Goal: Information Seeking & Learning: Learn about a topic

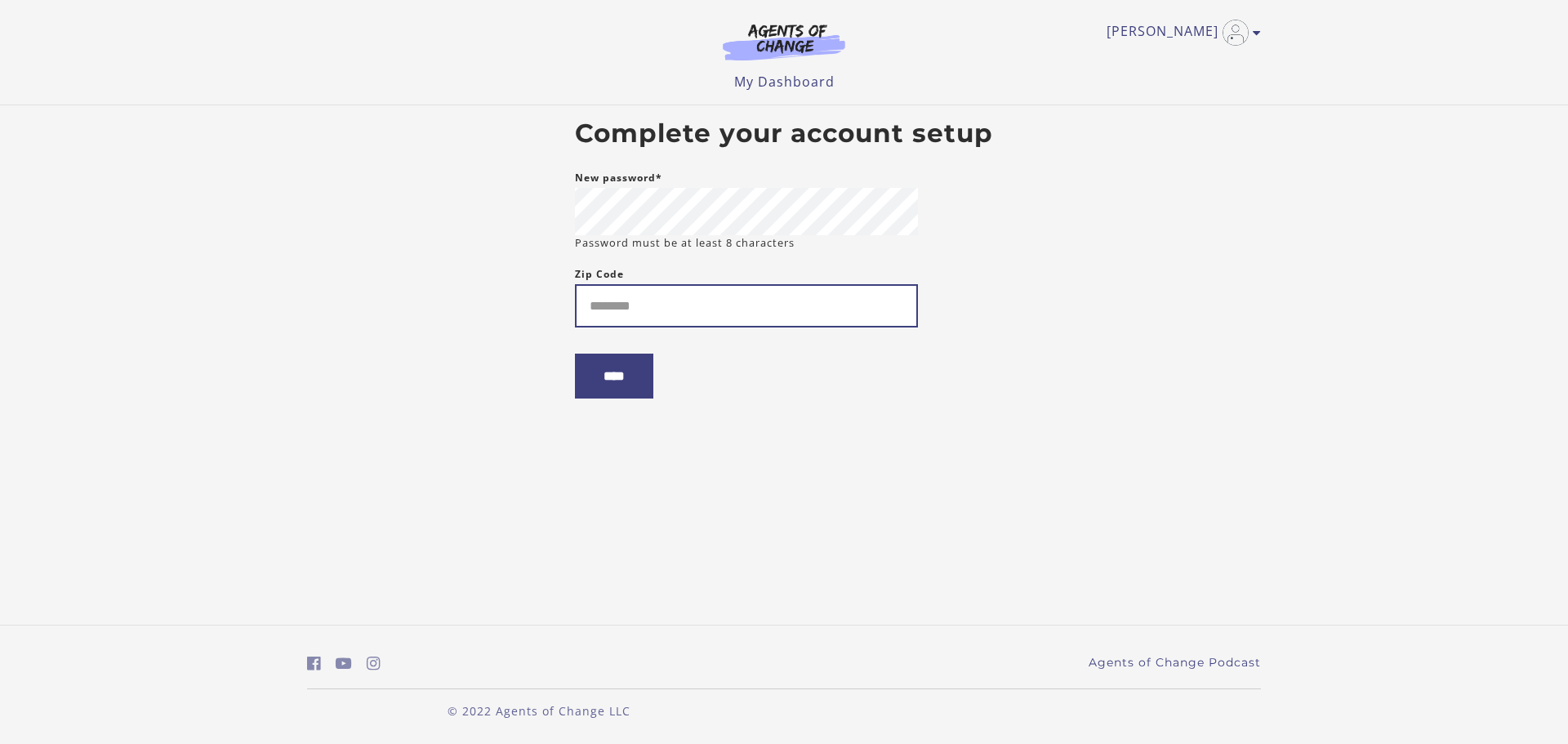
click at [702, 315] on input "Zip Code" at bounding box center [746, 306] width 343 height 43
type input "*****"
click at [595, 385] on input "****" at bounding box center [614, 377] width 78 height 45
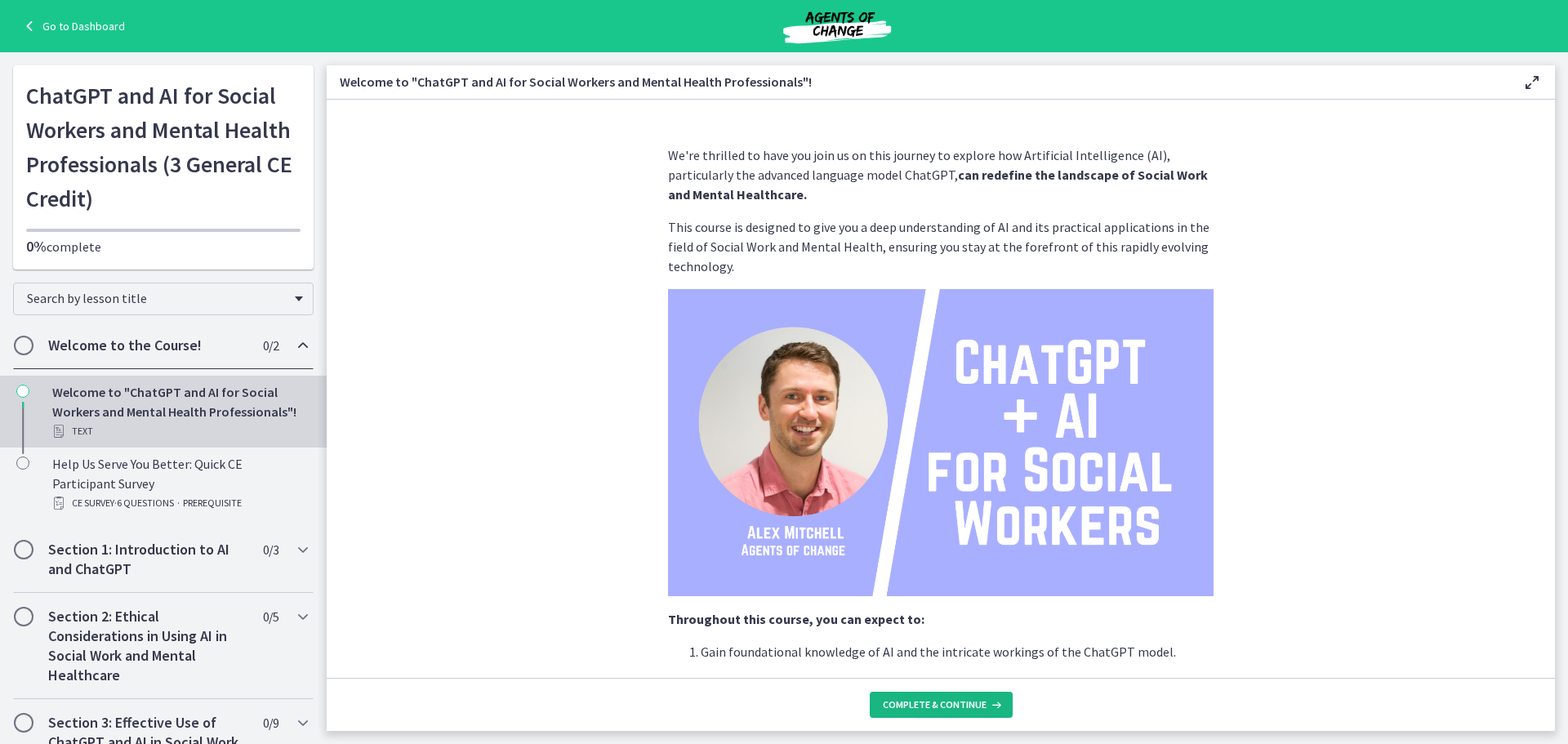
click at [982, 704] on span "Complete & continue" at bounding box center [935, 705] width 104 height 13
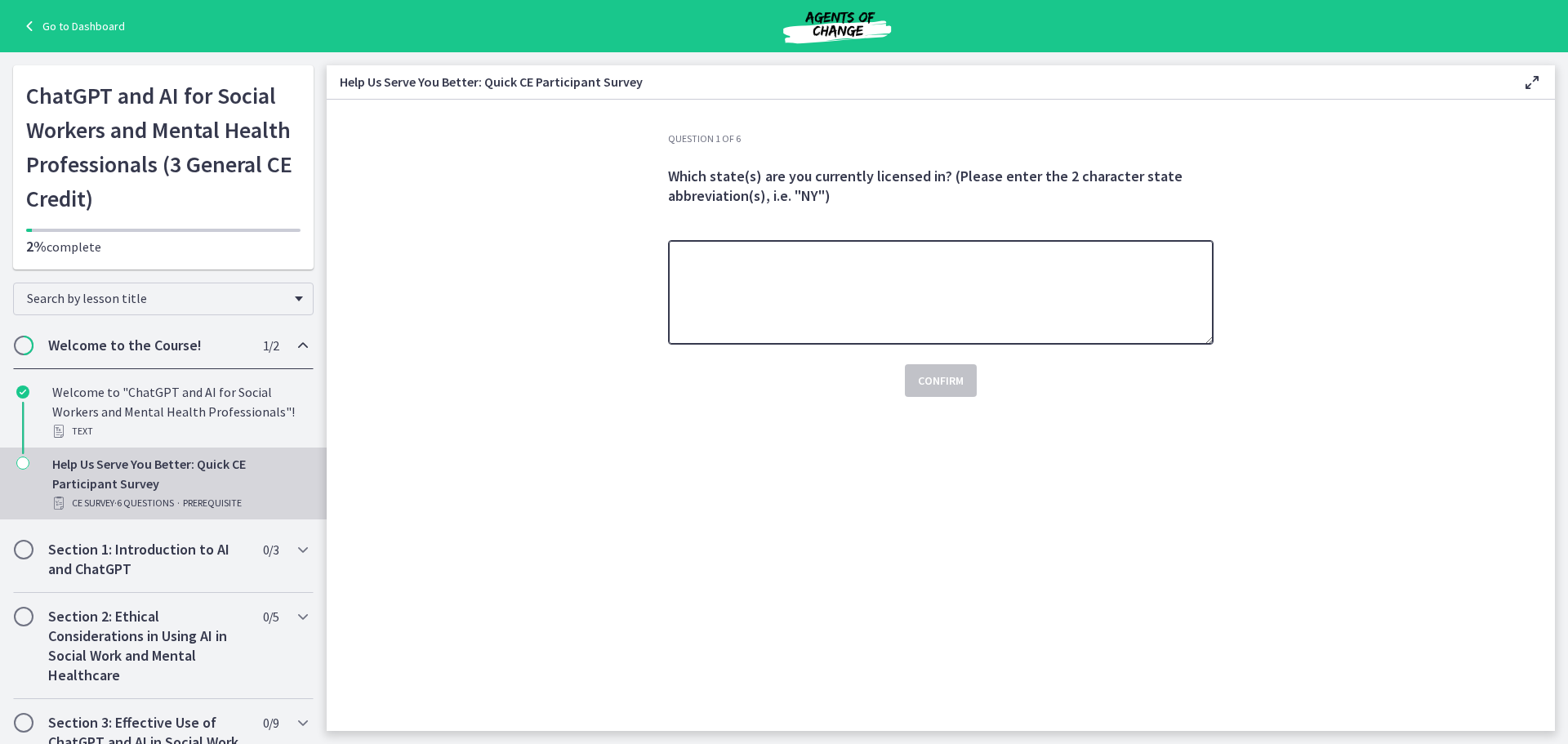
click at [798, 298] on textarea at bounding box center [941, 292] width 546 height 105
type textarea "**"
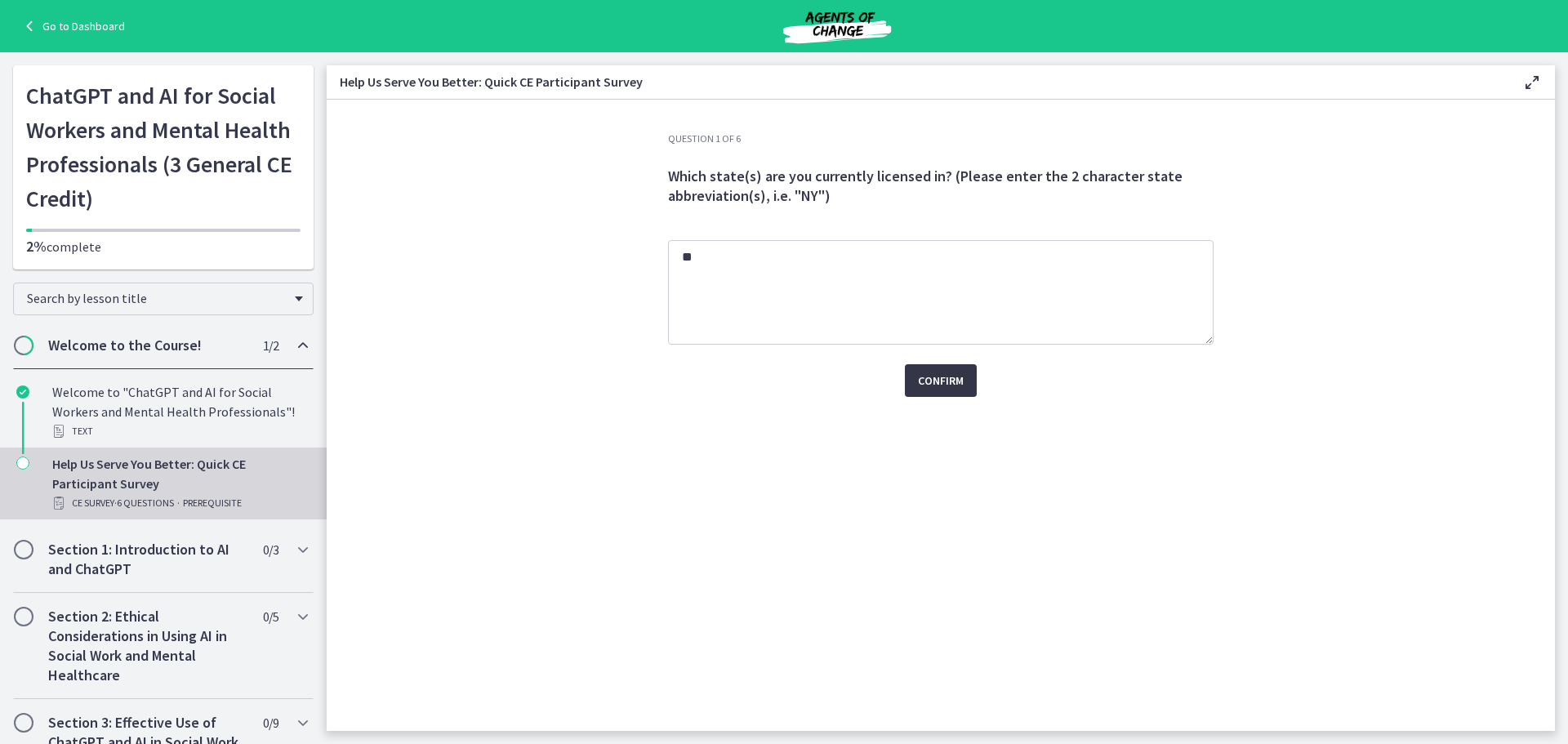
click at [936, 377] on span "Confirm" at bounding box center [940, 380] width 46 height 20
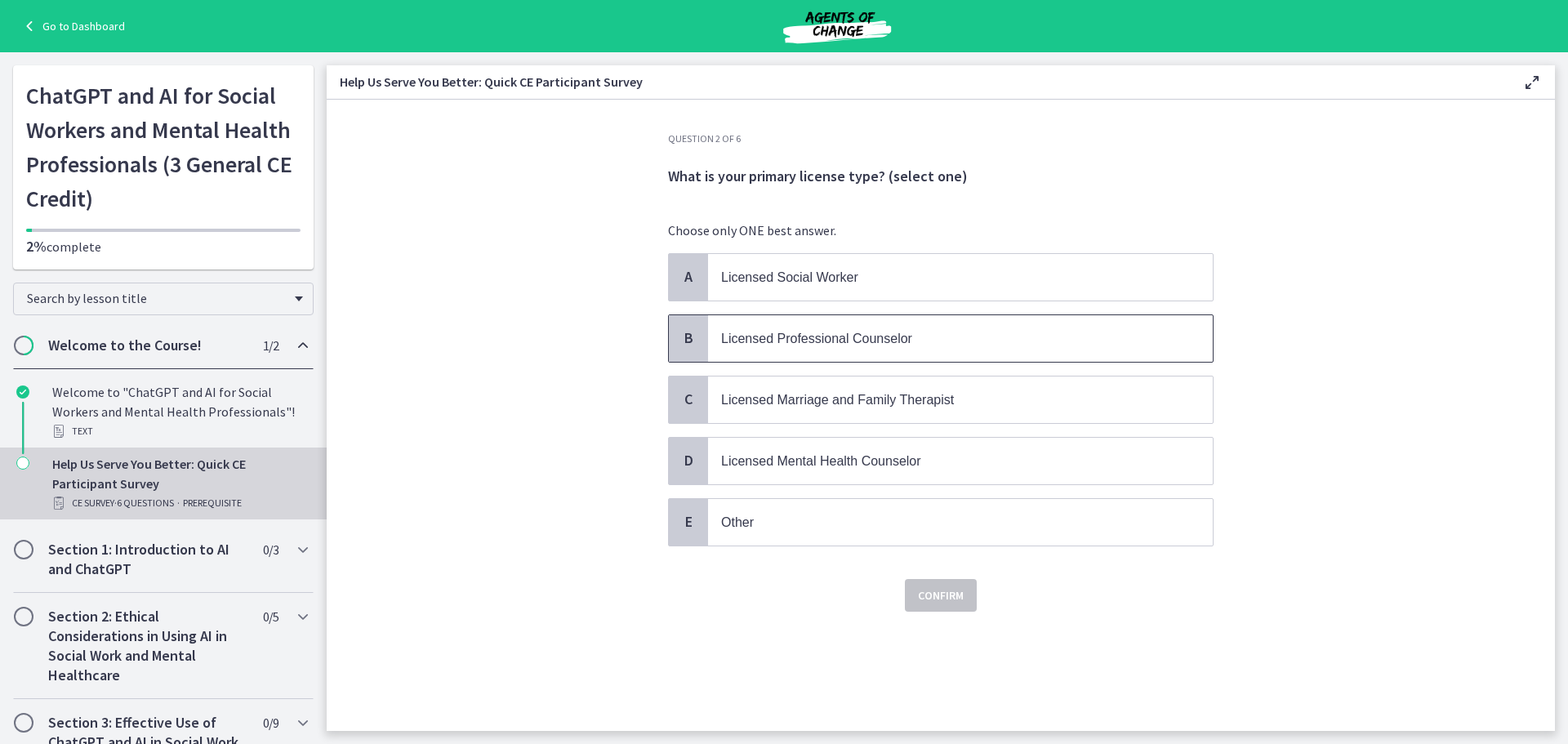
click at [769, 331] on p "Licensed Professional Counselor" at bounding box center [944, 339] width 446 height 21
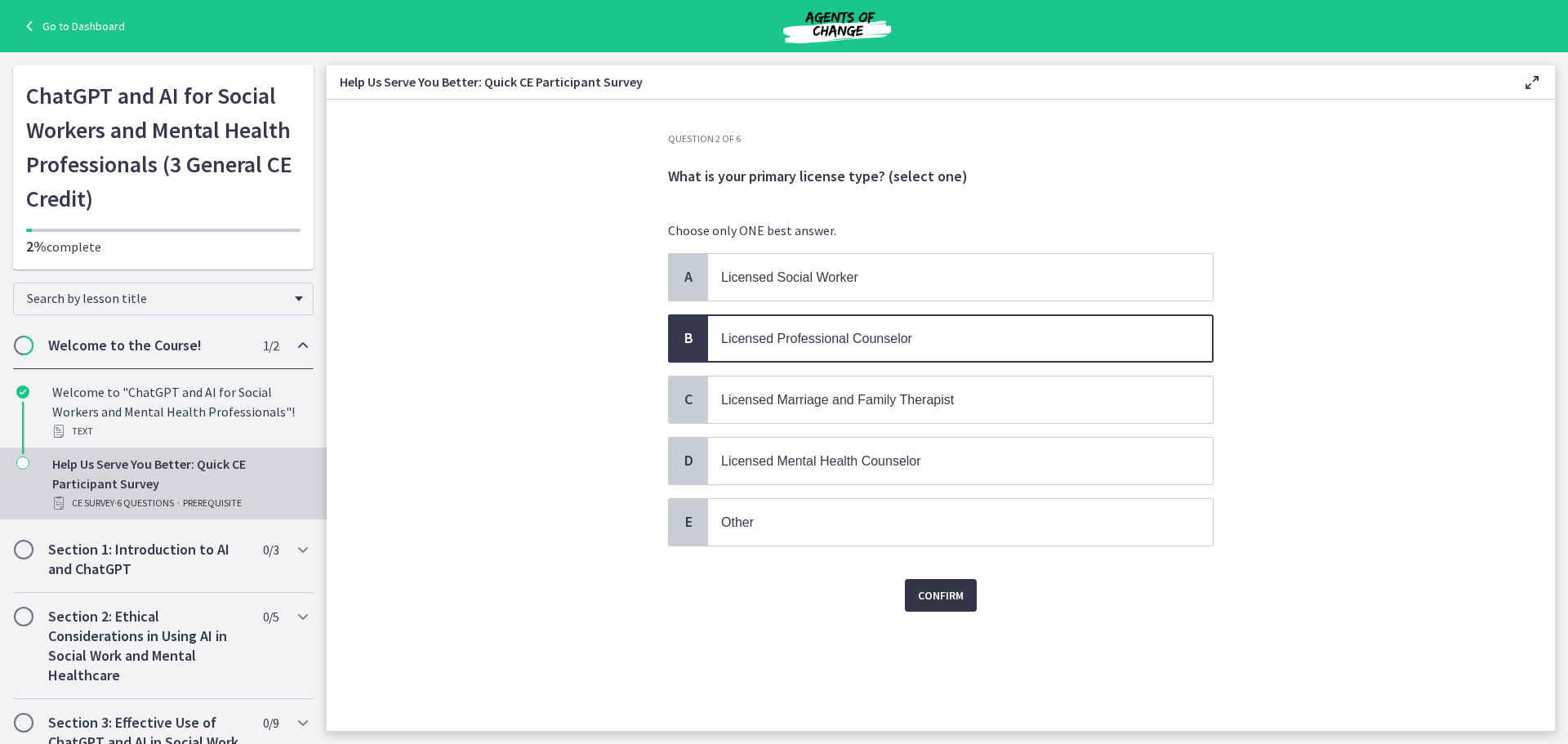
click at [945, 596] on span "Confirm" at bounding box center [940, 595] width 46 height 20
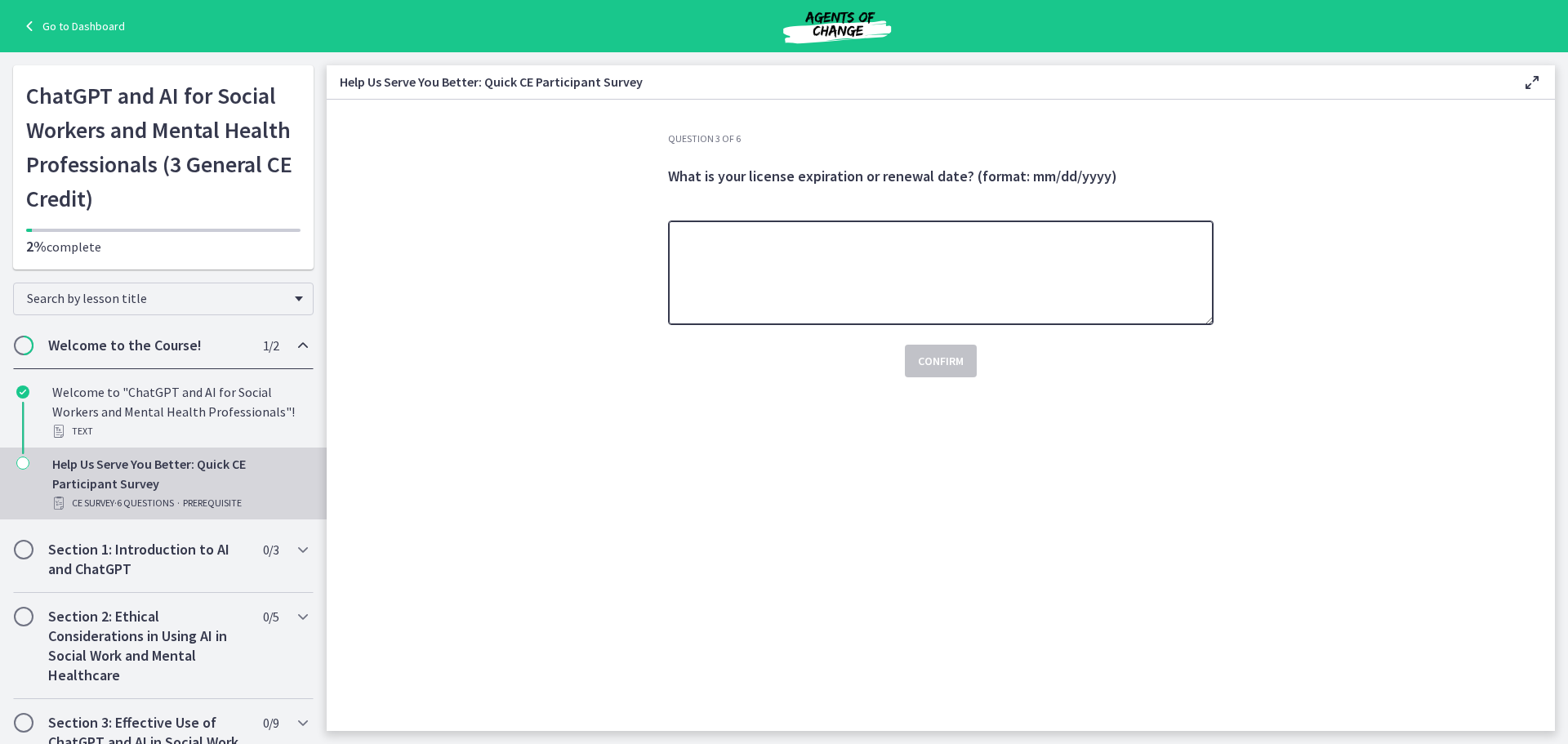
click at [828, 283] on textarea at bounding box center [941, 272] width 546 height 105
click at [812, 261] on textarea at bounding box center [941, 272] width 546 height 105
type textarea "**********"
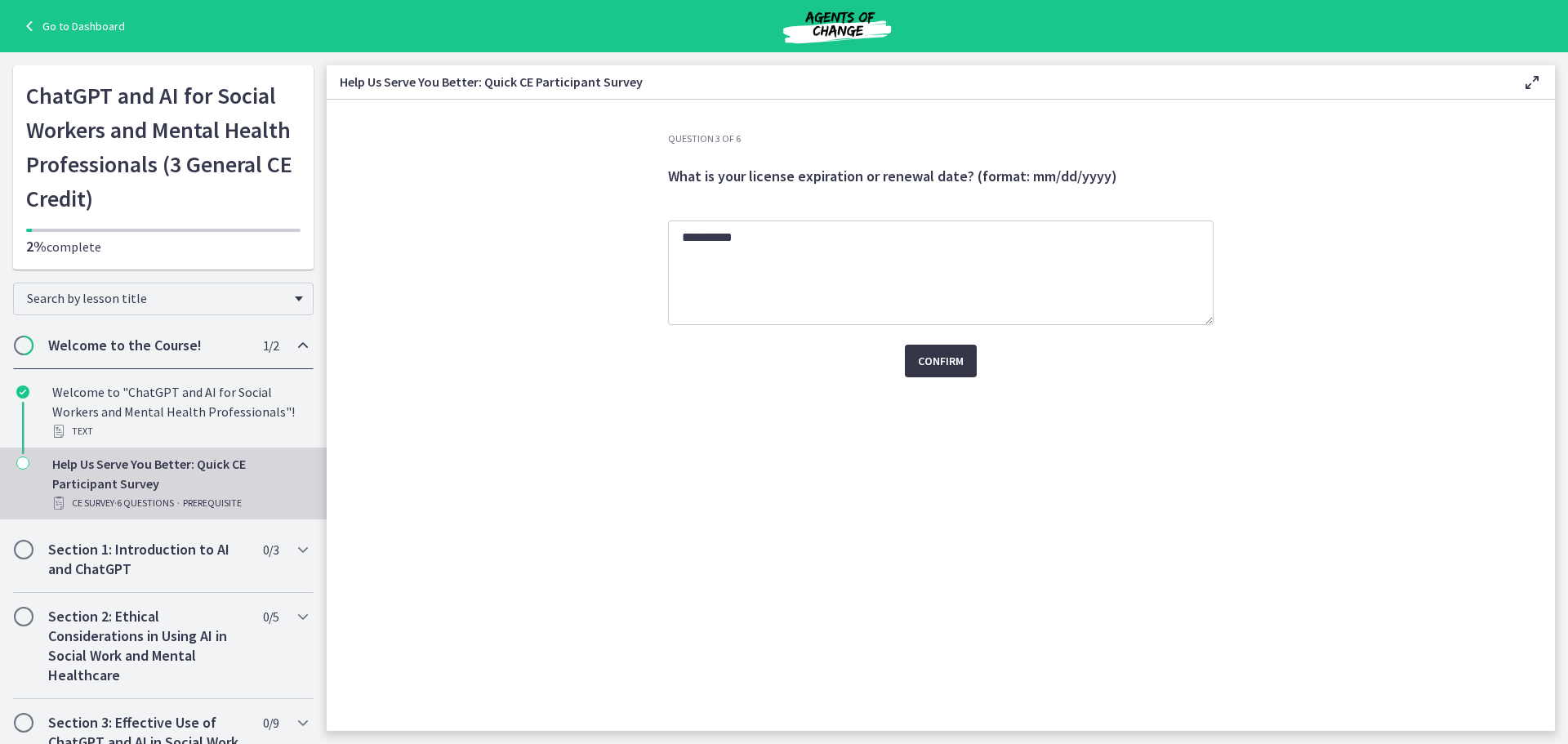
click at [947, 351] on span "Confirm" at bounding box center [940, 361] width 46 height 20
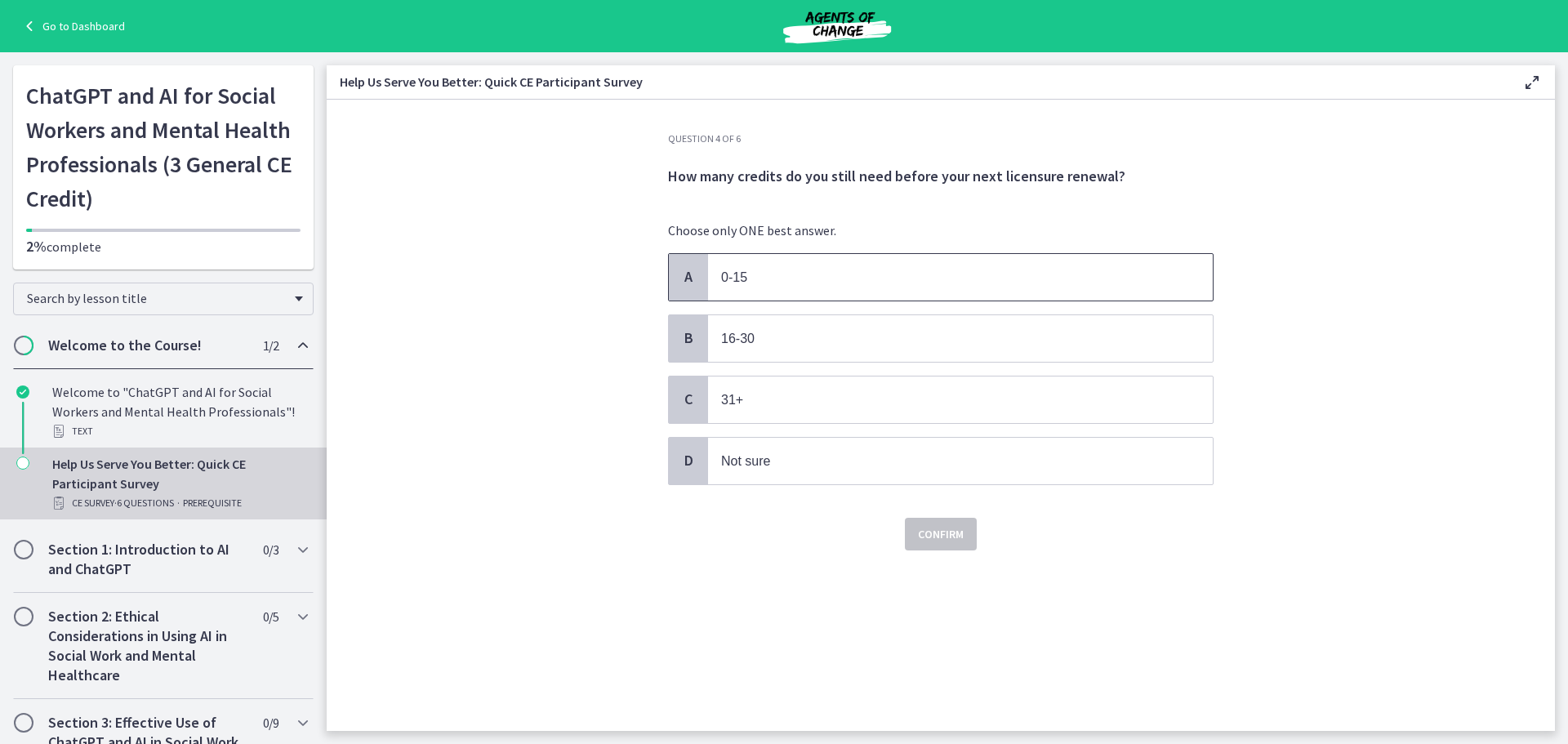
click at [686, 269] on span "A" at bounding box center [688, 277] width 20 height 20
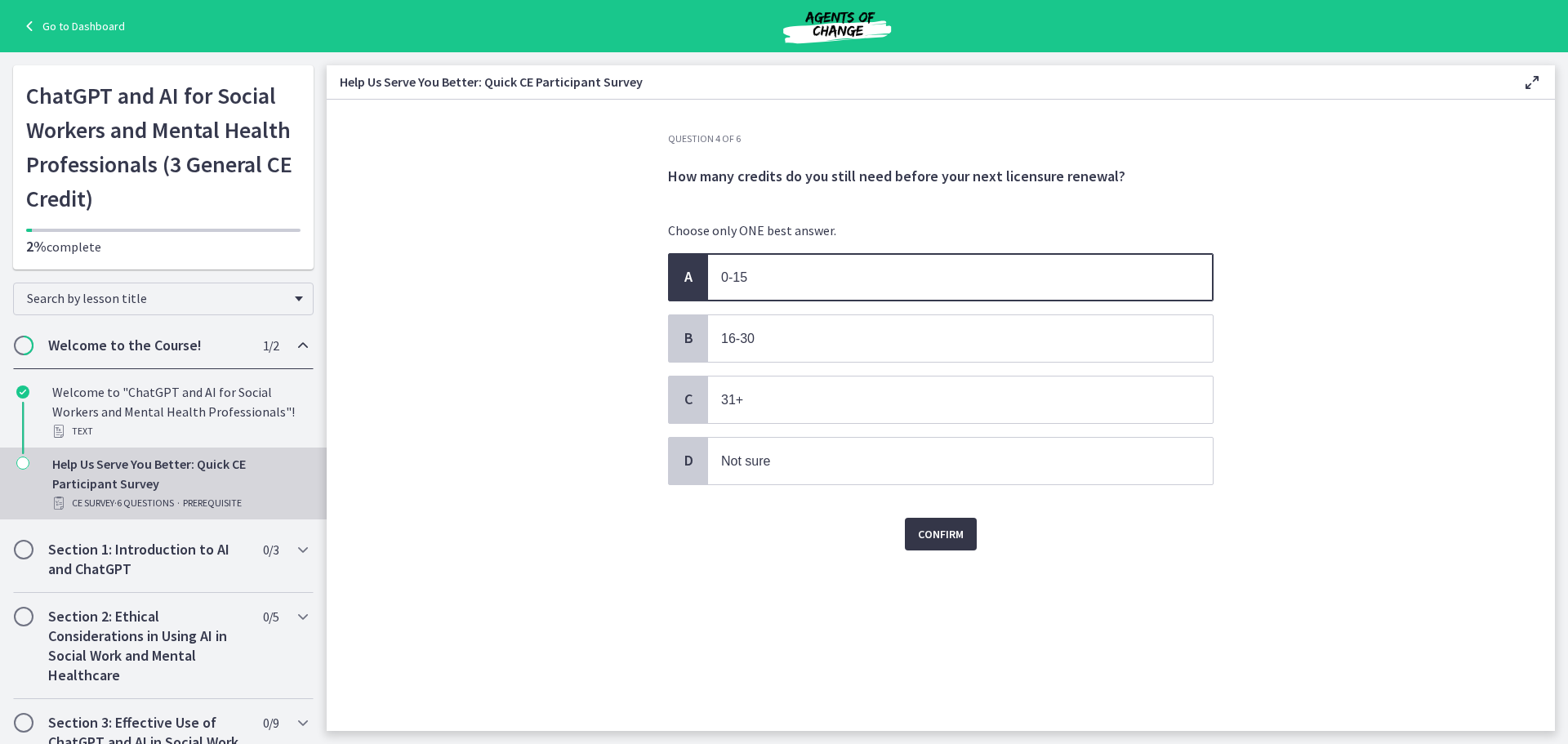
click at [956, 538] on span "Confirm" at bounding box center [940, 534] width 46 height 20
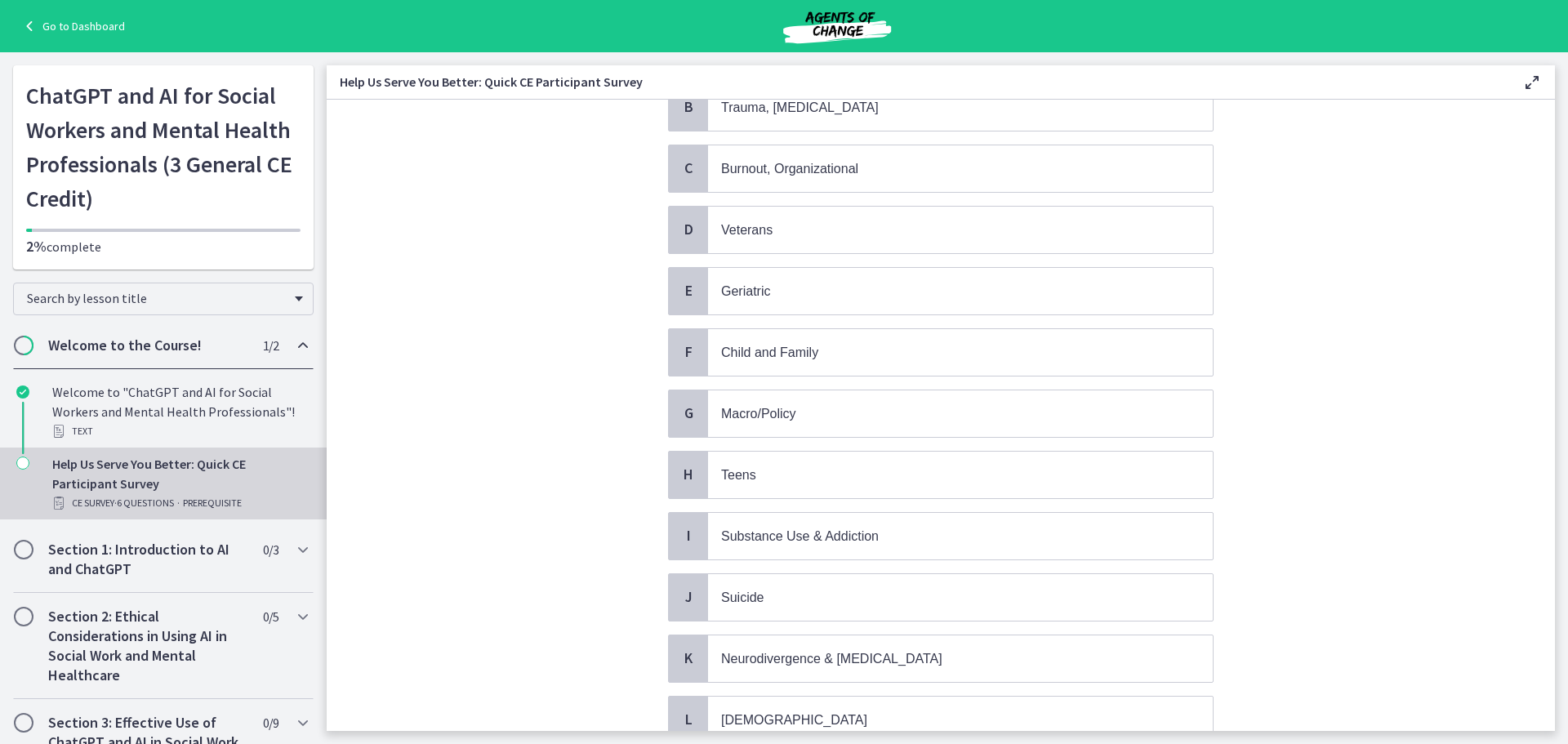
scroll to position [151, 0]
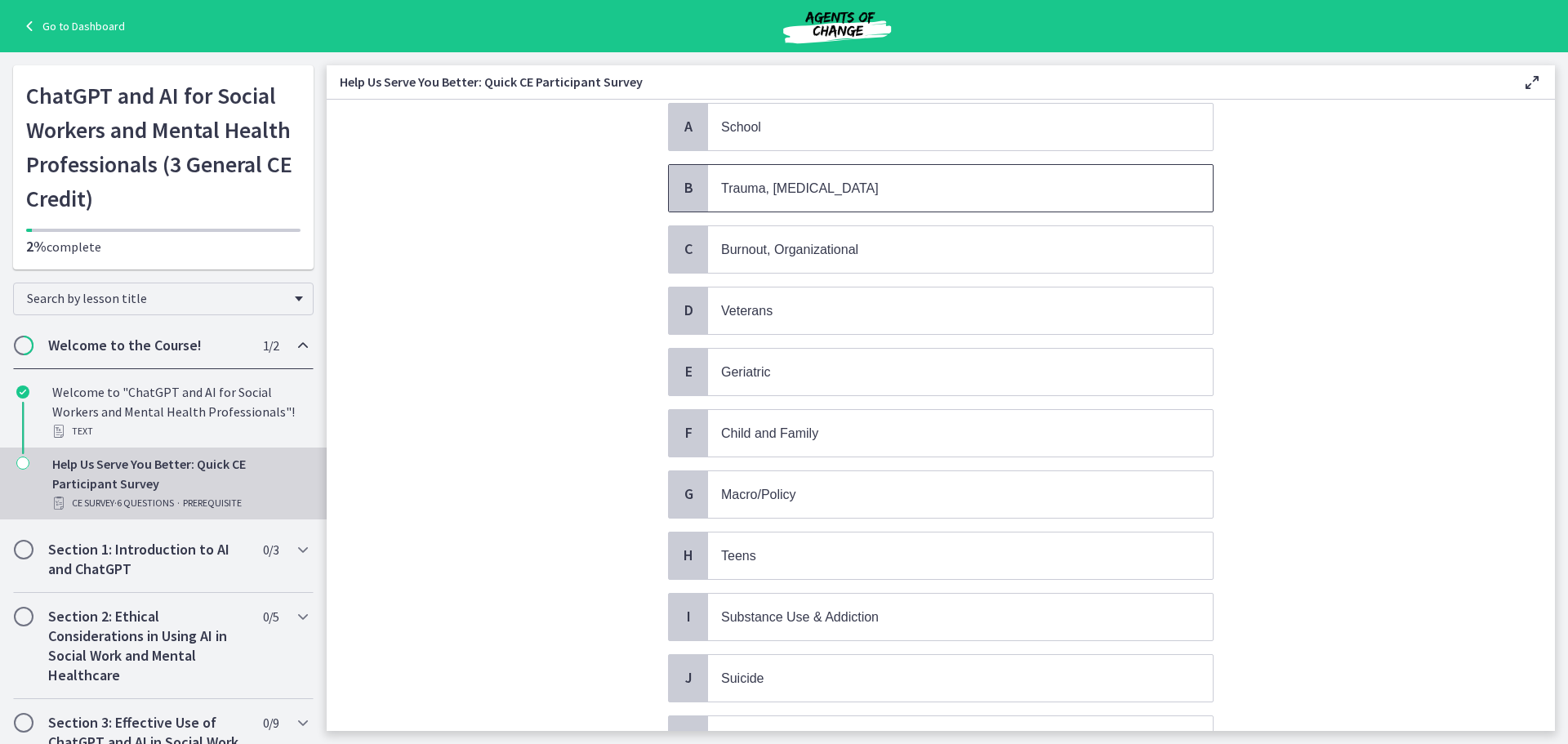
click at [690, 181] on span "B" at bounding box center [688, 187] width 20 height 20
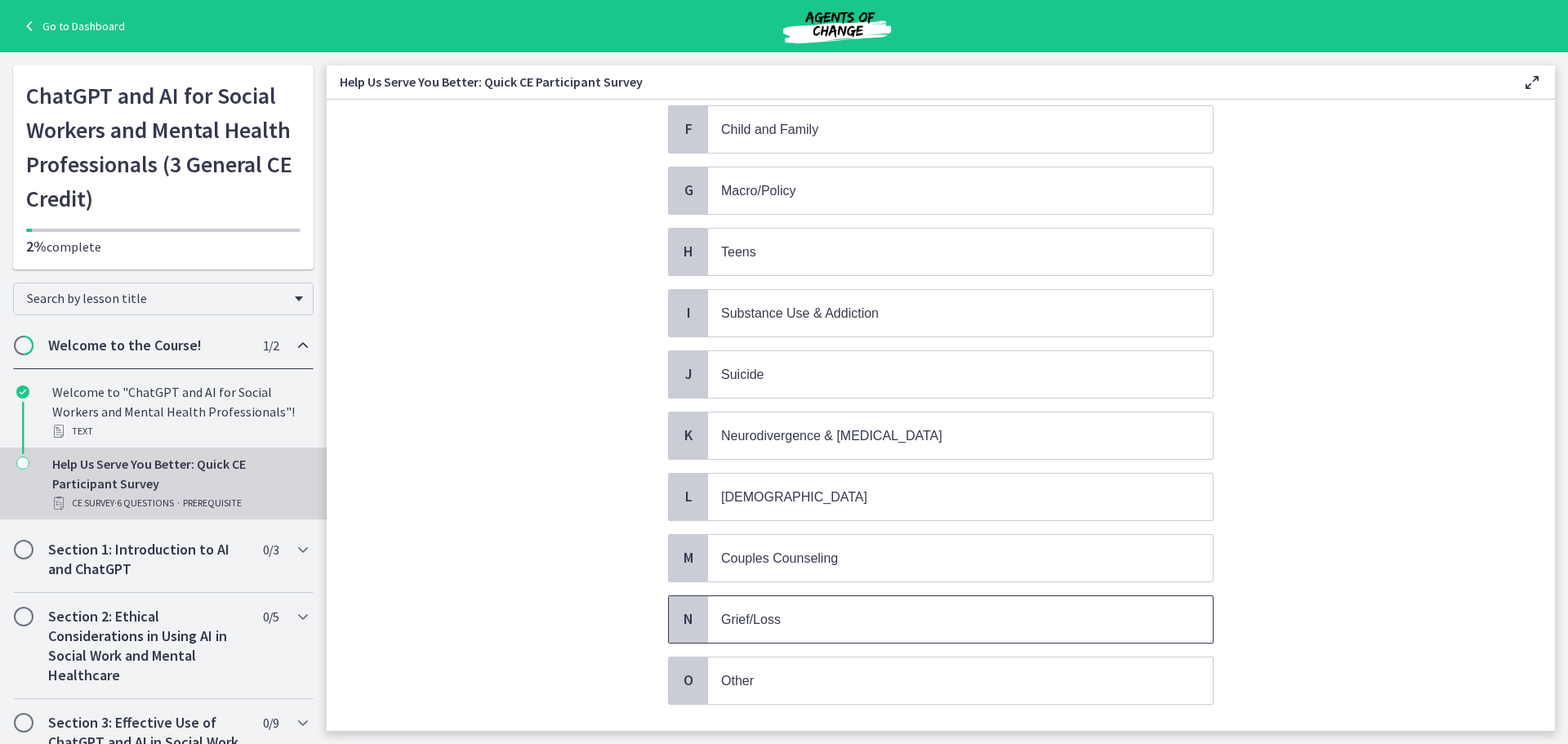
scroll to position [559, 0]
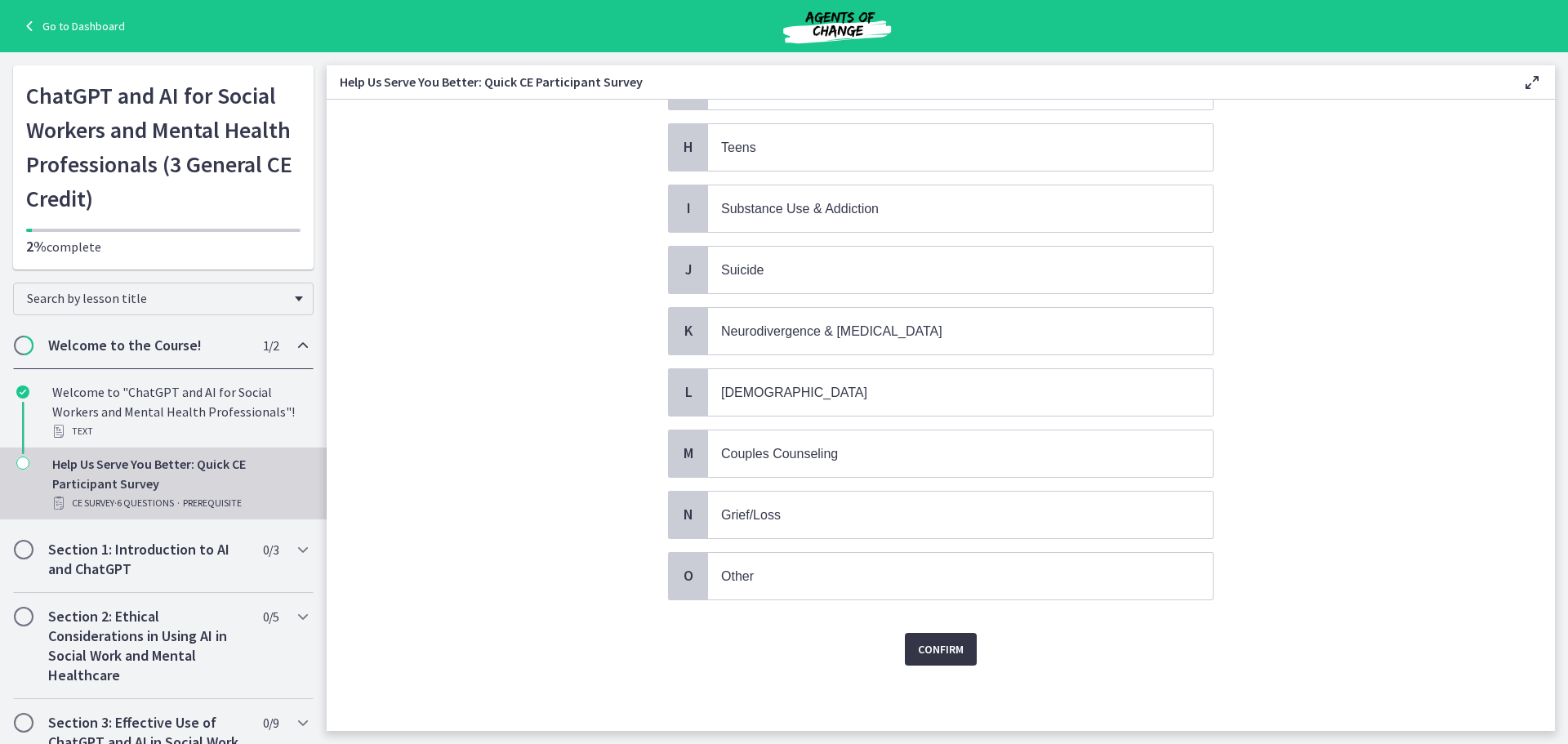
click at [918, 651] on span "Confirm" at bounding box center [940, 649] width 46 height 20
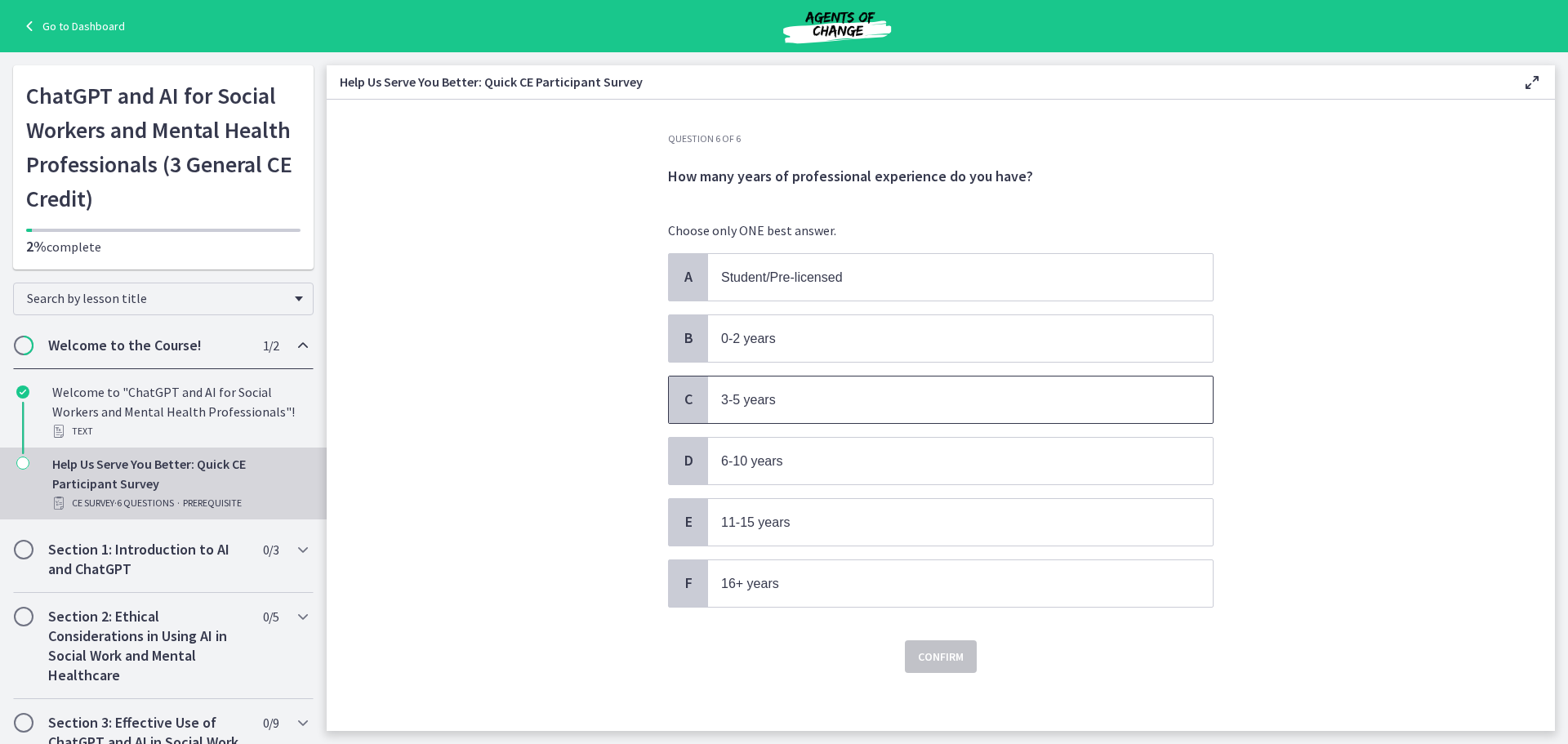
click at [799, 402] on p "3-5 years" at bounding box center [944, 400] width 446 height 21
click at [947, 664] on span "Confirm" at bounding box center [940, 656] width 46 height 20
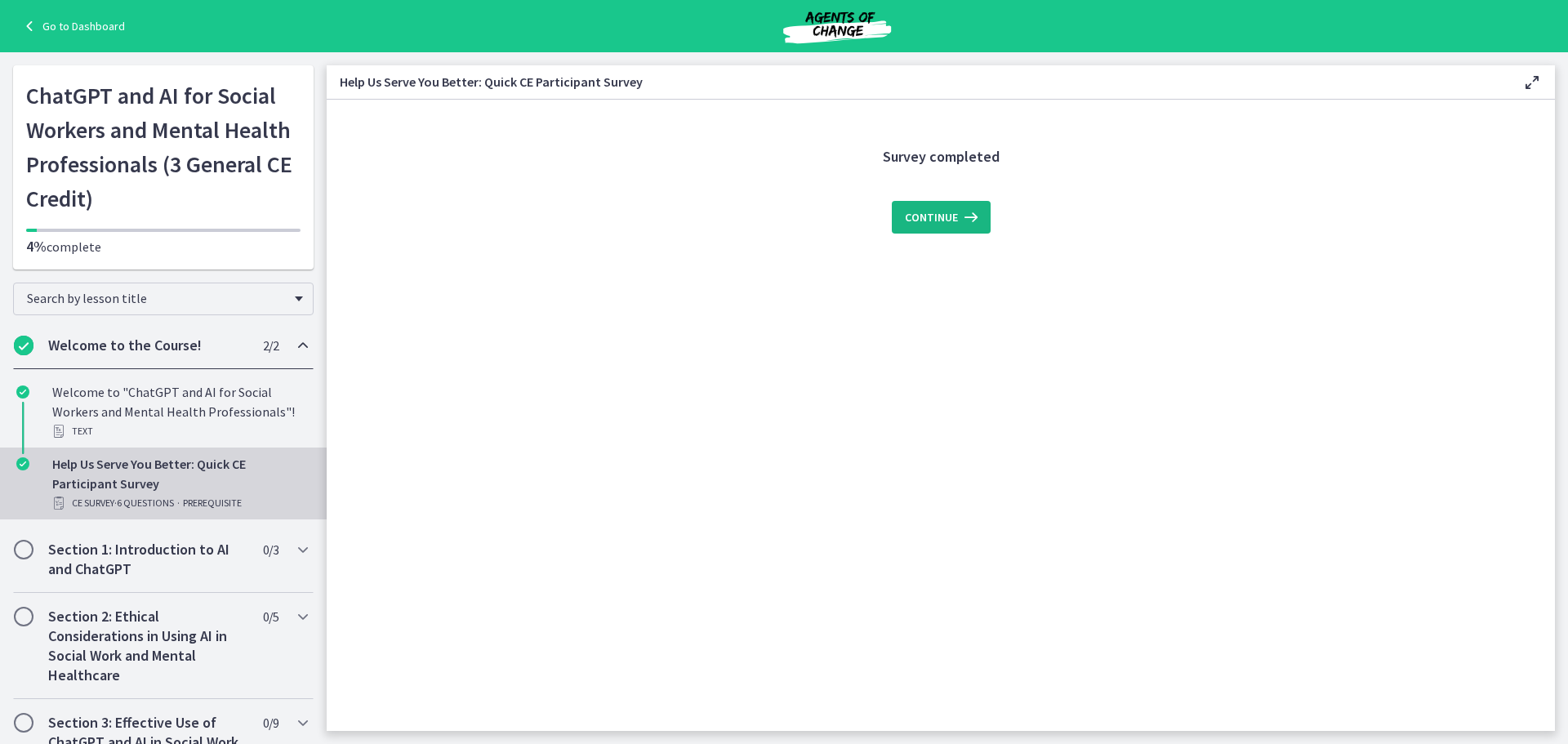
click at [895, 219] on button "Continue" at bounding box center [941, 217] width 99 height 33
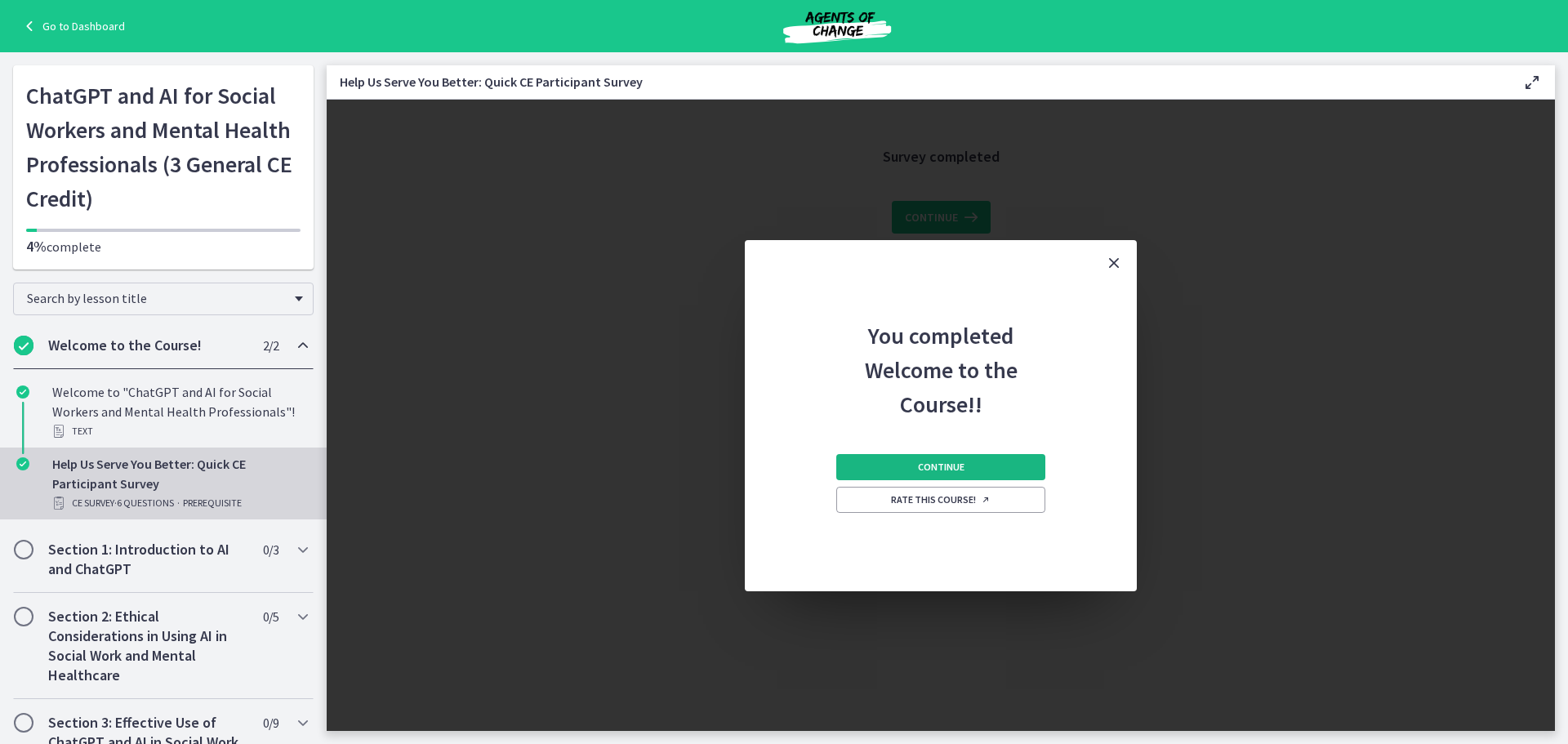
click at [946, 463] on span "Continue" at bounding box center [940, 467] width 46 height 13
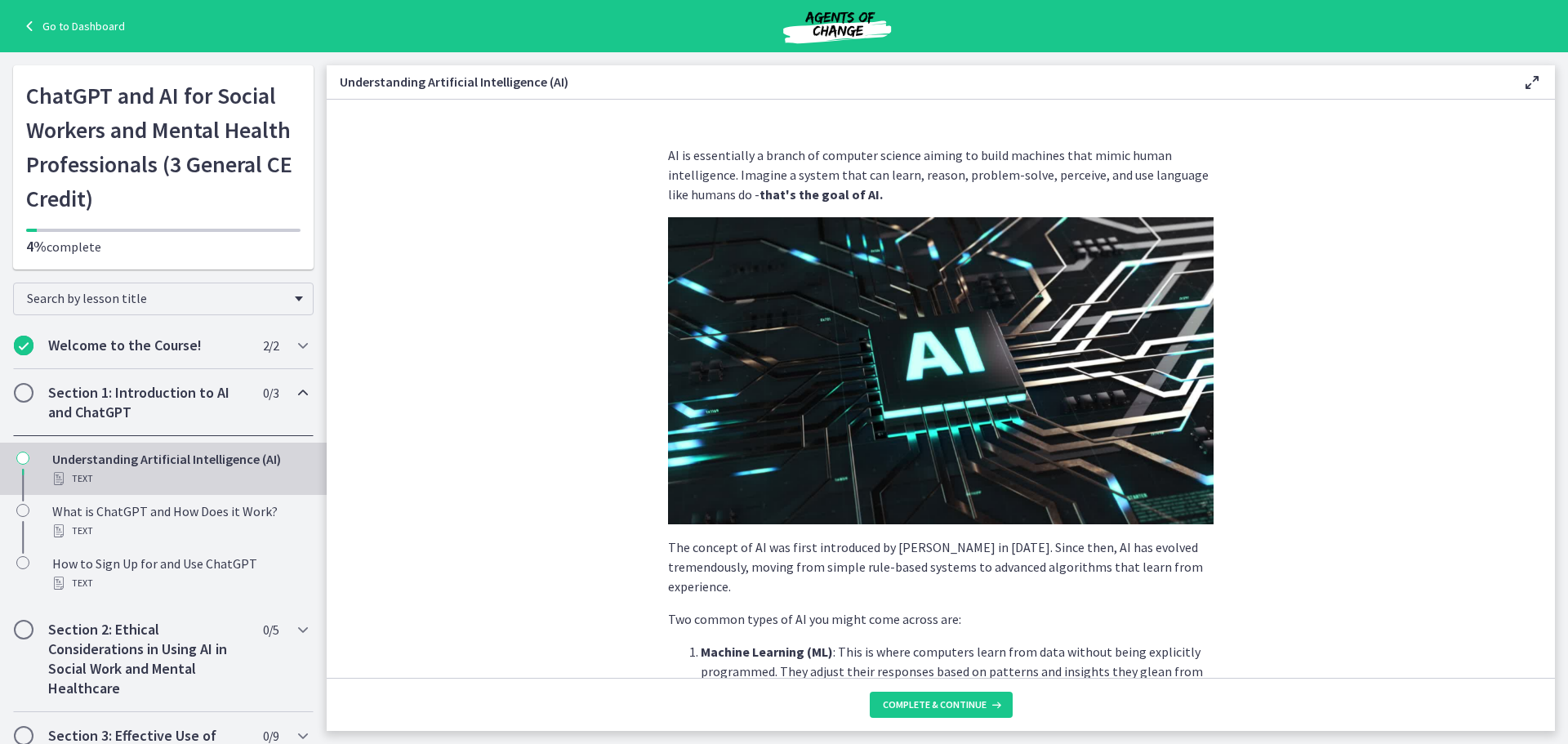
scroll to position [623, 0]
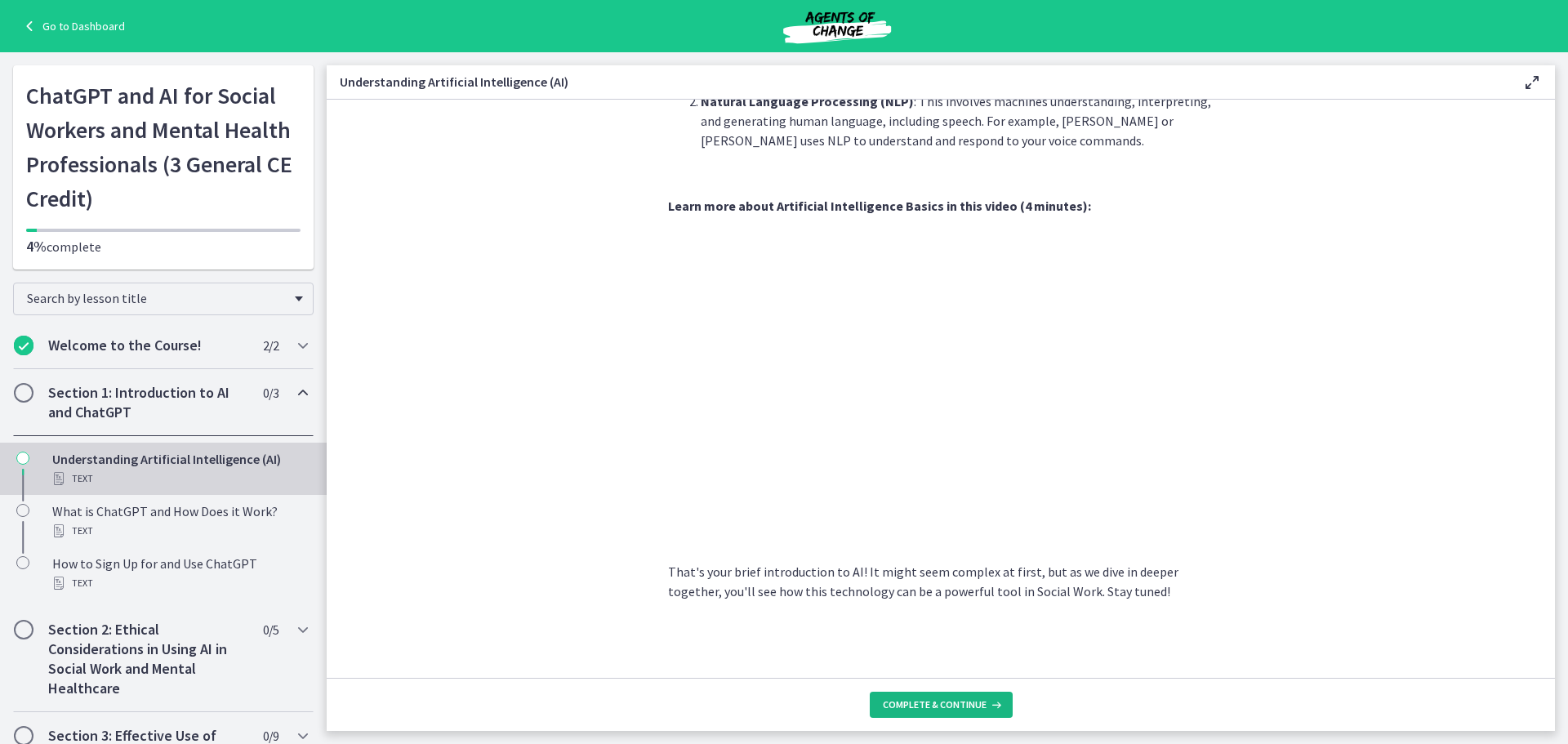
click at [948, 703] on span "Complete & continue" at bounding box center [935, 705] width 104 height 13
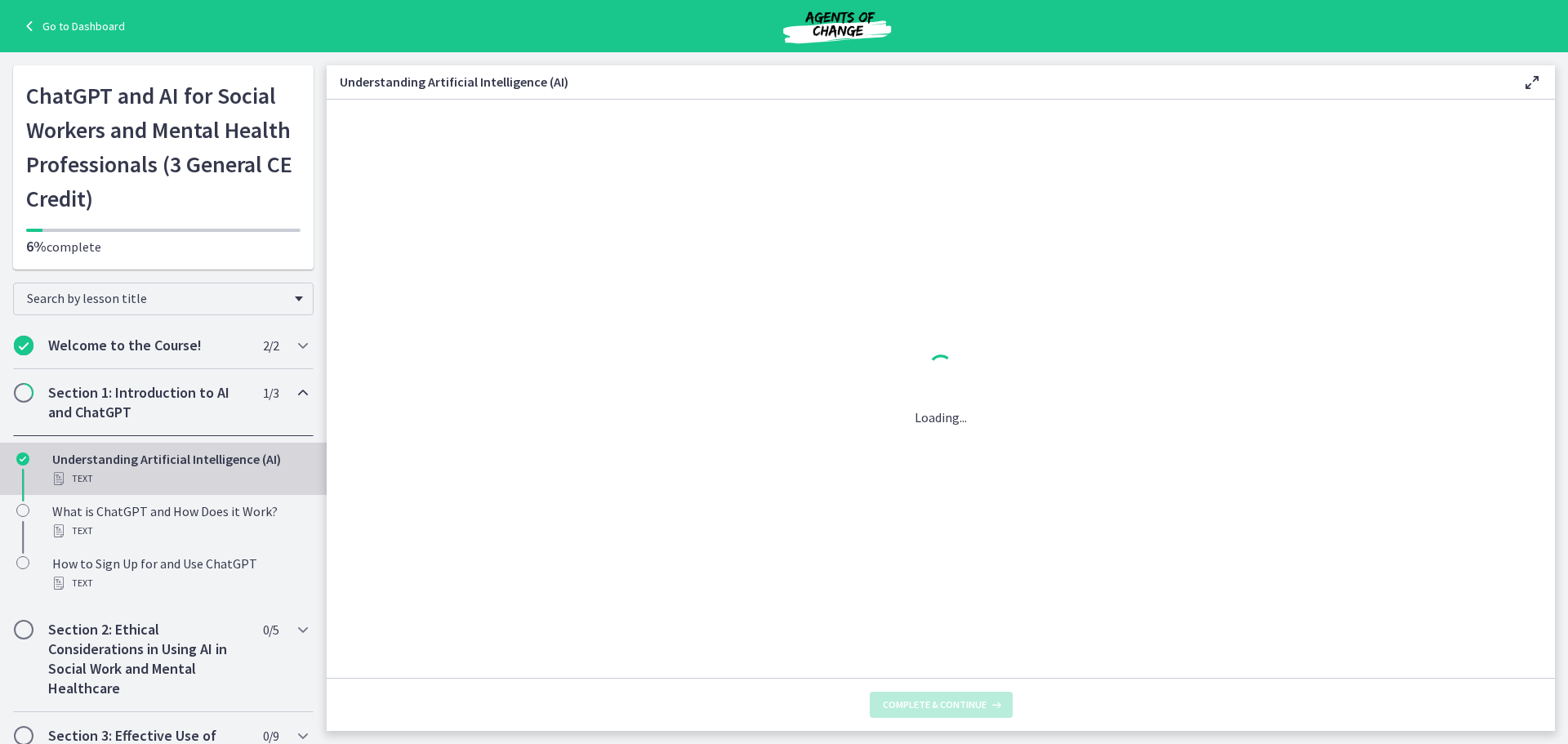
scroll to position [0, 0]
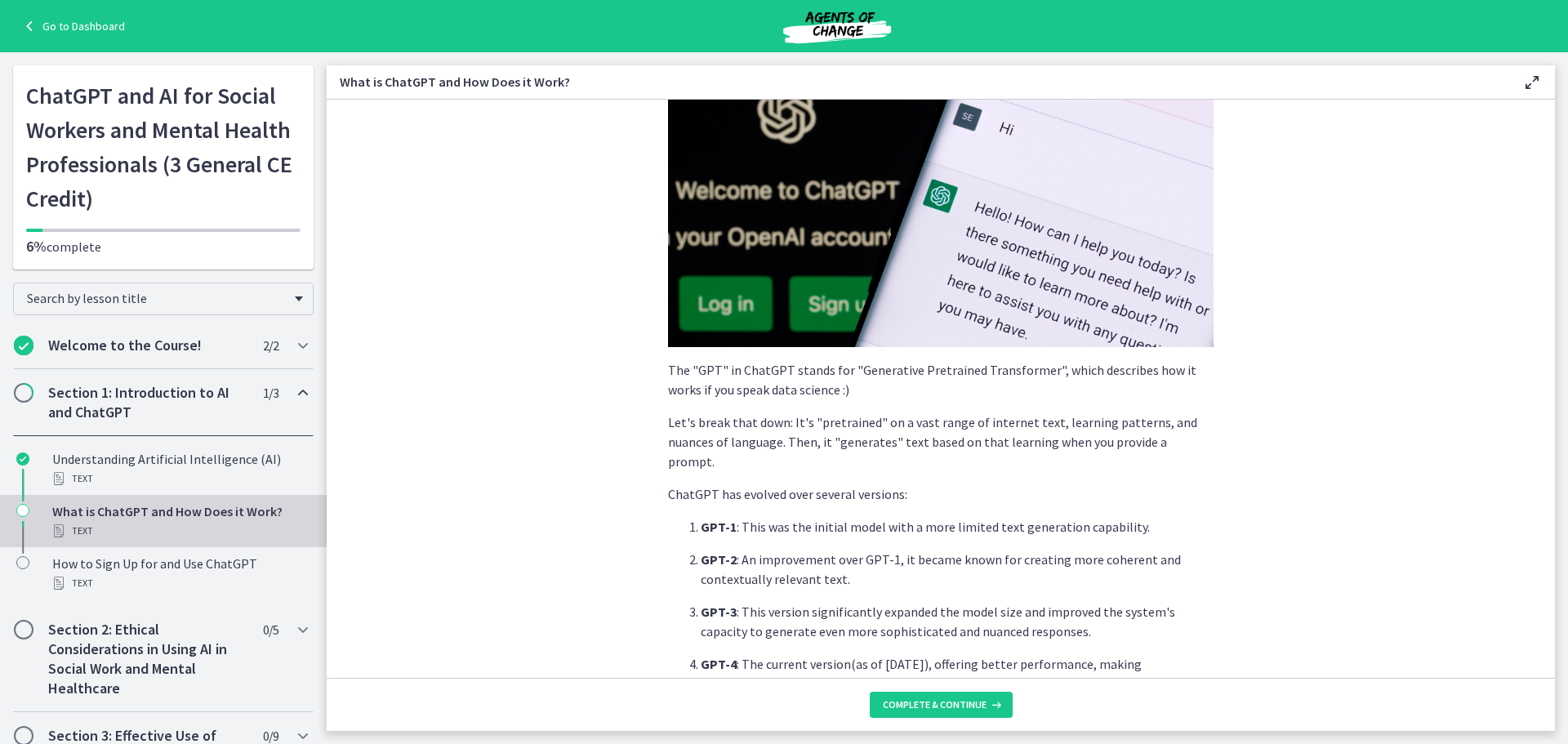
scroll to position [714, 0]
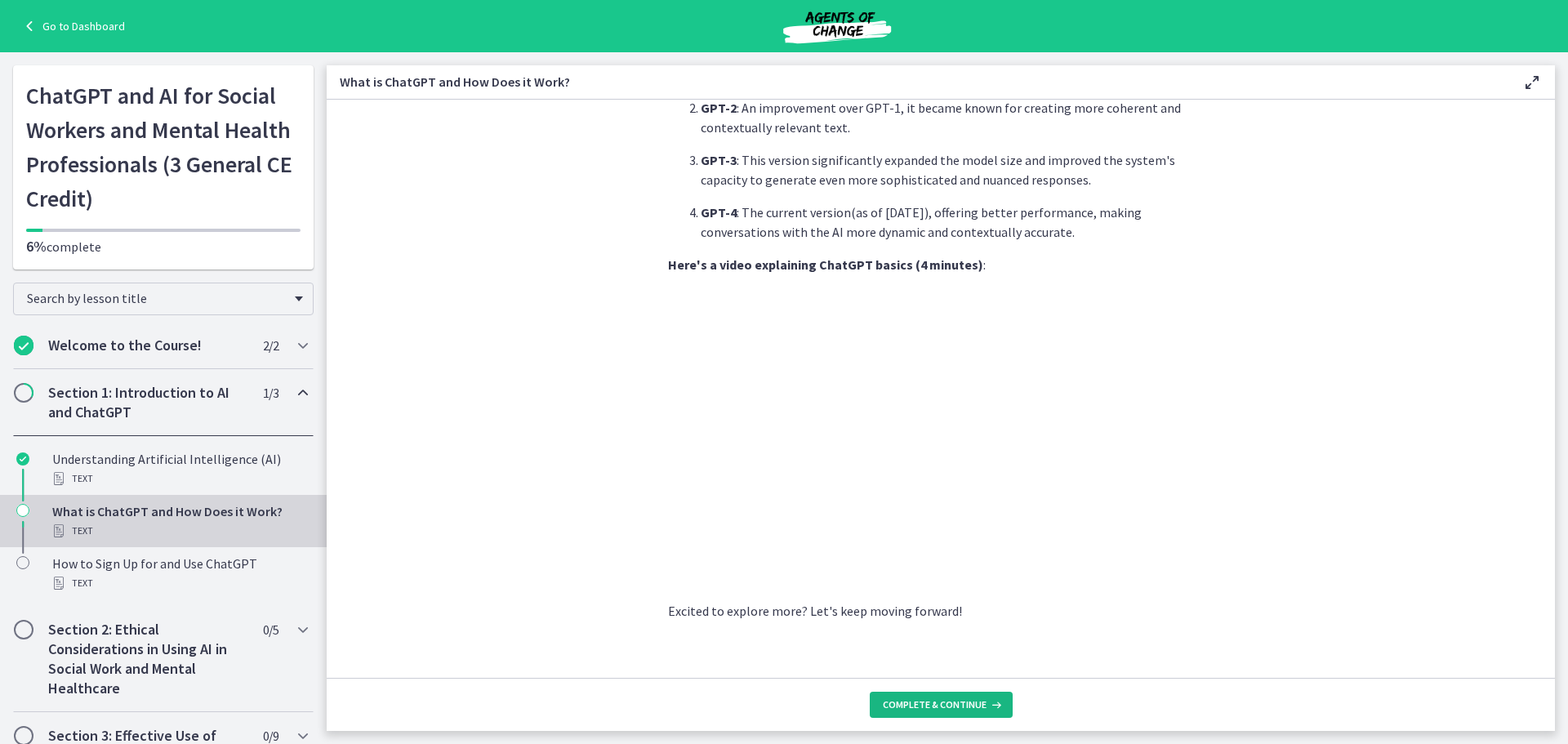
click at [950, 704] on span "Complete & continue" at bounding box center [935, 705] width 104 height 13
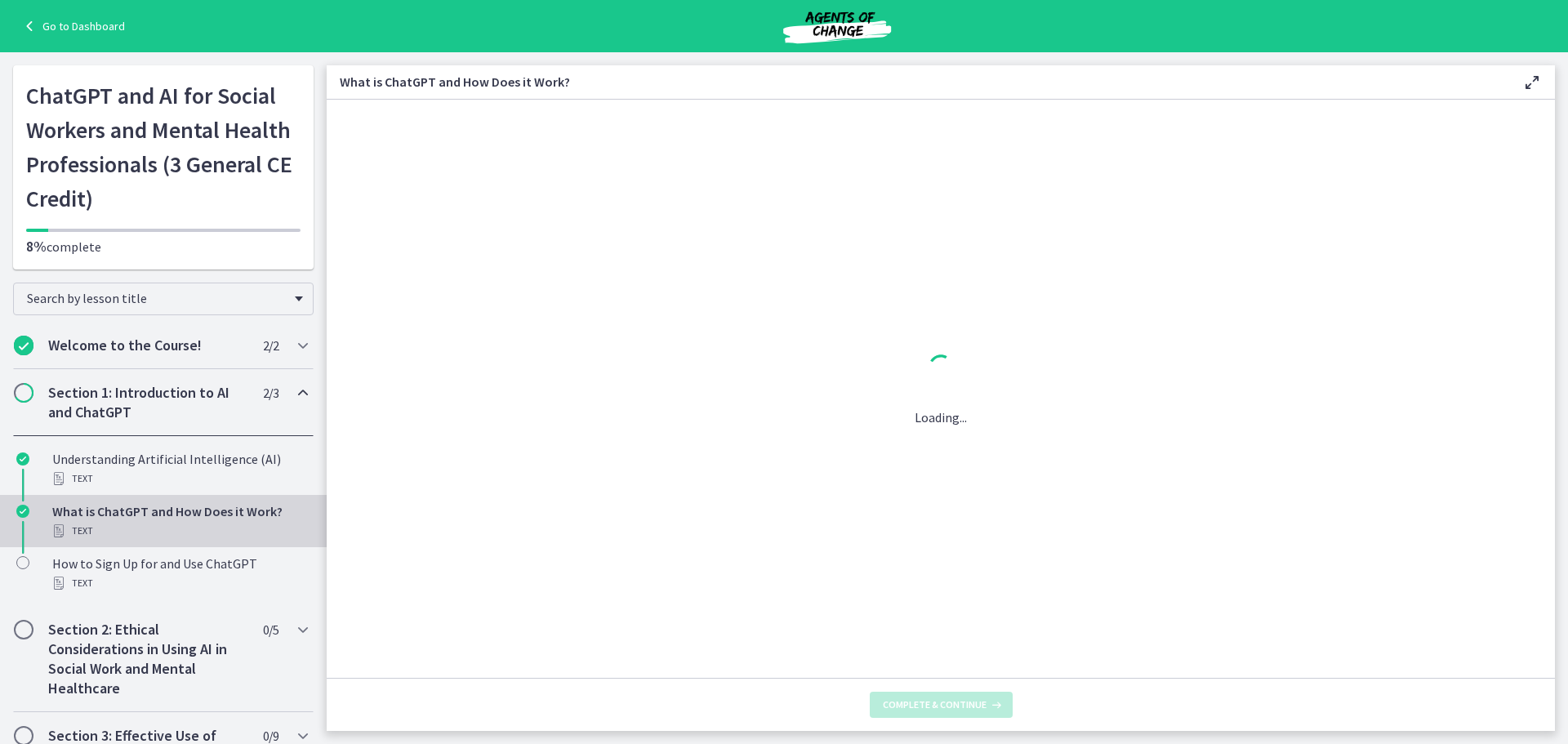
scroll to position [0, 0]
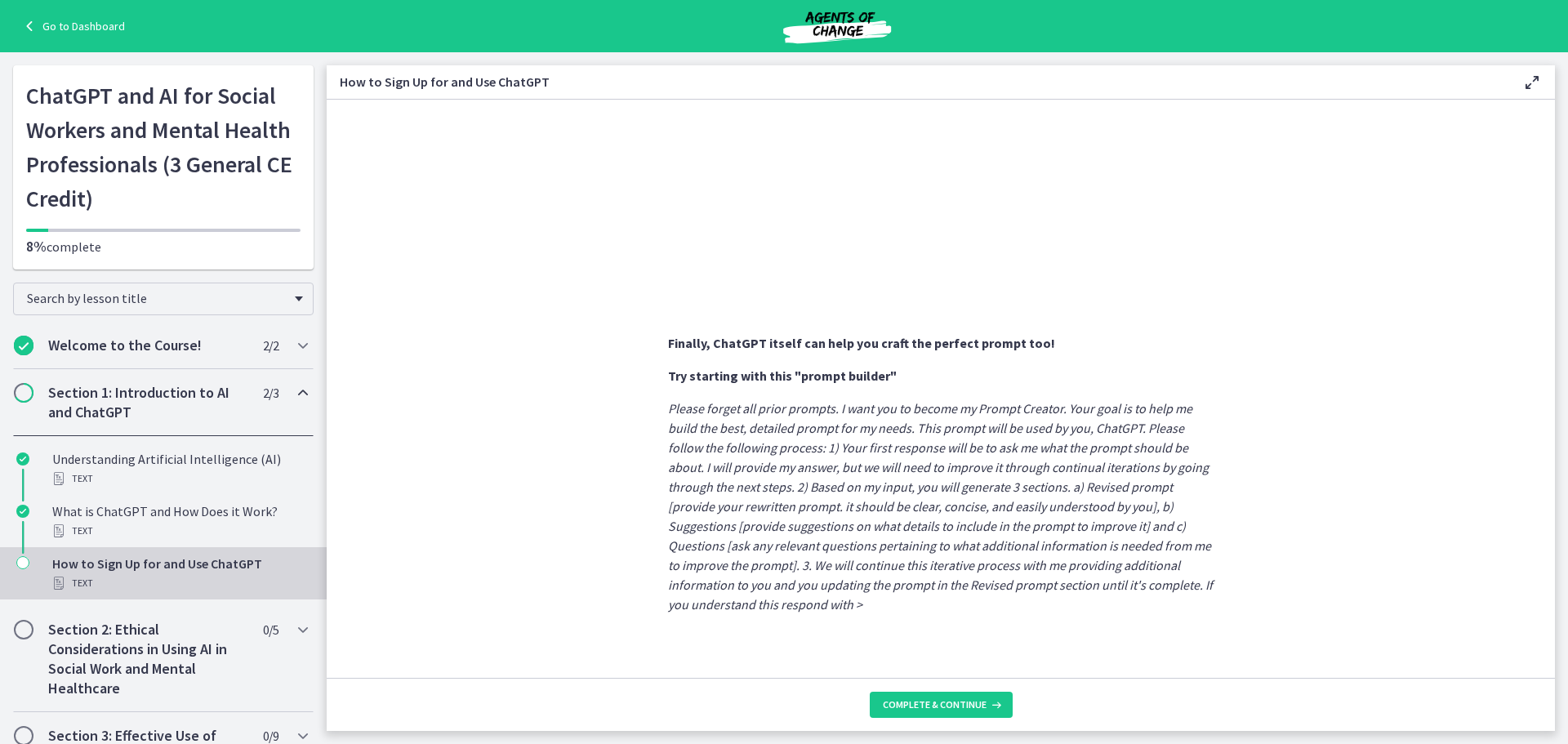
scroll to position [791, 0]
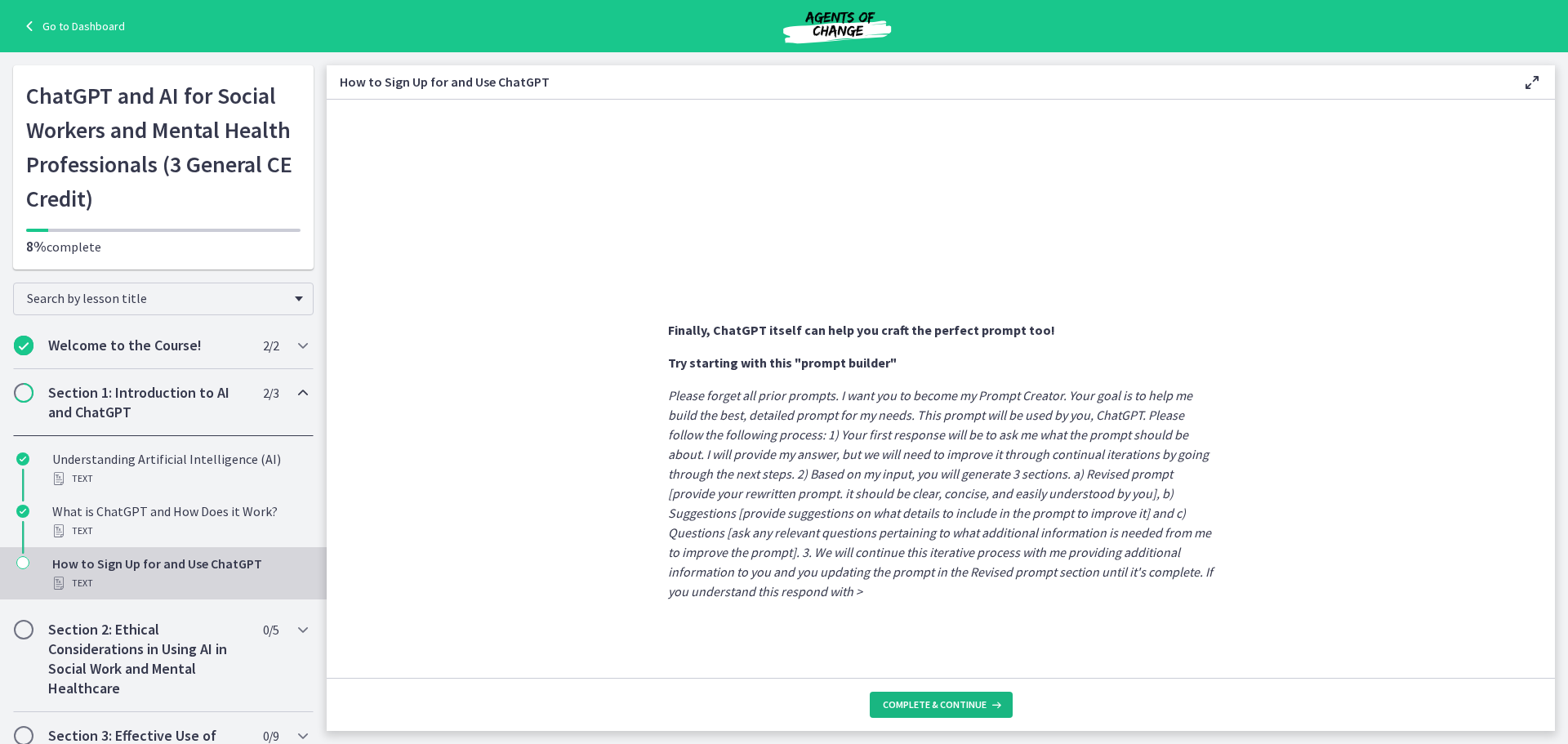
click at [944, 697] on button "Complete & continue" at bounding box center [941, 705] width 143 height 26
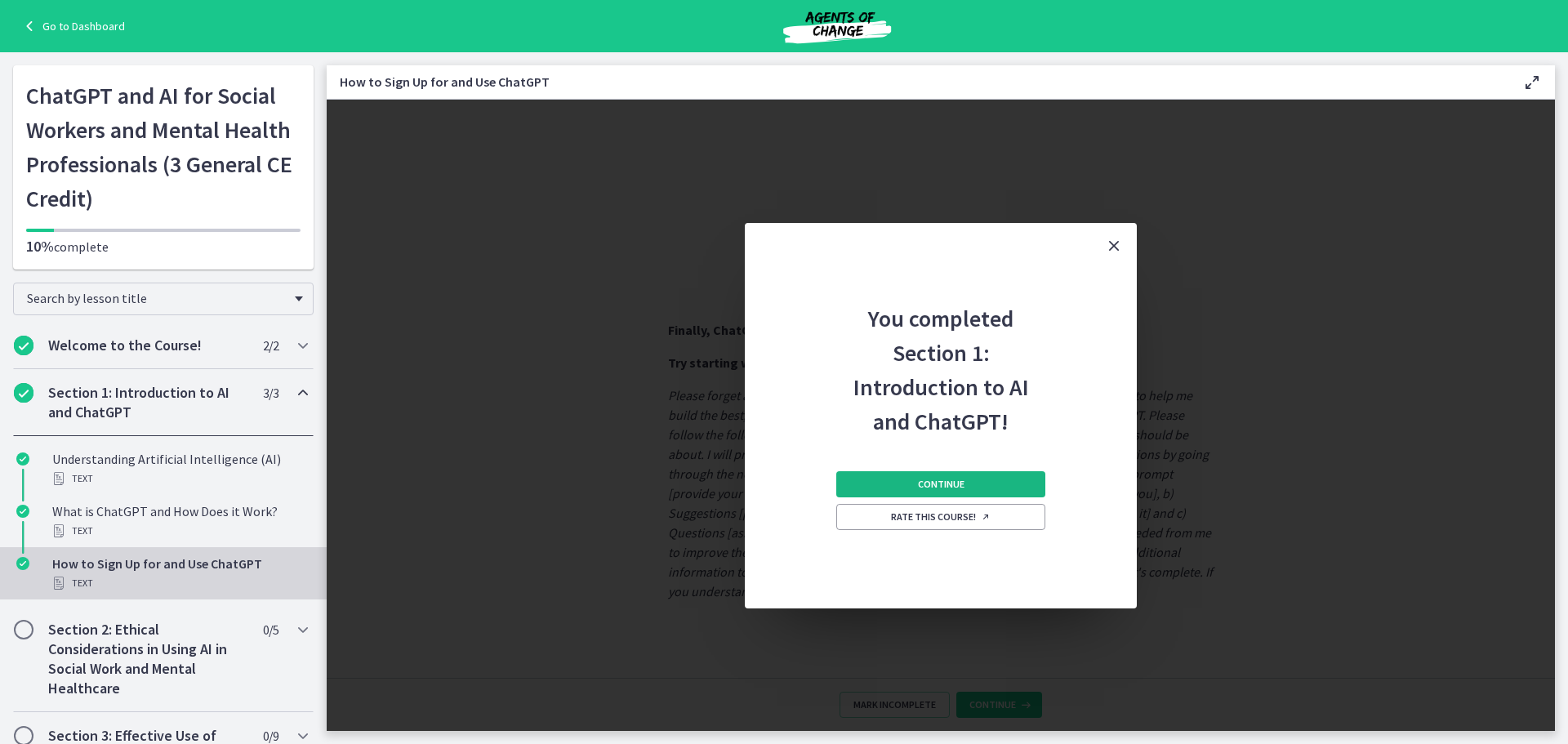
click at [974, 478] on button "Continue" at bounding box center [941, 485] width 209 height 26
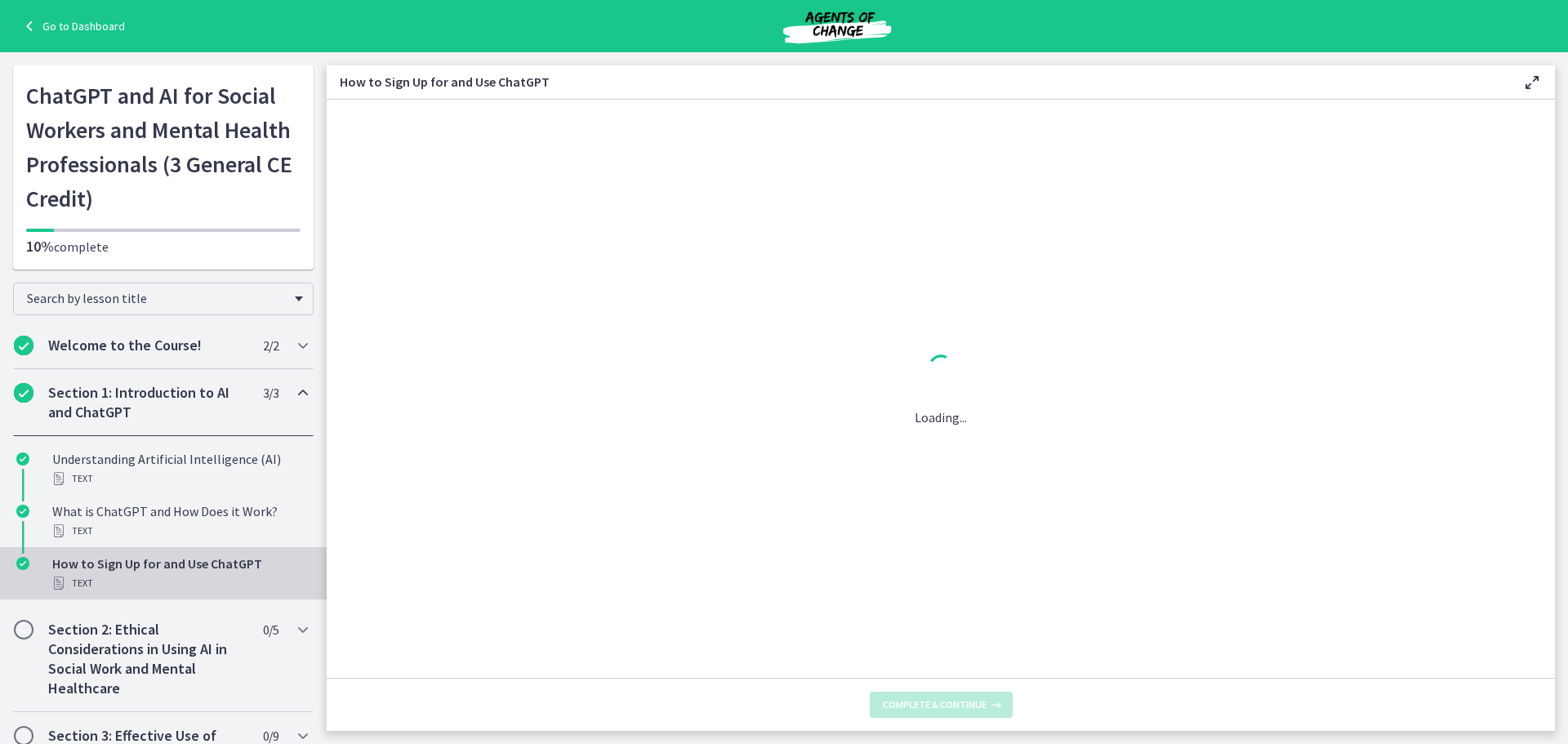
scroll to position [0, 0]
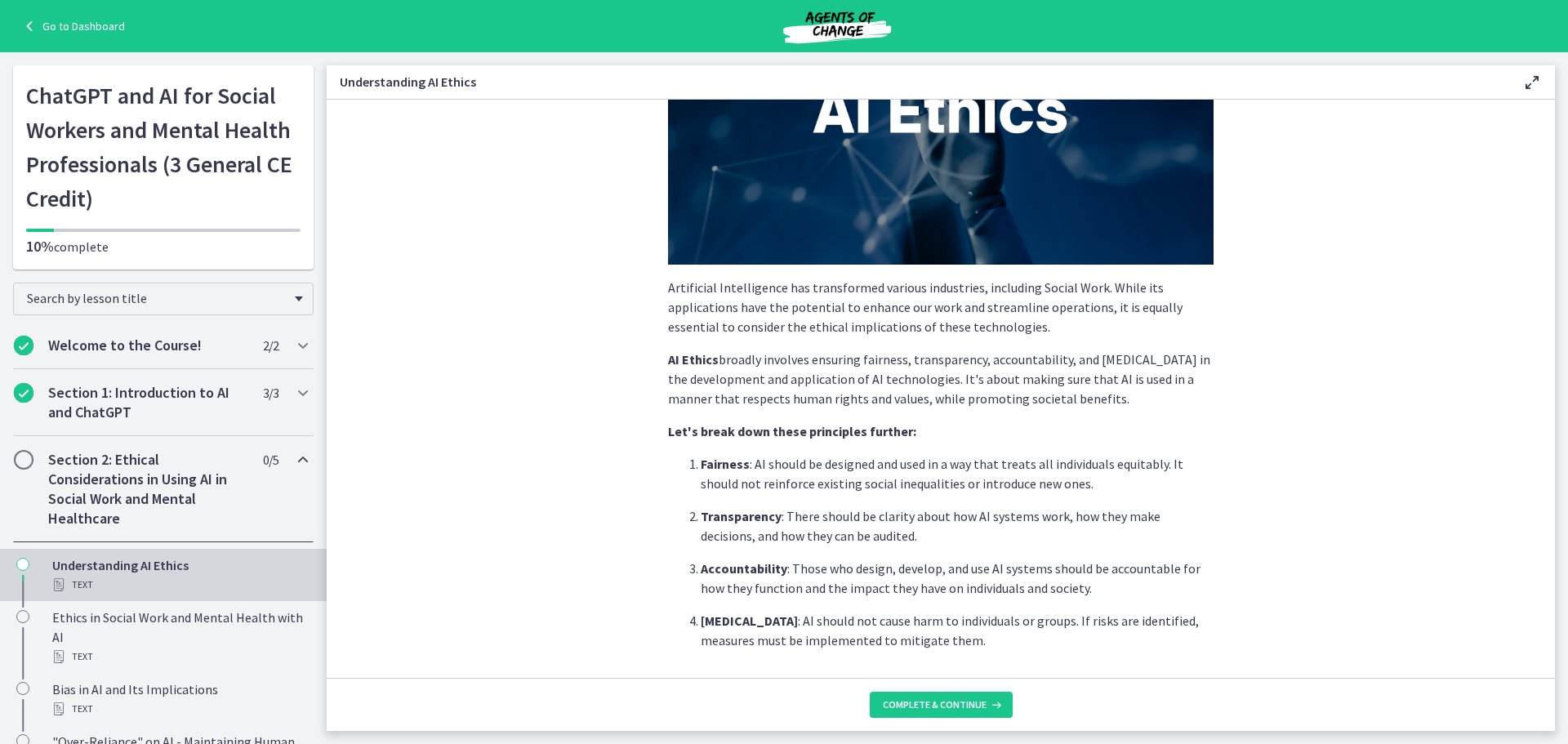
scroll to position [727, 0]
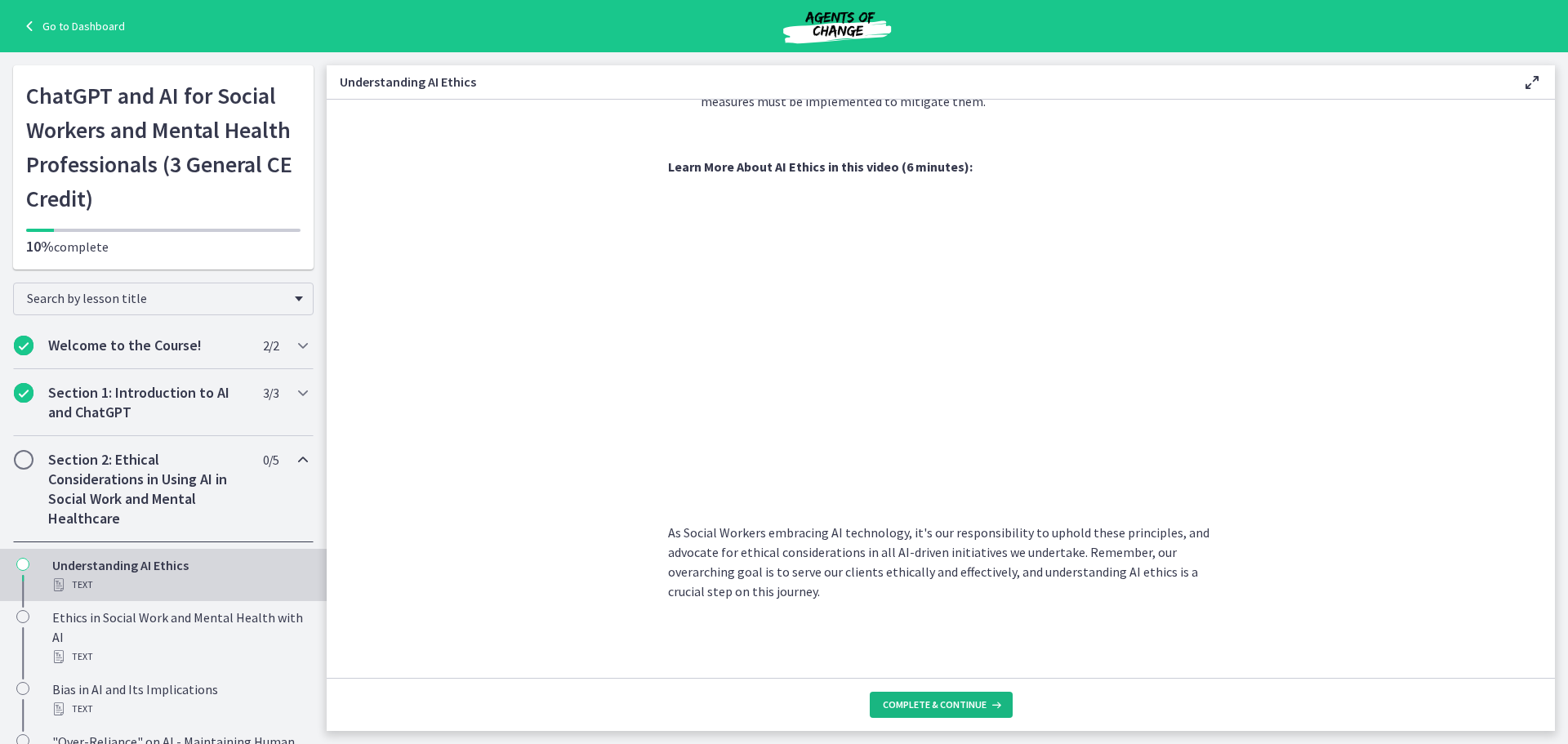
click at [948, 704] on span "Complete & continue" at bounding box center [935, 705] width 104 height 13
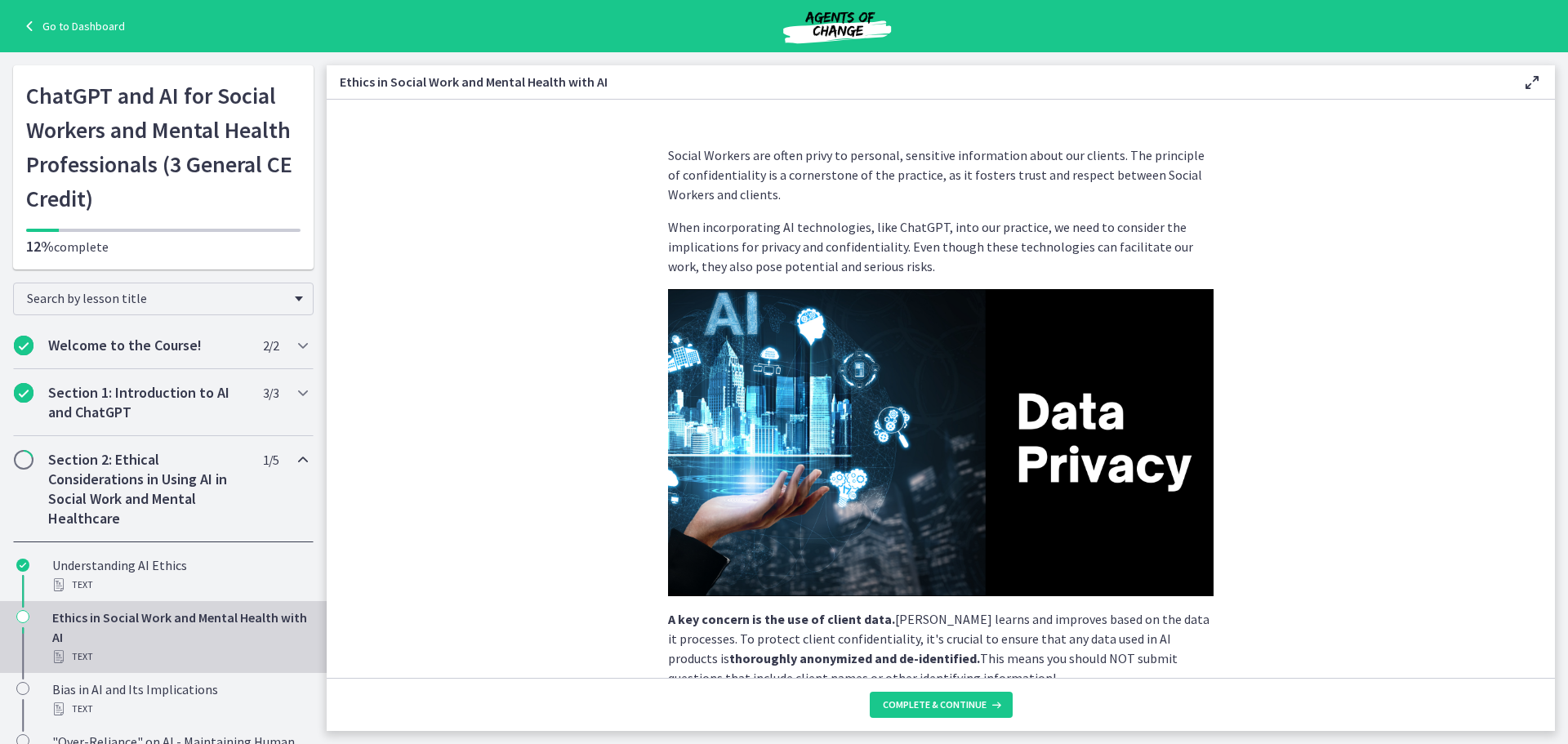
scroll to position [324, 0]
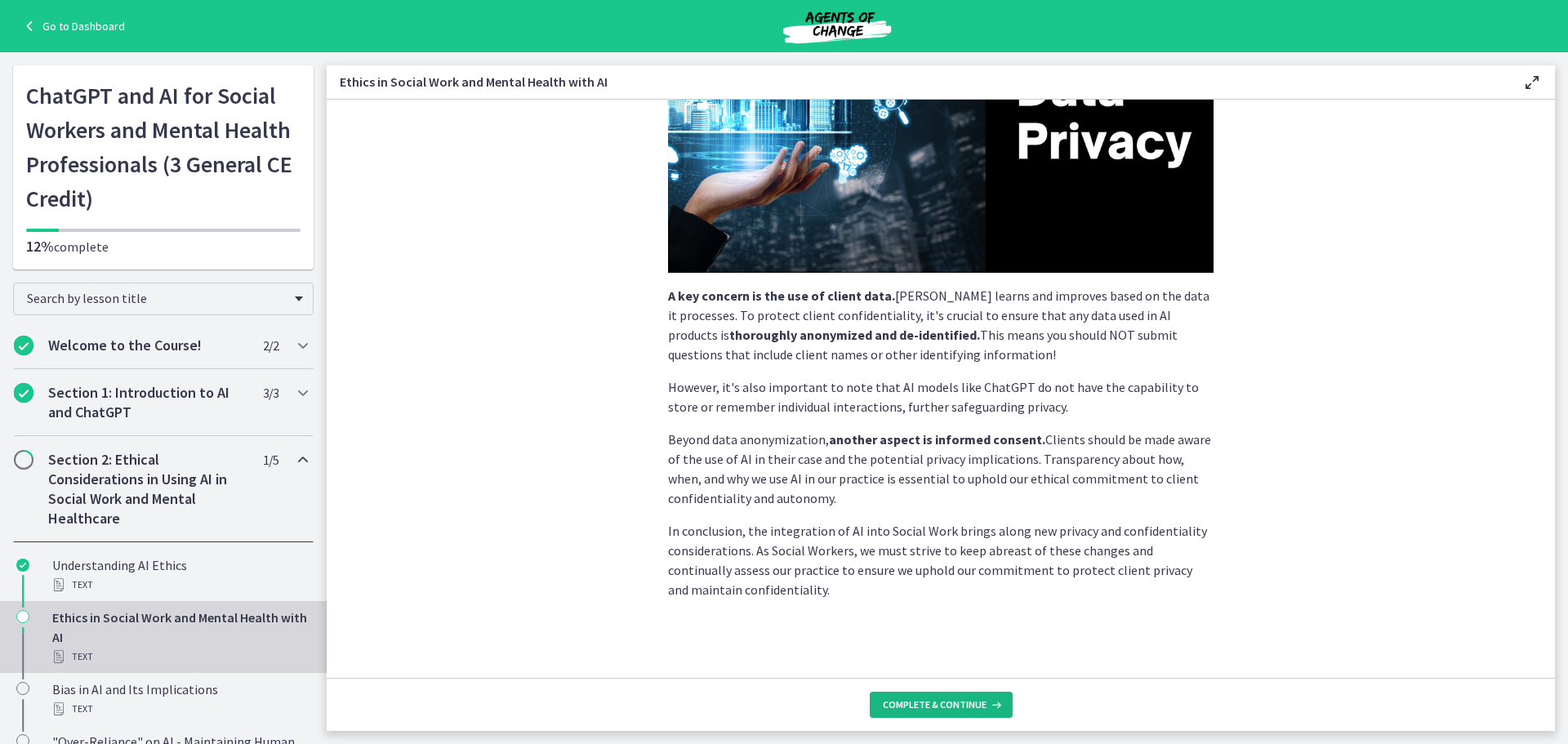
click at [936, 709] on span "Complete & continue" at bounding box center [935, 705] width 104 height 13
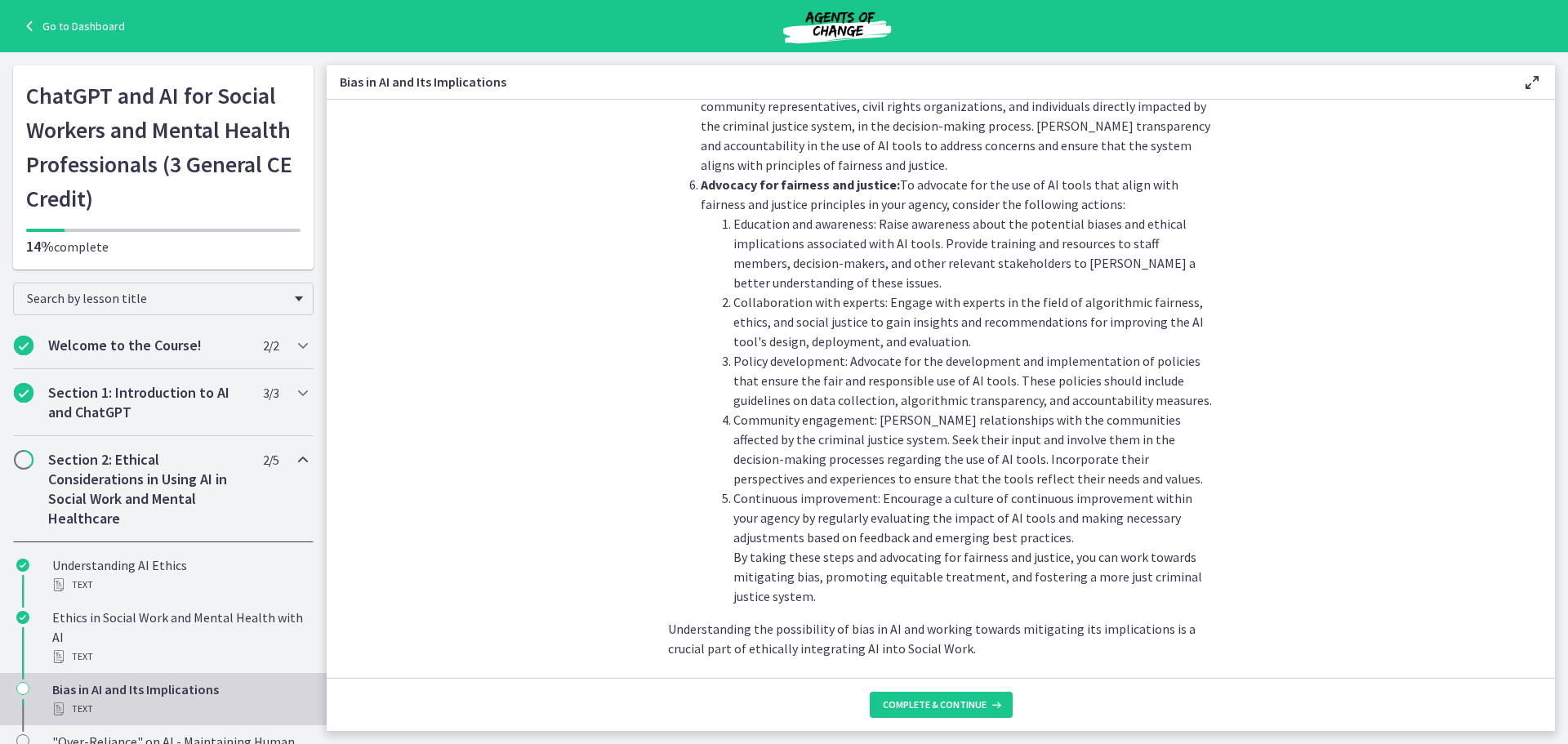
scroll to position [1740, 0]
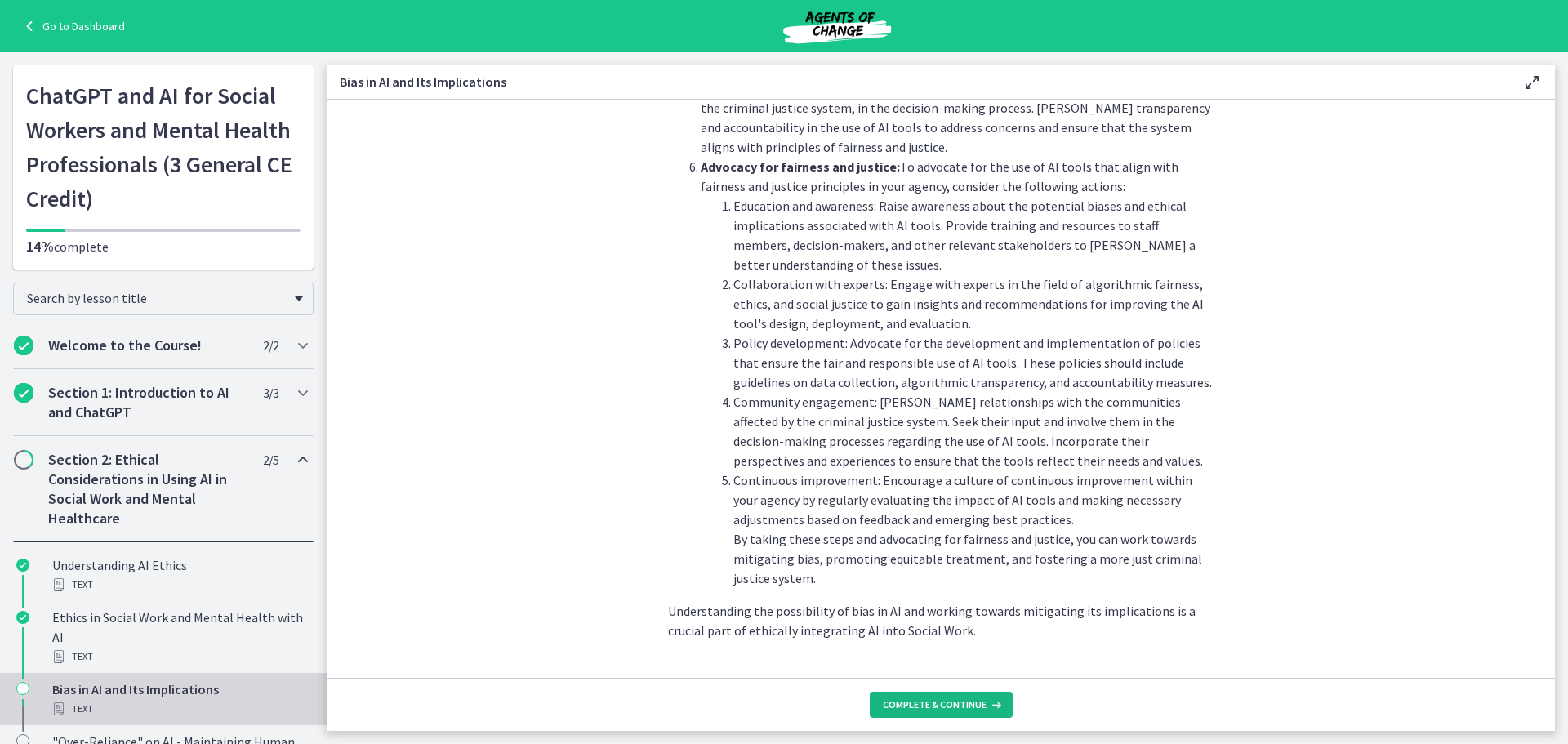
click at [965, 701] on span "Complete & continue" at bounding box center [935, 705] width 104 height 13
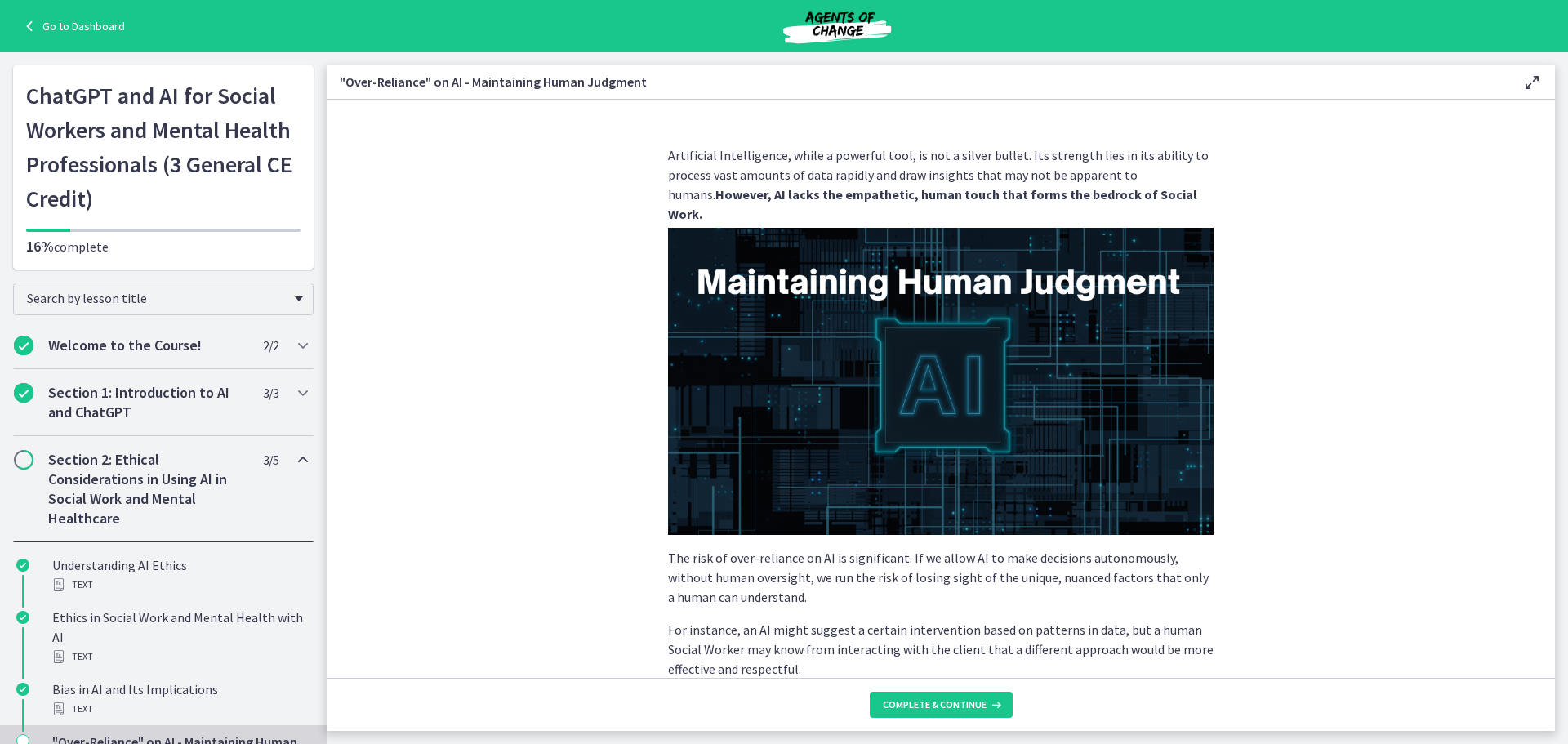
scroll to position [315, 0]
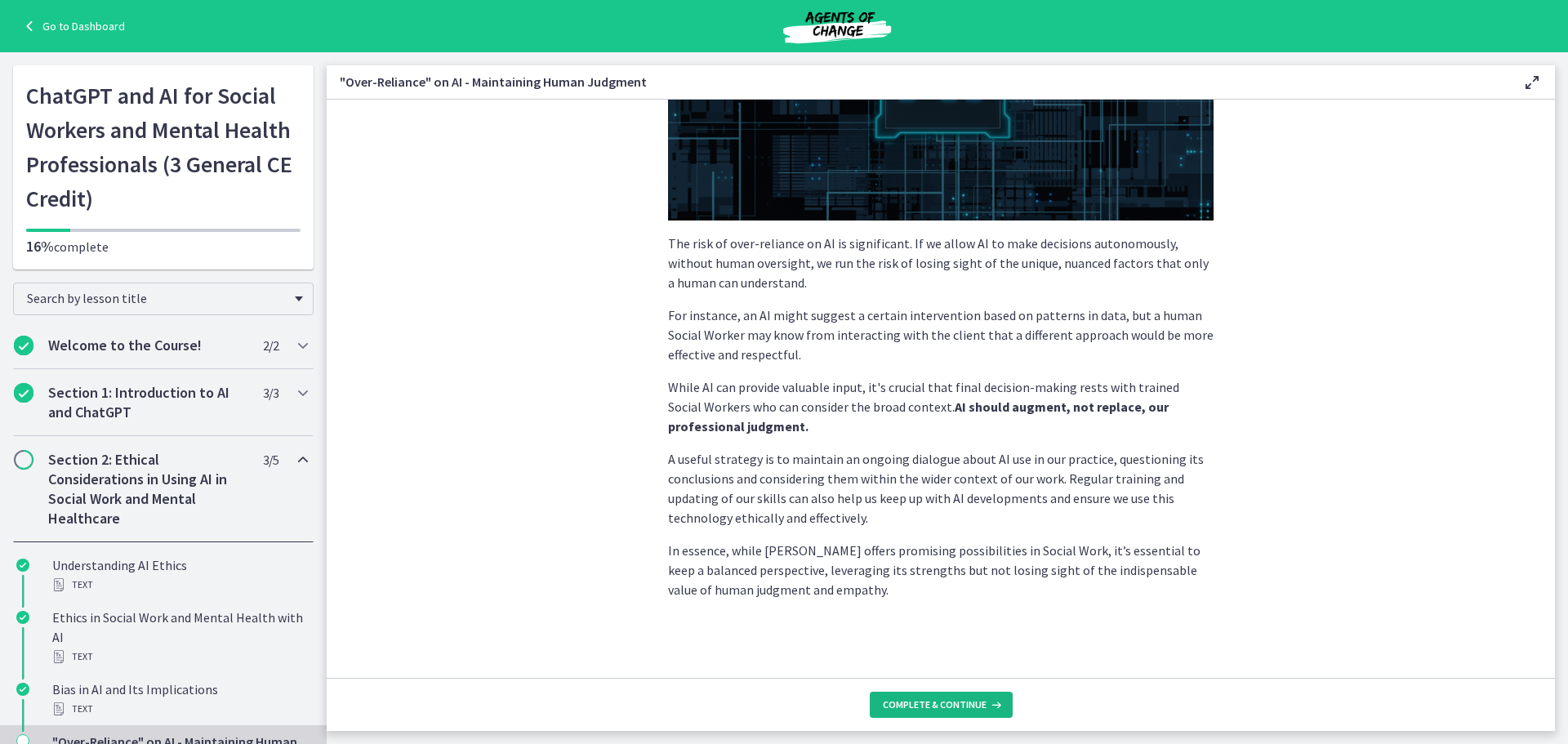
click at [954, 708] on span "Complete & continue" at bounding box center [935, 705] width 104 height 13
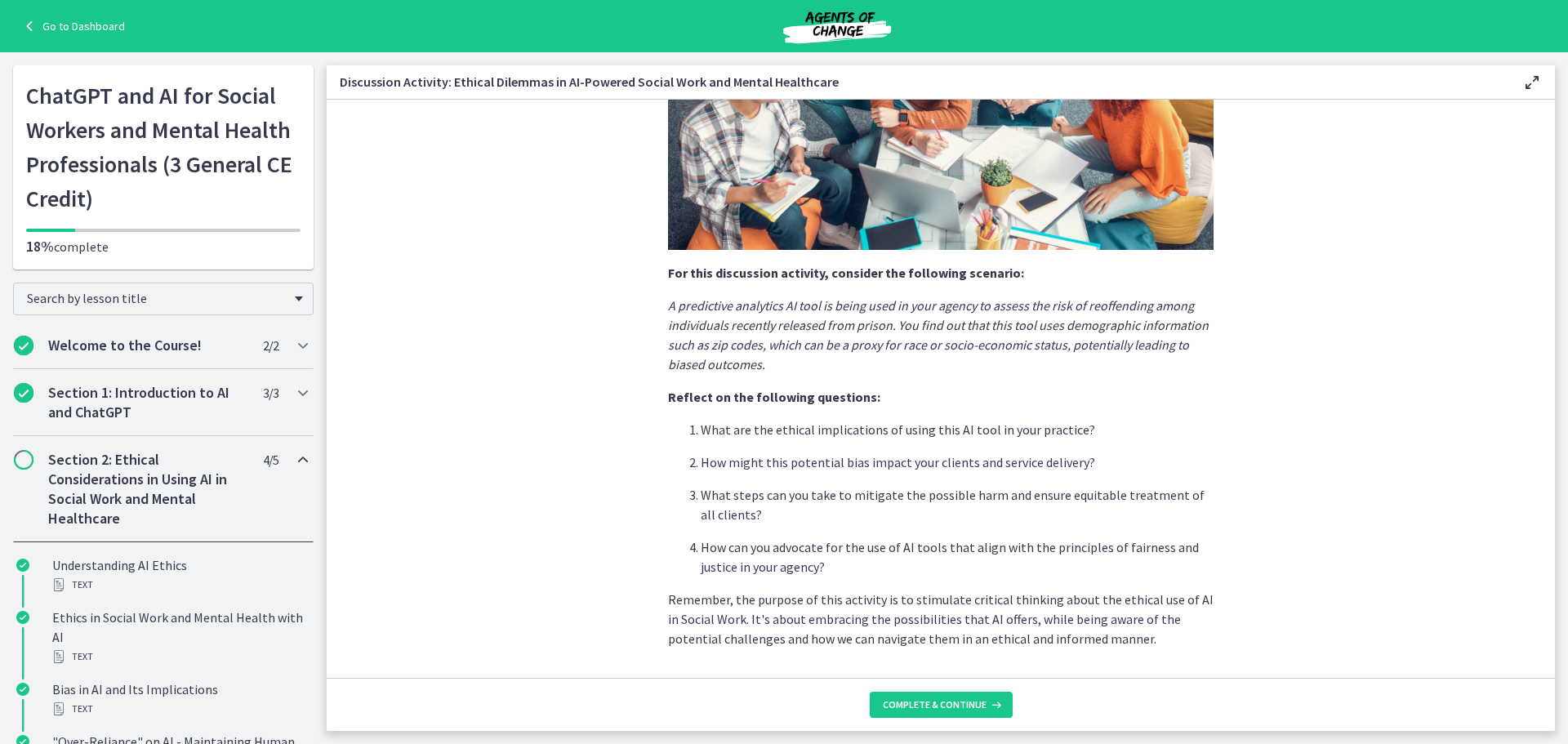
scroll to position [324, 0]
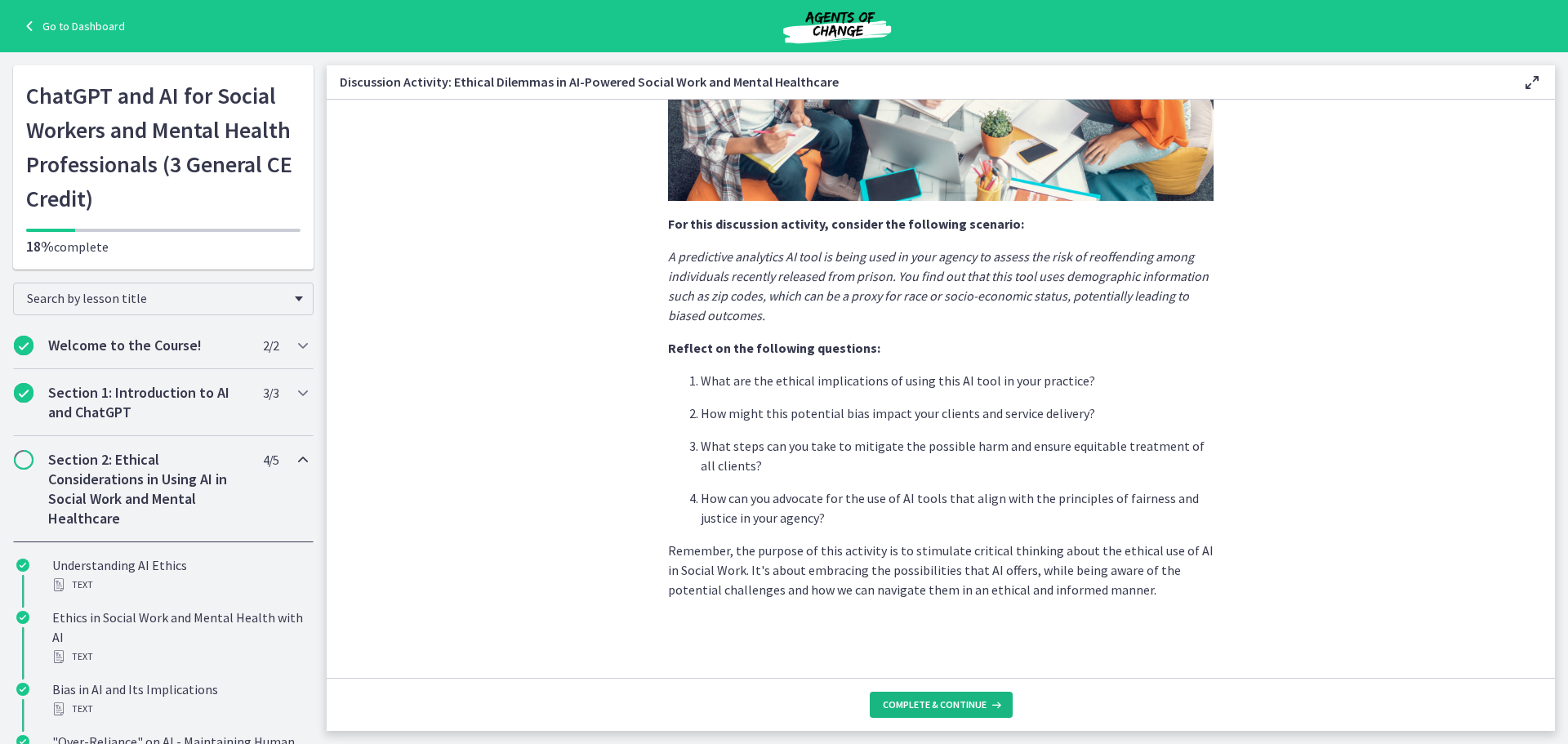
click at [946, 711] on span "Complete & continue" at bounding box center [935, 705] width 104 height 13
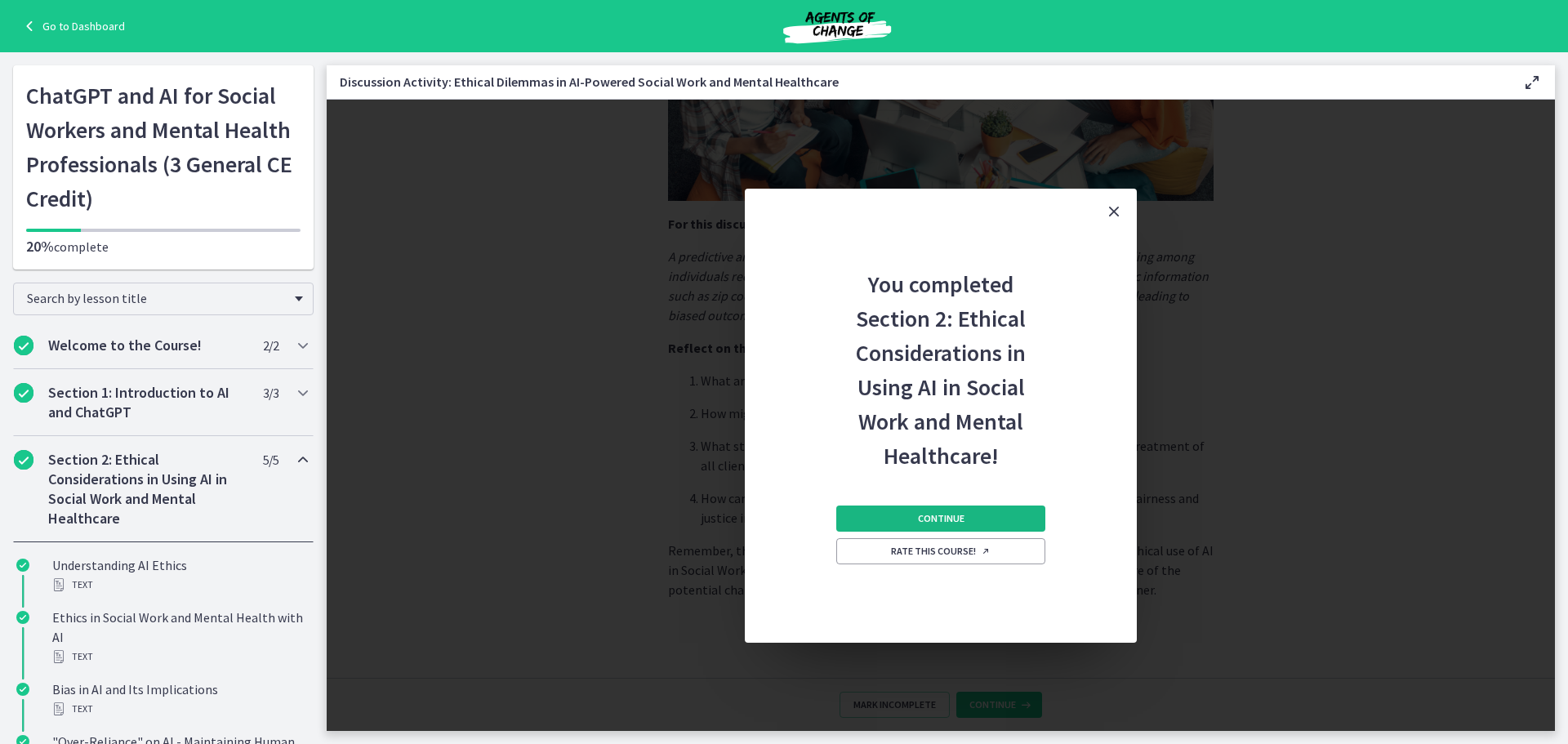
click at [970, 516] on button "Continue" at bounding box center [941, 519] width 209 height 26
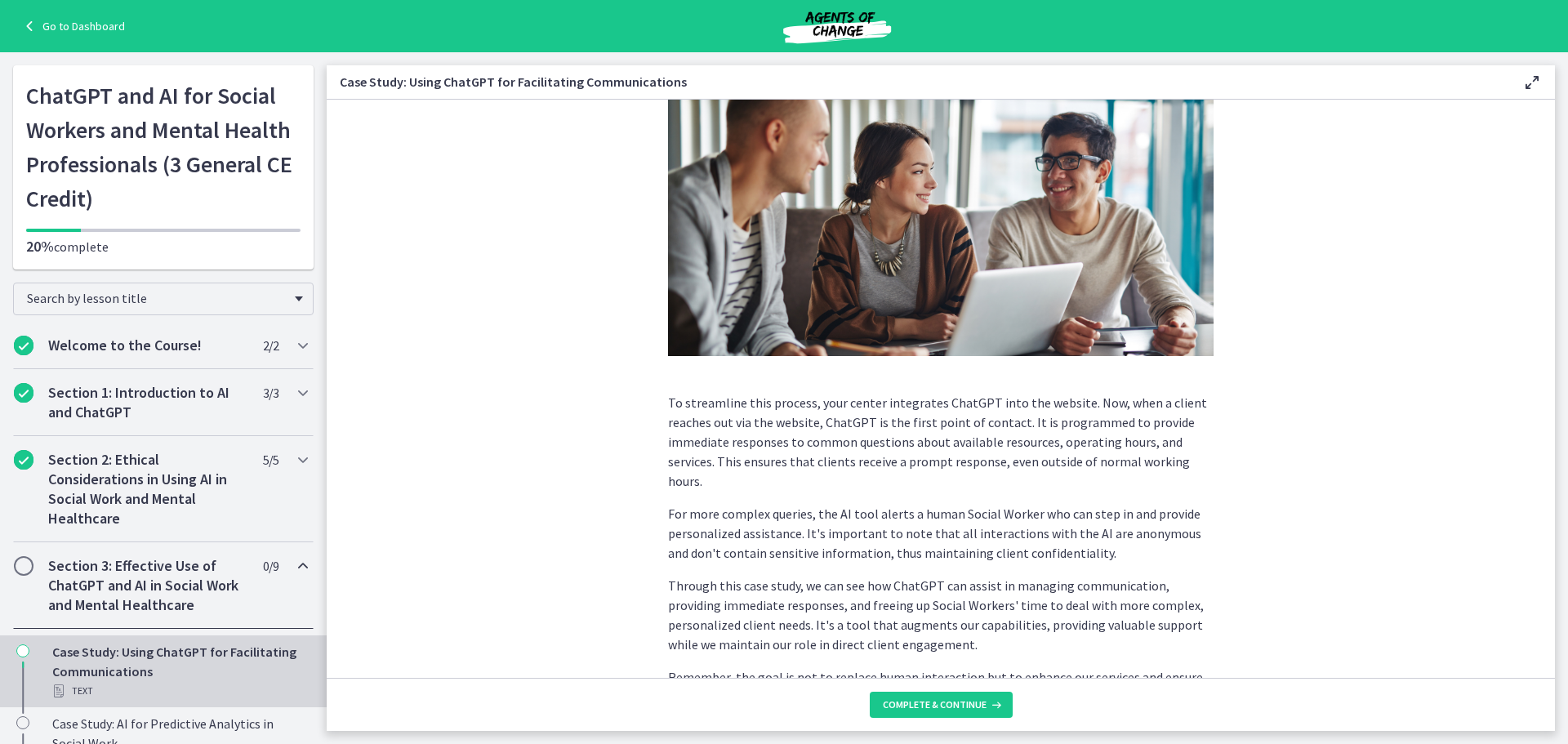
scroll to position [328, 0]
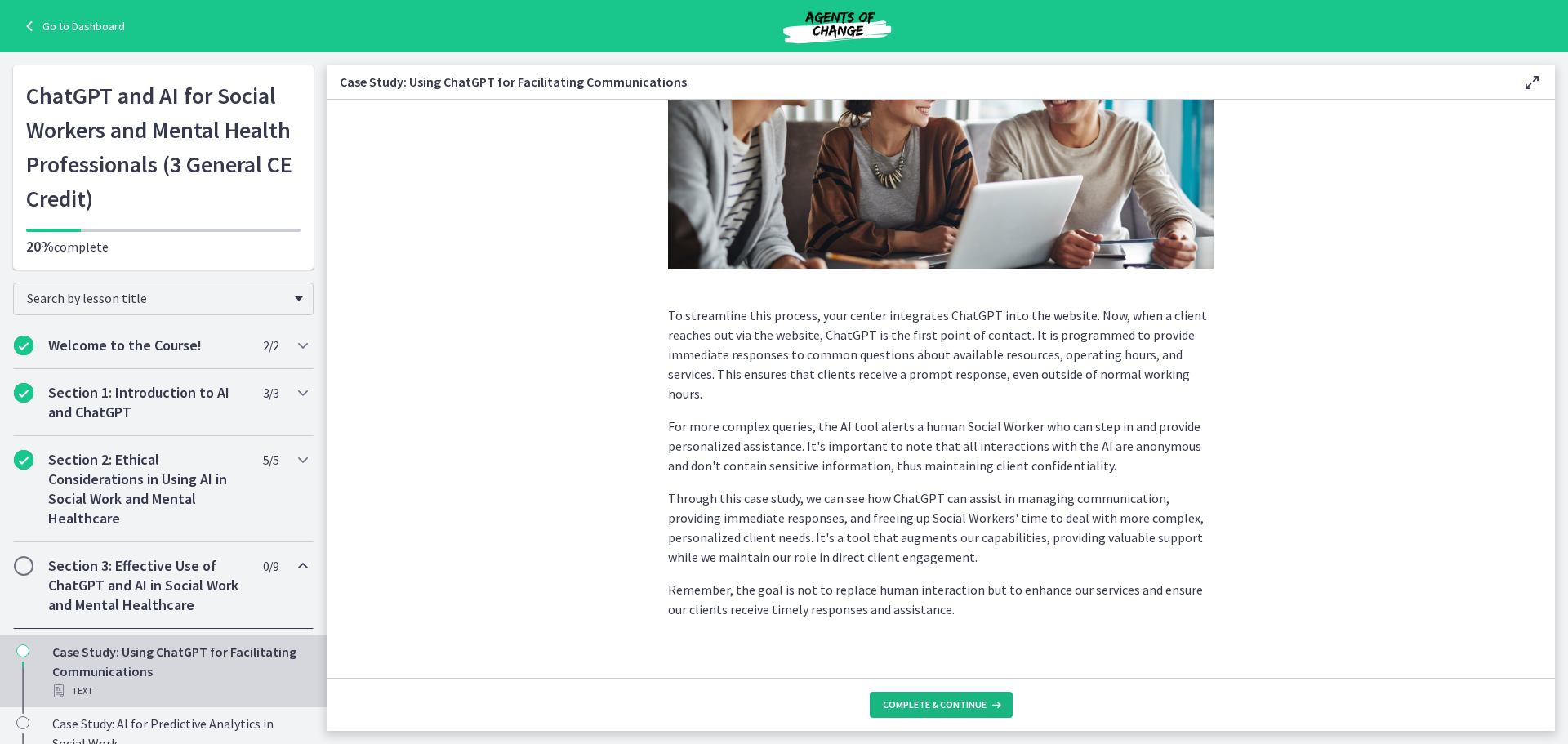
click at [942, 701] on span "Complete & continue" at bounding box center [935, 705] width 104 height 13
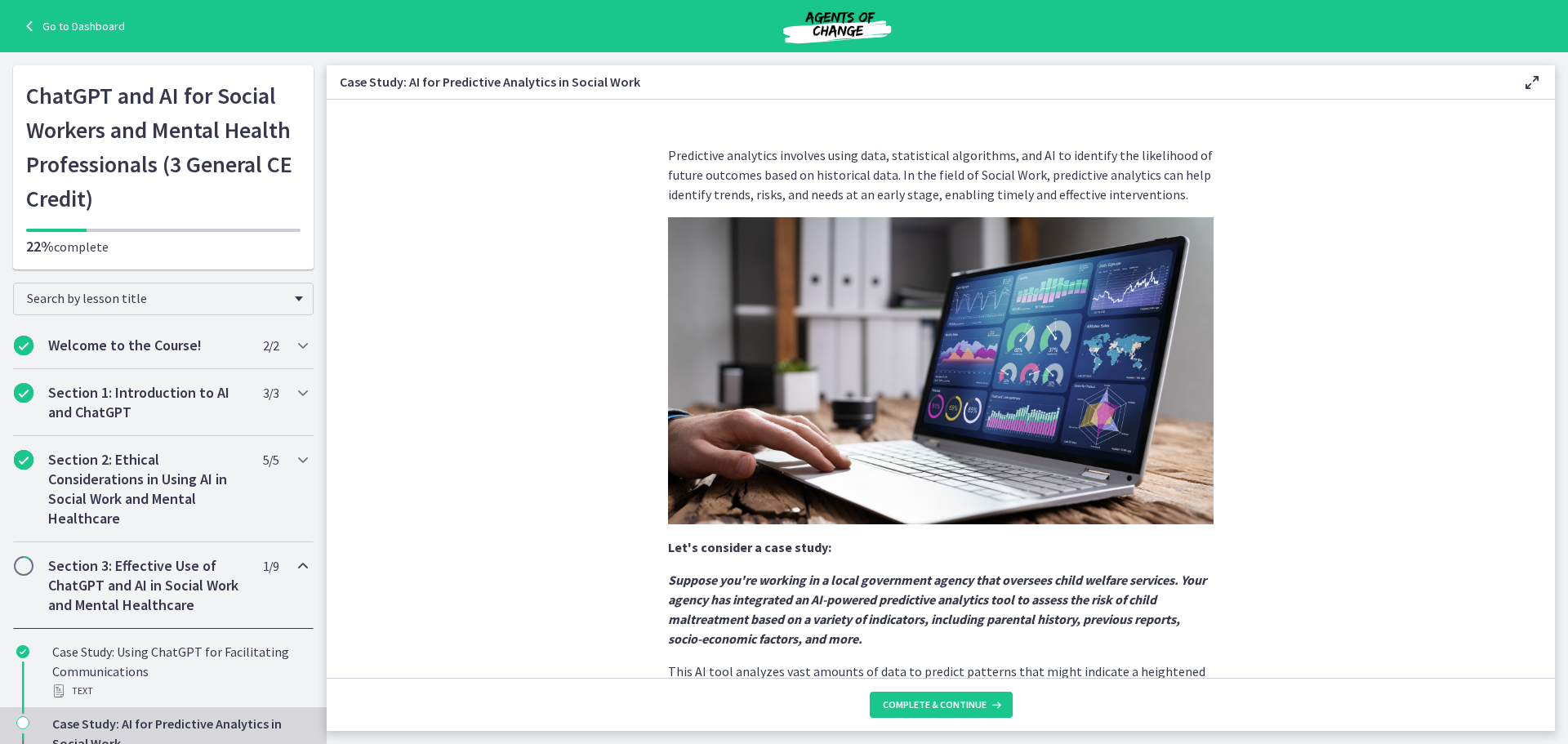
scroll to position [284, 0]
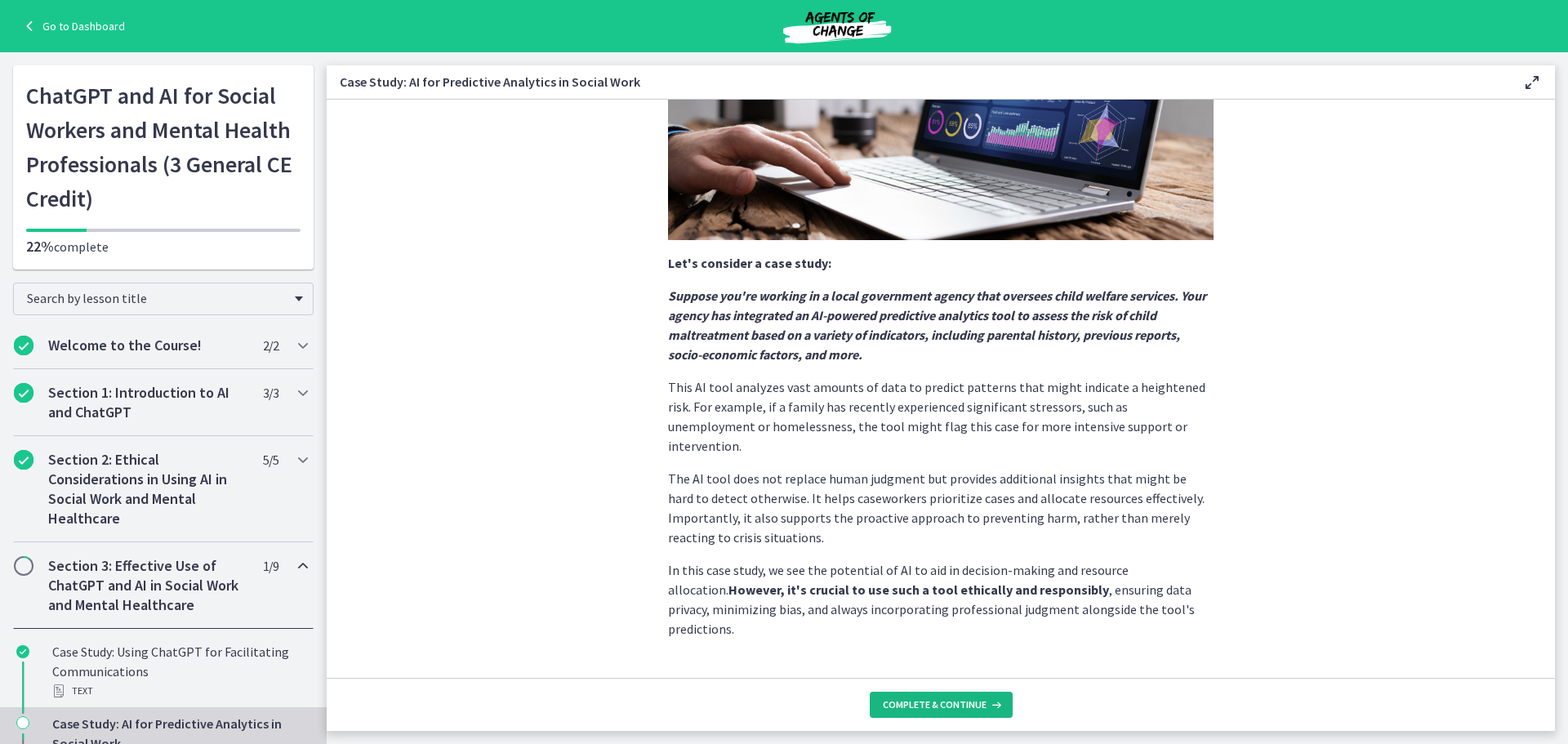
click at [947, 703] on span "Complete & continue" at bounding box center [935, 705] width 104 height 13
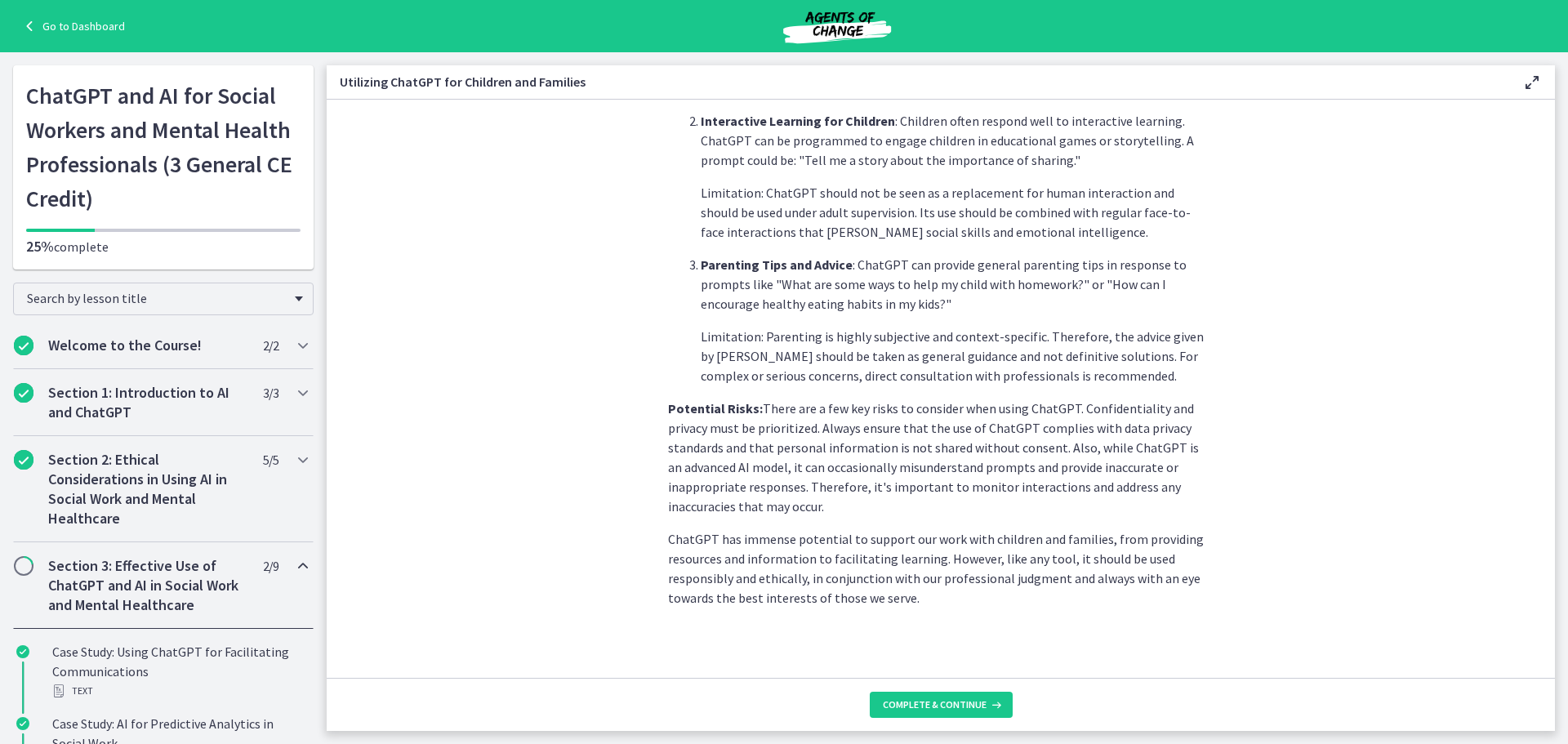
scroll to position [631, 0]
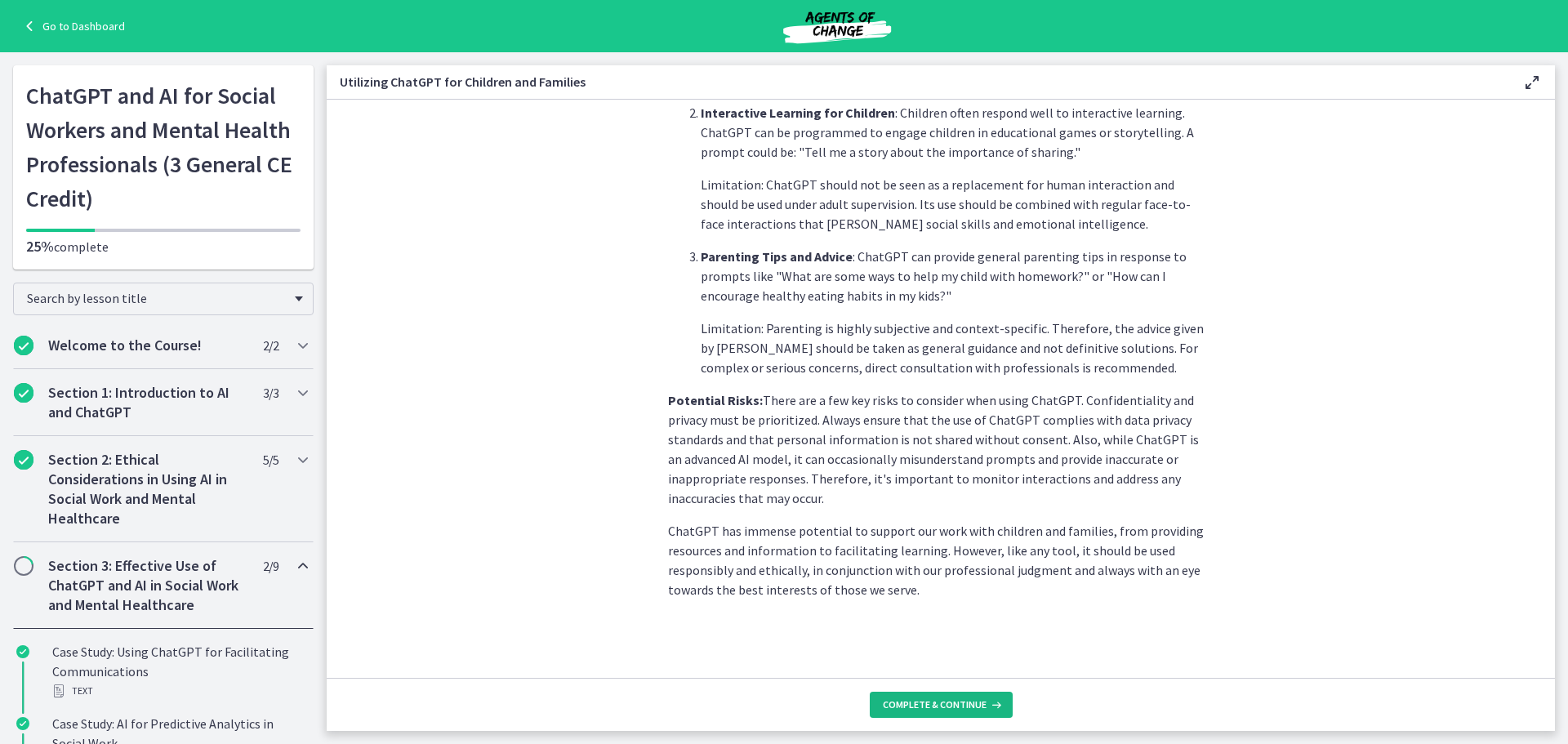
click at [955, 707] on span "Complete & continue" at bounding box center [935, 705] width 104 height 13
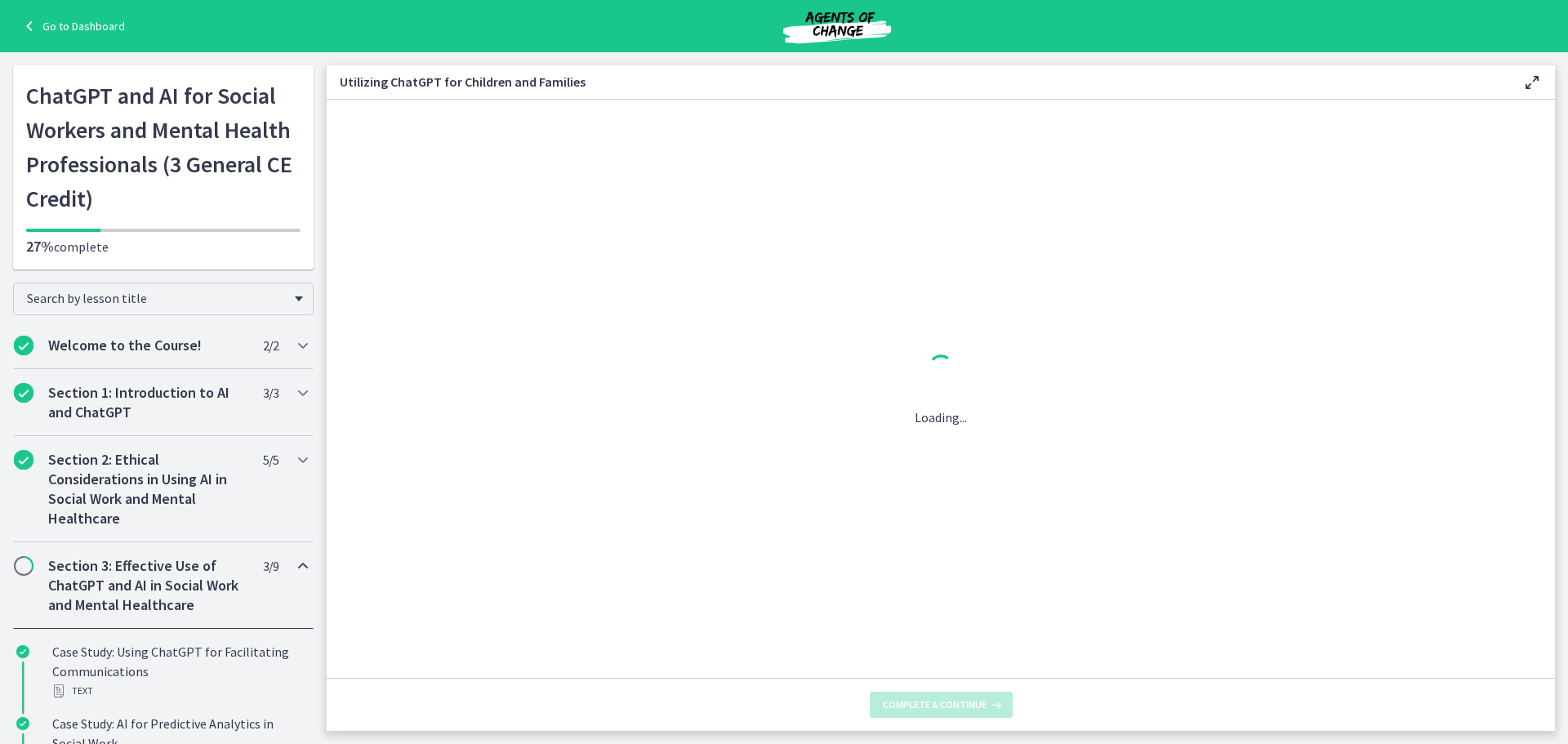
scroll to position [0, 0]
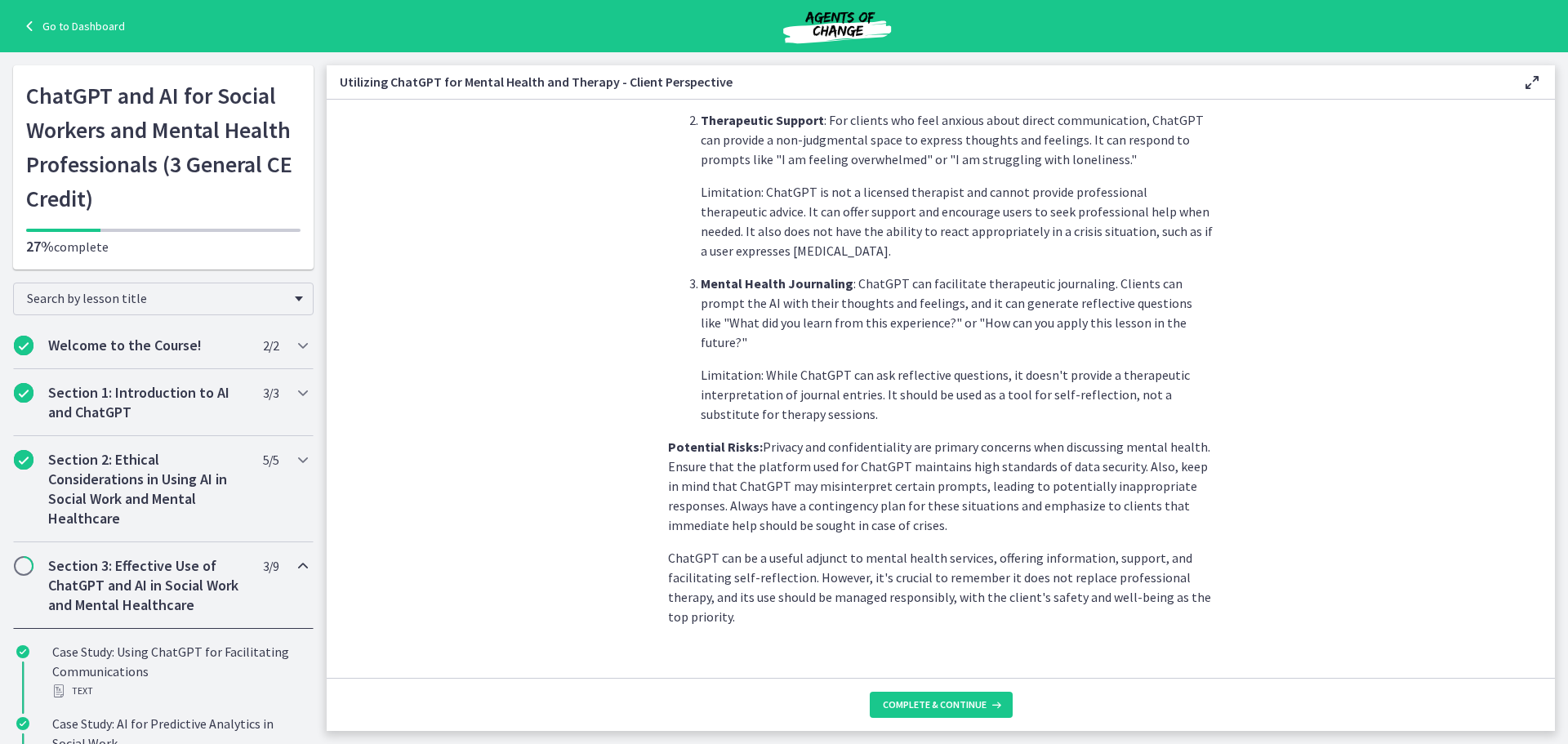
scroll to position [598, 0]
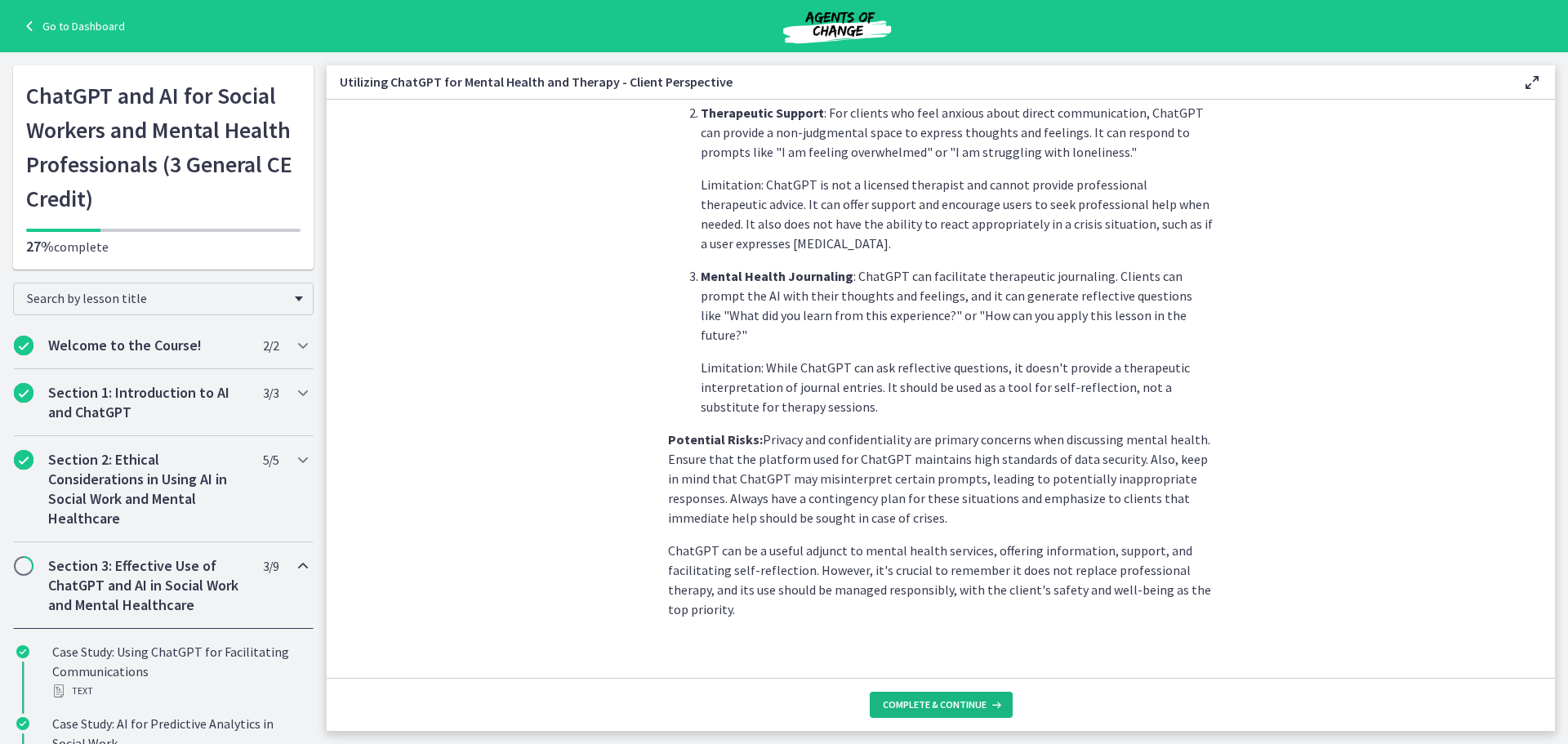
click at [980, 704] on span "Complete & continue" at bounding box center [935, 705] width 104 height 13
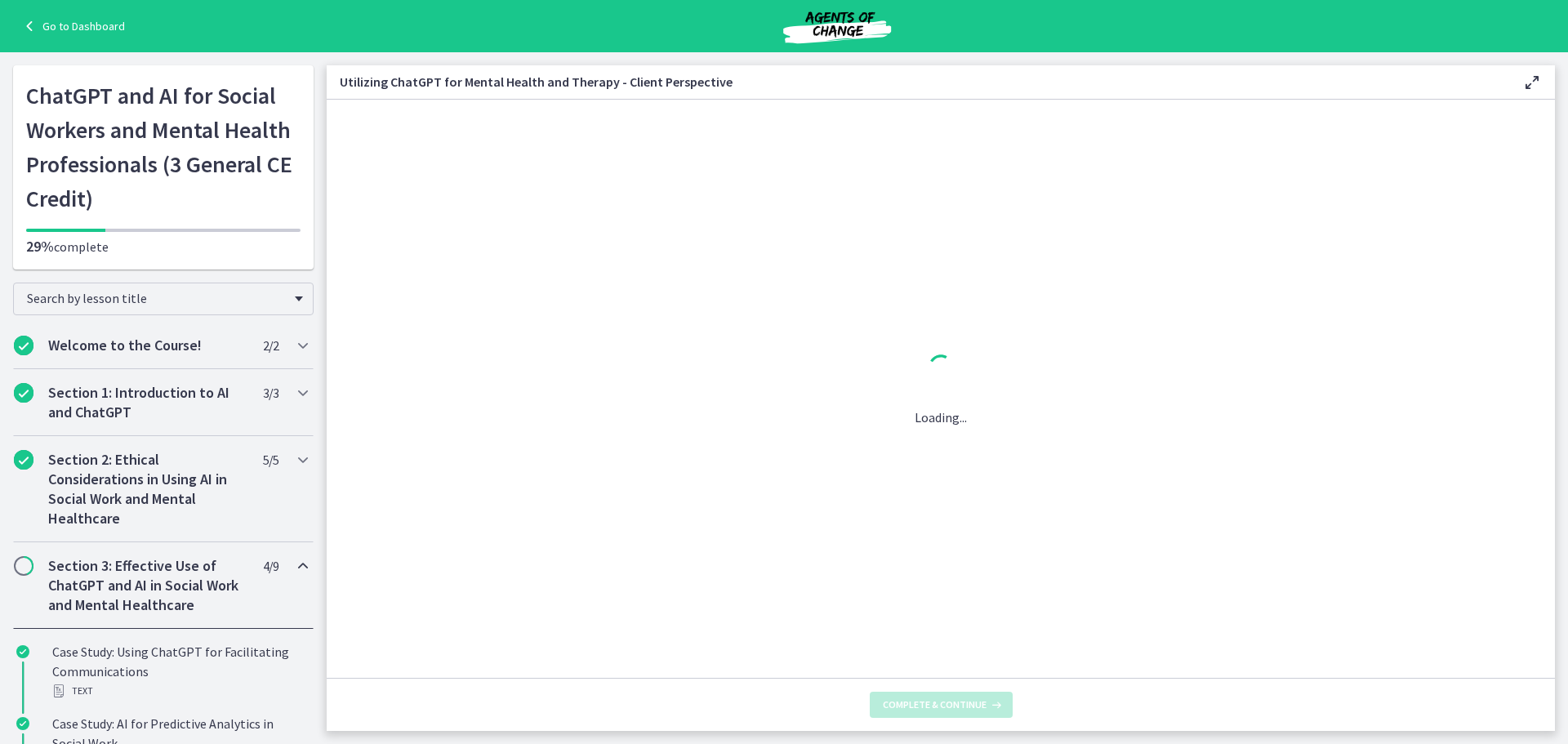
scroll to position [0, 0]
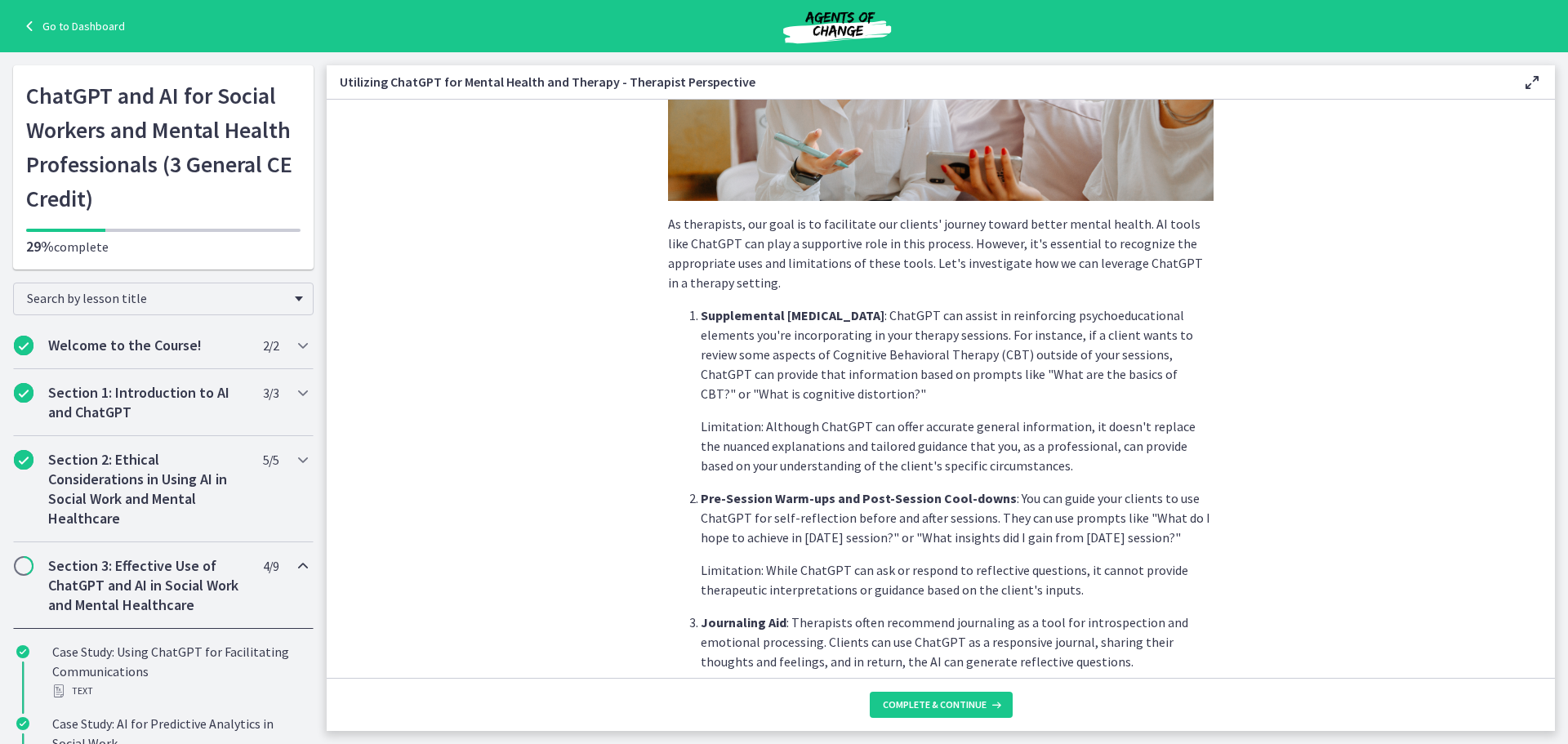
scroll to position [559, 0]
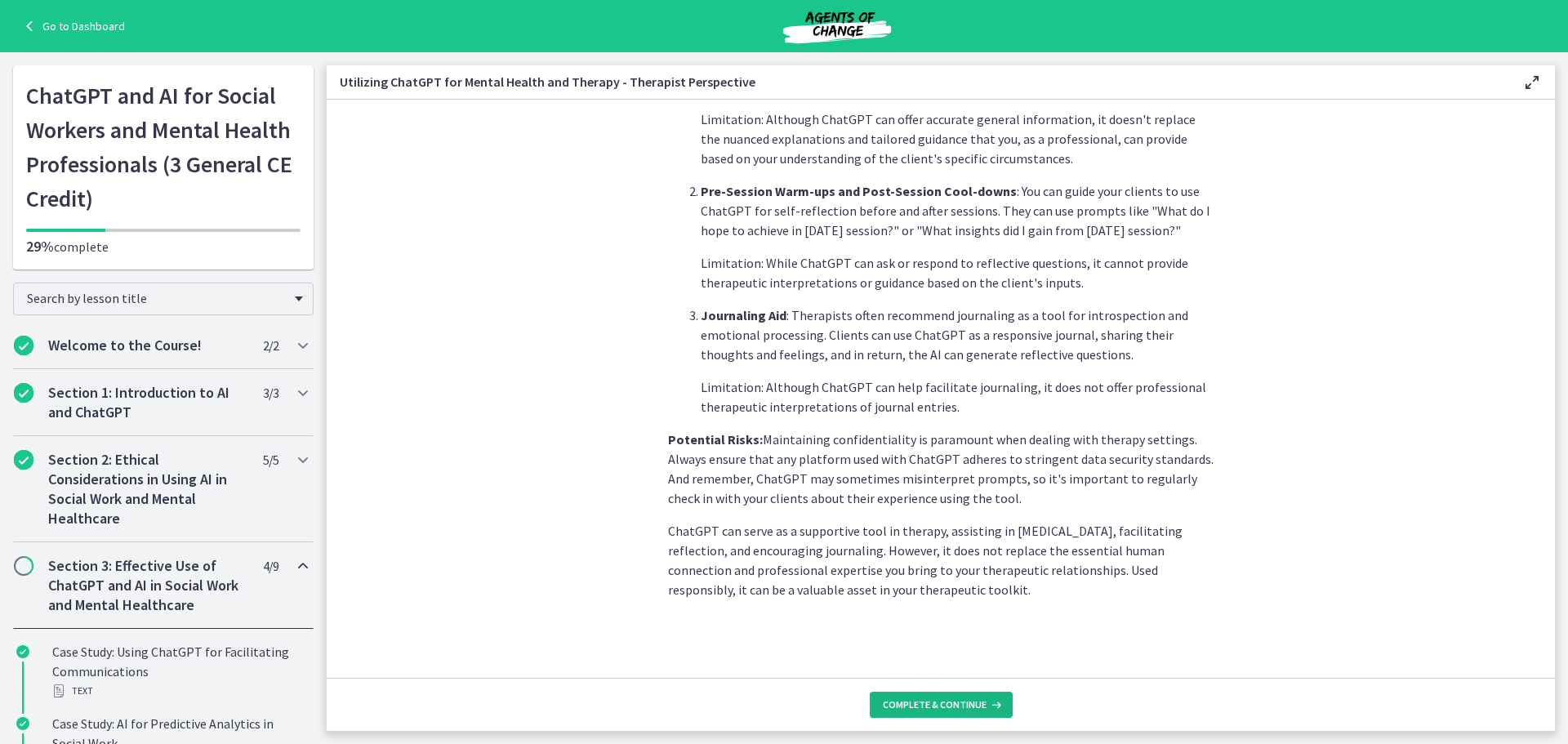
click at [951, 705] on span "Complete & continue" at bounding box center [935, 705] width 104 height 13
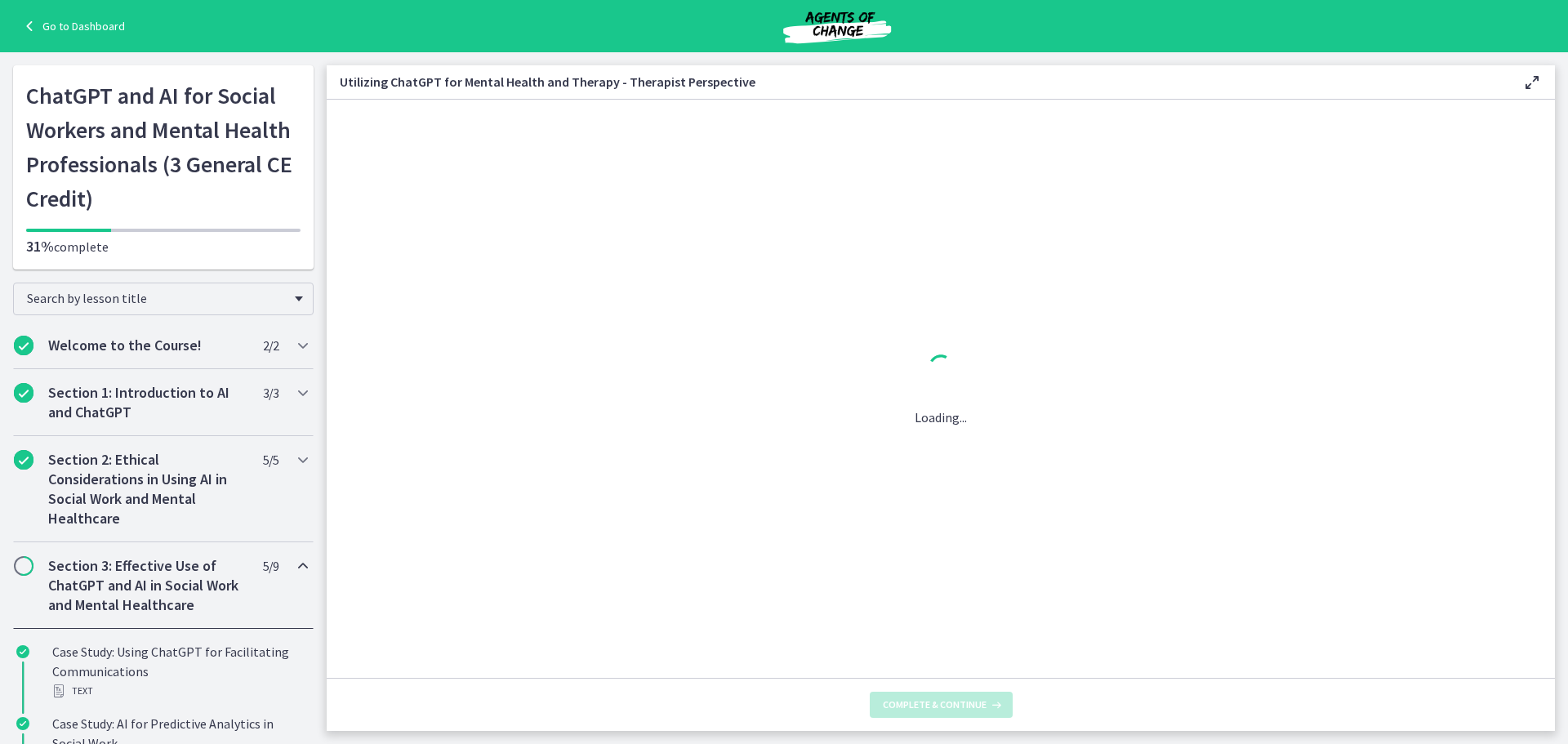
scroll to position [0, 0]
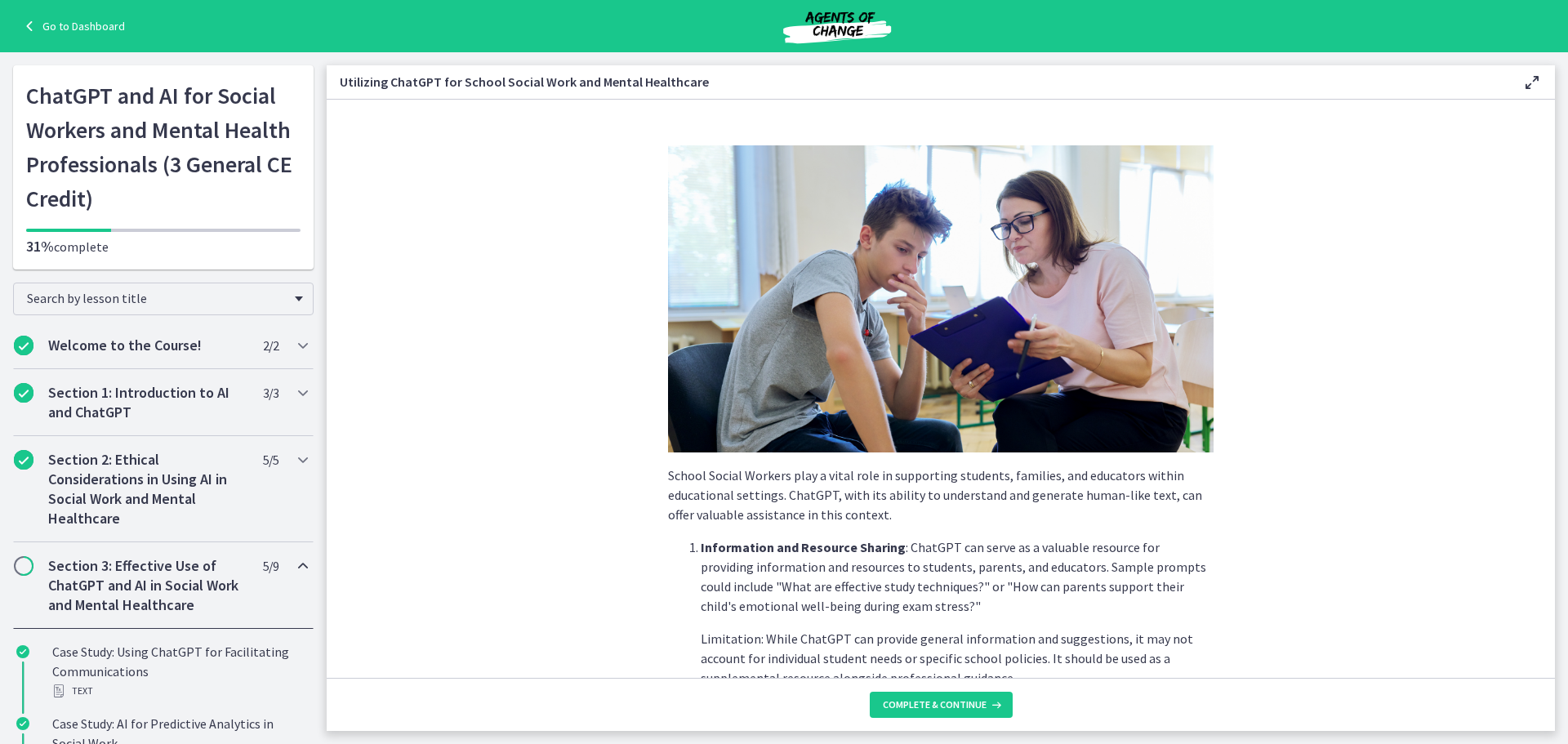
scroll to position [638, 0]
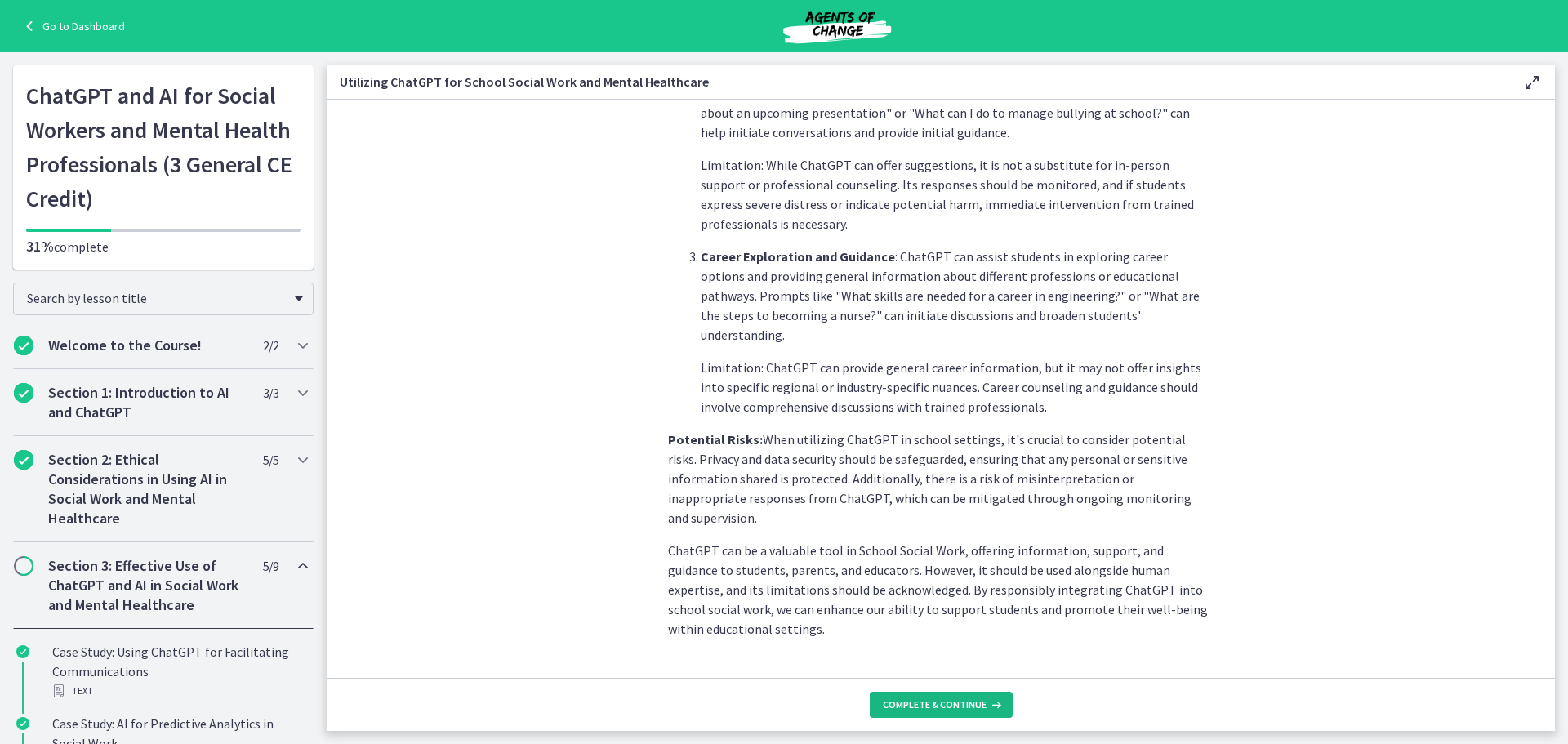
click at [960, 701] on span "Complete & continue" at bounding box center [935, 705] width 104 height 13
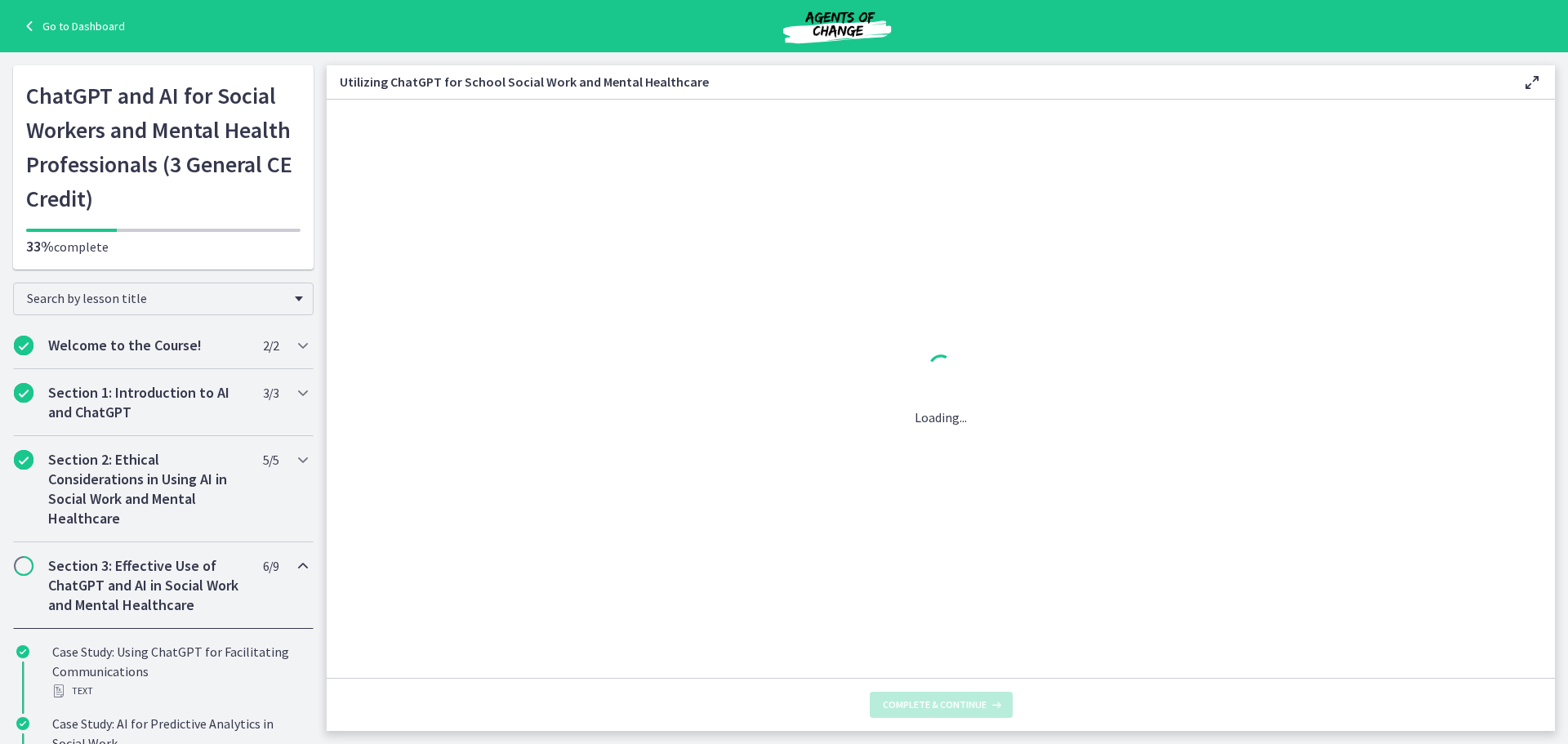
scroll to position [0, 0]
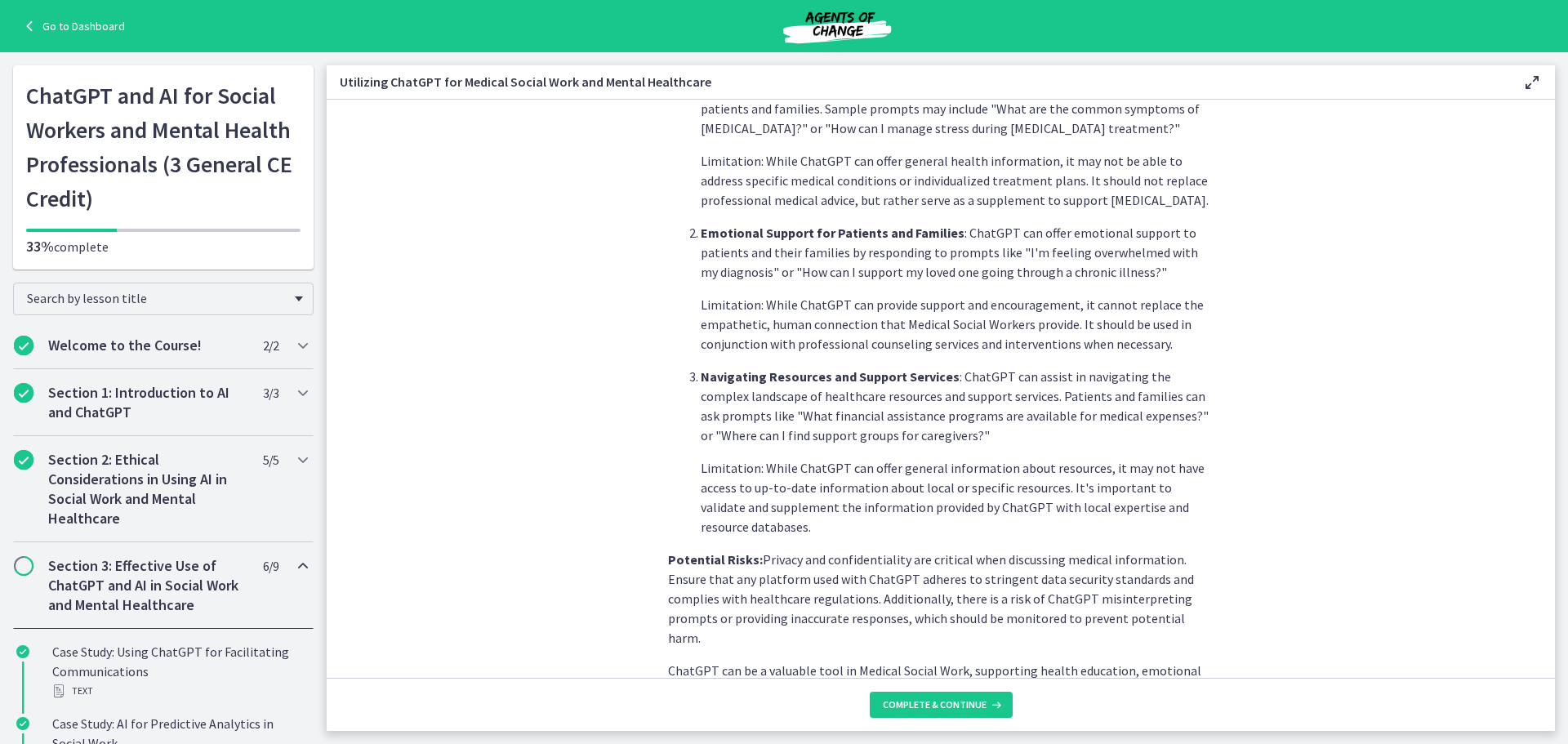
scroll to position [578, 0]
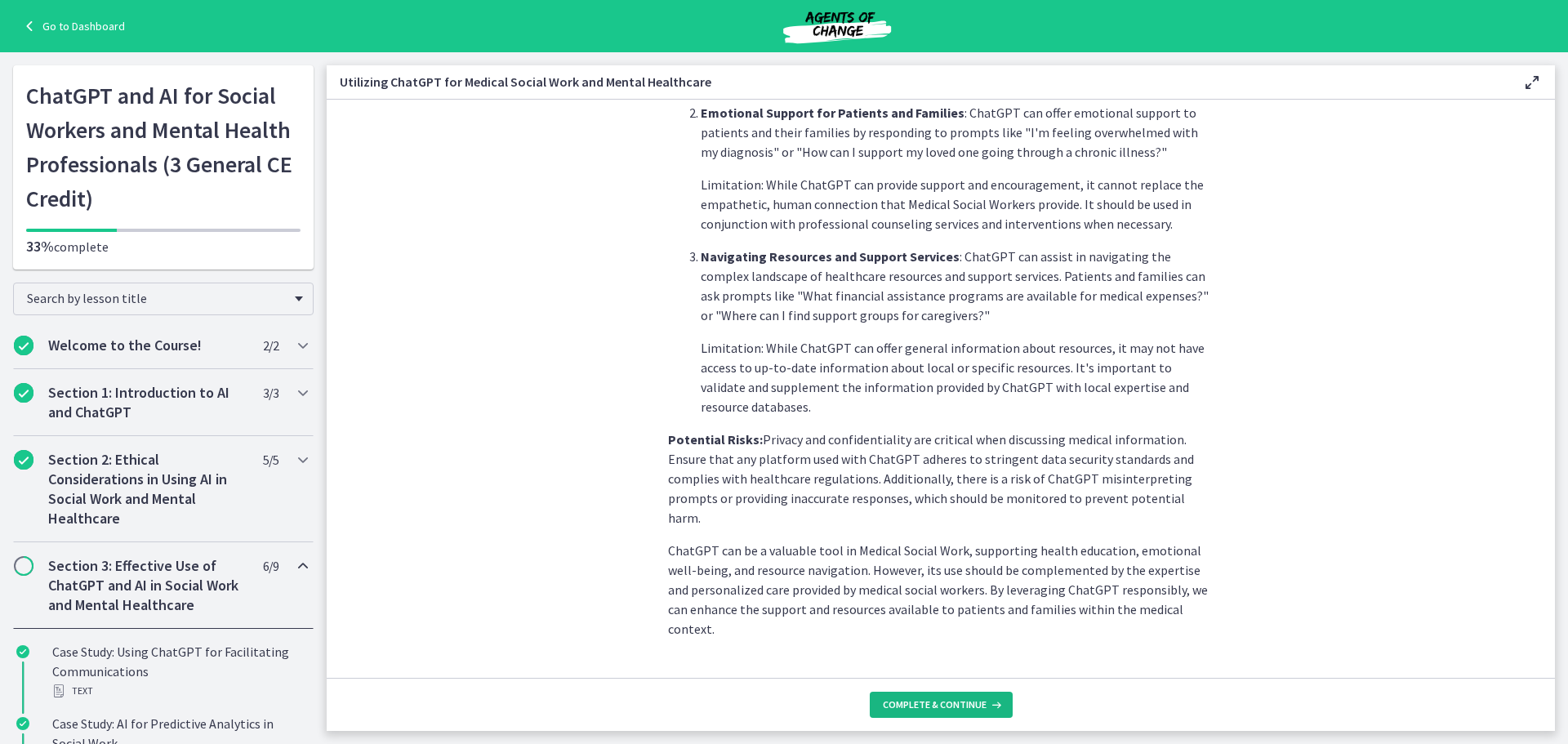
click at [951, 700] on span "Complete & continue" at bounding box center [935, 705] width 104 height 13
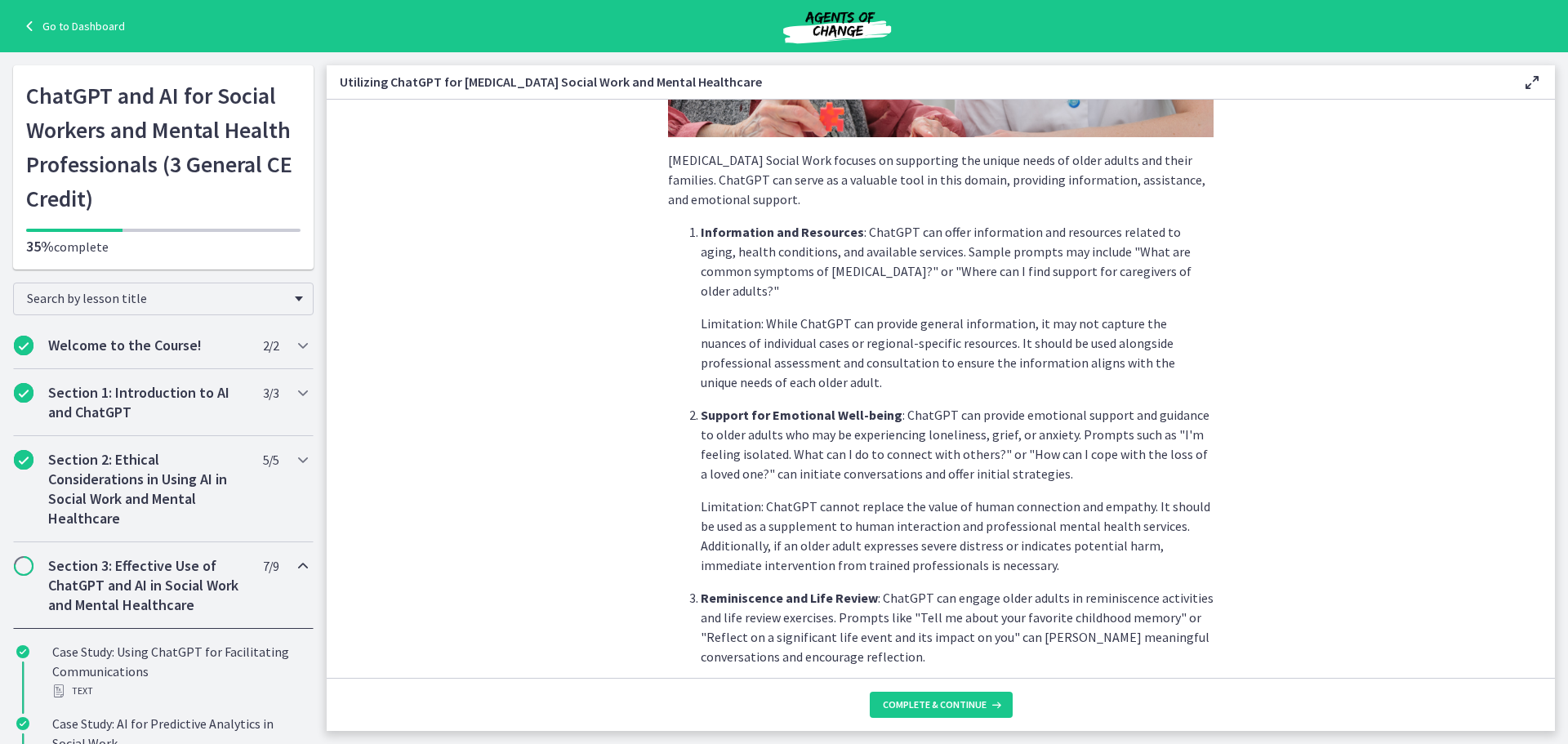
scroll to position [657, 0]
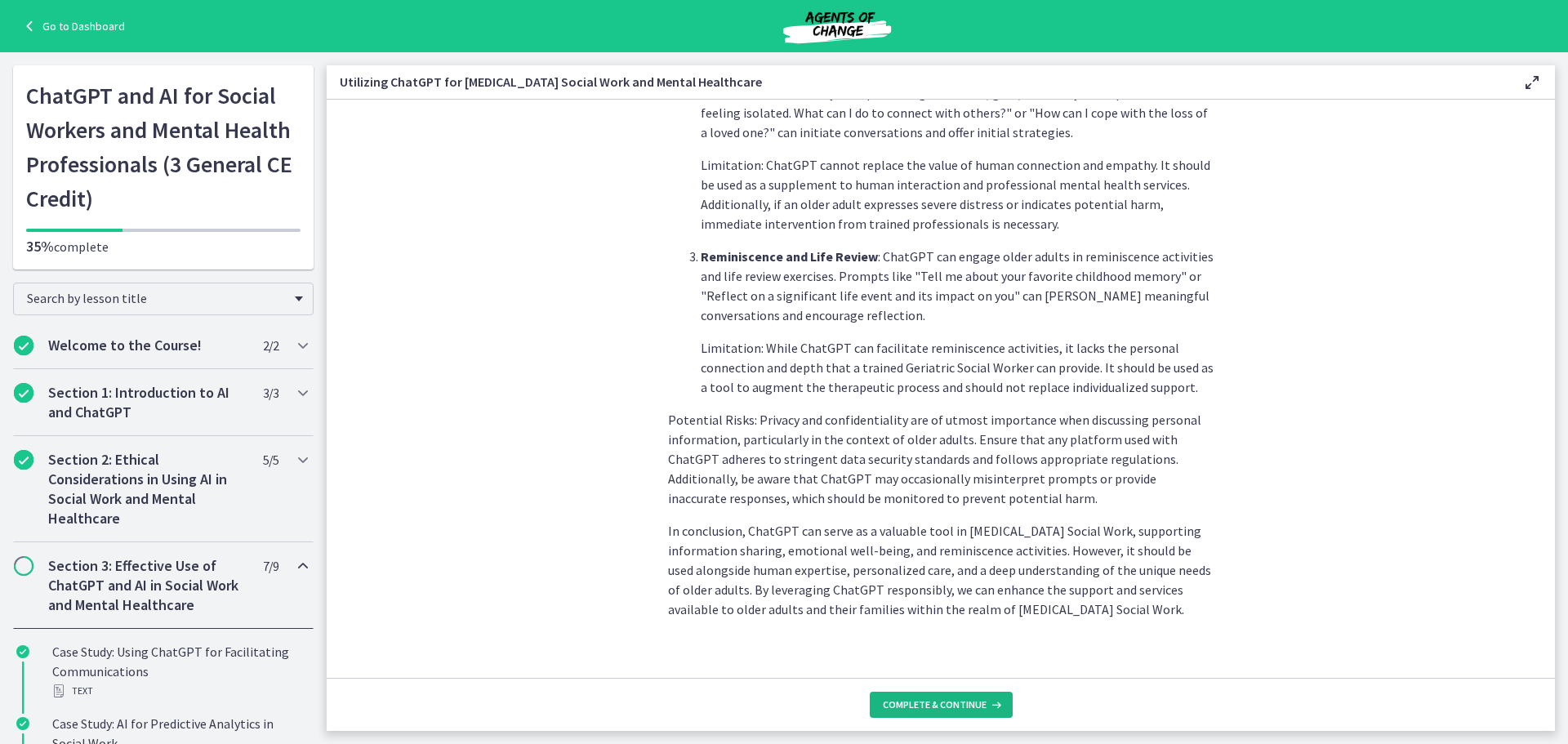
click at [968, 707] on span "Complete & continue" at bounding box center [935, 705] width 104 height 13
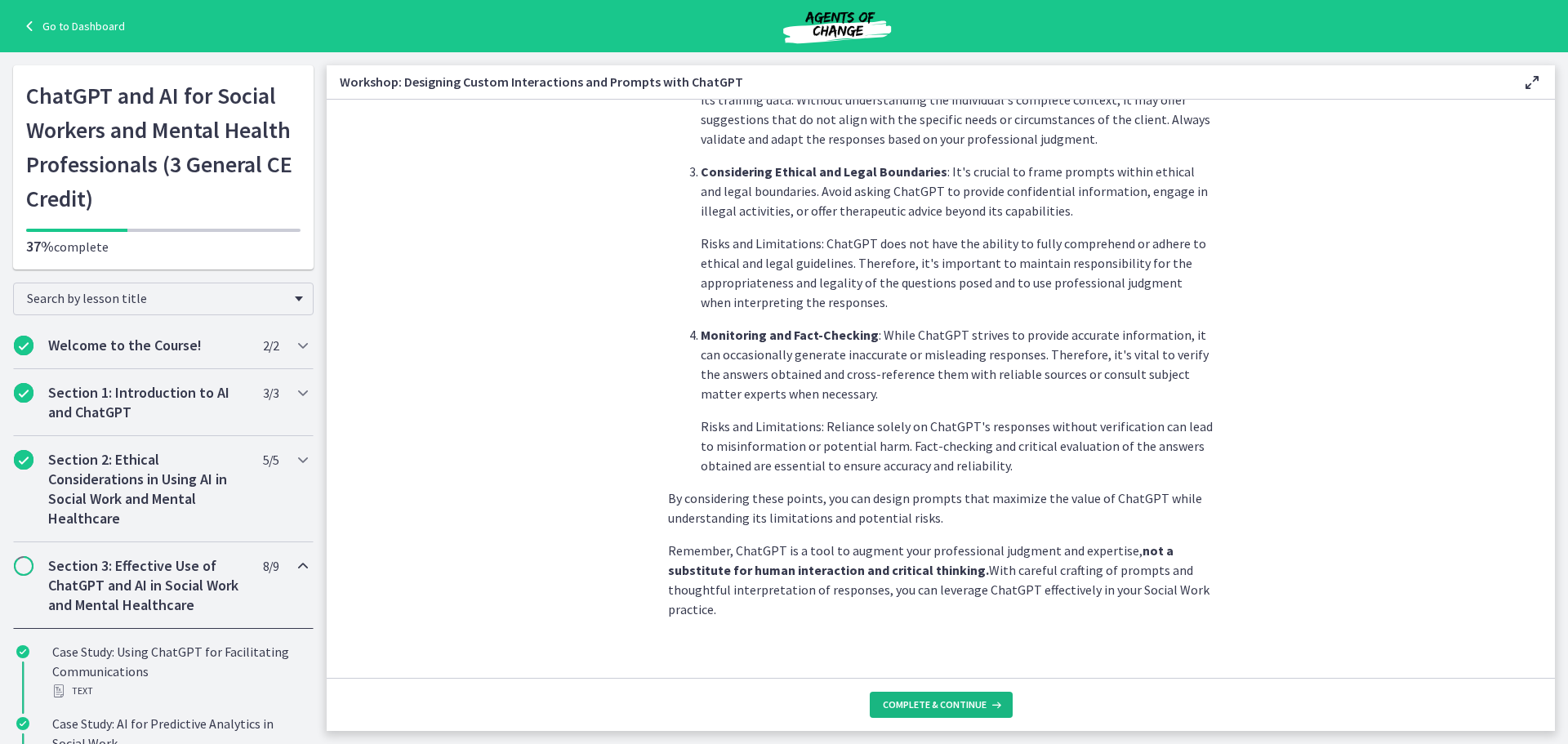
click at [963, 704] on span "Complete & continue" at bounding box center [935, 705] width 104 height 13
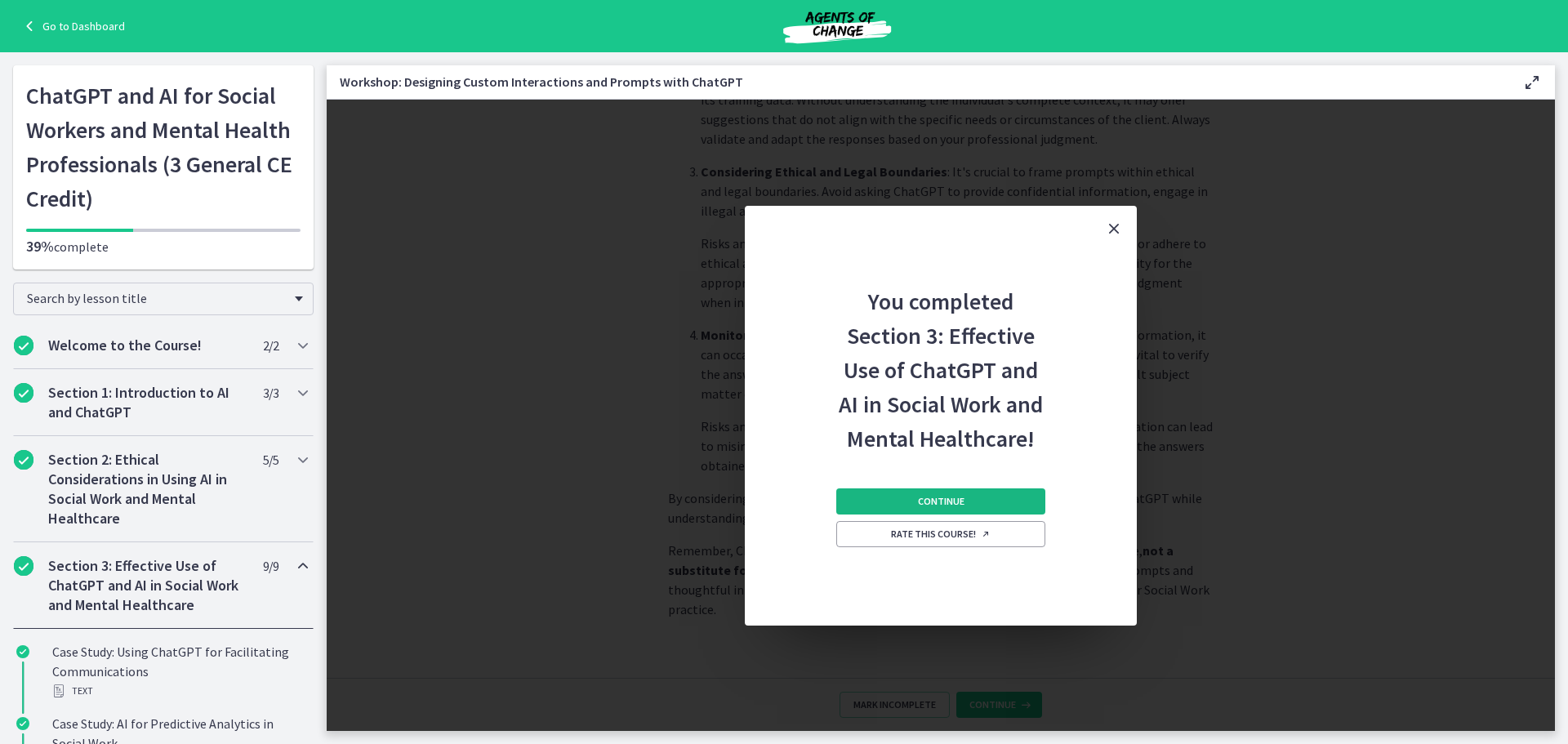
click at [975, 499] on button "Continue" at bounding box center [941, 502] width 209 height 26
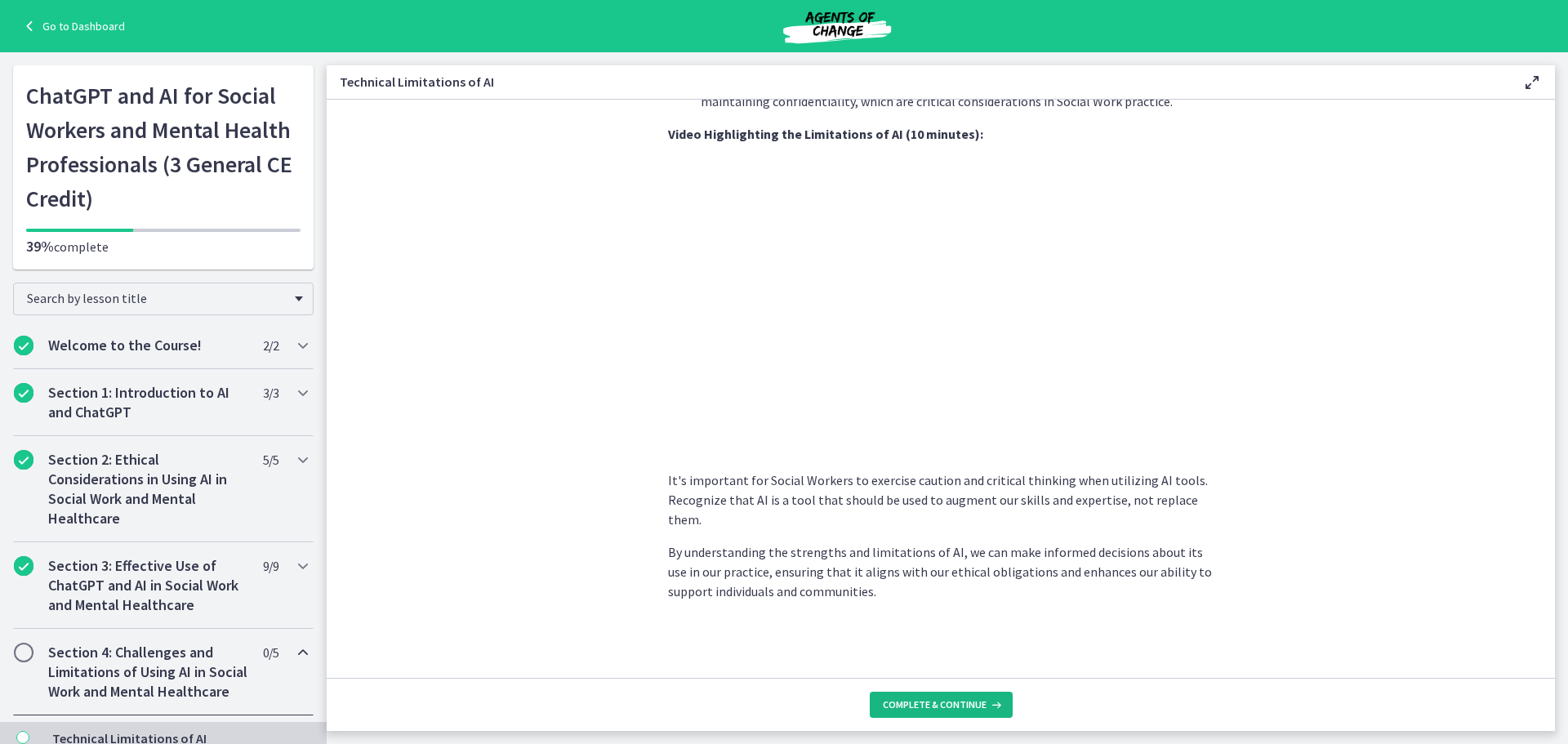
click at [936, 700] on span "Complete & continue" at bounding box center [935, 705] width 104 height 13
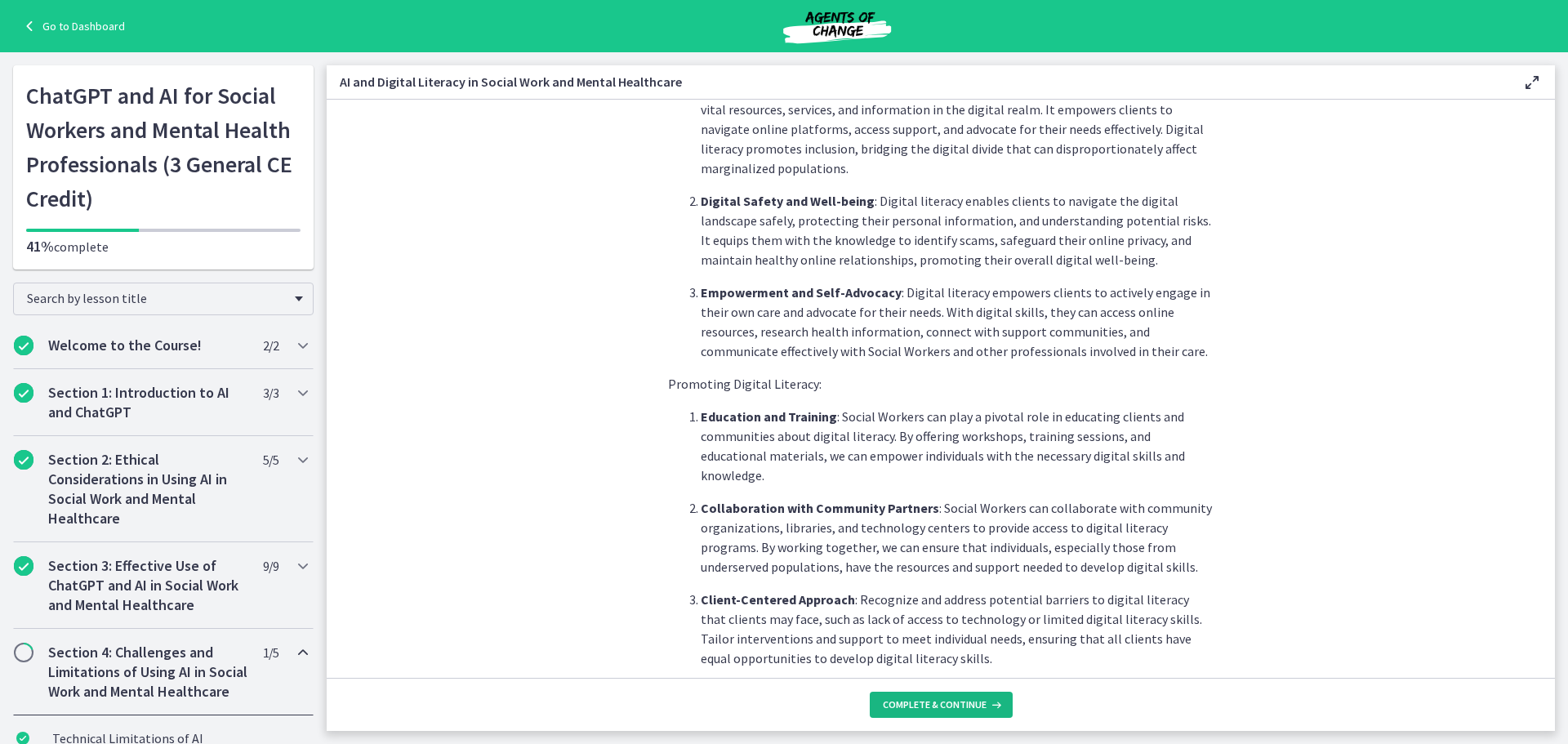
click at [965, 703] on span "Complete & continue" at bounding box center [935, 705] width 104 height 13
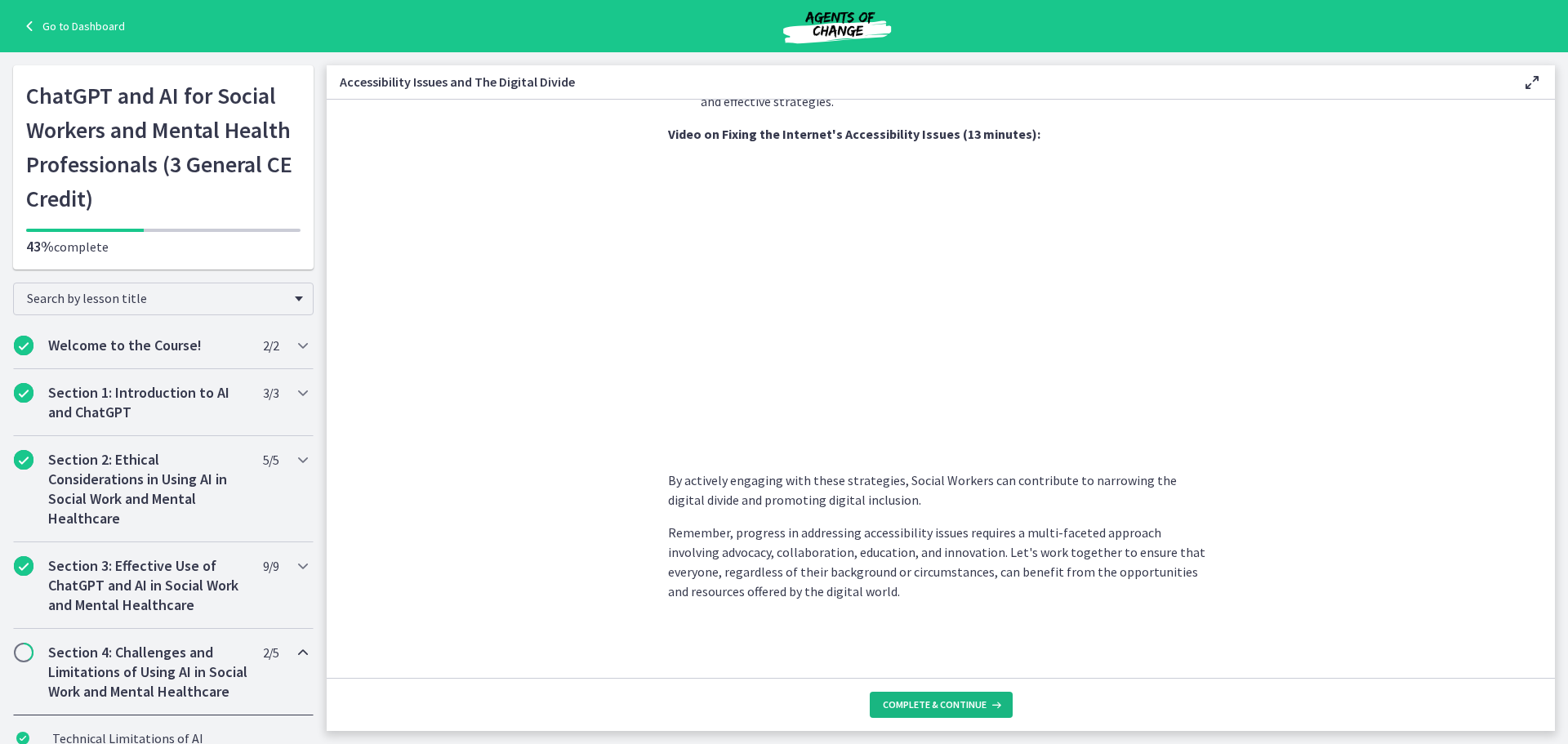
click at [967, 706] on span "Complete & continue" at bounding box center [935, 705] width 104 height 13
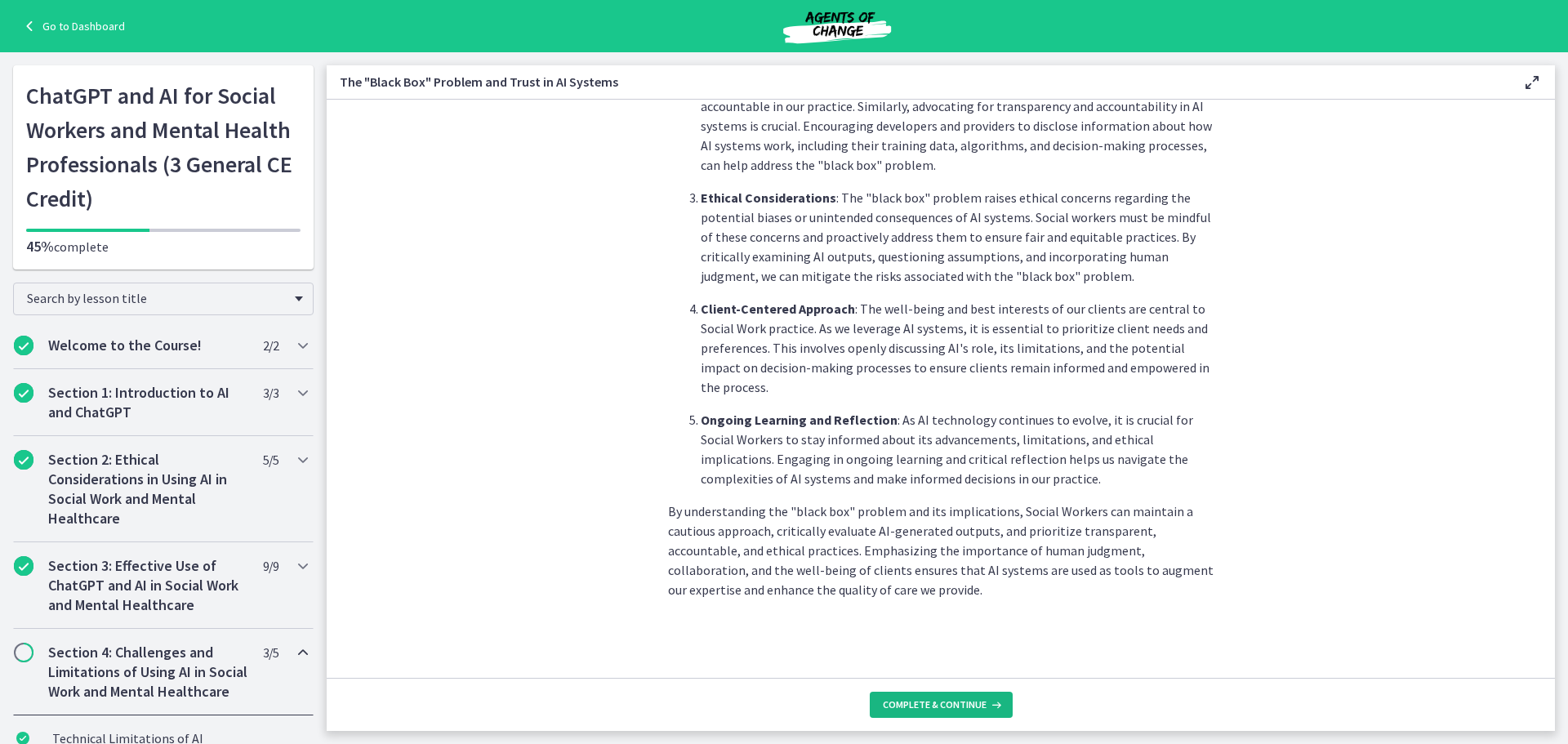
click at [949, 701] on span "Complete & continue" at bounding box center [935, 705] width 104 height 13
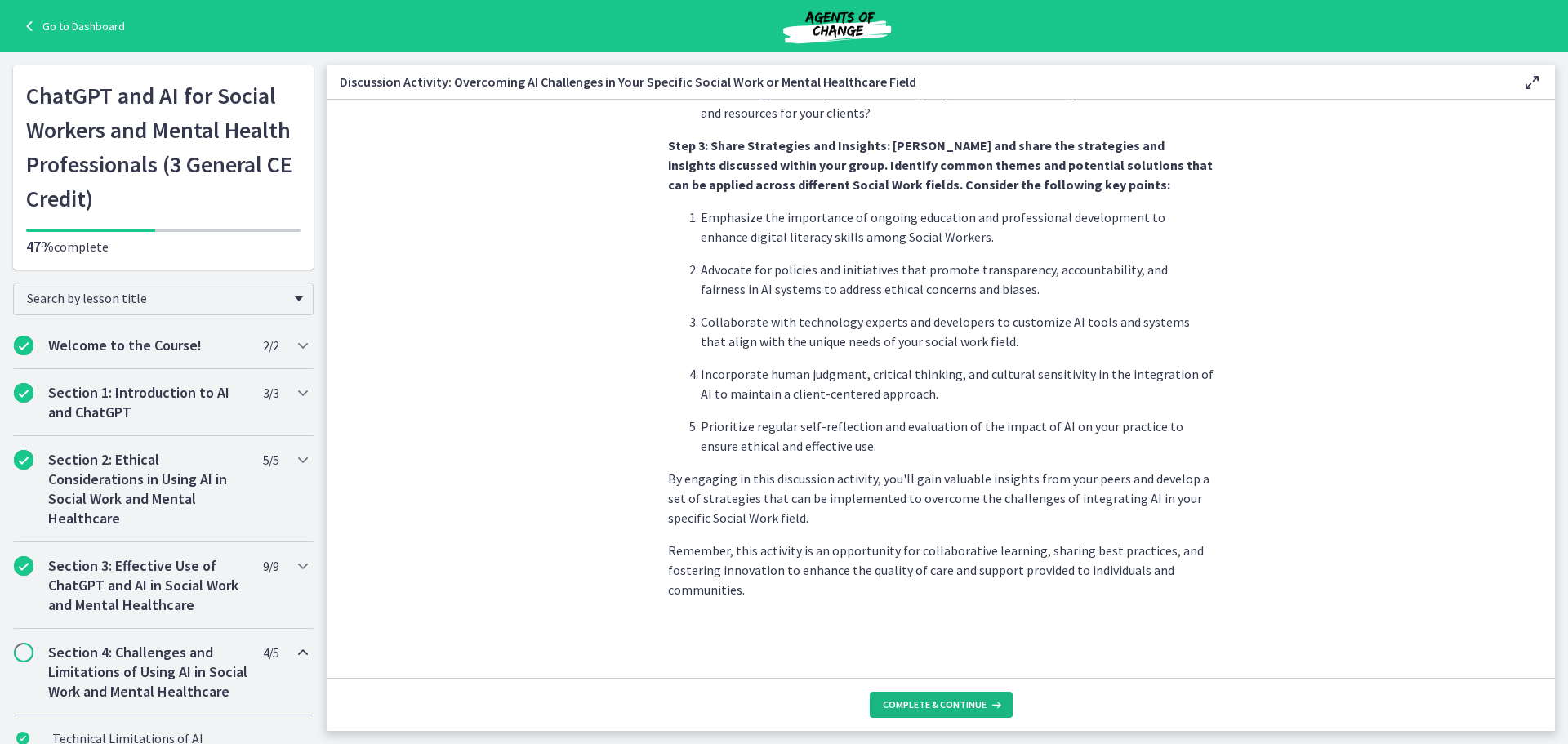
click at [975, 704] on span "Complete & continue" at bounding box center [935, 705] width 104 height 13
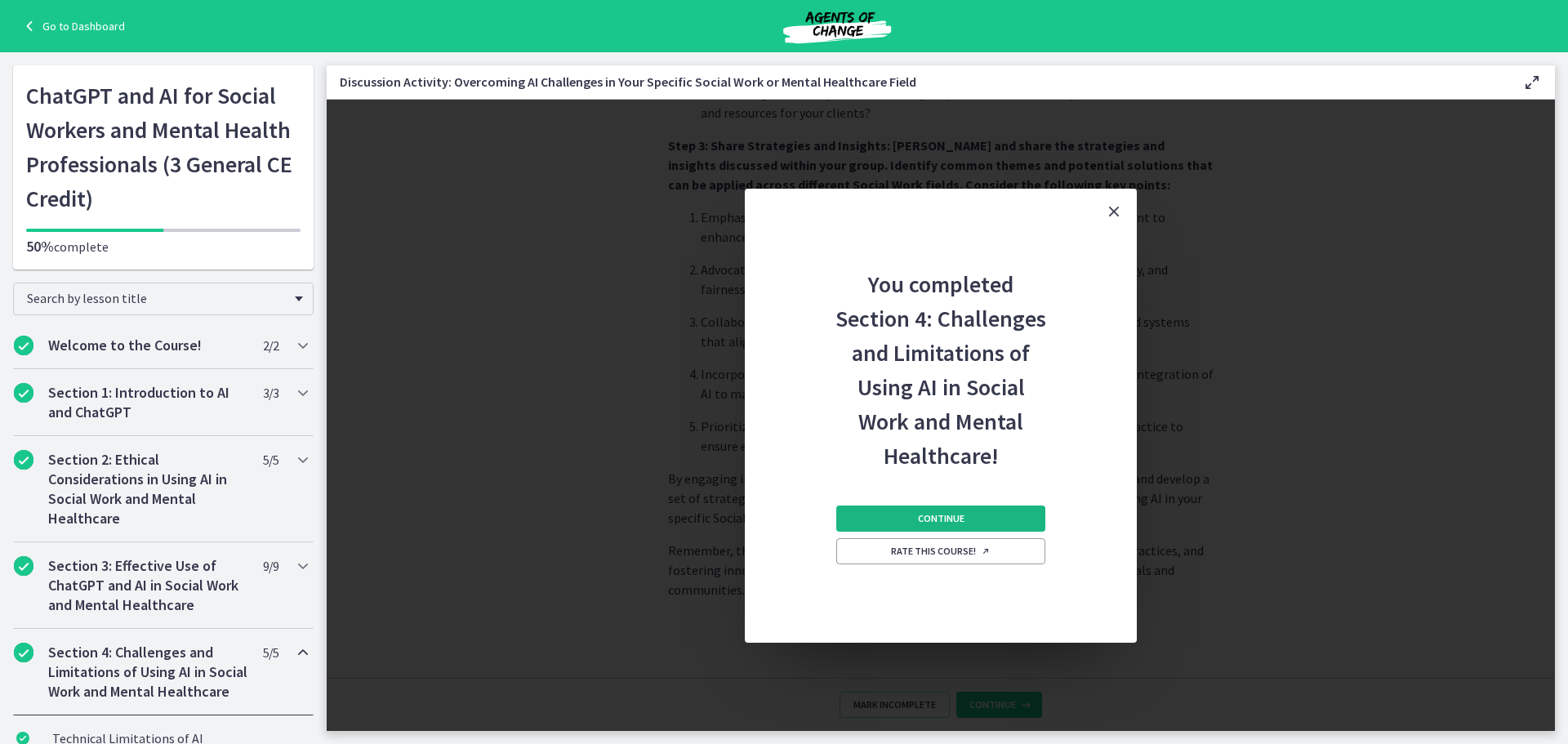
click at [952, 515] on span "Continue" at bounding box center [940, 519] width 46 height 13
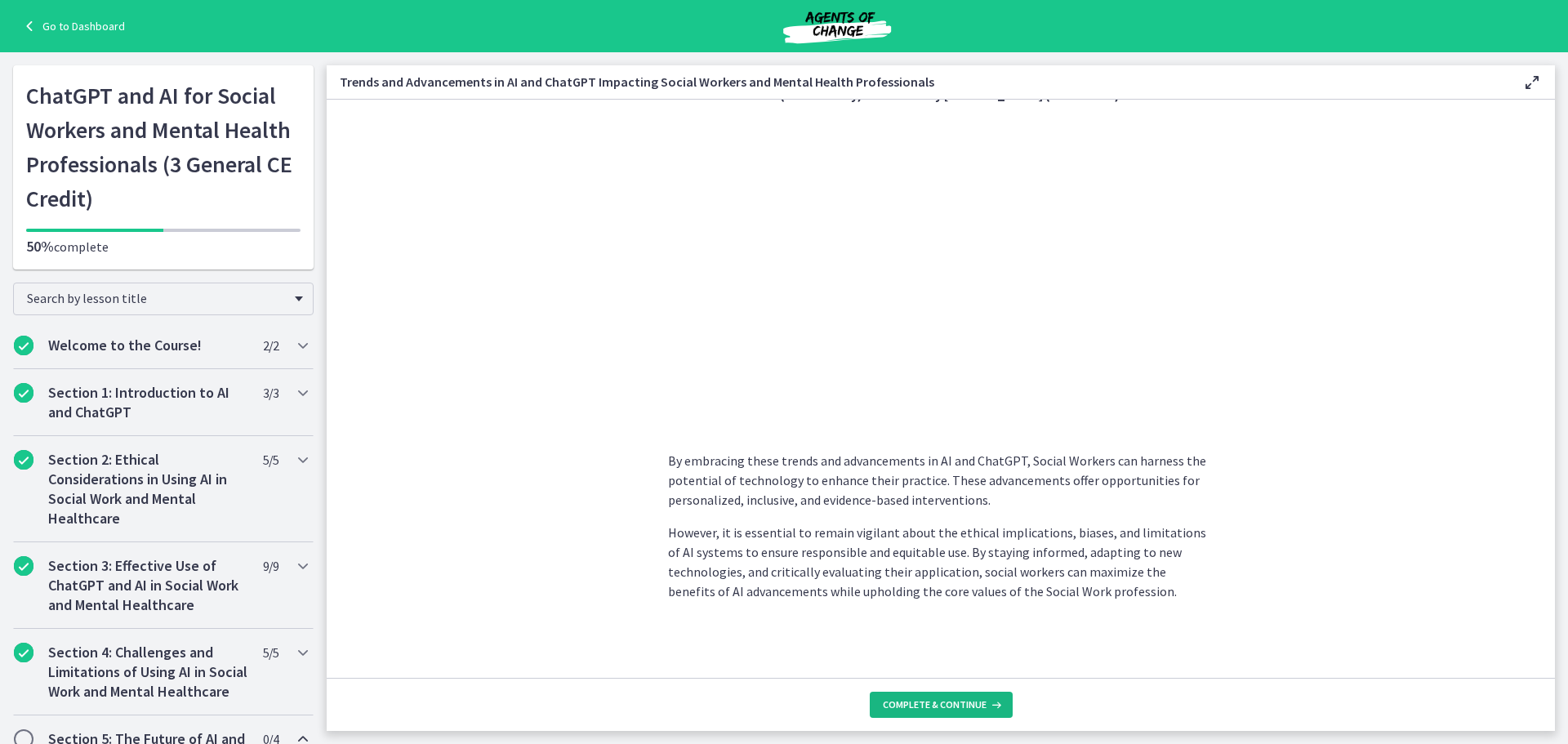
click at [958, 708] on span "Complete & continue" at bounding box center [935, 705] width 104 height 13
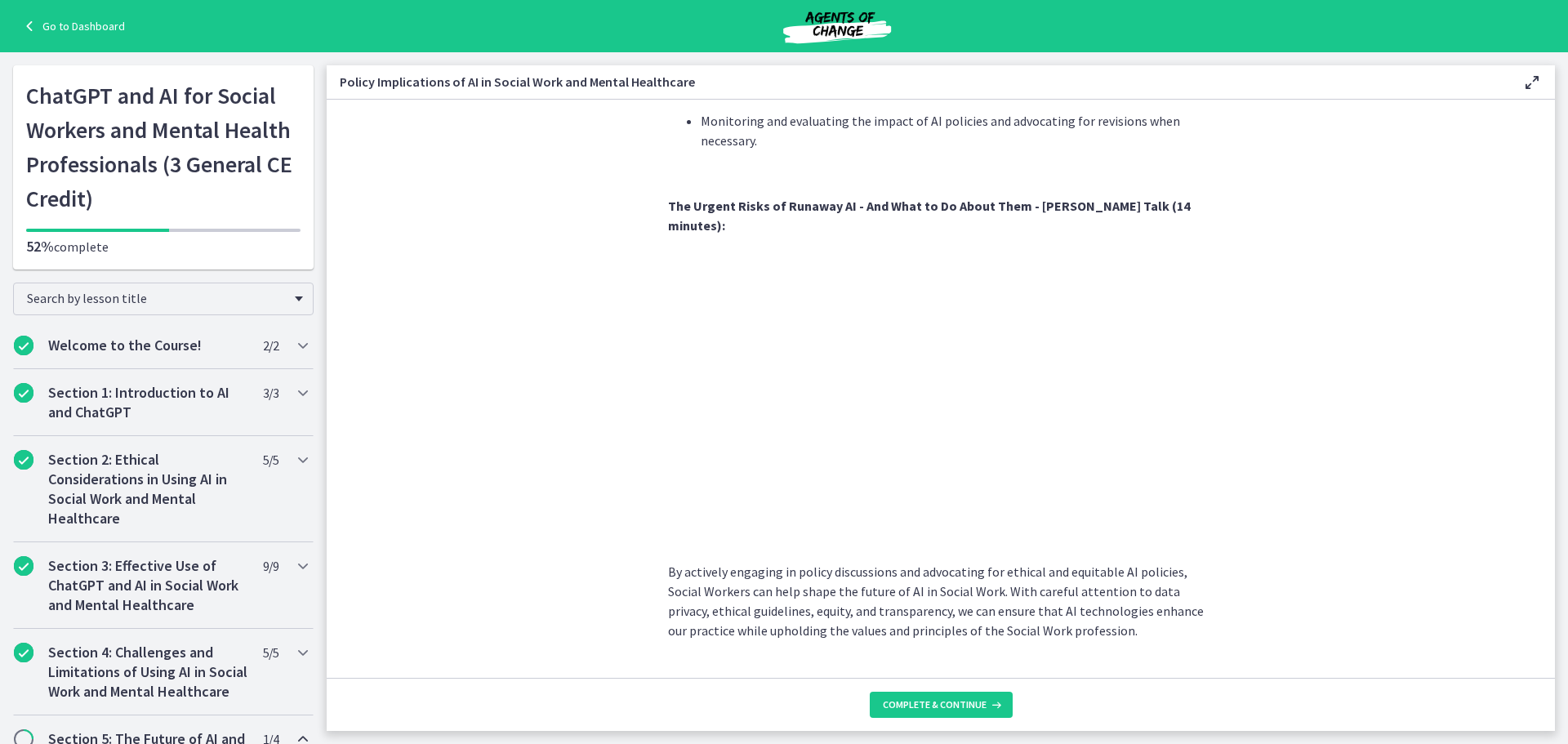
click at [949, 725] on footer "Complete & continue" at bounding box center [940, 704] width 1228 height 53
click at [952, 713] on button "Complete & continue" at bounding box center [941, 705] width 143 height 26
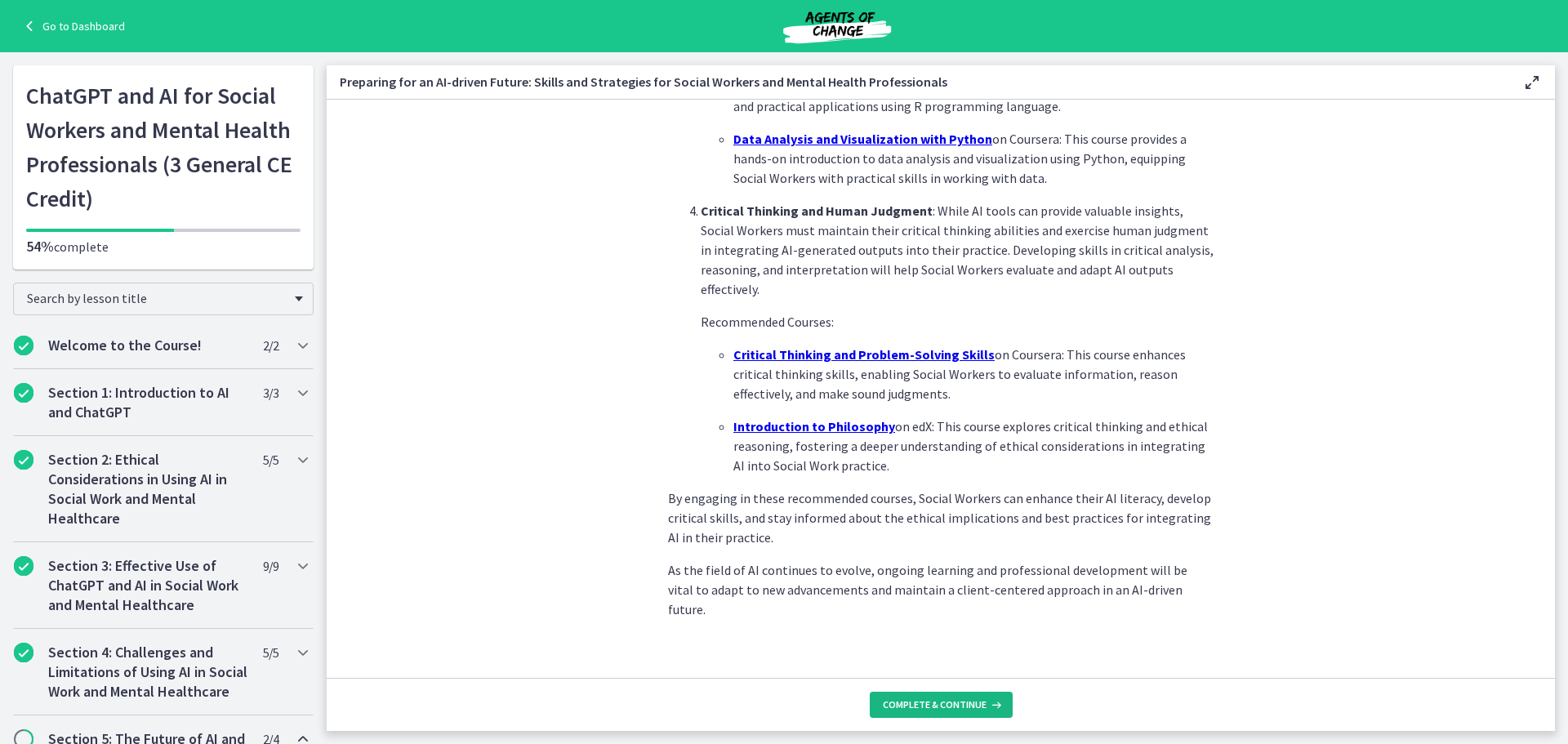
click at [953, 707] on span "Complete & continue" at bounding box center [935, 705] width 104 height 13
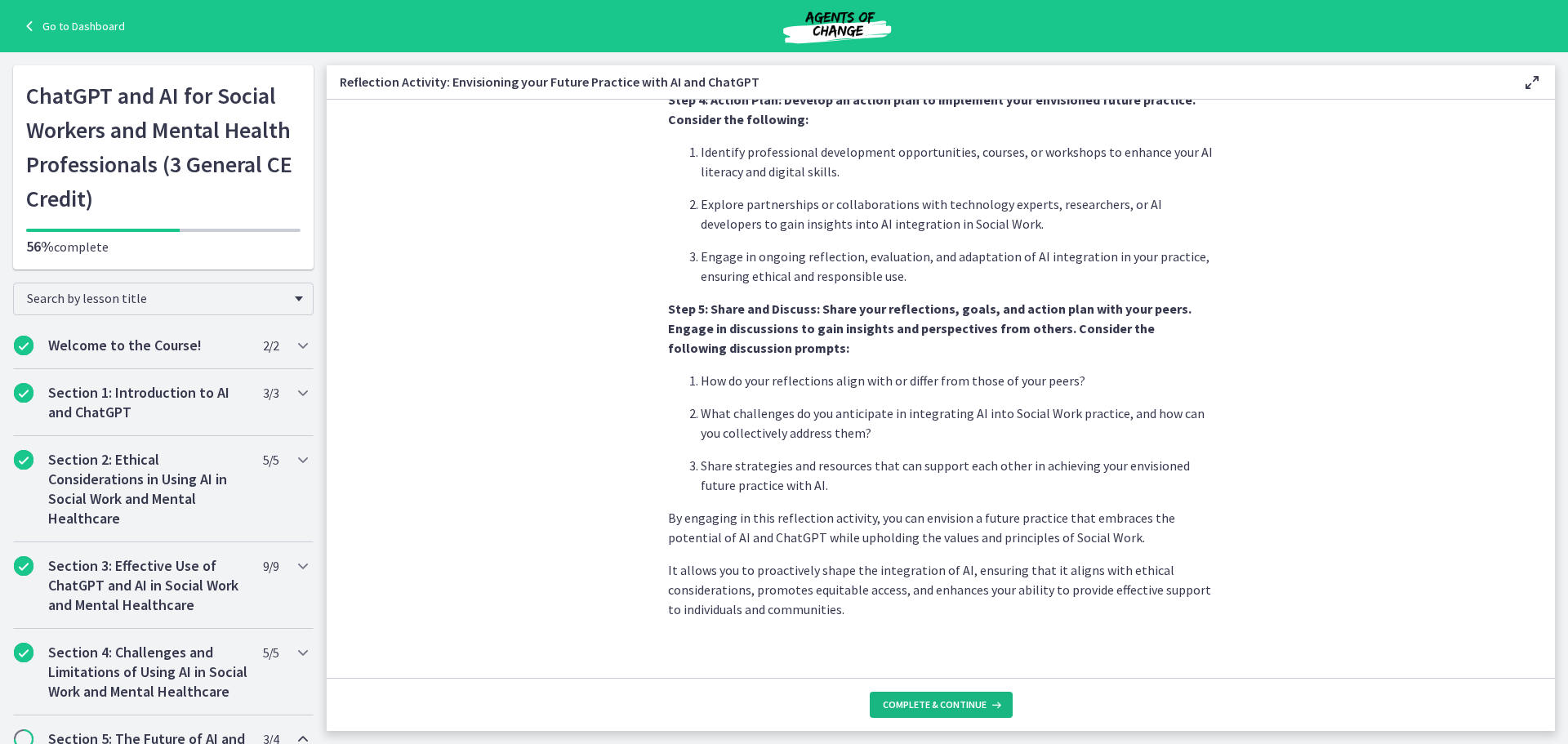
click at [956, 706] on span "Complete & continue" at bounding box center [935, 705] width 104 height 13
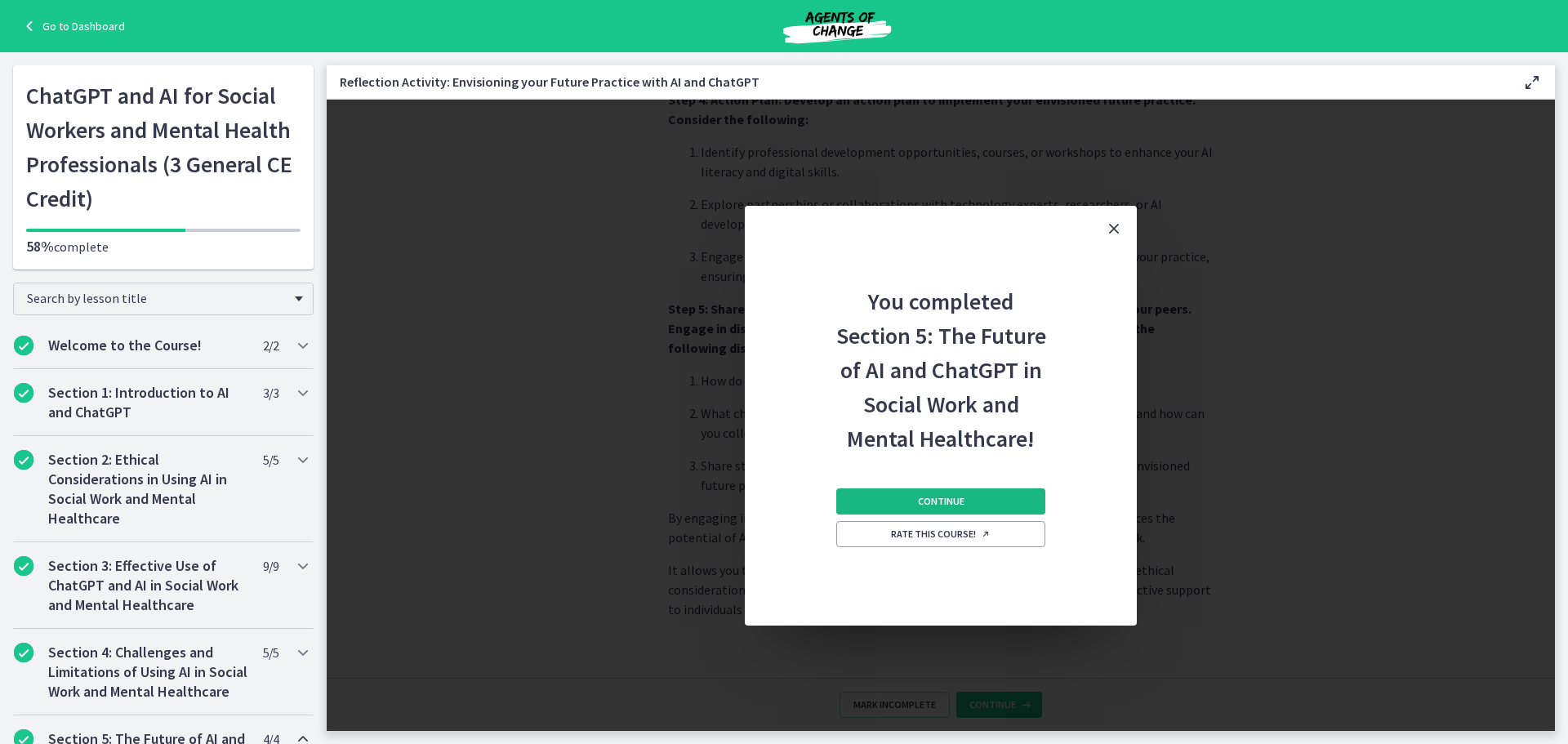
click at [967, 504] on button "Continue" at bounding box center [941, 502] width 209 height 26
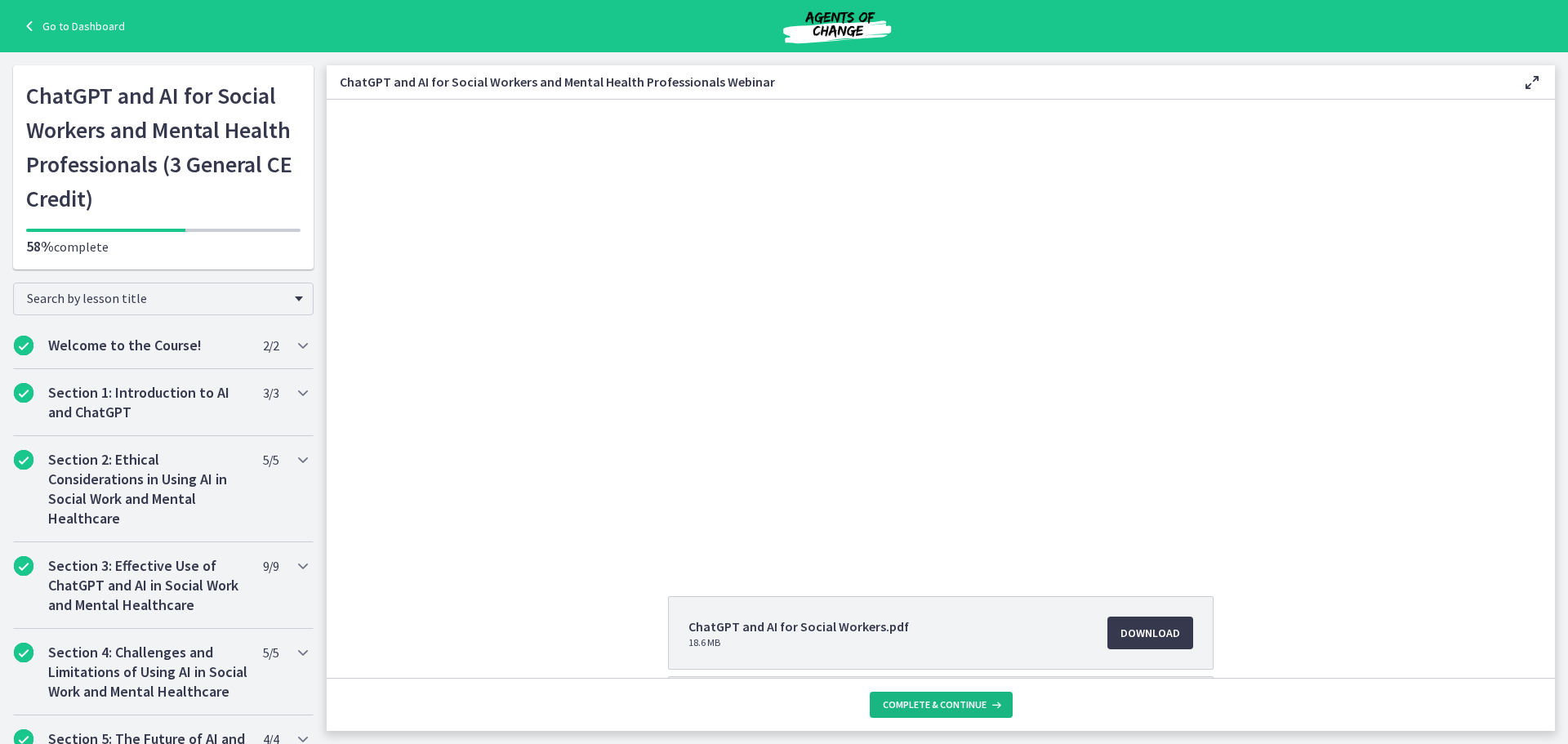
click at [965, 703] on span "Complete & continue" at bounding box center [935, 705] width 104 height 13
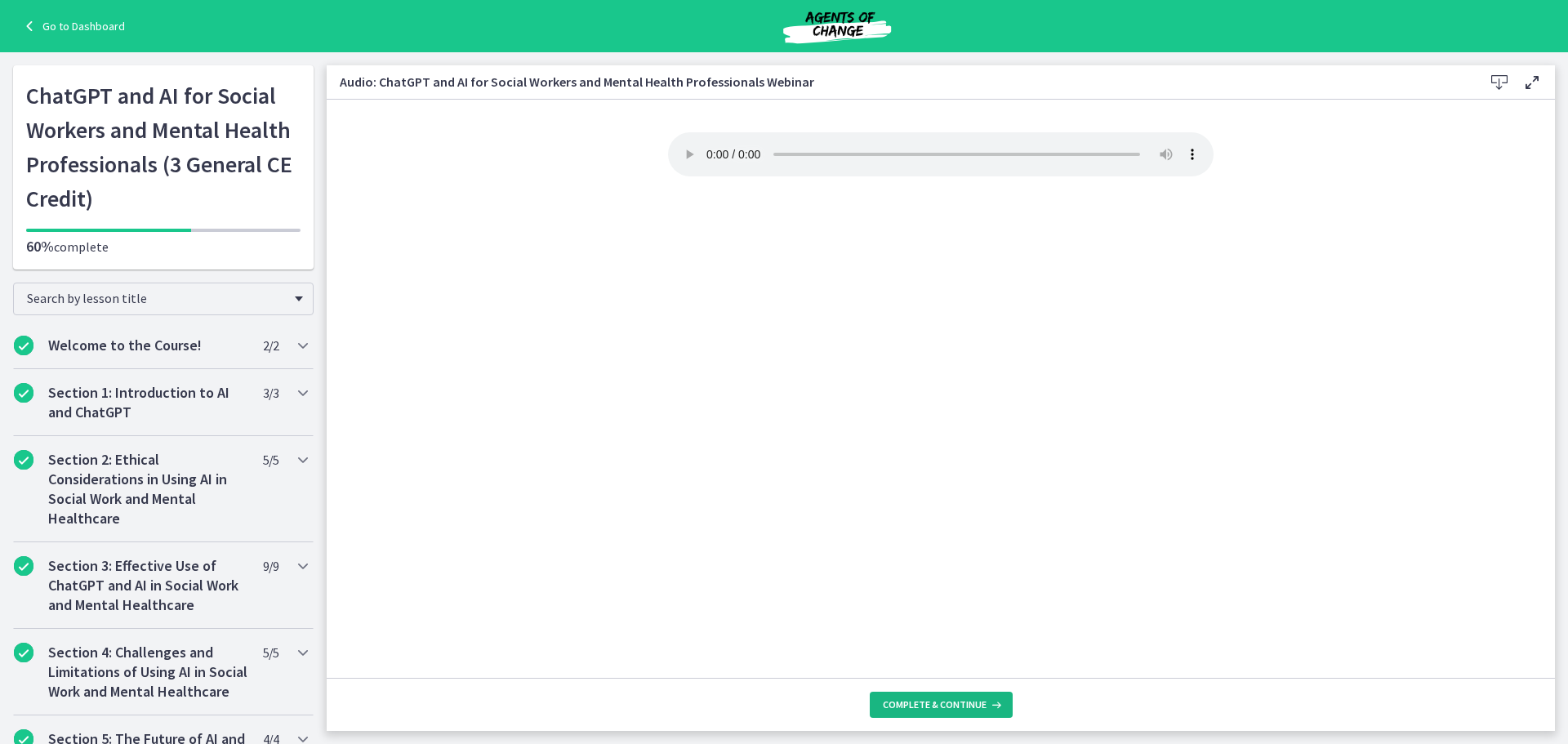
click at [972, 710] on span "Complete & continue" at bounding box center [935, 705] width 104 height 13
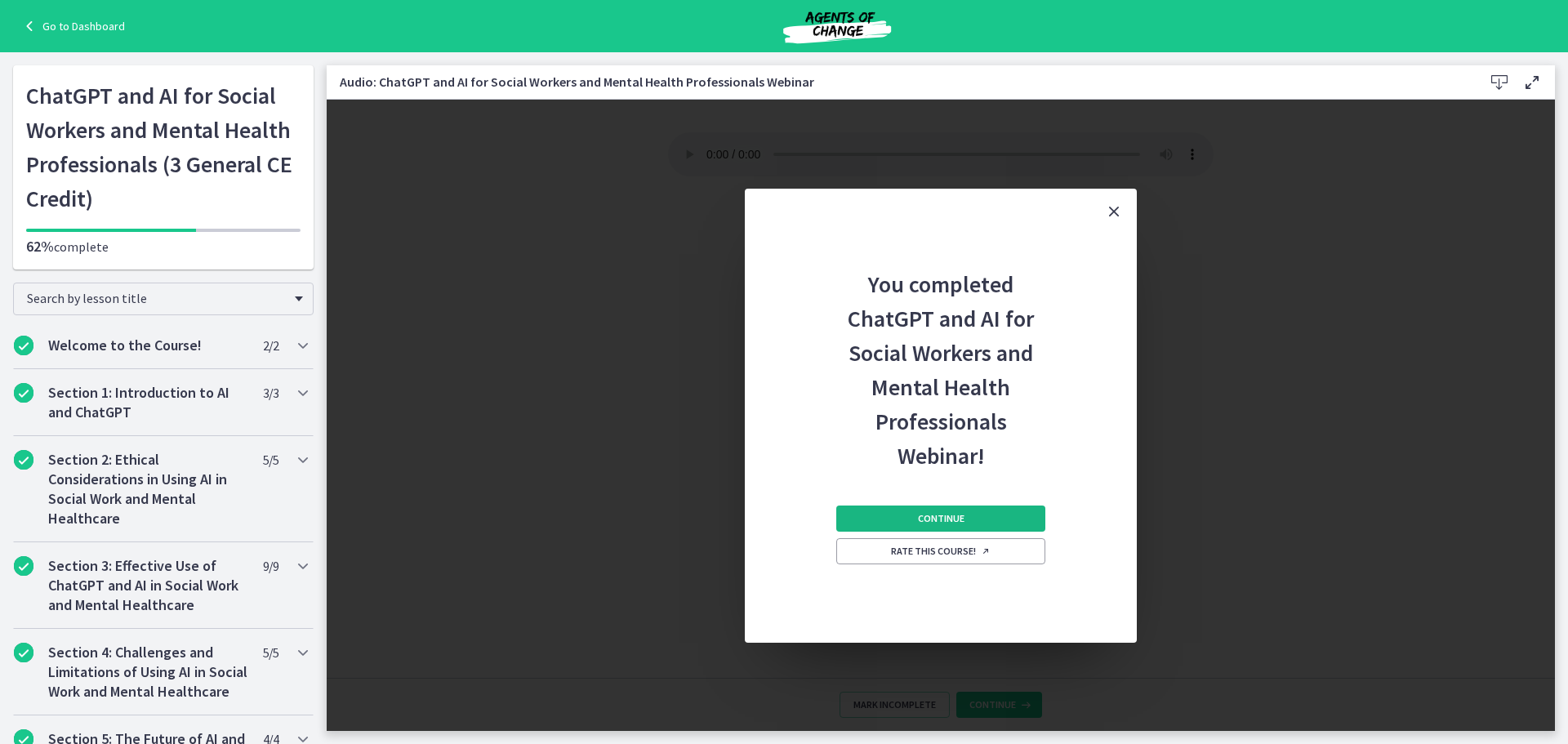
click at [949, 512] on span "Continue" at bounding box center [940, 519] width 46 height 13
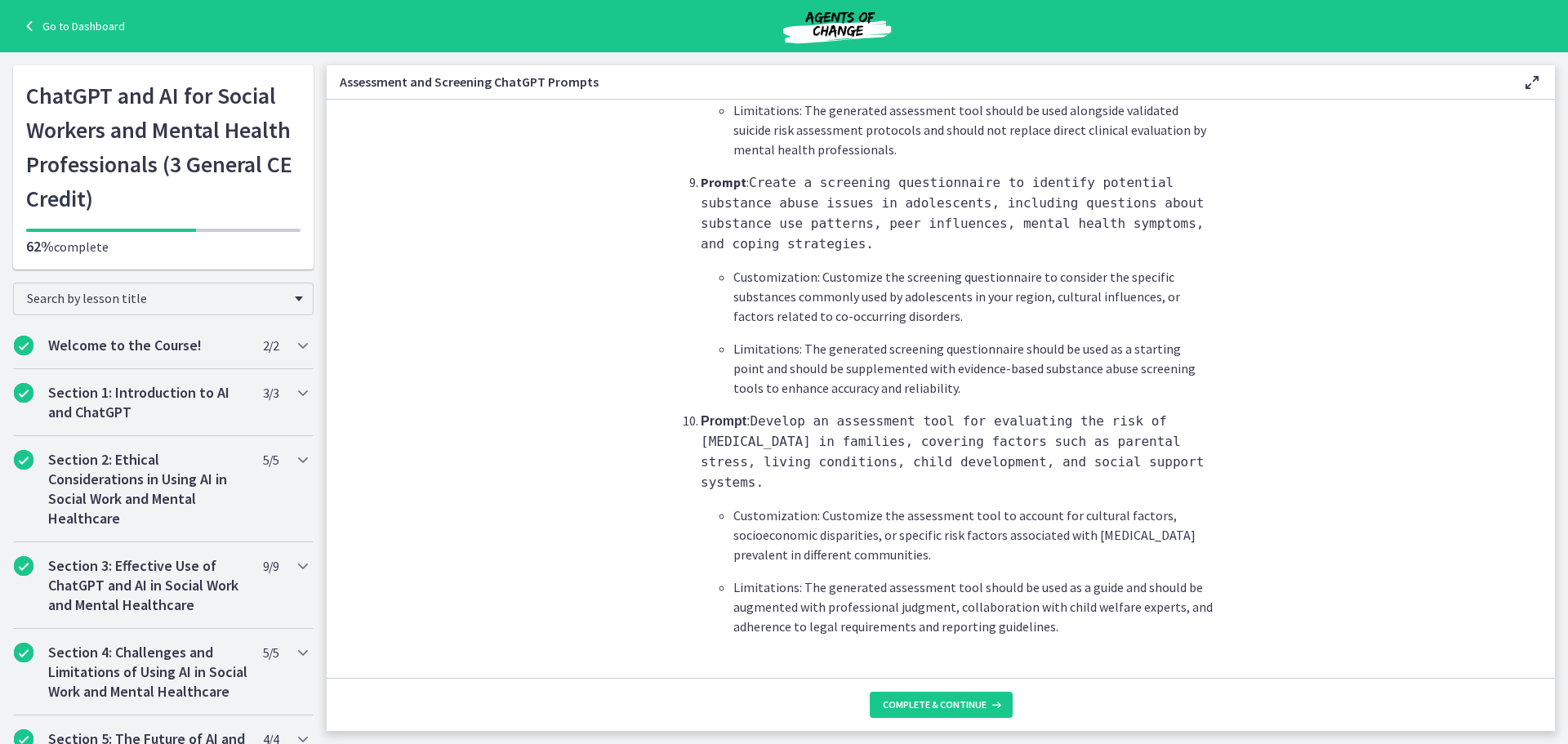
scroll to position [2379, 0]
click at [939, 704] on span "Complete & continue" at bounding box center [935, 705] width 104 height 13
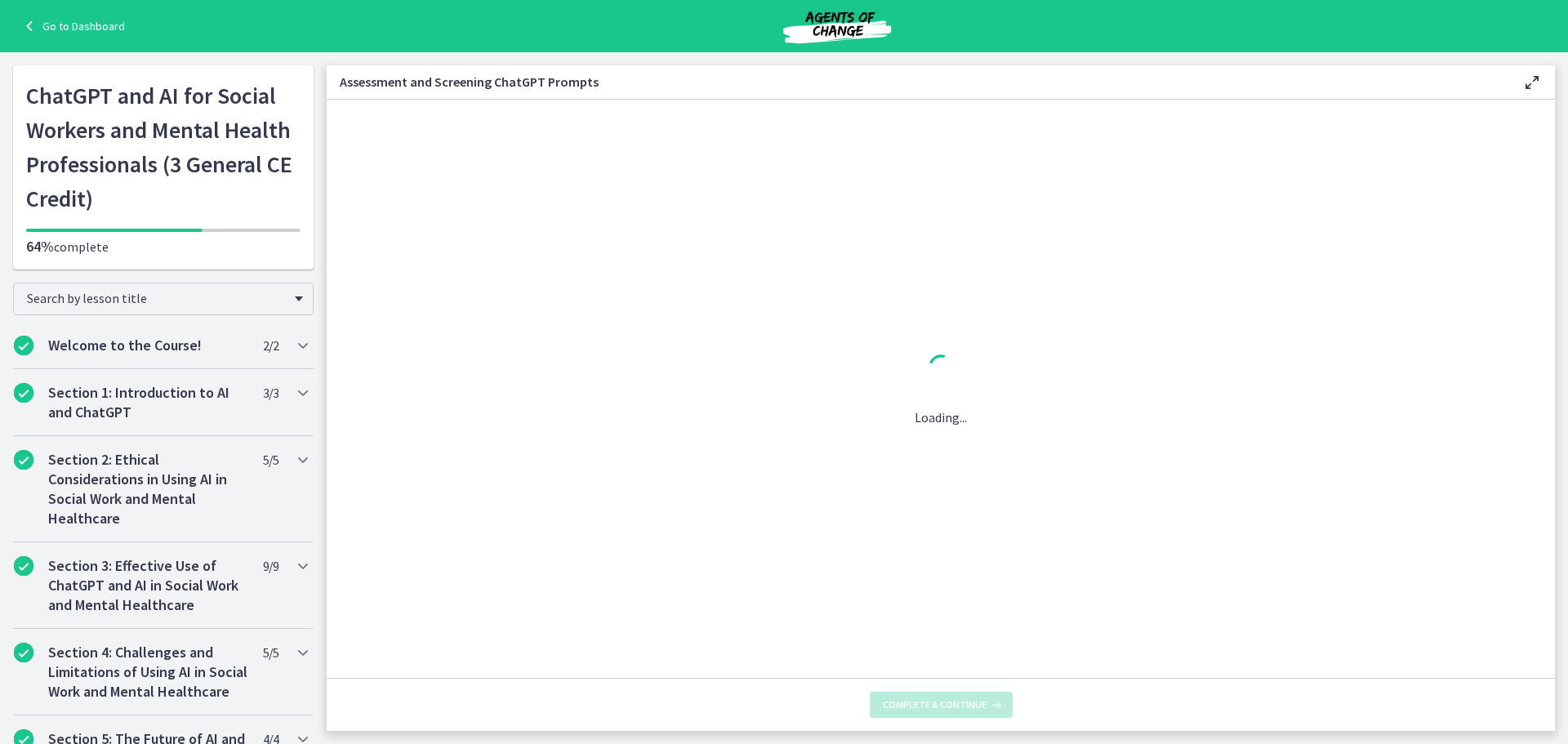
scroll to position [0, 0]
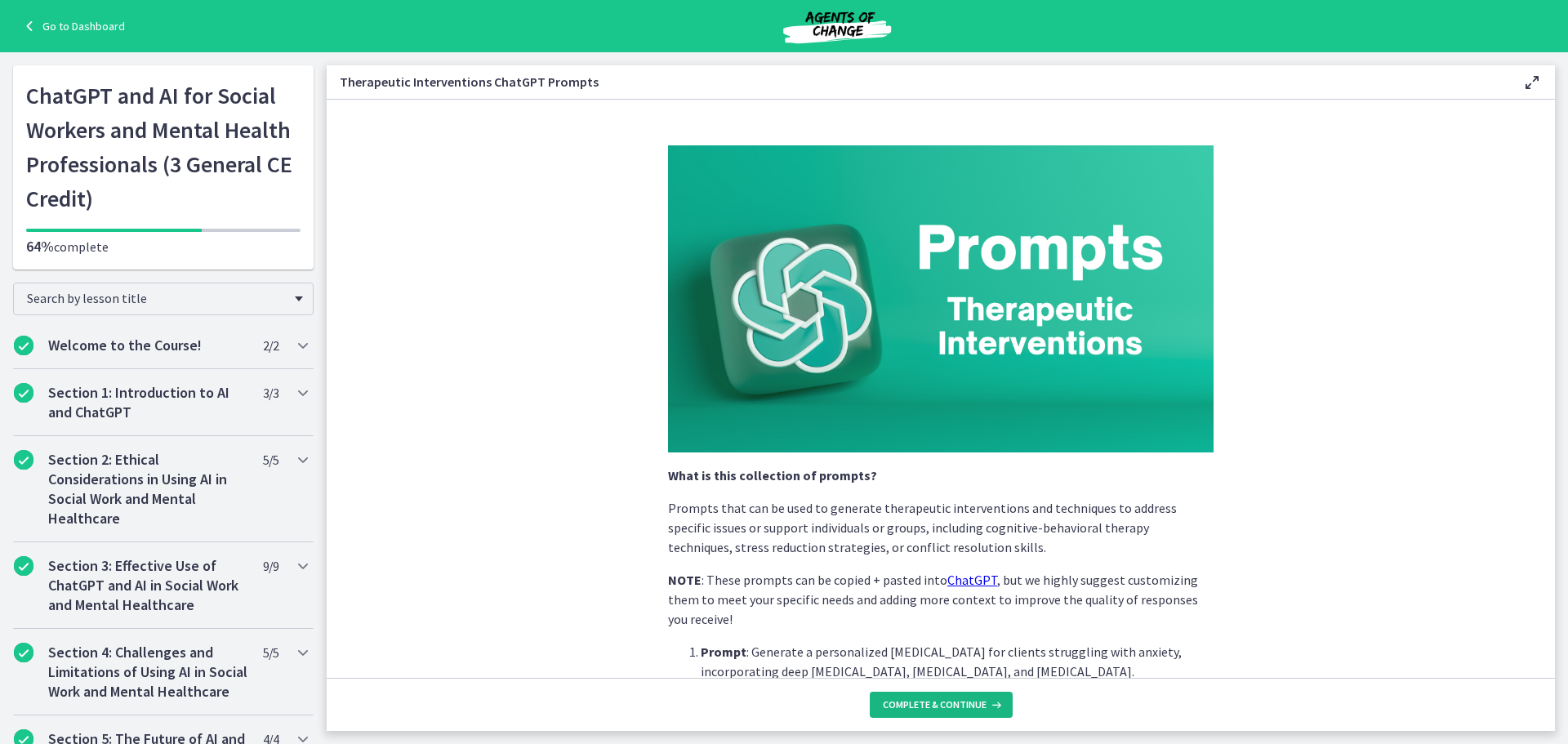
click at [932, 704] on span "Complete & continue" at bounding box center [935, 705] width 104 height 13
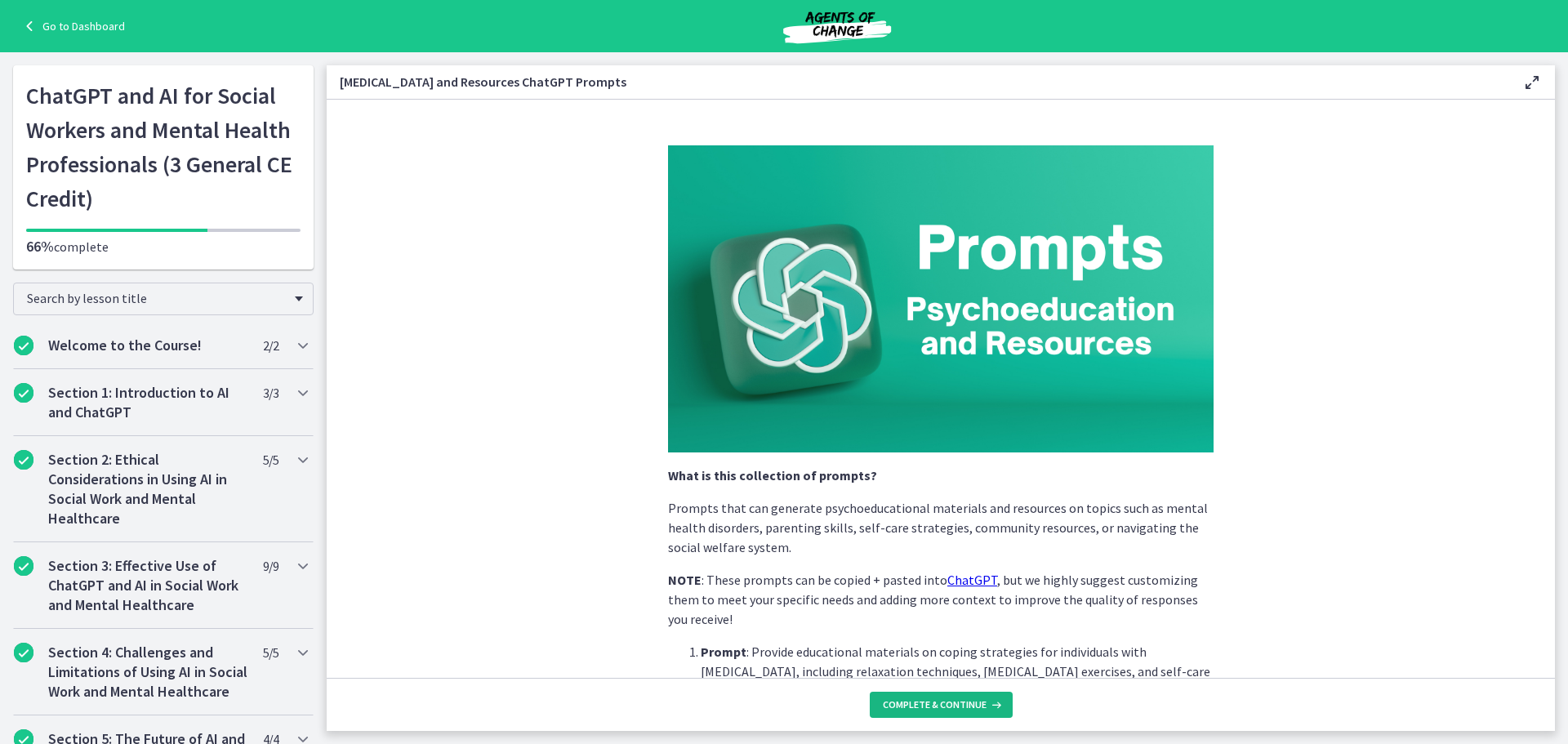
click at [936, 704] on span "Complete & continue" at bounding box center [935, 705] width 104 height 13
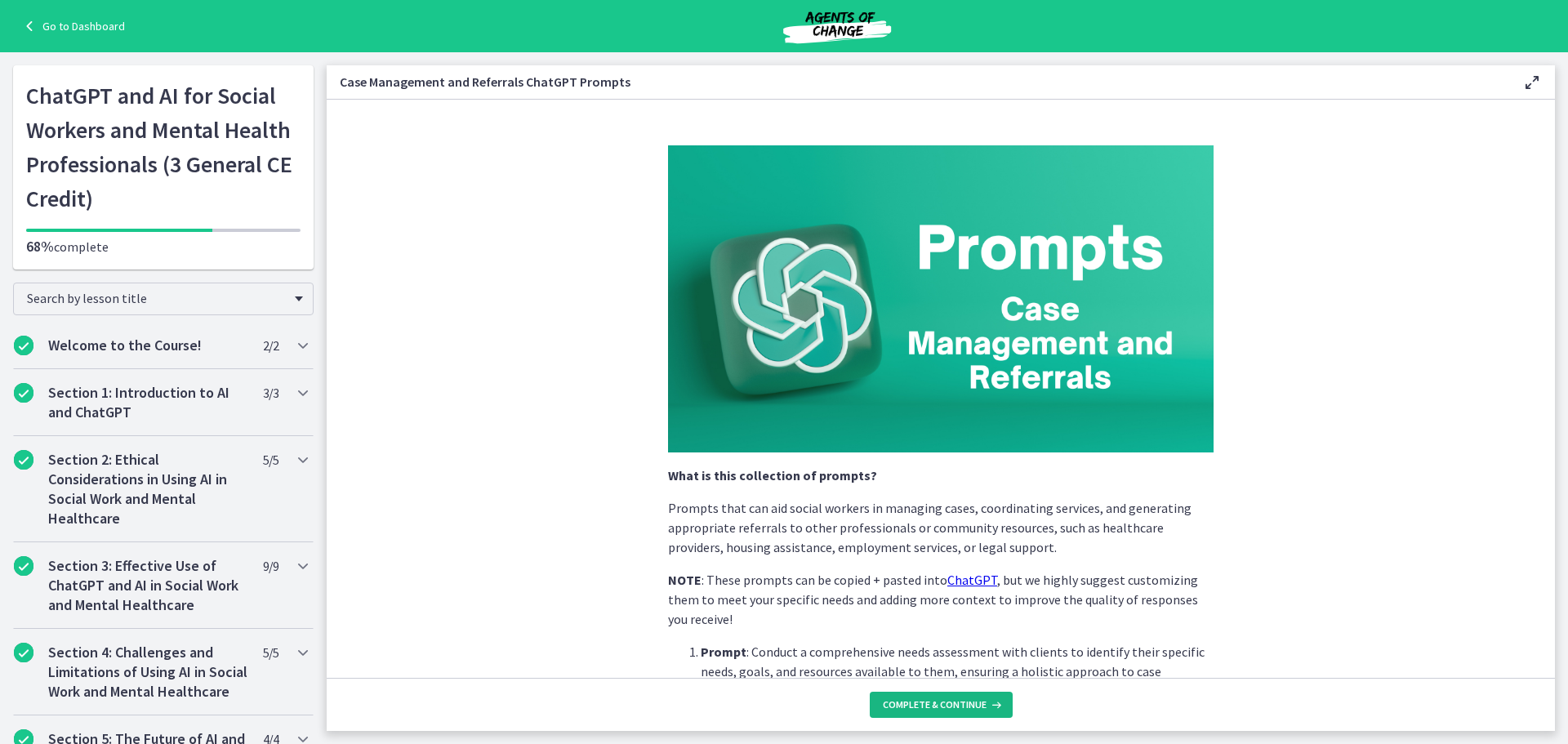
click at [936, 704] on span "Complete & continue" at bounding box center [935, 705] width 104 height 13
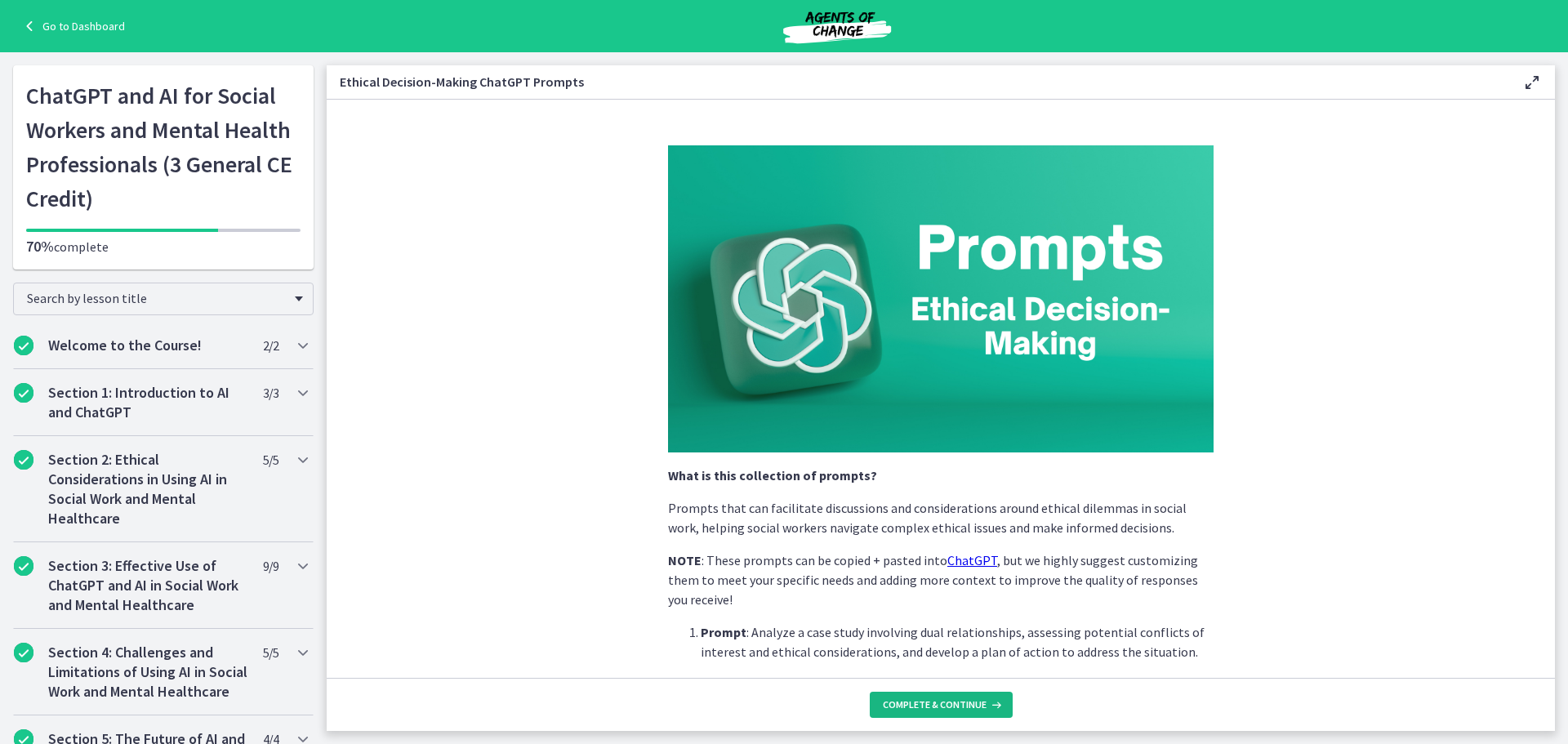
click at [936, 704] on span "Complete & continue" at bounding box center [935, 705] width 104 height 13
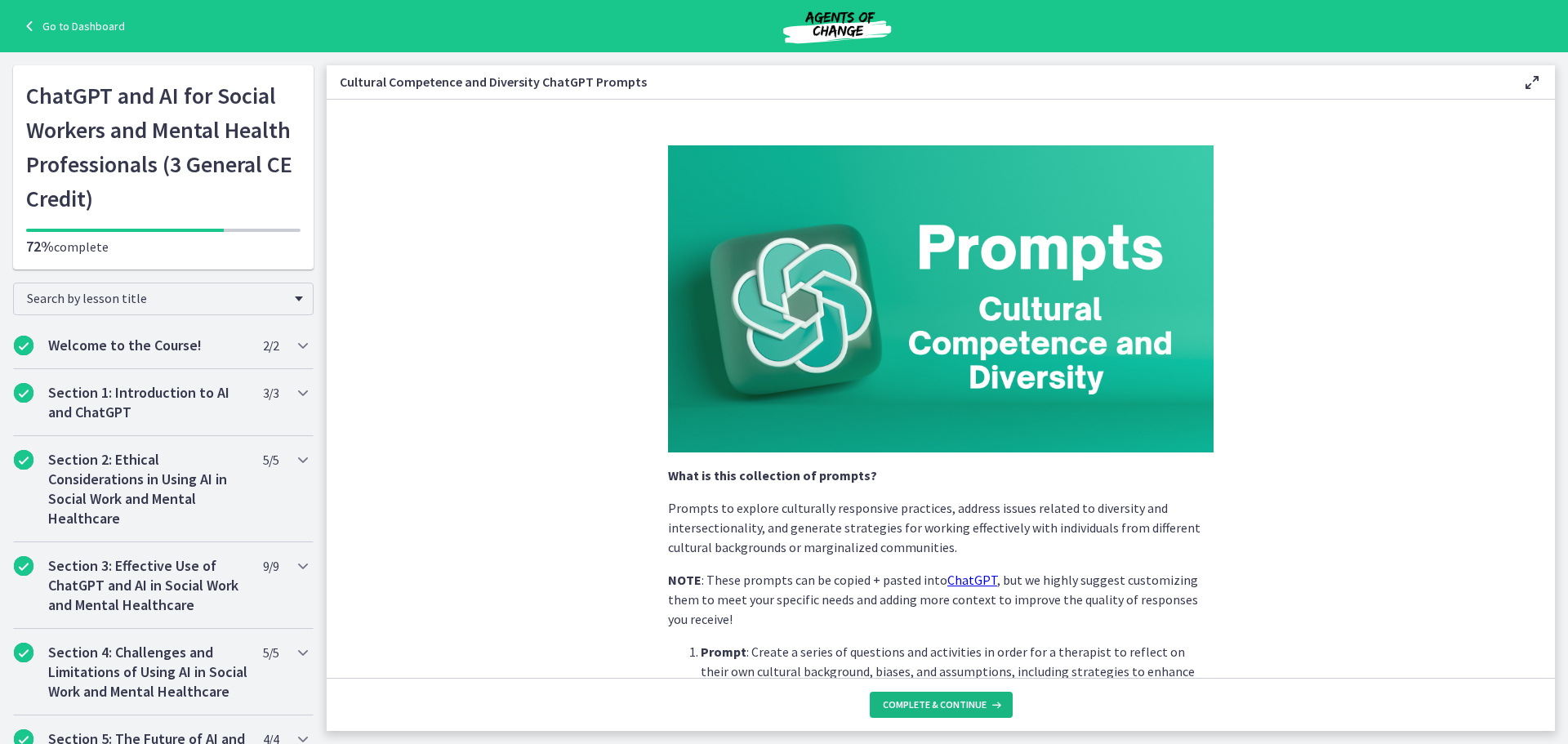
click at [936, 704] on span "Complete & continue" at bounding box center [935, 705] width 104 height 13
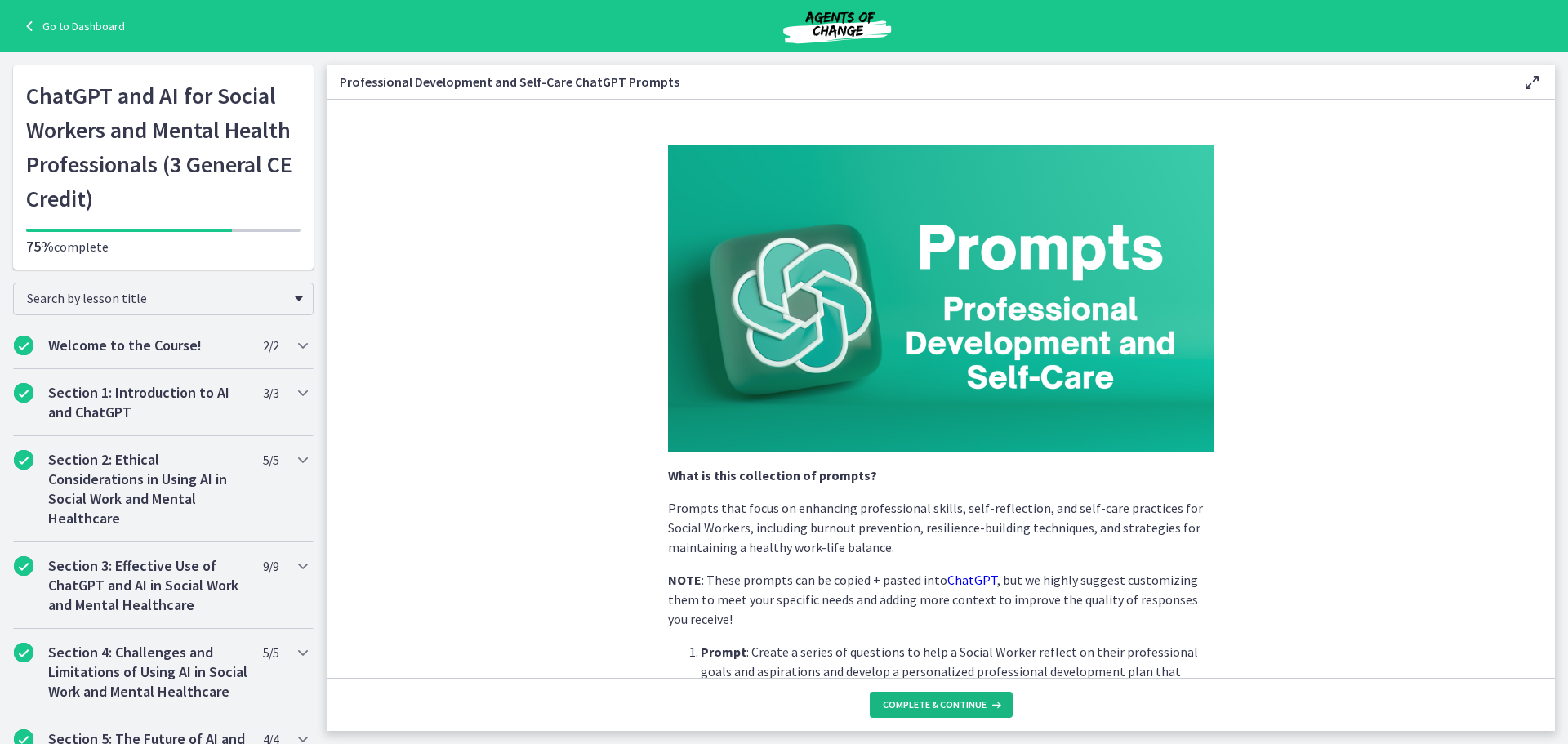
click at [936, 704] on span "Complete & continue" at bounding box center [935, 705] width 104 height 13
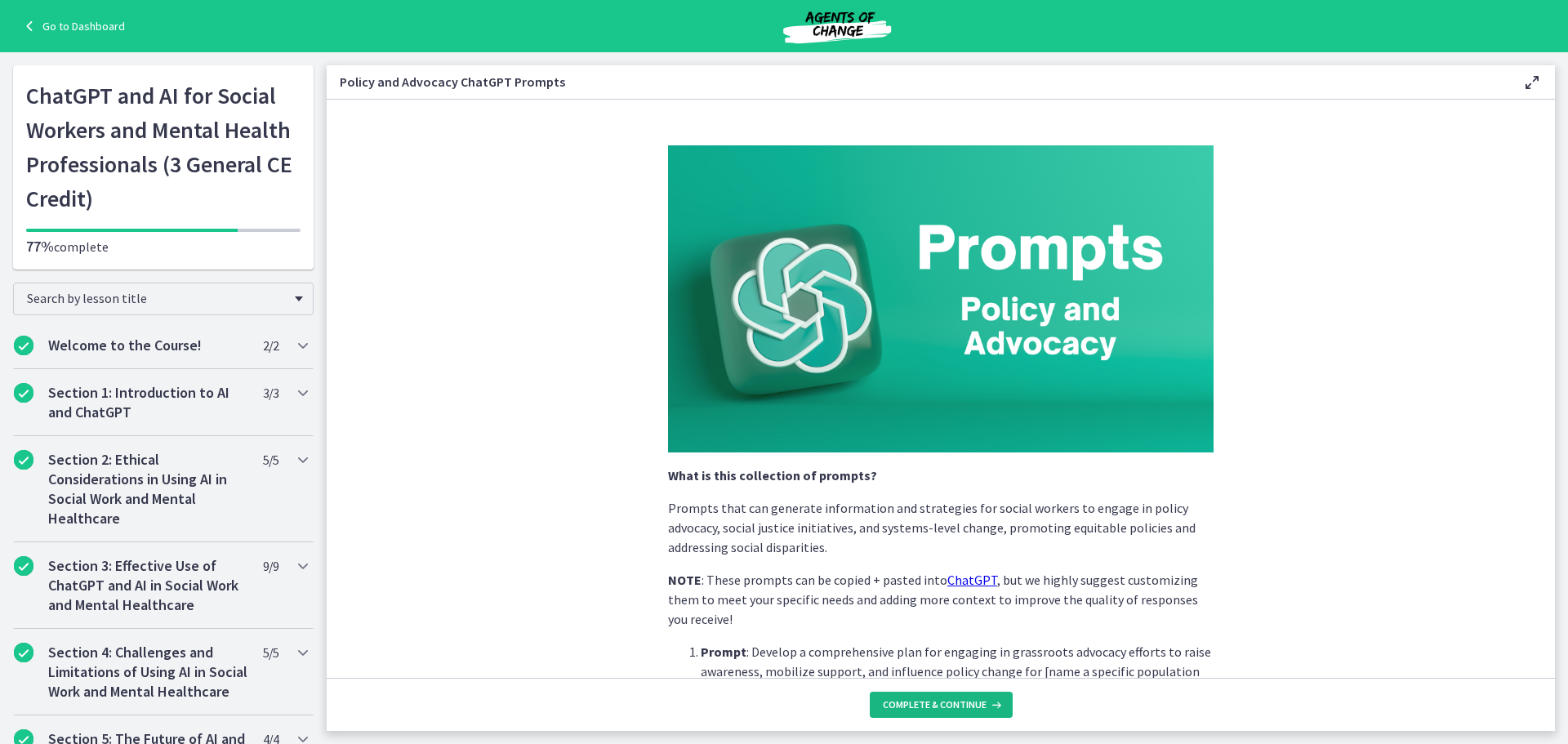
click at [936, 704] on span "Complete & continue" at bounding box center [935, 705] width 104 height 13
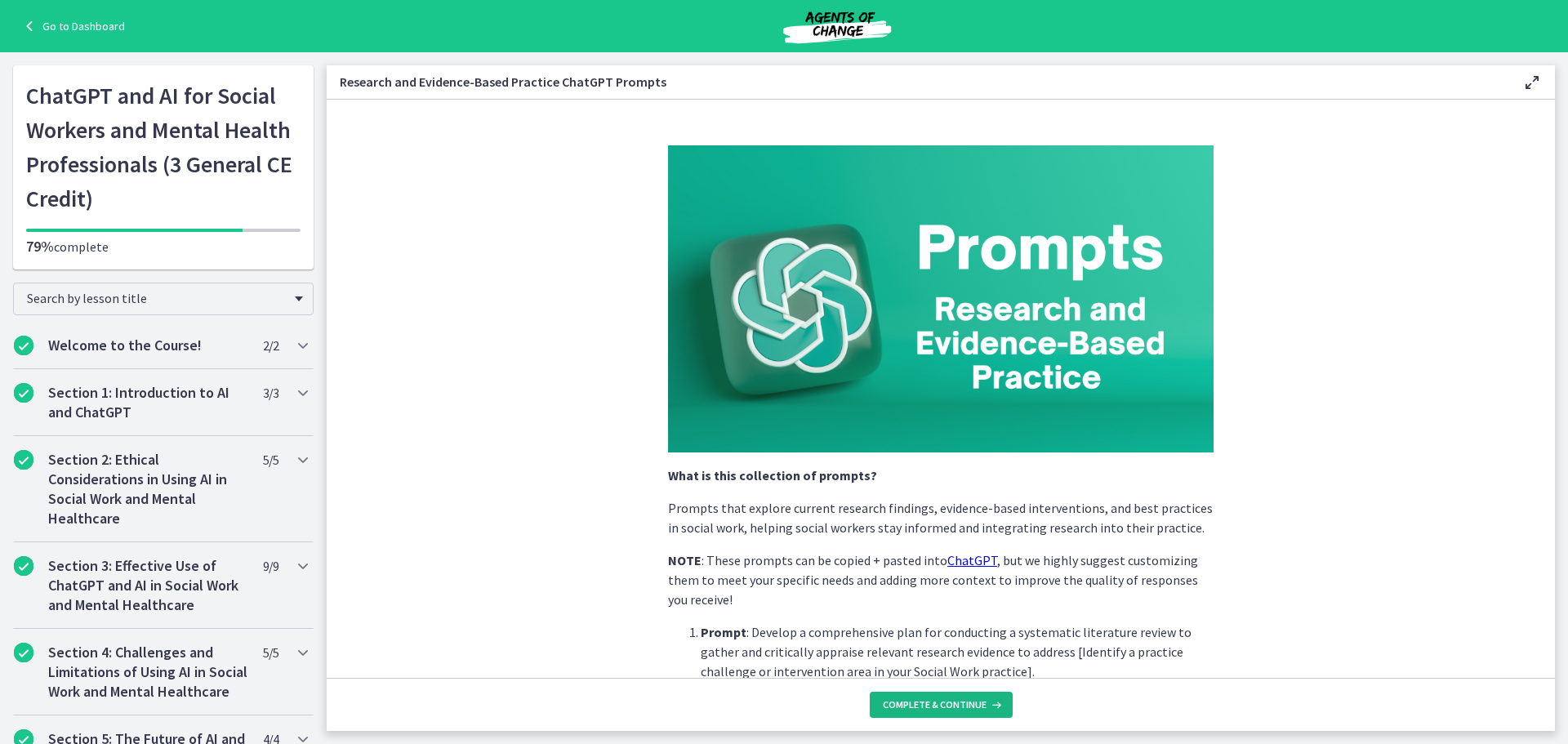
click at [942, 707] on span "Complete & continue" at bounding box center [935, 705] width 104 height 13
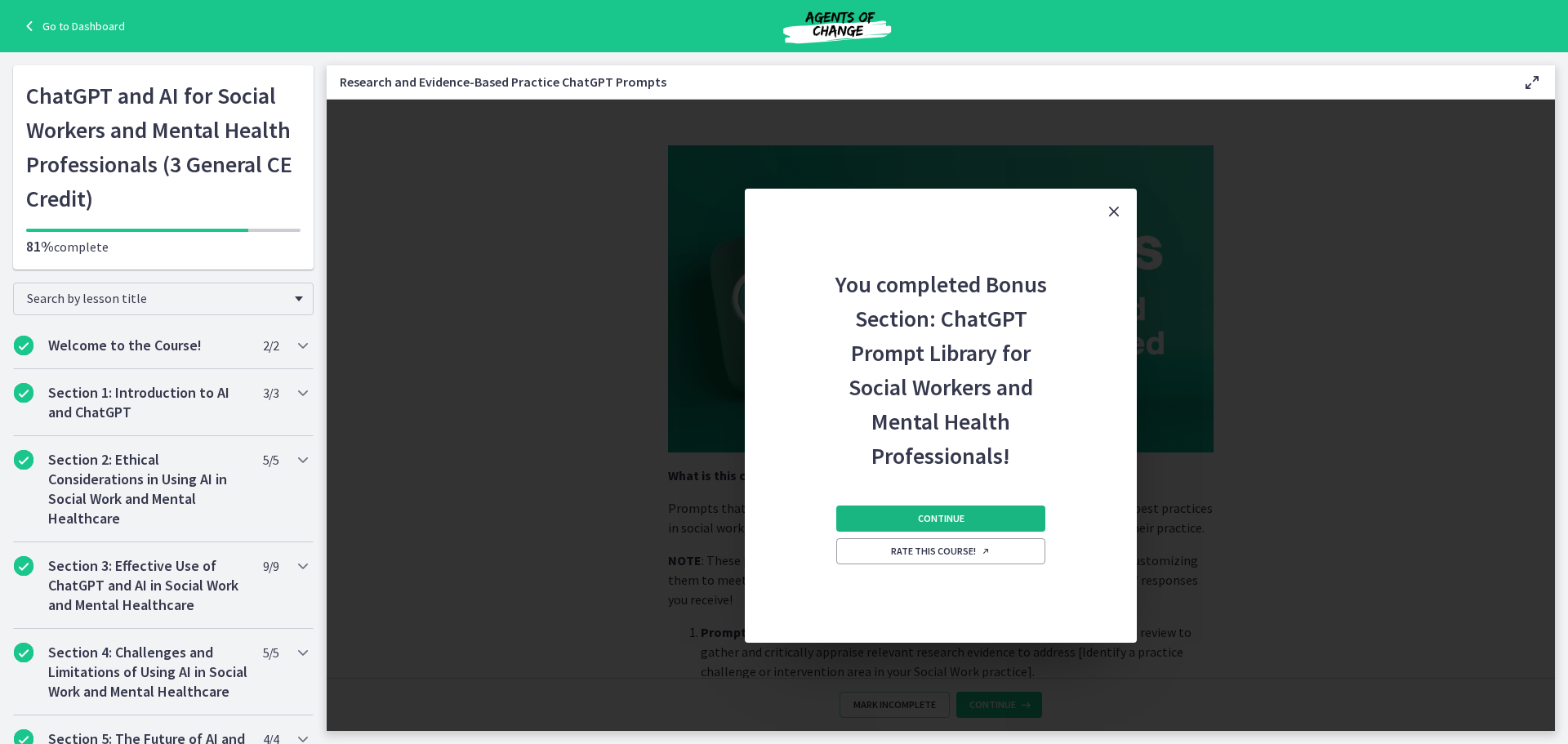
click at [956, 506] on button "Continue" at bounding box center [941, 519] width 209 height 26
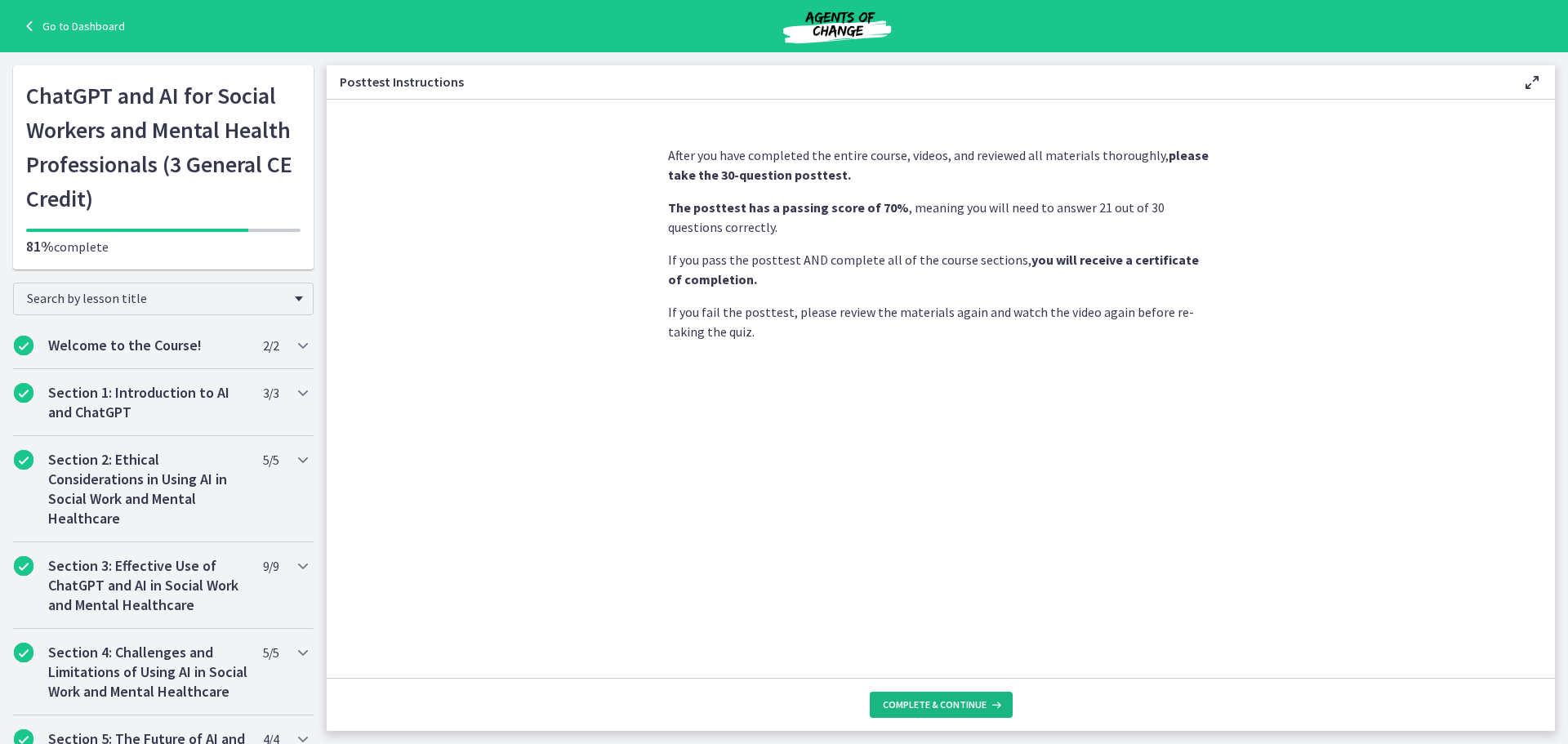
click at [952, 703] on span "Complete & continue" at bounding box center [935, 705] width 104 height 13
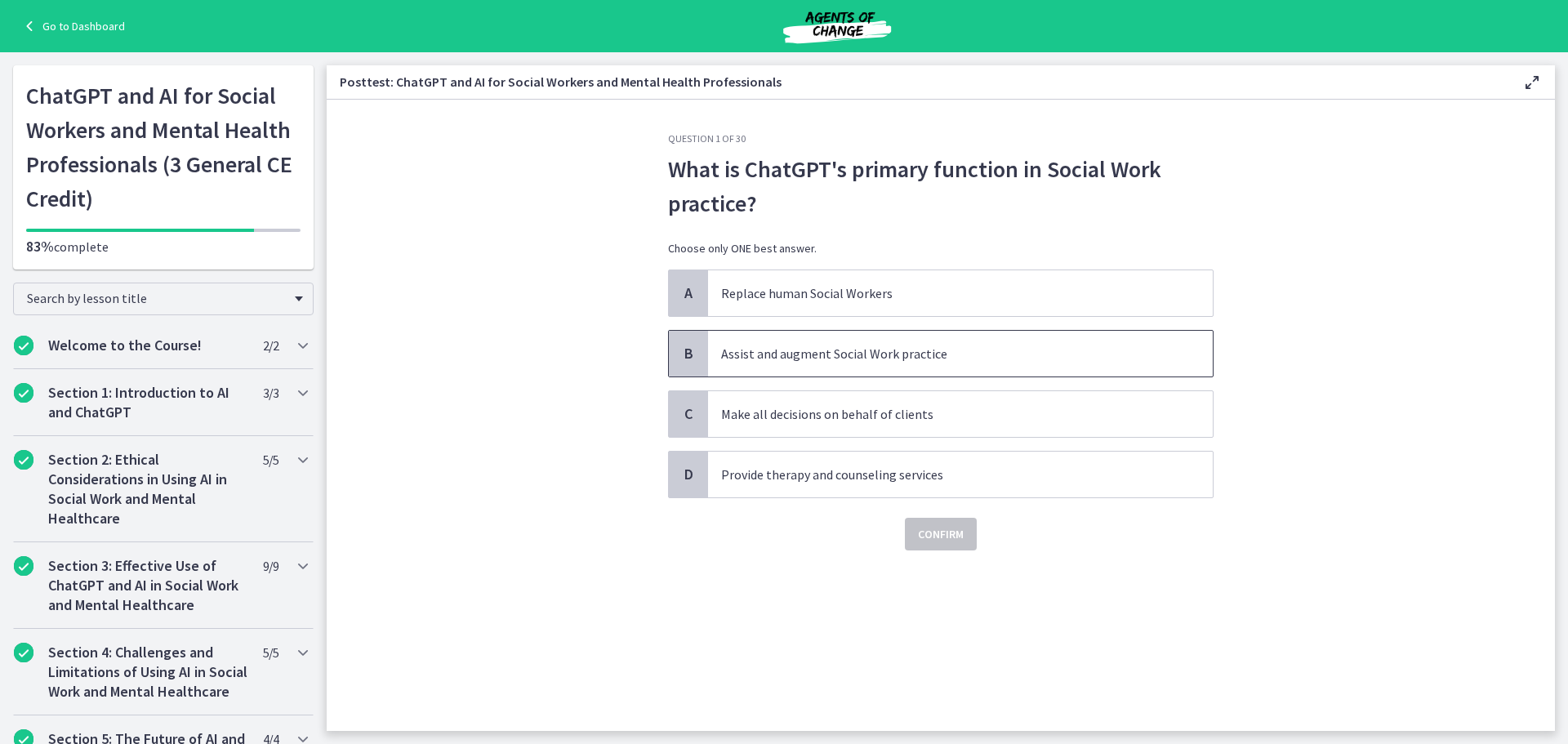
click at [880, 357] on p "Assist and augment Social Work practice" at bounding box center [944, 353] width 446 height 20
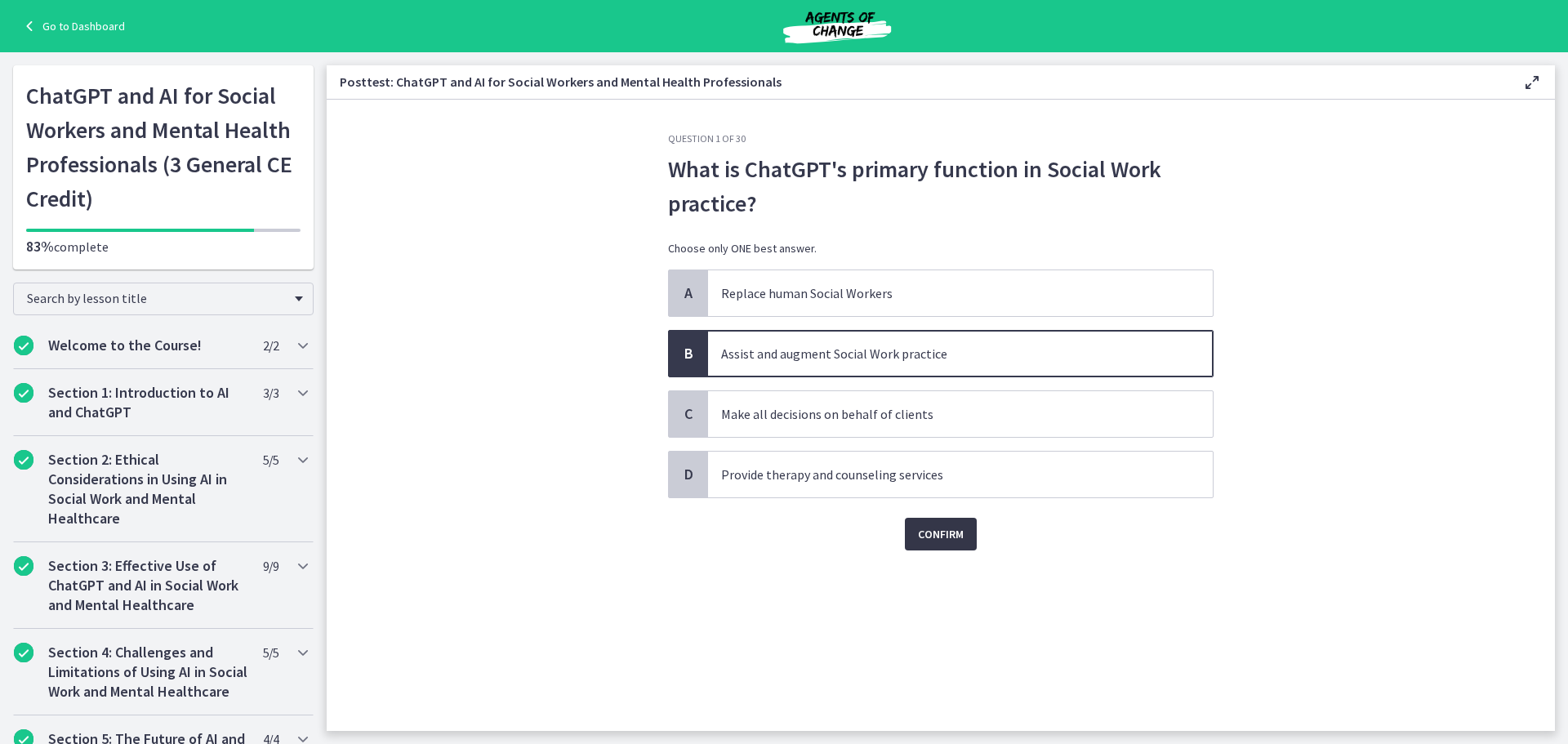
click at [932, 529] on span "Confirm" at bounding box center [940, 534] width 46 height 20
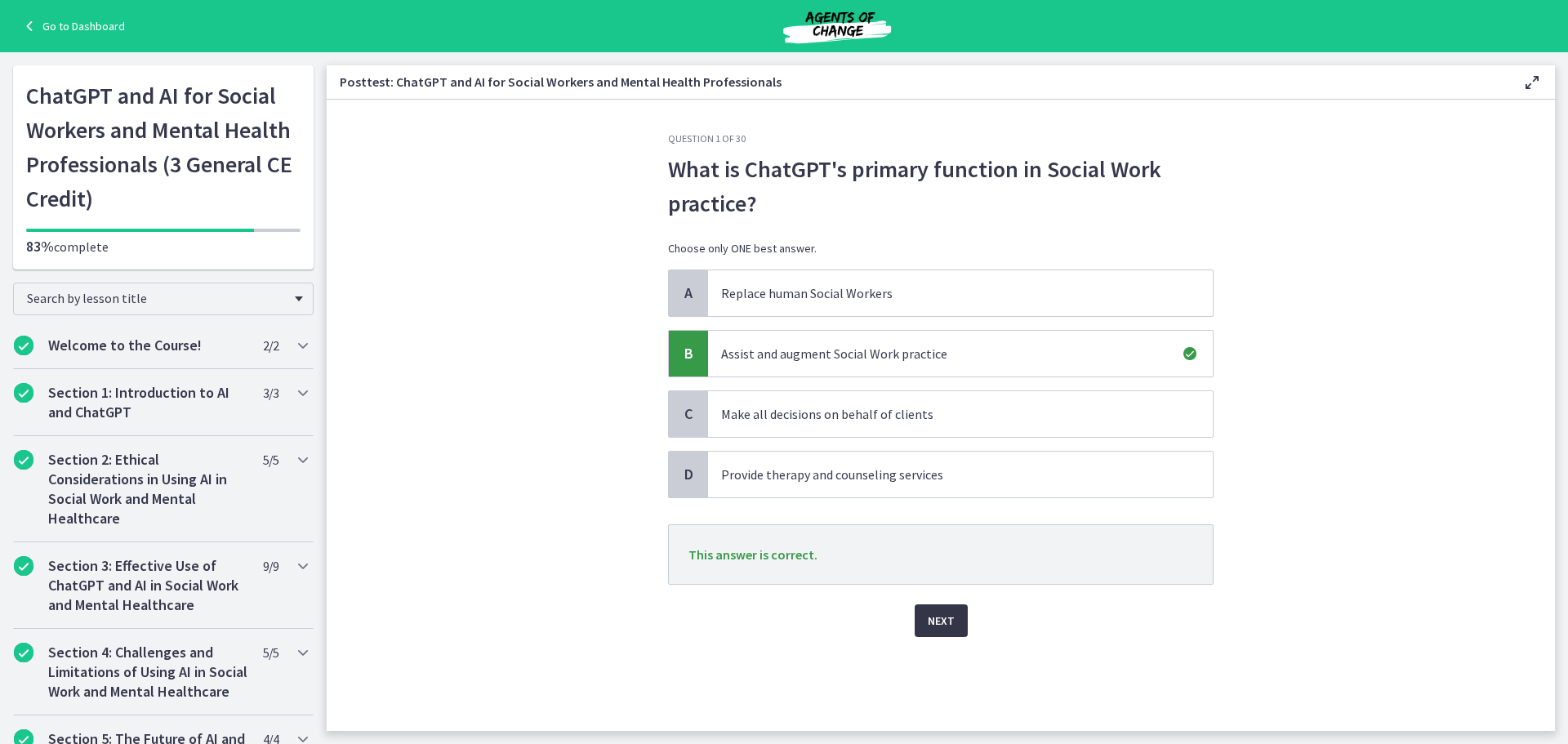
click at [936, 620] on span "Next" at bounding box center [941, 621] width 27 height 20
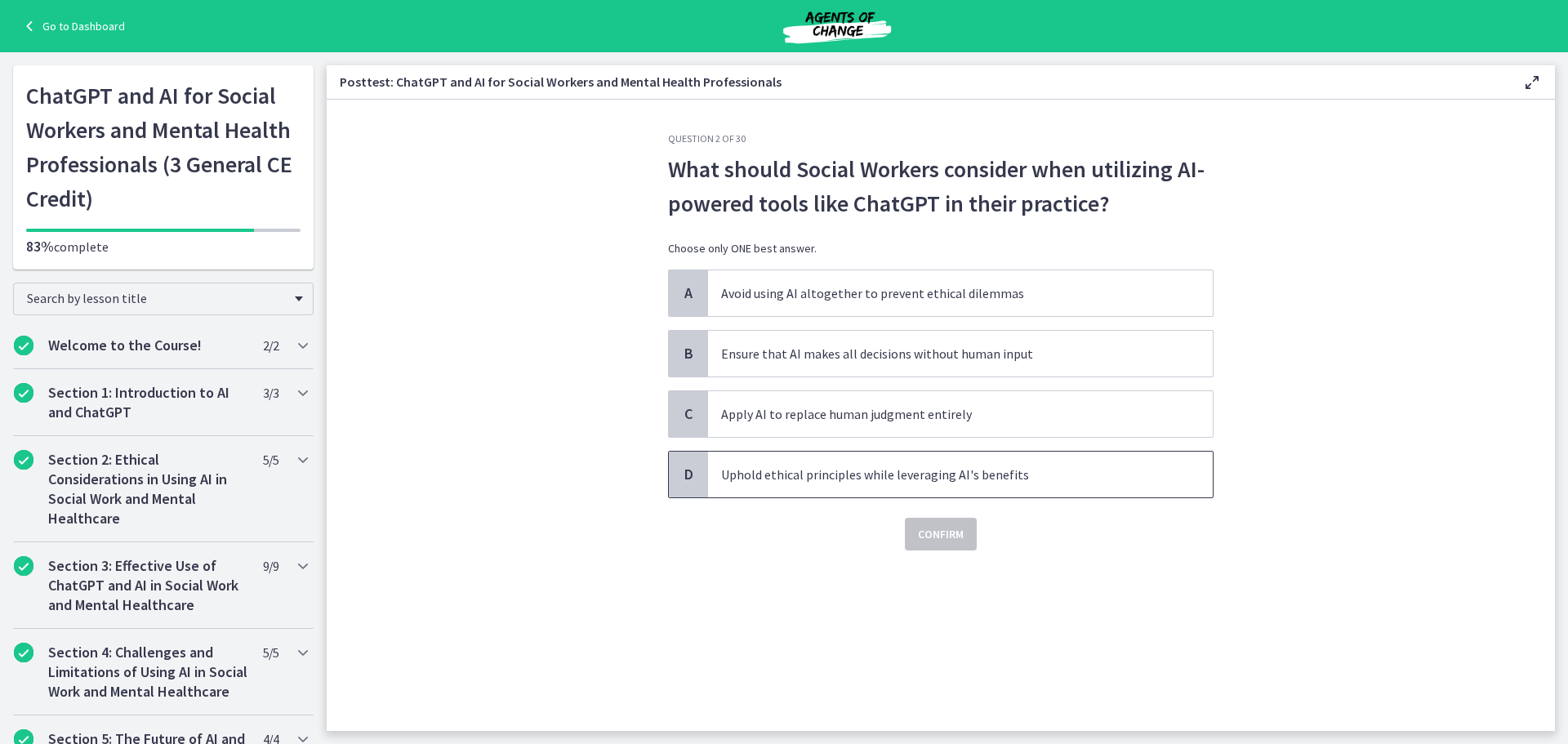
click at [688, 475] on span "D" at bounding box center [688, 475] width 20 height 20
click at [915, 528] on button "Confirm" at bounding box center [940, 534] width 72 height 33
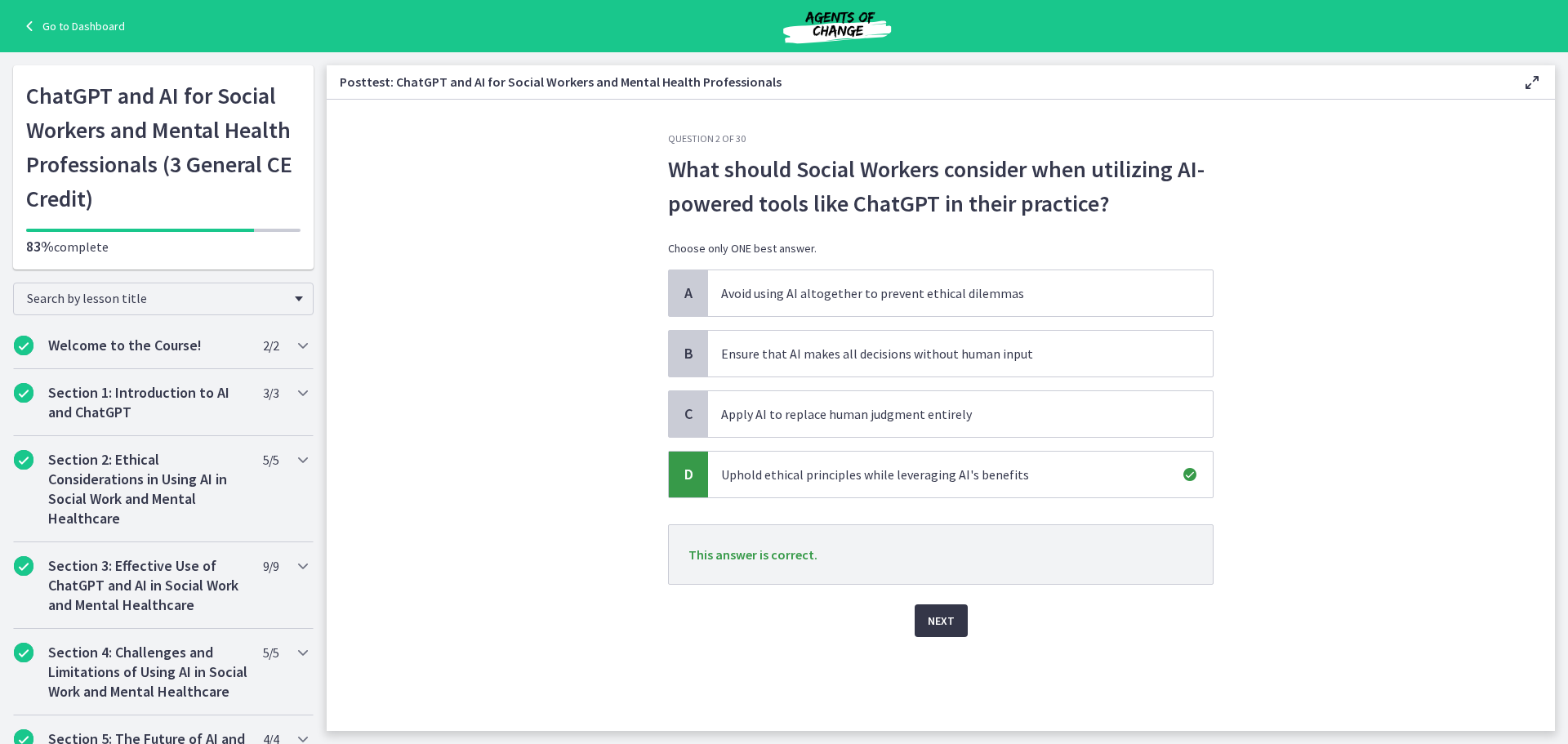
click at [941, 623] on span "Next" at bounding box center [941, 621] width 27 height 20
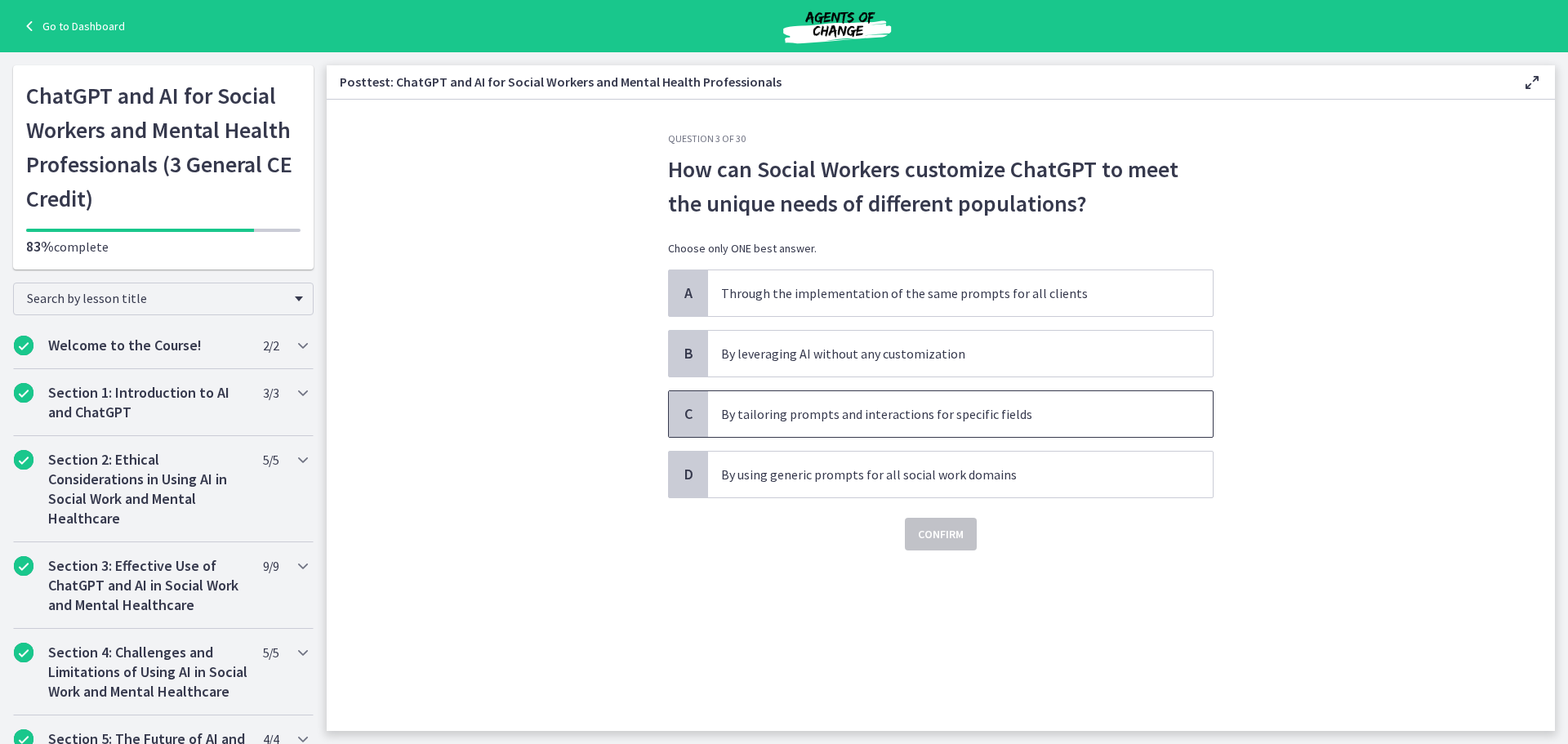
click at [744, 411] on p "By tailoring prompts and interactions for specific fields" at bounding box center [944, 414] width 446 height 20
click at [946, 537] on span "Confirm" at bounding box center [940, 534] width 46 height 20
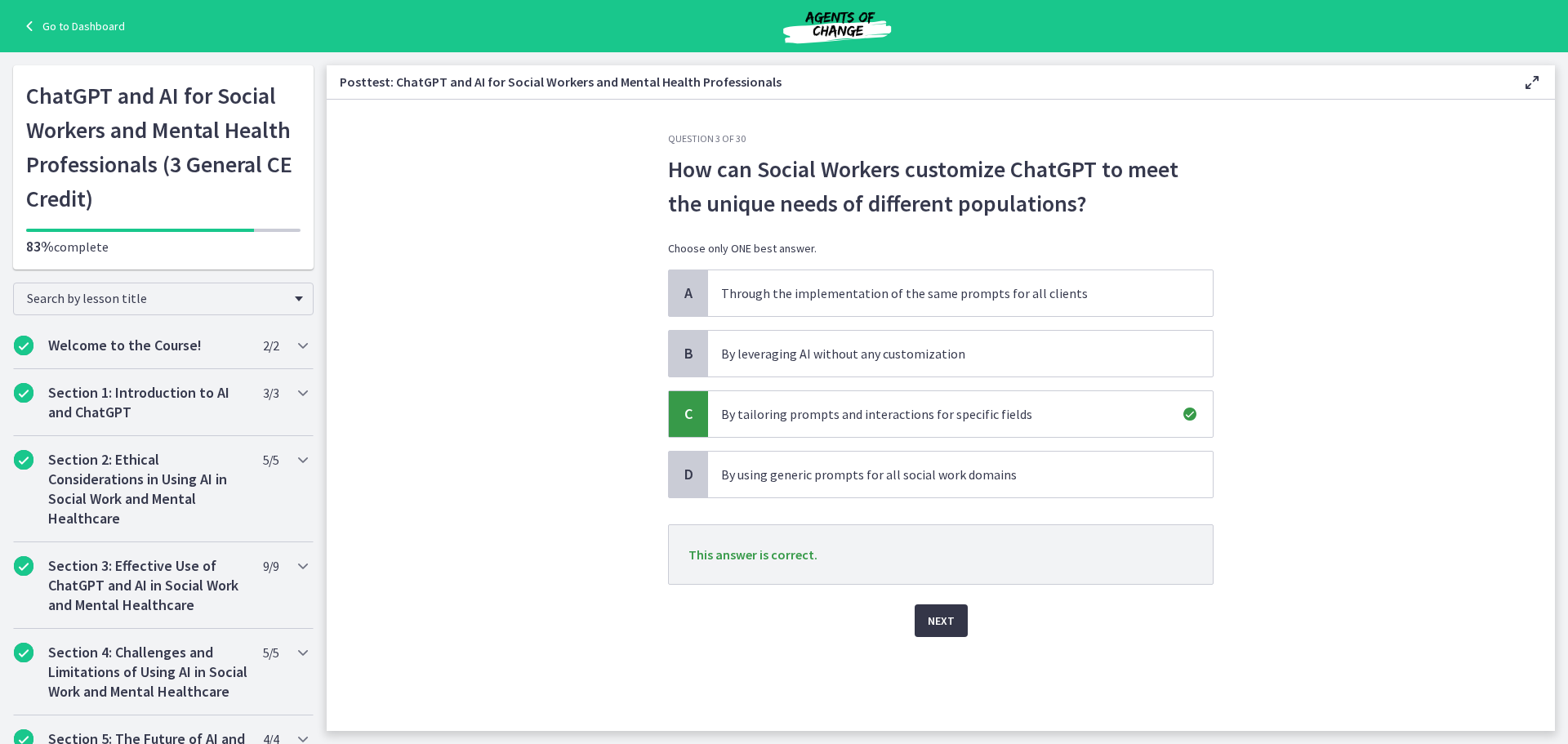
click at [961, 630] on button "Next" at bounding box center [941, 621] width 53 height 33
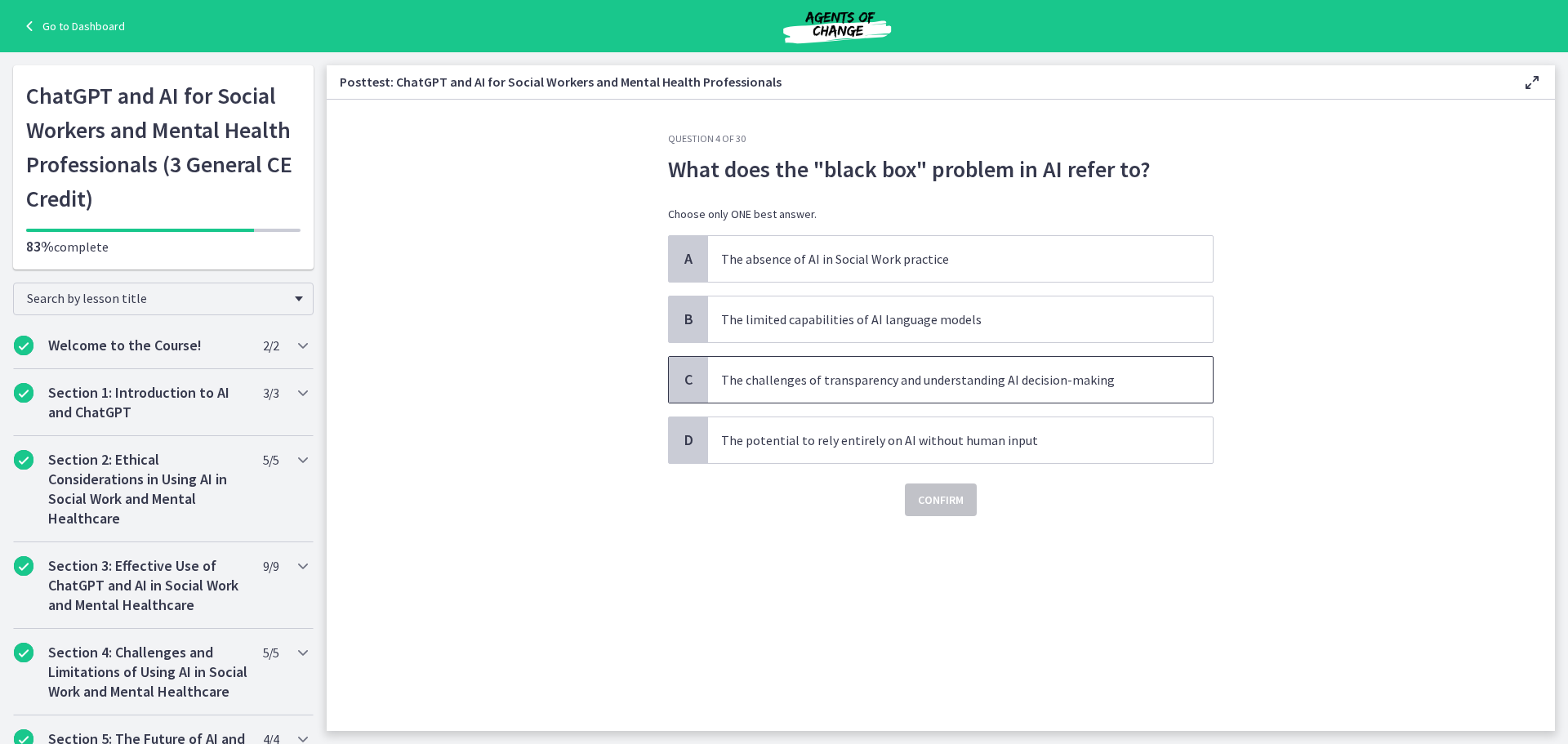
click at [699, 386] on div "C" at bounding box center [689, 380] width 40 height 46
click at [951, 491] on span "Confirm" at bounding box center [940, 500] width 46 height 20
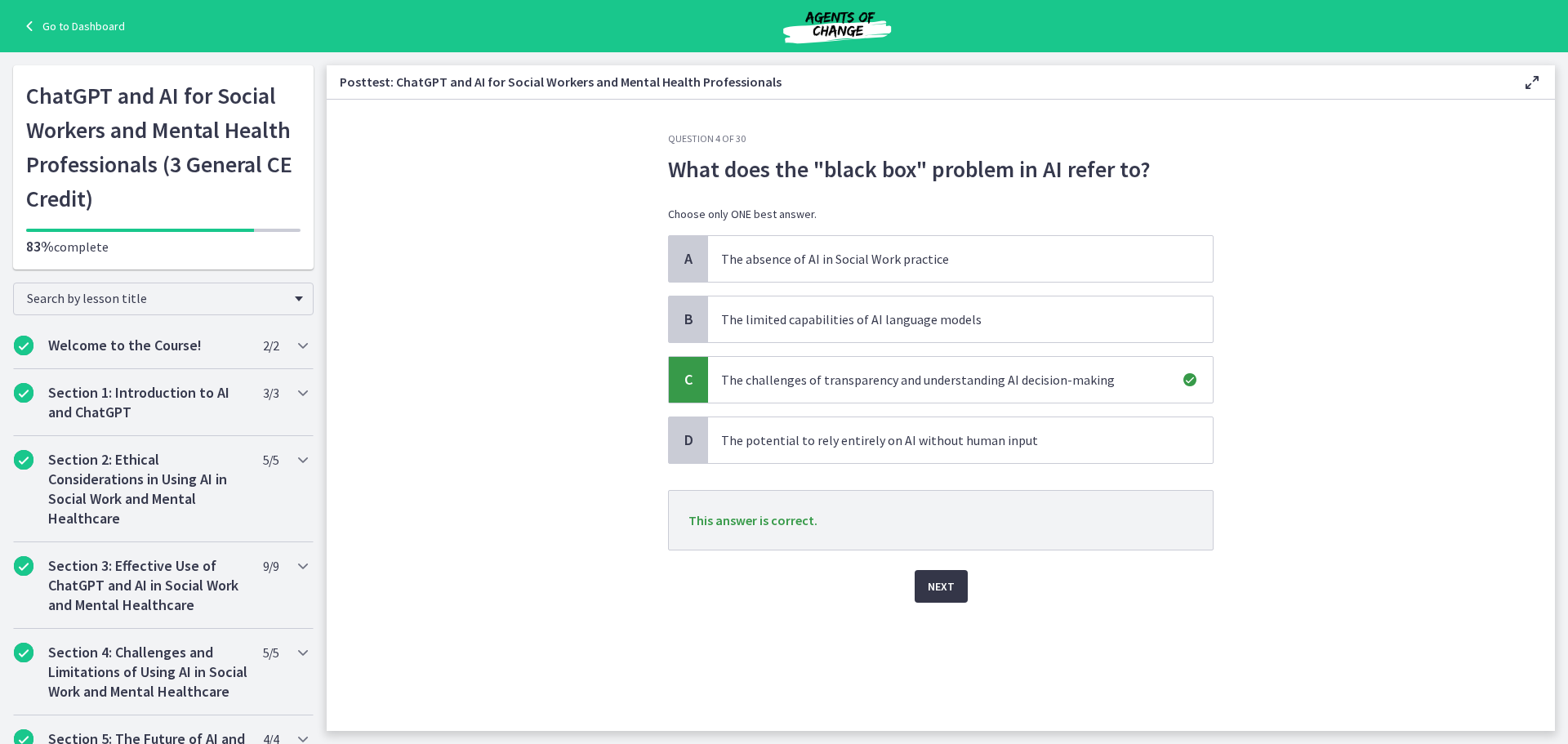
click at [955, 590] on button "Next" at bounding box center [941, 587] width 53 height 33
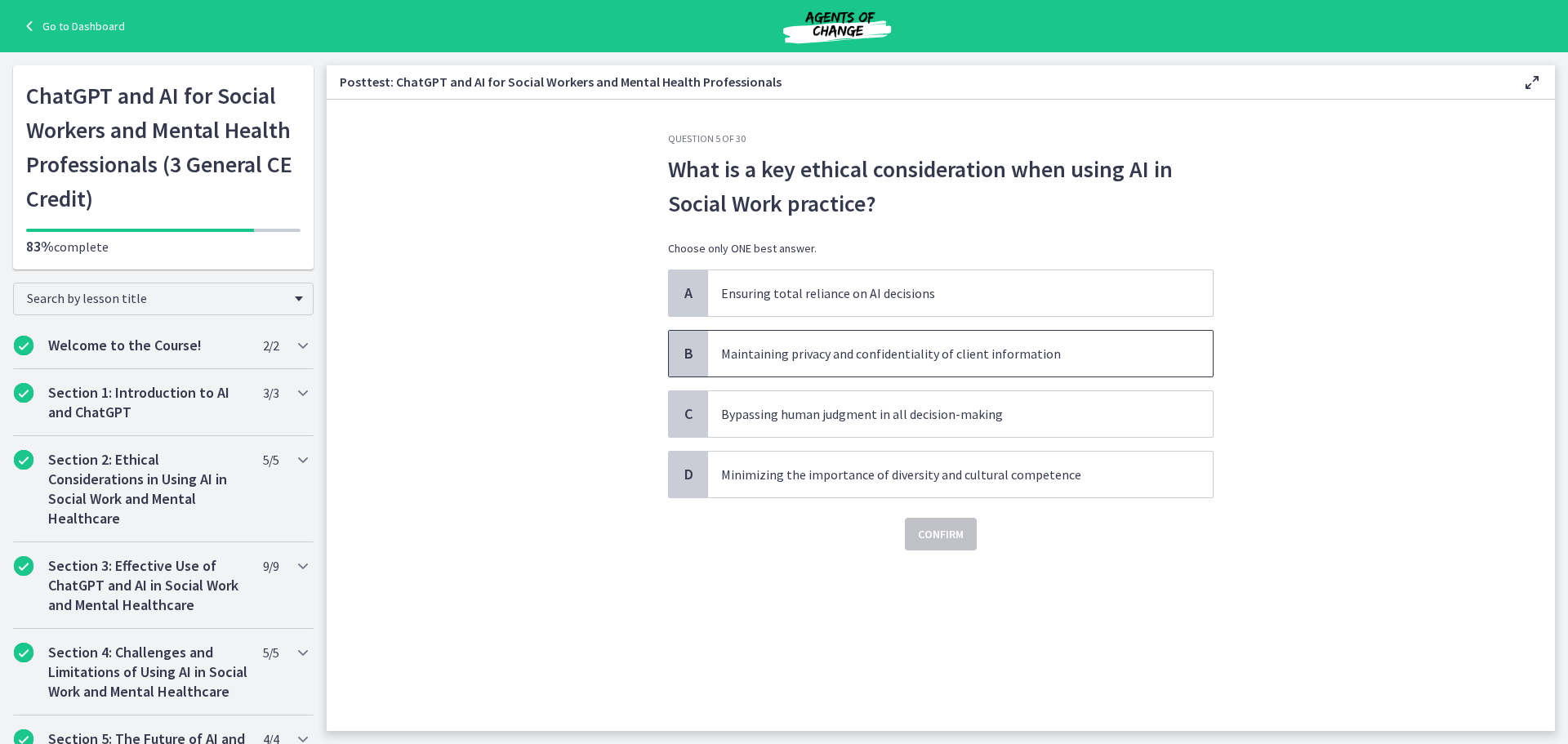
click at [767, 352] on p "Maintaining privacy and confidentiality of client information" at bounding box center [944, 353] width 446 height 20
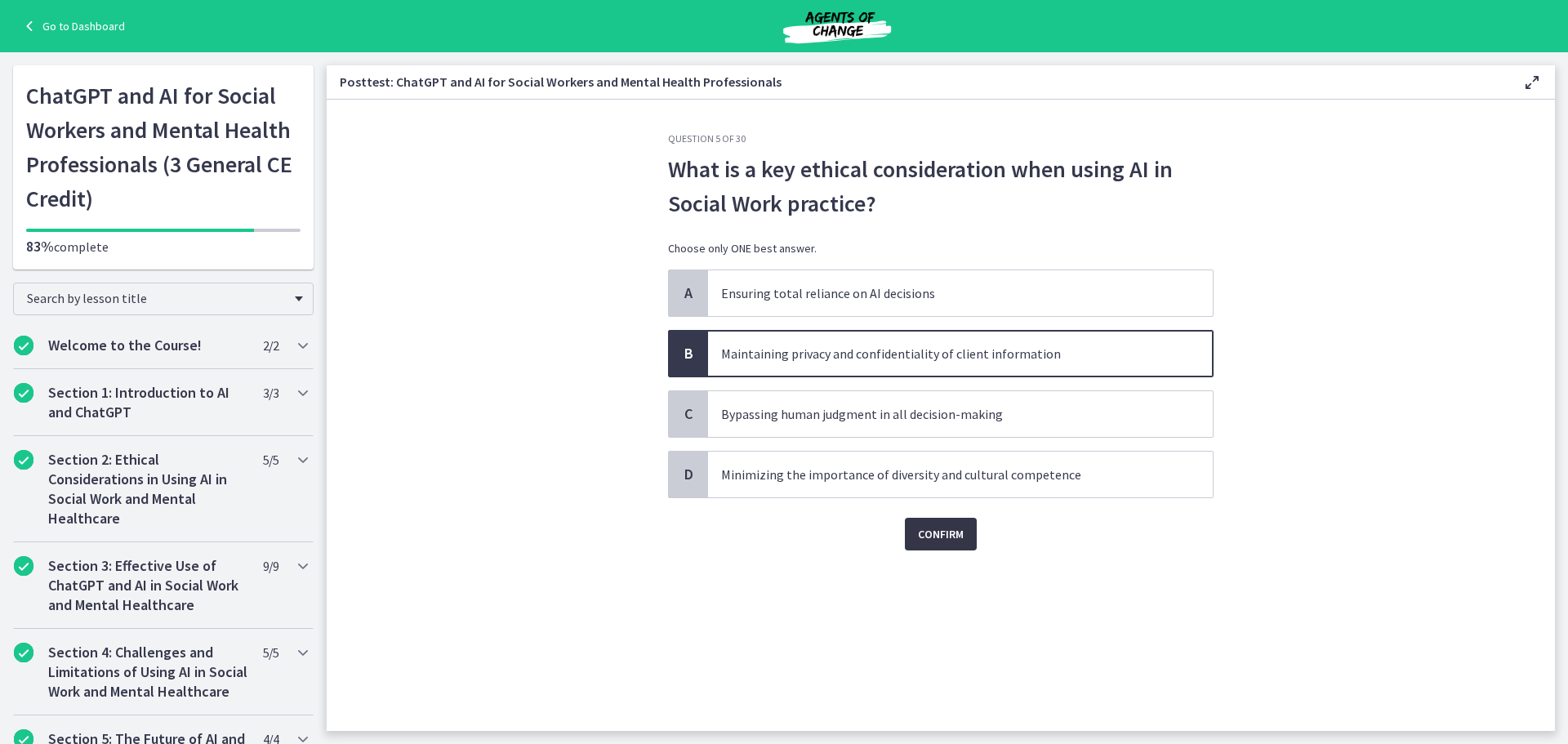
click at [942, 534] on span "Confirm" at bounding box center [940, 534] width 46 height 20
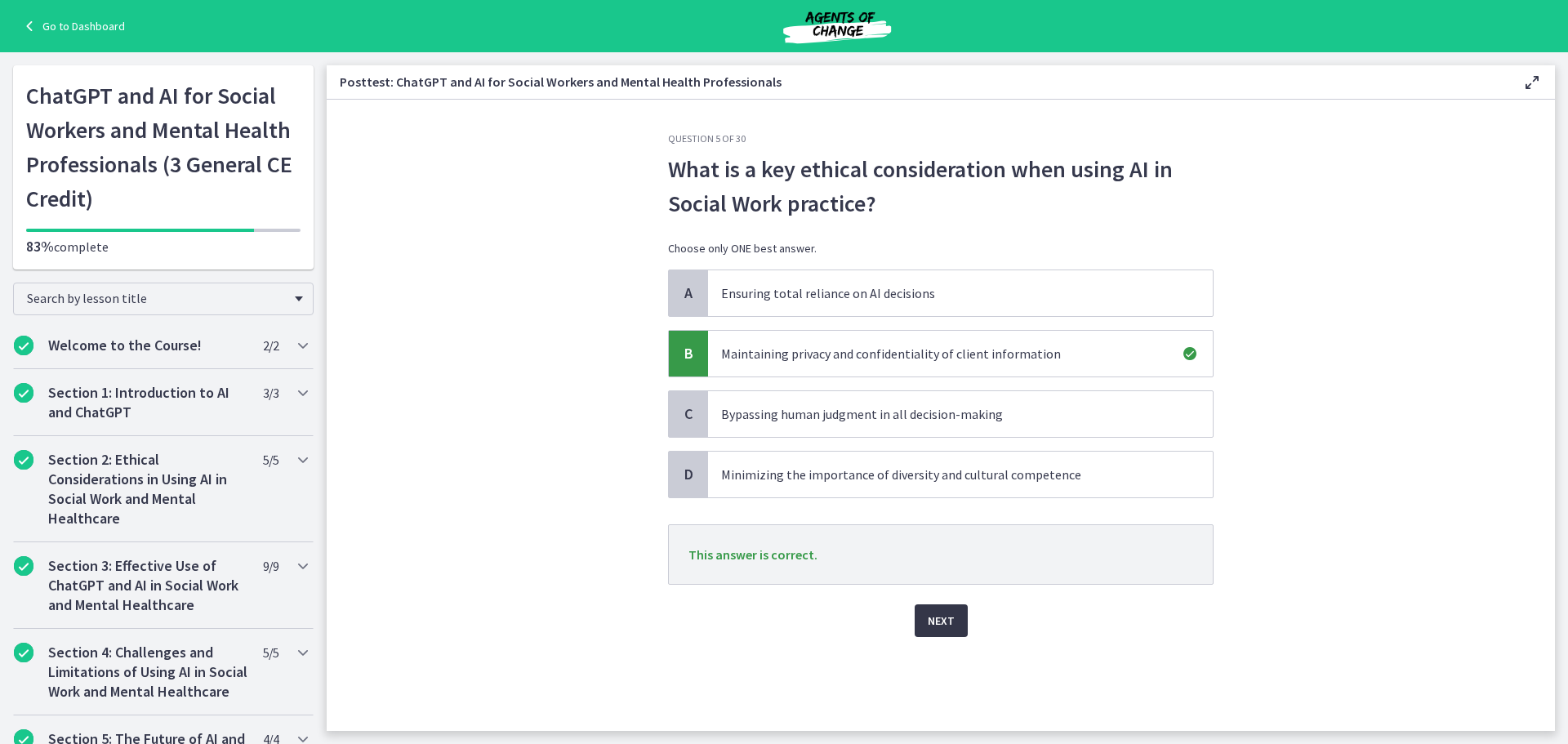
click at [941, 609] on button "Next" at bounding box center [941, 621] width 53 height 33
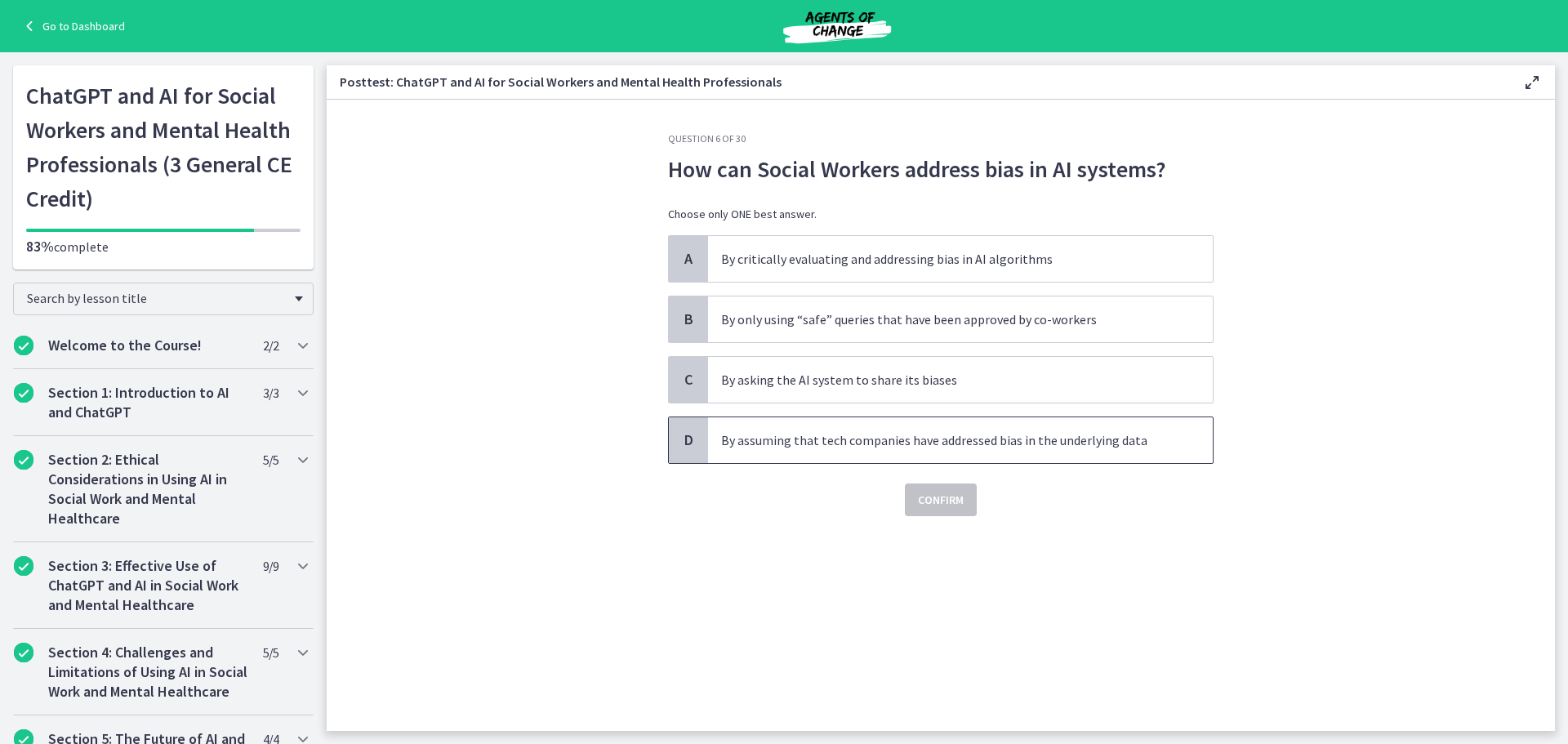
click at [891, 444] on p "By assuming that tech companies have addressed bias in the underlying data" at bounding box center [944, 440] width 446 height 20
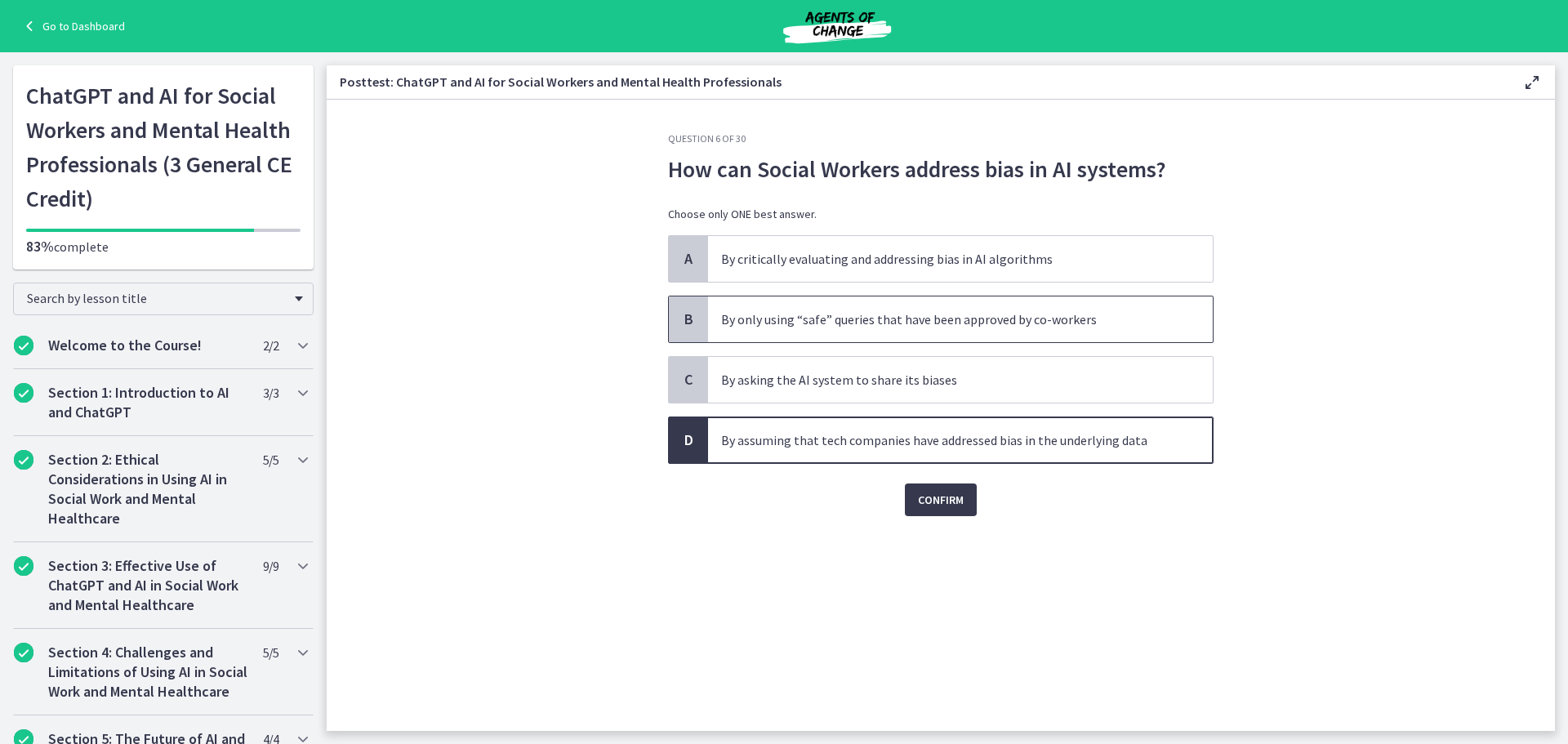
click at [834, 316] on p "By only using “safe” queries that have been approved by co-workers" at bounding box center [944, 319] width 446 height 20
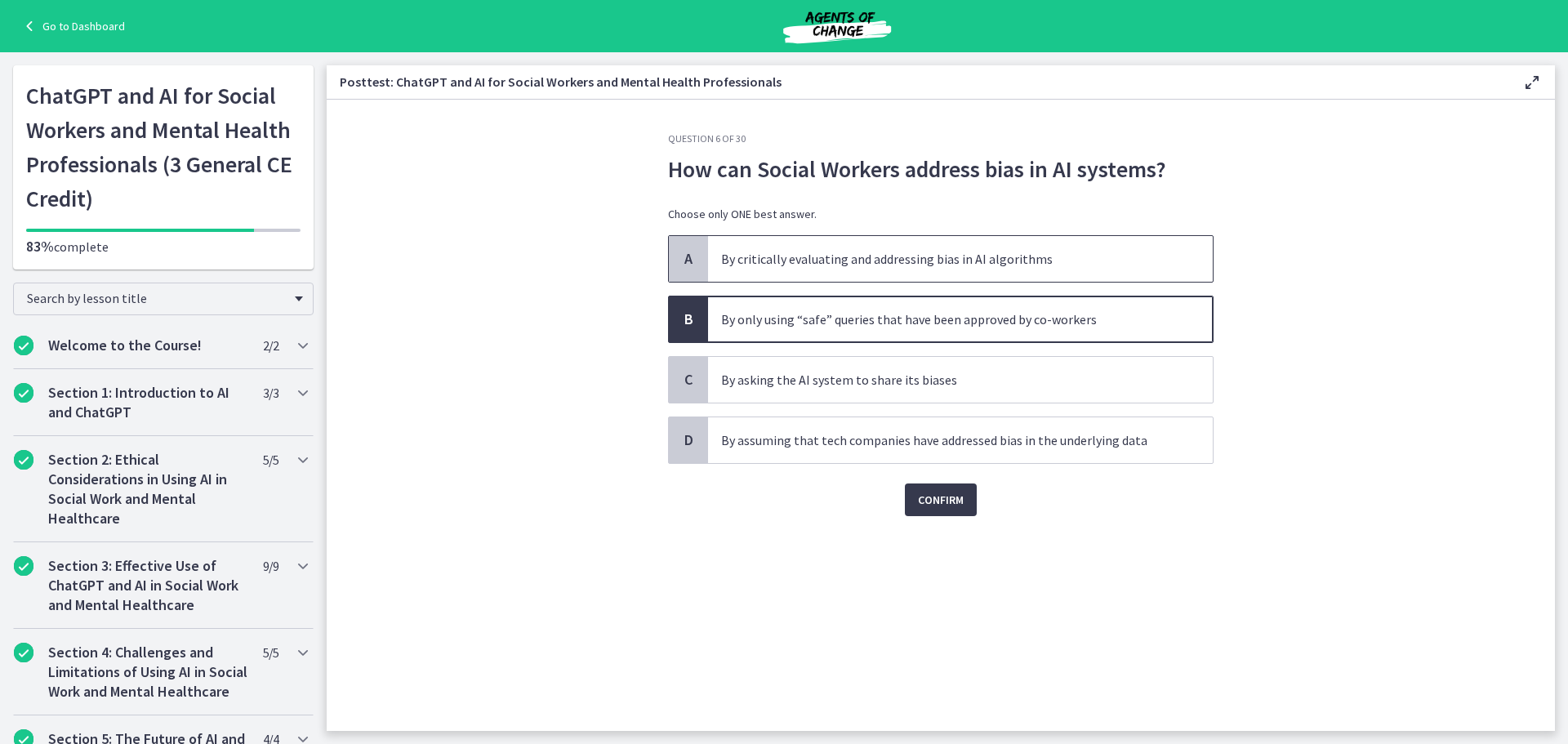
click at [929, 256] on p "By critically evaluating and addressing bias in AI algorithms" at bounding box center [944, 259] width 446 height 20
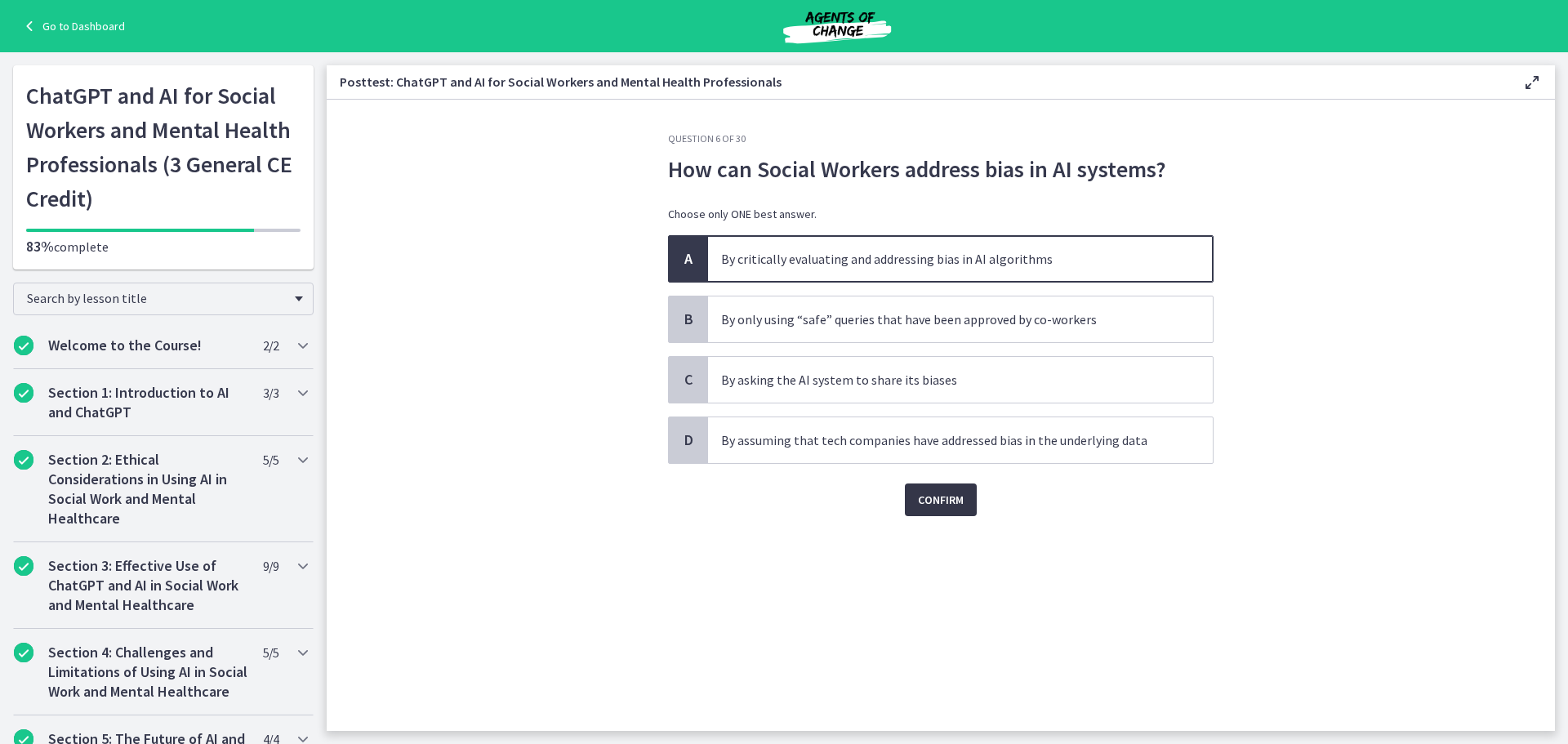
click at [945, 494] on span "Confirm" at bounding box center [940, 500] width 46 height 20
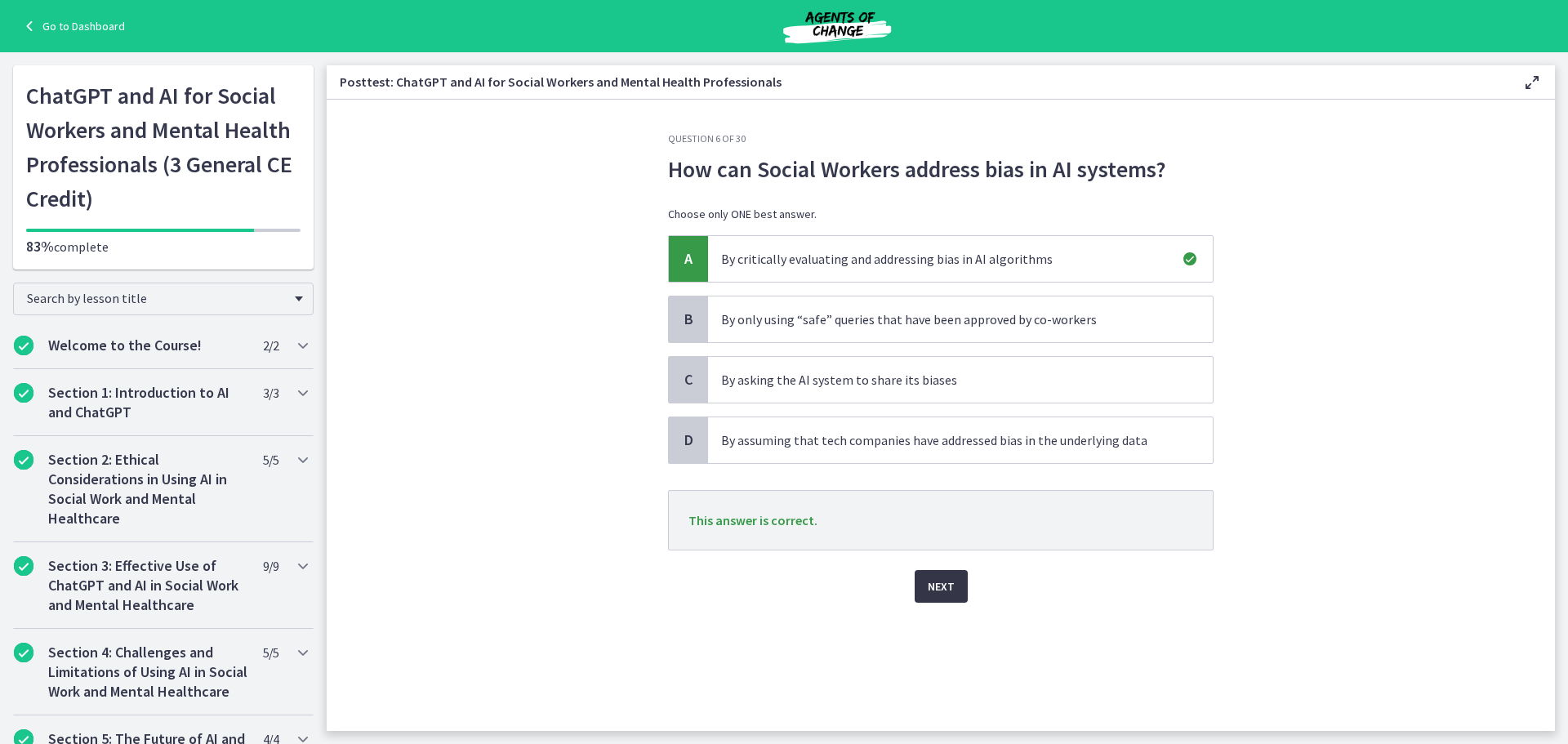
click at [947, 582] on span "Next" at bounding box center [941, 587] width 27 height 20
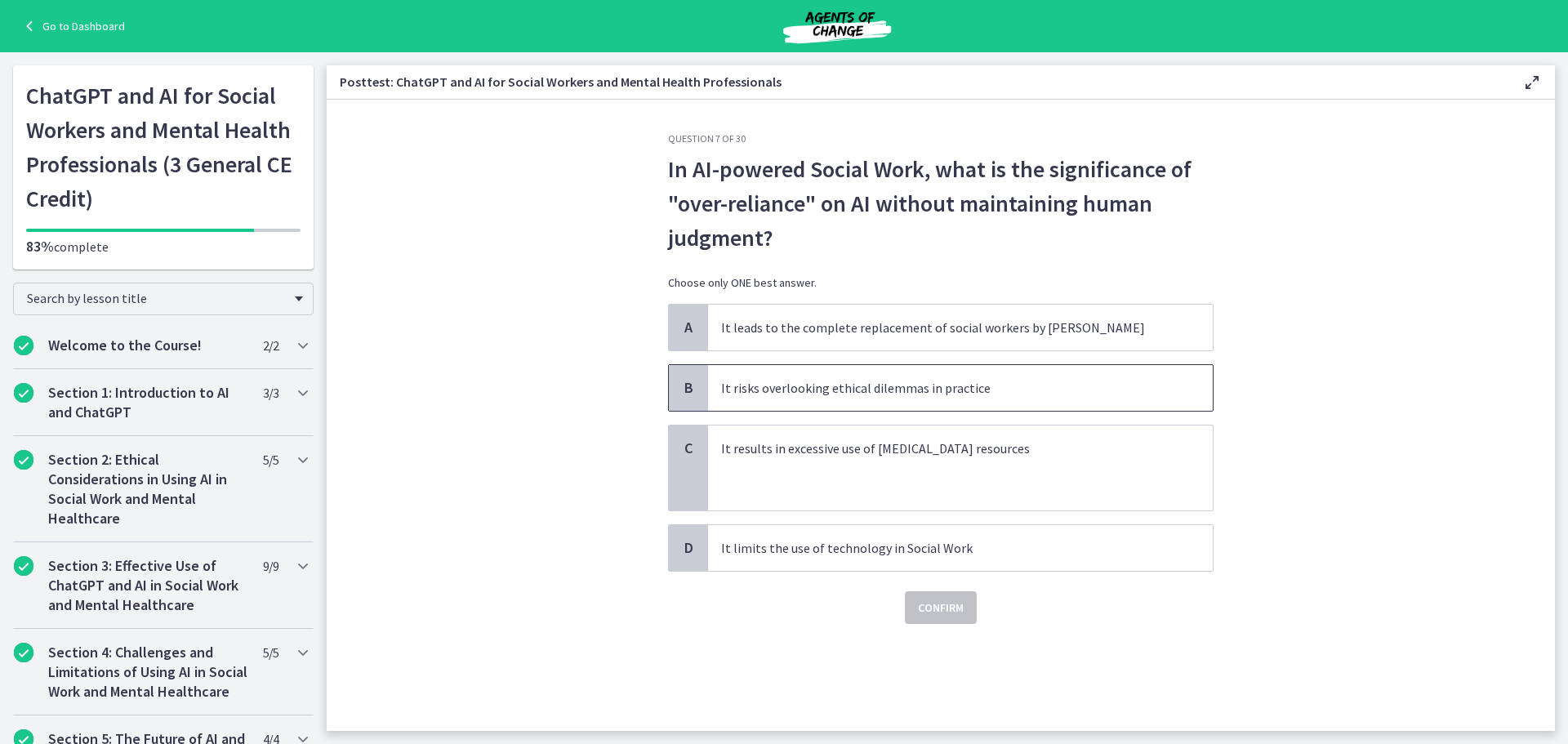
click at [873, 381] on p "It risks overlooking ethical dilemmas in practice" at bounding box center [944, 388] width 446 height 20
click at [938, 609] on span "Confirm" at bounding box center [940, 607] width 46 height 20
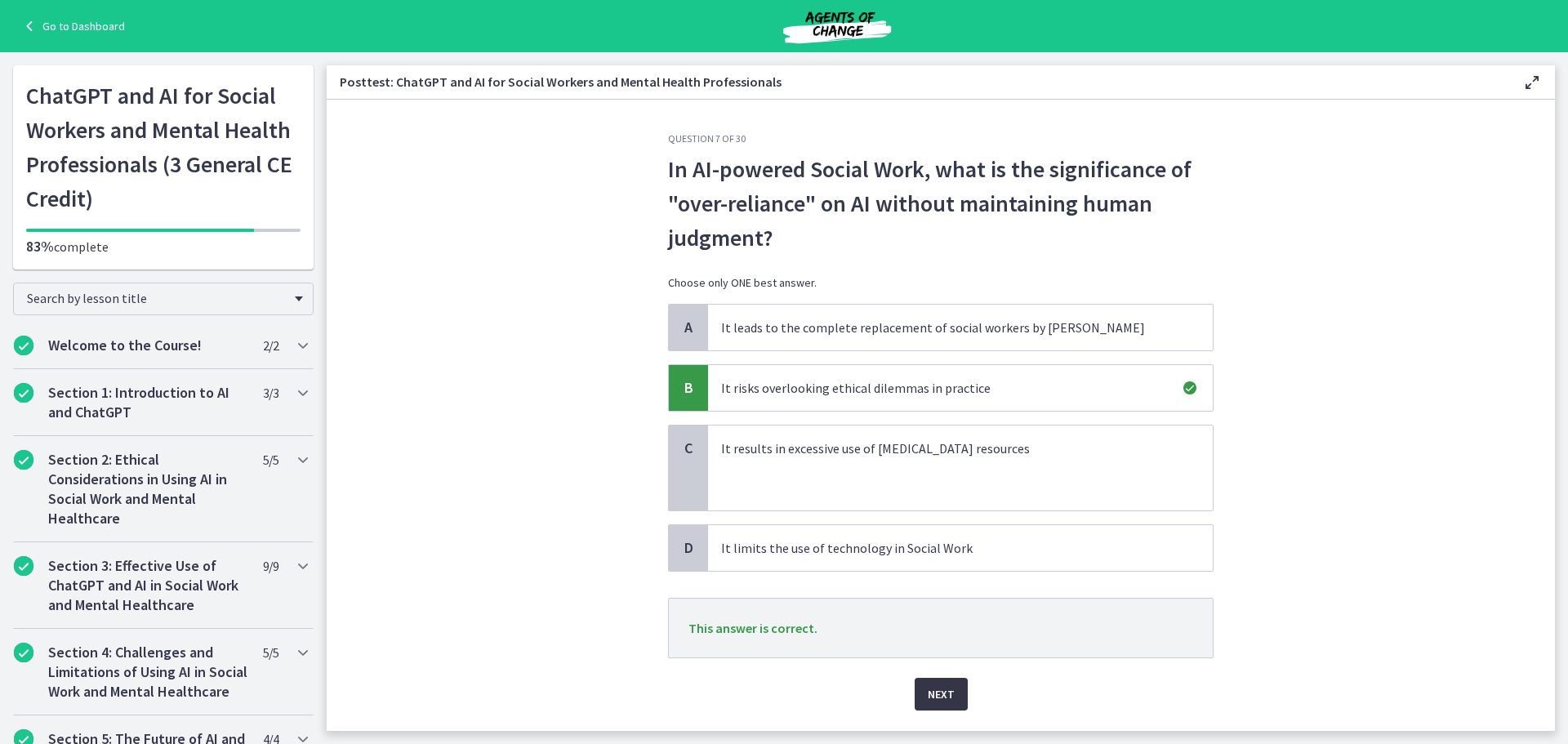
click at [938, 687] on span "Next" at bounding box center [941, 694] width 27 height 20
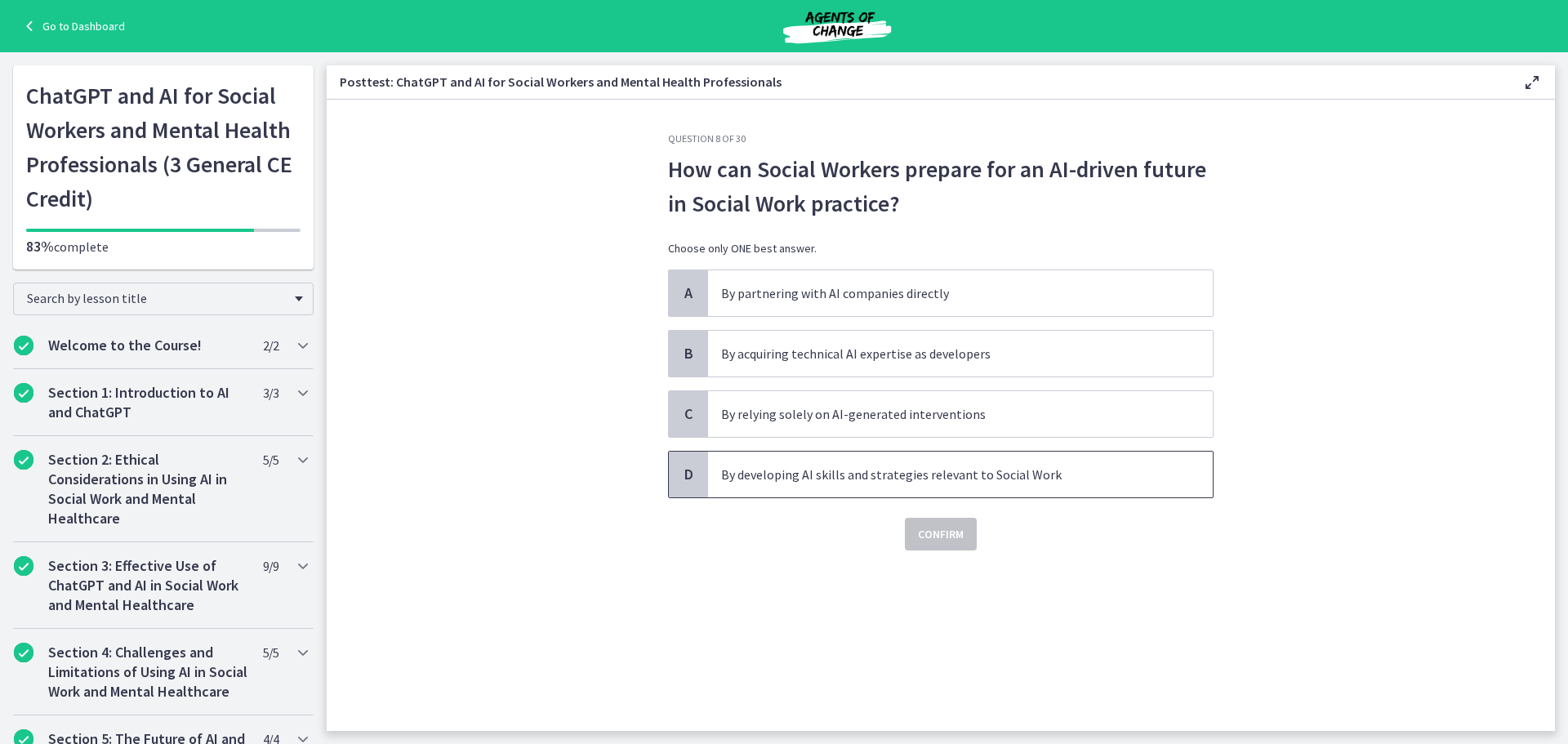
click at [898, 481] on p "By developing AI skills and strategies relevant to Social Work" at bounding box center [944, 475] width 446 height 20
click at [942, 546] on button "Confirm" at bounding box center [940, 534] width 72 height 33
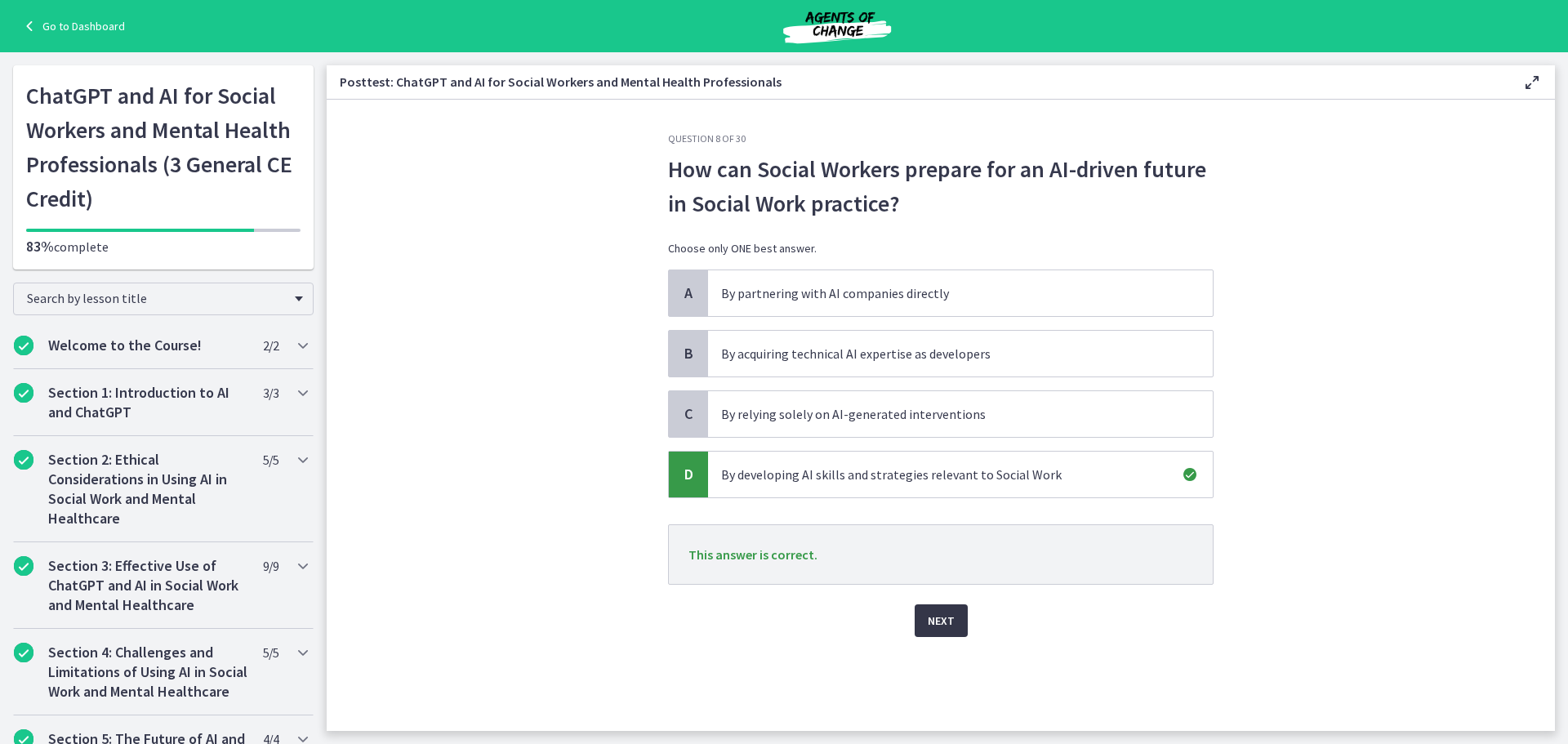
click at [936, 637] on button "Next" at bounding box center [941, 621] width 53 height 33
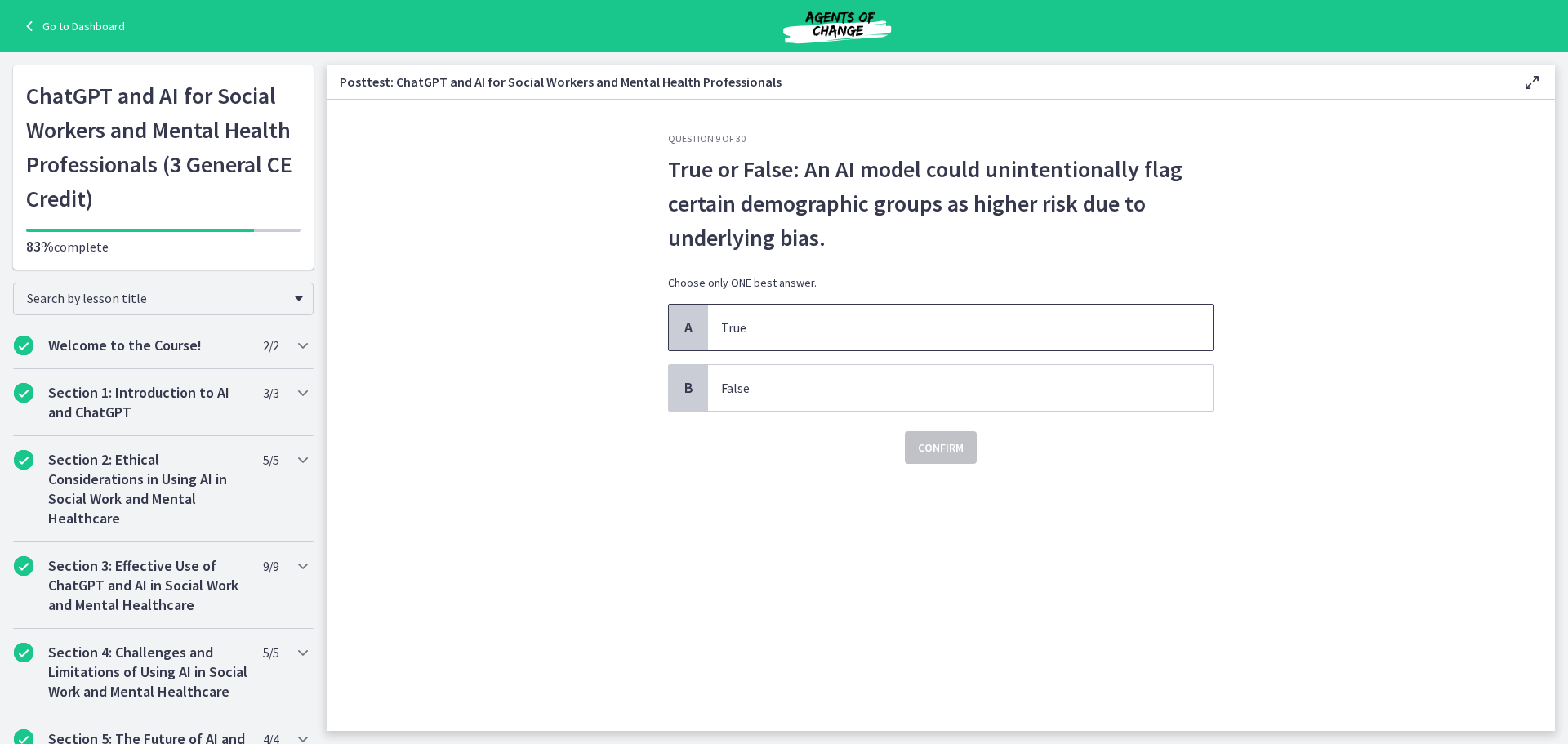
click at [855, 318] on p "True" at bounding box center [944, 328] width 446 height 20
click at [928, 448] on span "Confirm" at bounding box center [940, 447] width 46 height 20
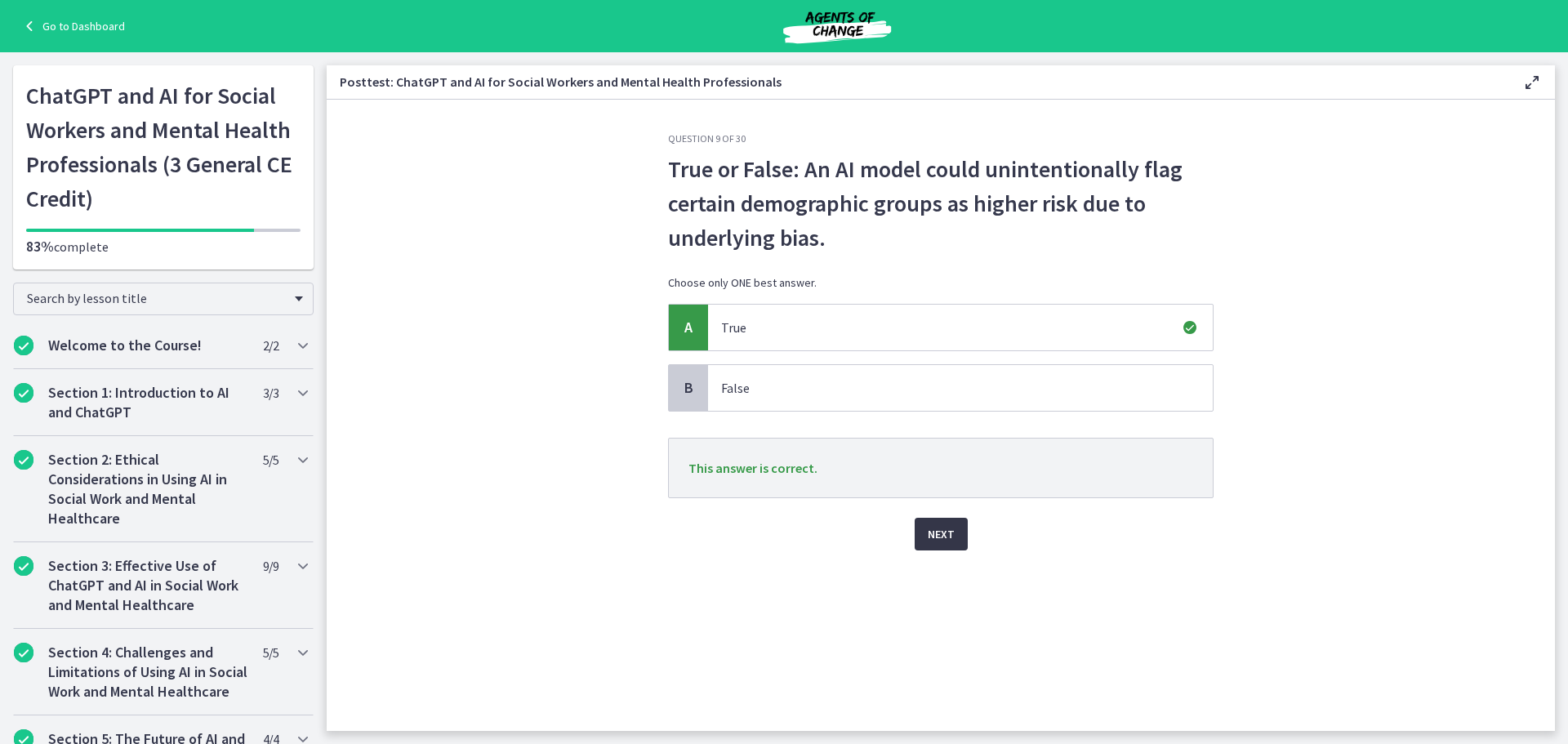
click at [936, 545] on button "Next" at bounding box center [941, 534] width 53 height 33
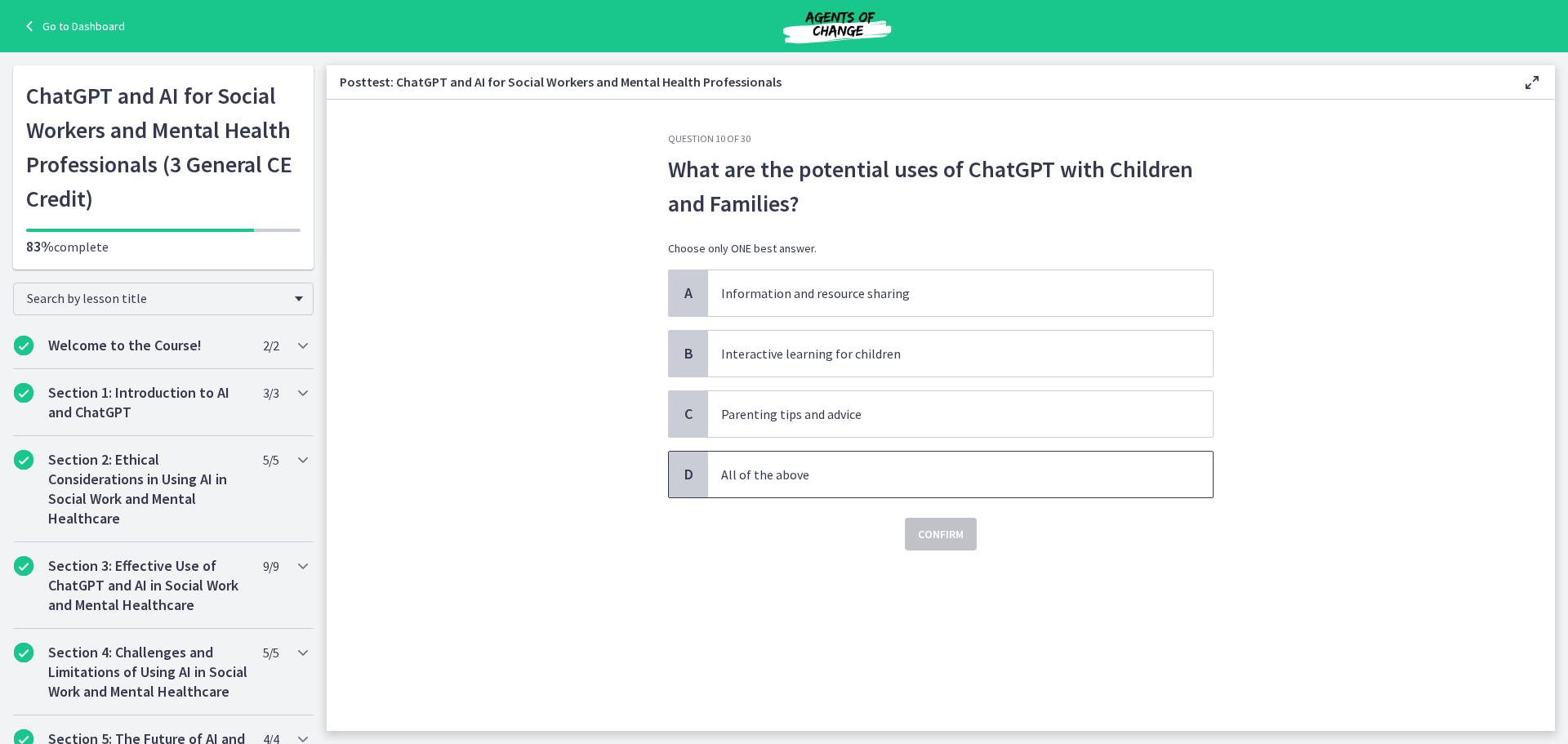
click at [841, 473] on p "All of the above" at bounding box center [944, 475] width 446 height 20
click at [953, 531] on span "Confirm" at bounding box center [940, 534] width 46 height 20
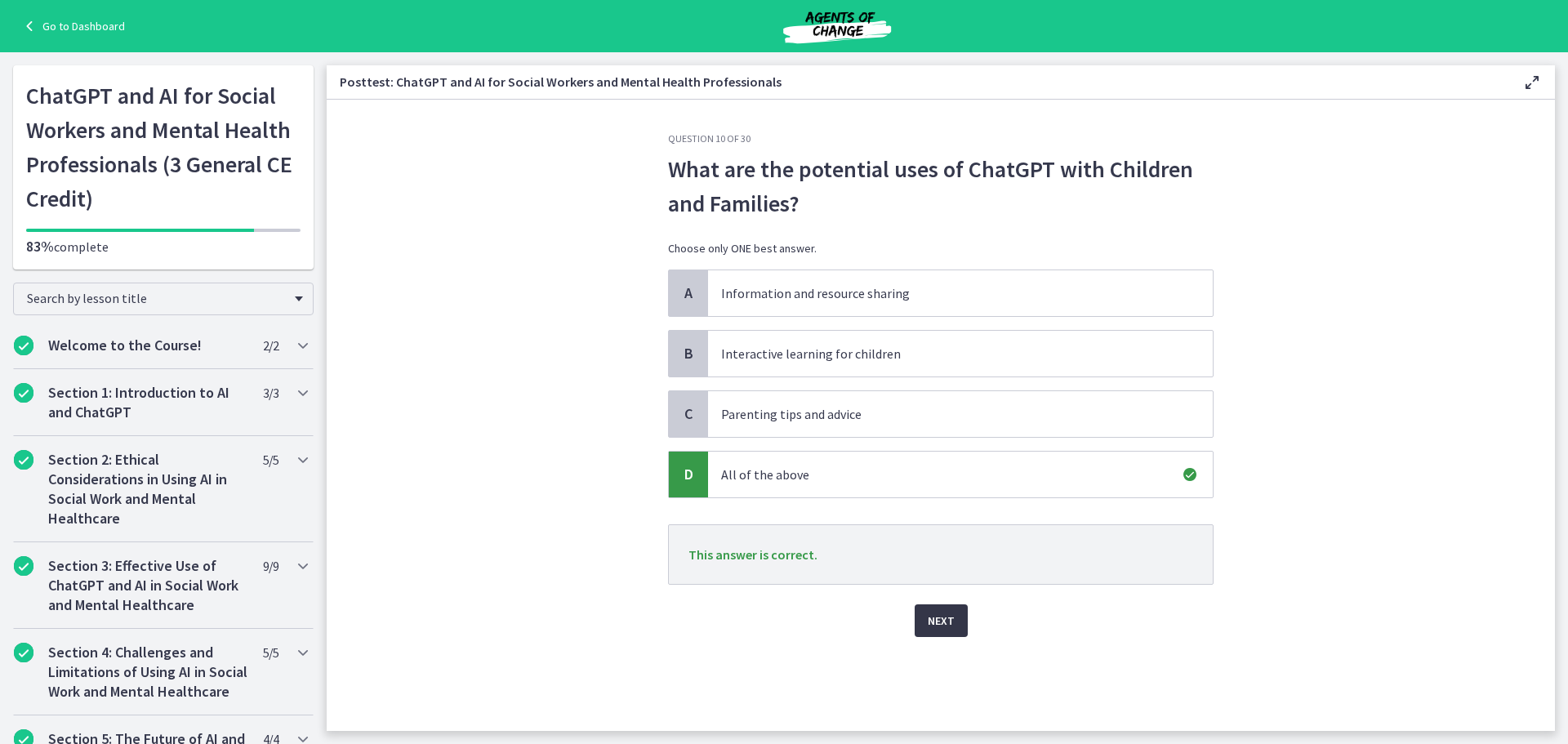
click at [948, 620] on span "Next" at bounding box center [941, 621] width 27 height 20
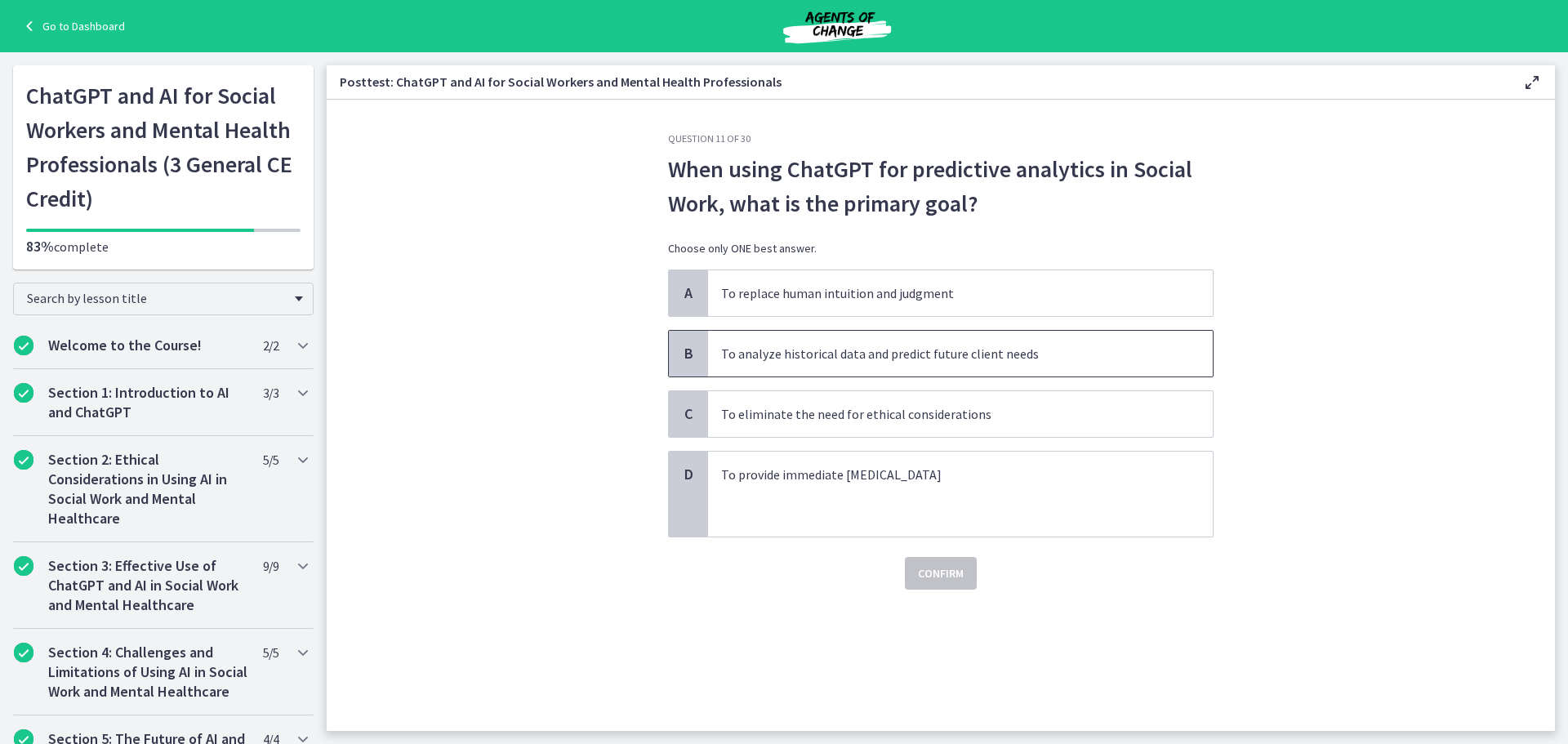
click at [779, 356] on p "To analyze historical data and predict future client needs" at bounding box center [944, 353] width 446 height 20
click at [931, 570] on span "Confirm" at bounding box center [940, 574] width 46 height 20
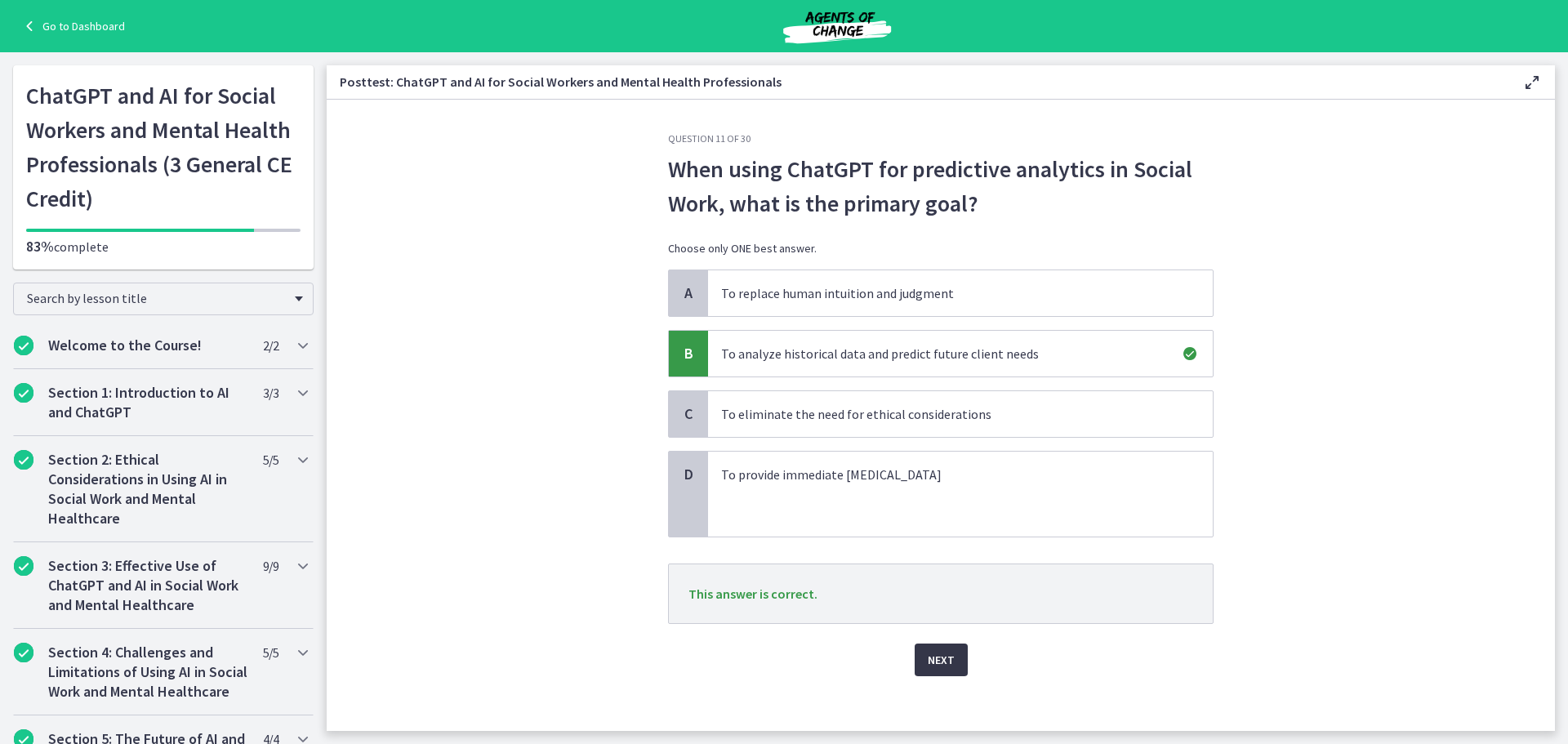
click at [938, 664] on span "Next" at bounding box center [941, 660] width 27 height 20
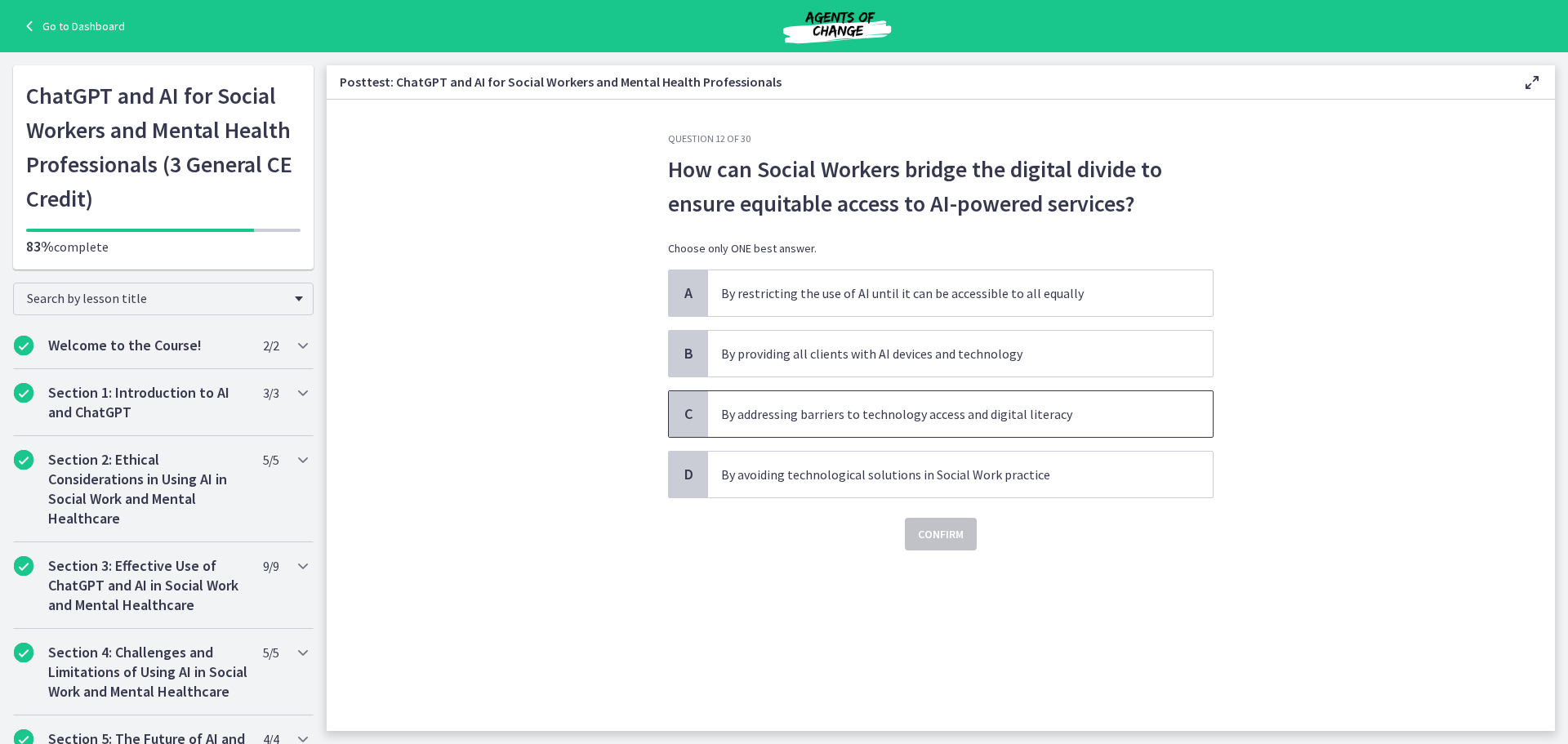
click at [812, 420] on p "By addressing barriers to technology access and digital literacy" at bounding box center [944, 414] width 446 height 20
click at [943, 534] on span "Confirm" at bounding box center [940, 534] width 46 height 20
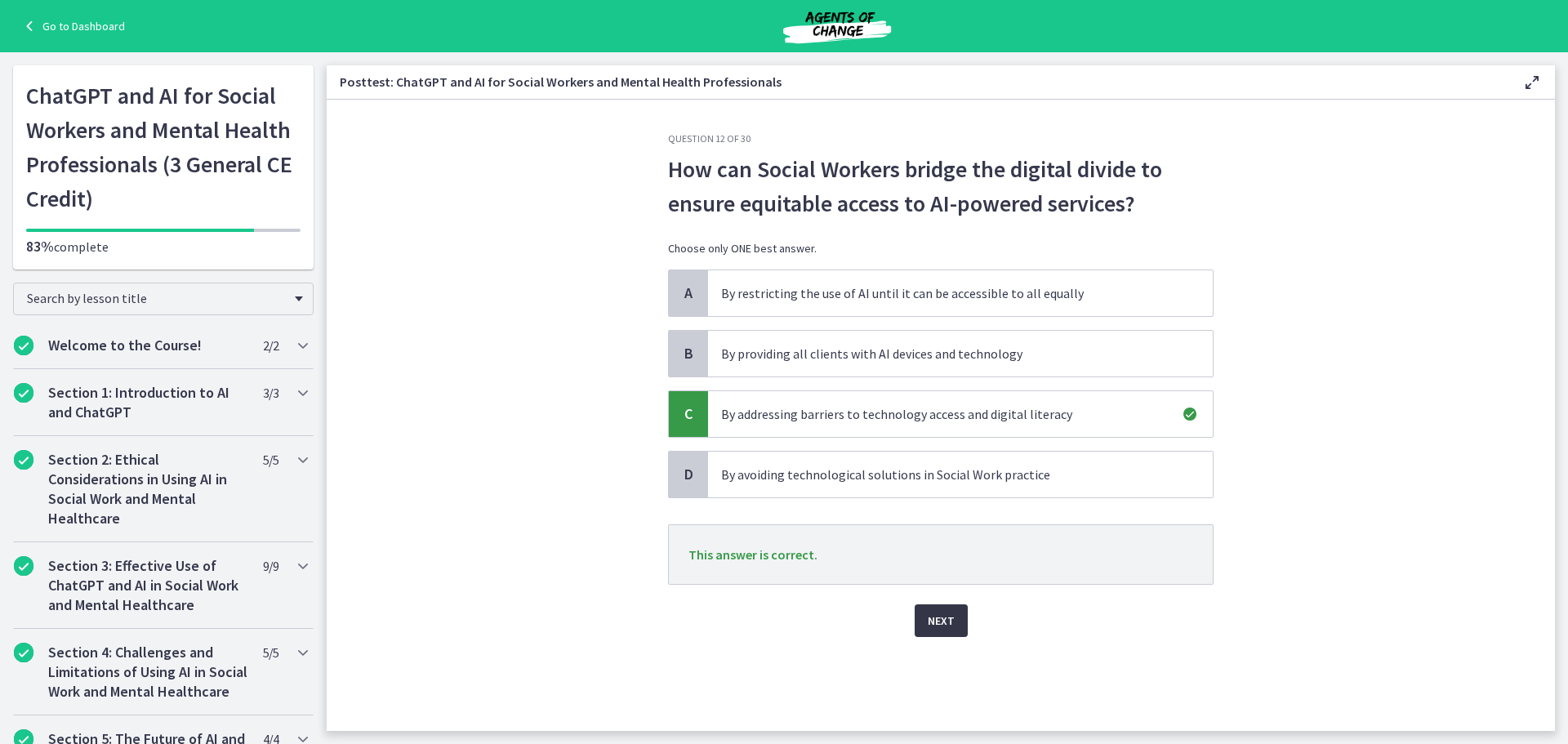
click at [949, 629] on span "Next" at bounding box center [941, 621] width 27 height 20
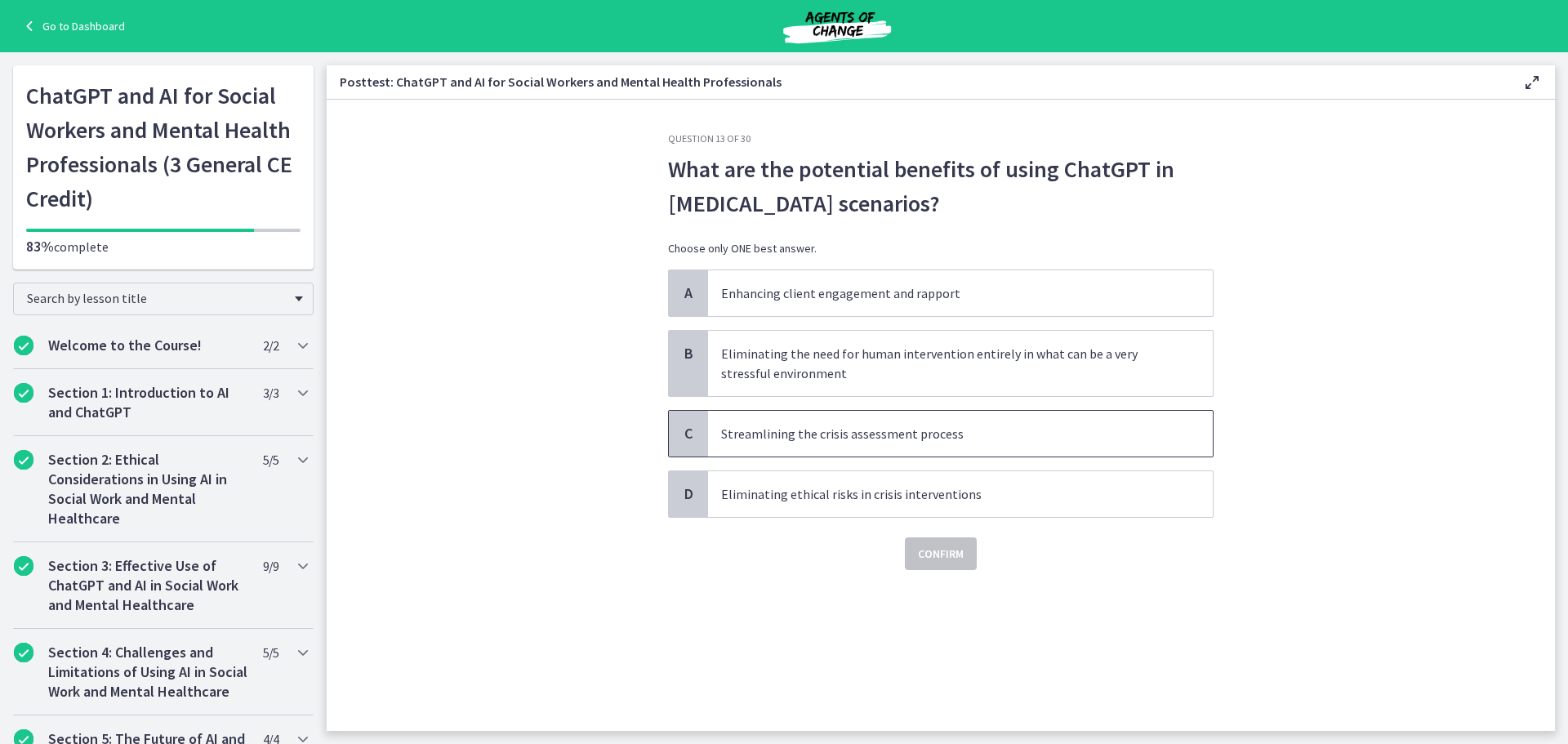
drag, startPoint x: 879, startPoint y: 429, endPoint x: 888, endPoint y: 461, distance: 33.2
click at [880, 429] on p "Streamlining the crisis assessment process" at bounding box center [944, 433] width 446 height 20
click at [928, 550] on span "Confirm" at bounding box center [940, 554] width 46 height 20
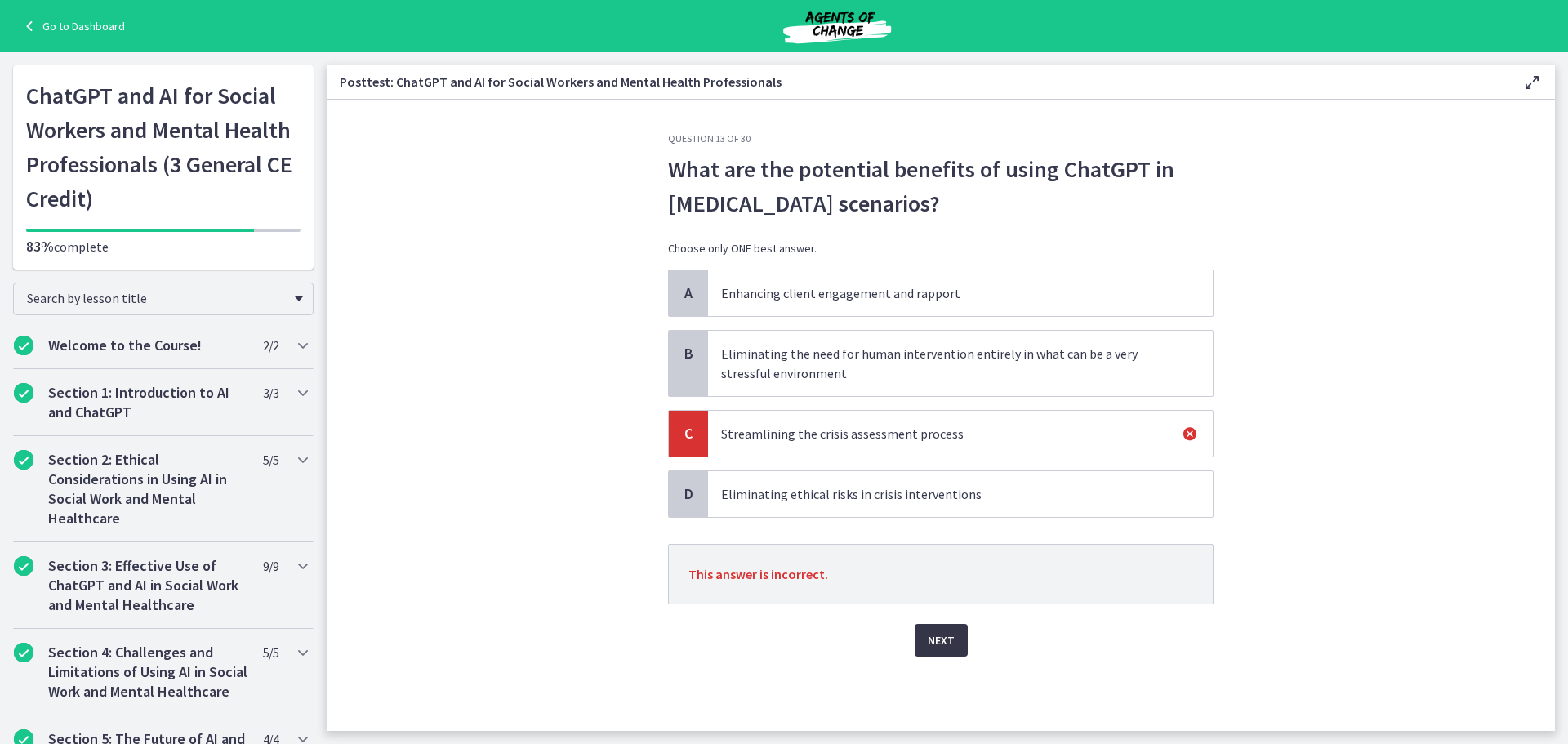
click at [952, 638] on span "Next" at bounding box center [941, 640] width 27 height 20
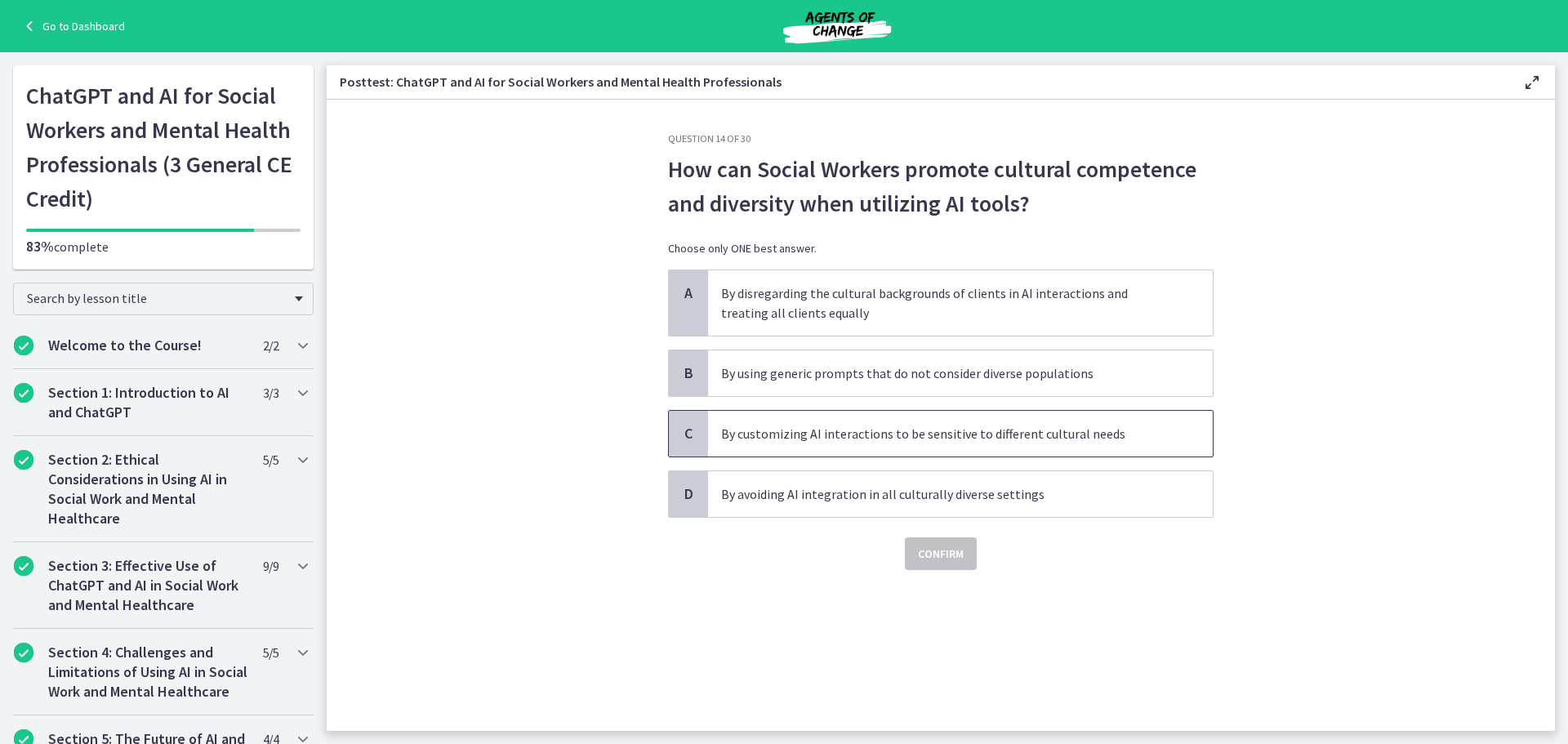
click at [941, 427] on p "By customizing AI interactions to be sensitive to different cultural needs" at bounding box center [944, 433] width 446 height 20
click at [941, 555] on span "Confirm" at bounding box center [940, 554] width 46 height 20
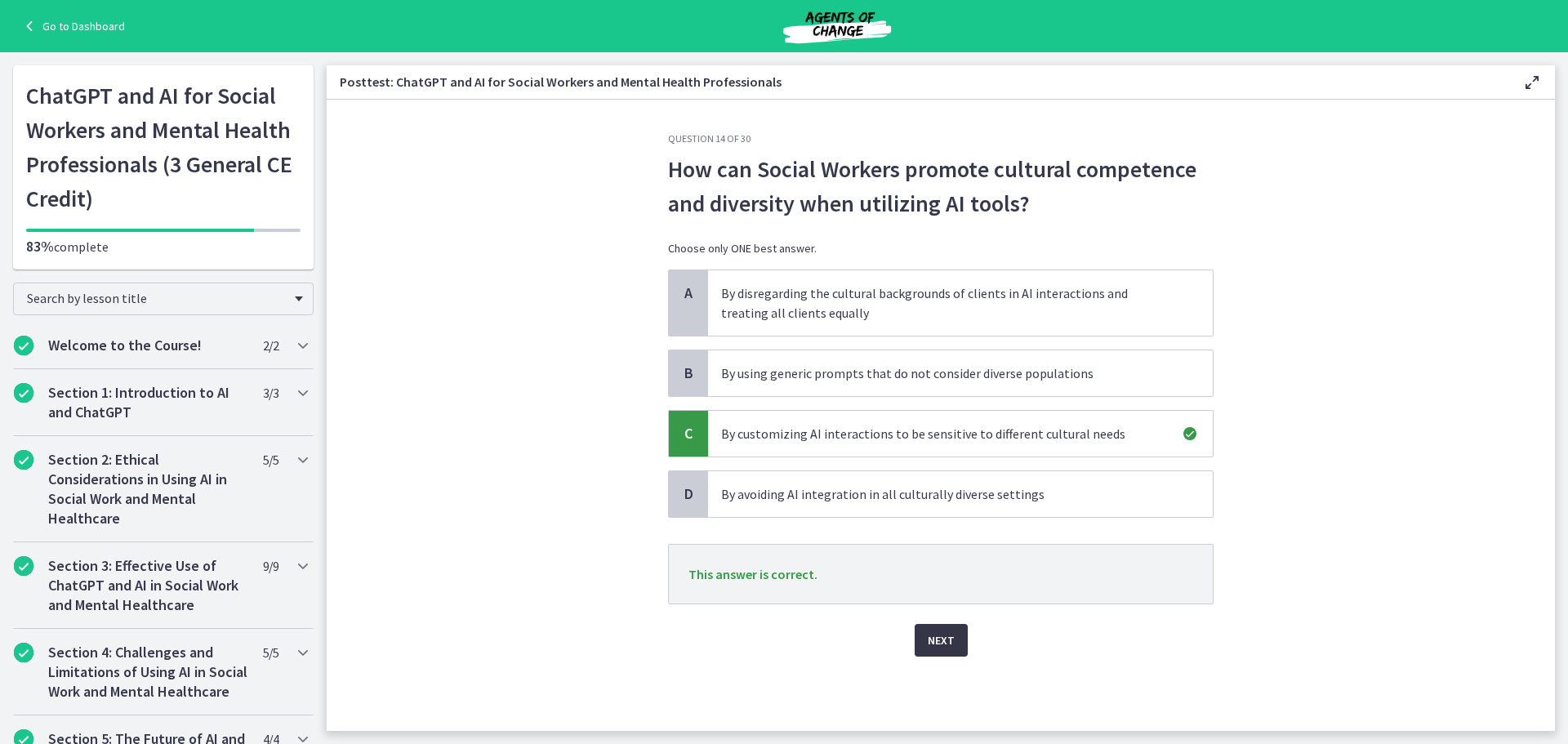
click at [942, 627] on button "Next" at bounding box center [941, 640] width 53 height 33
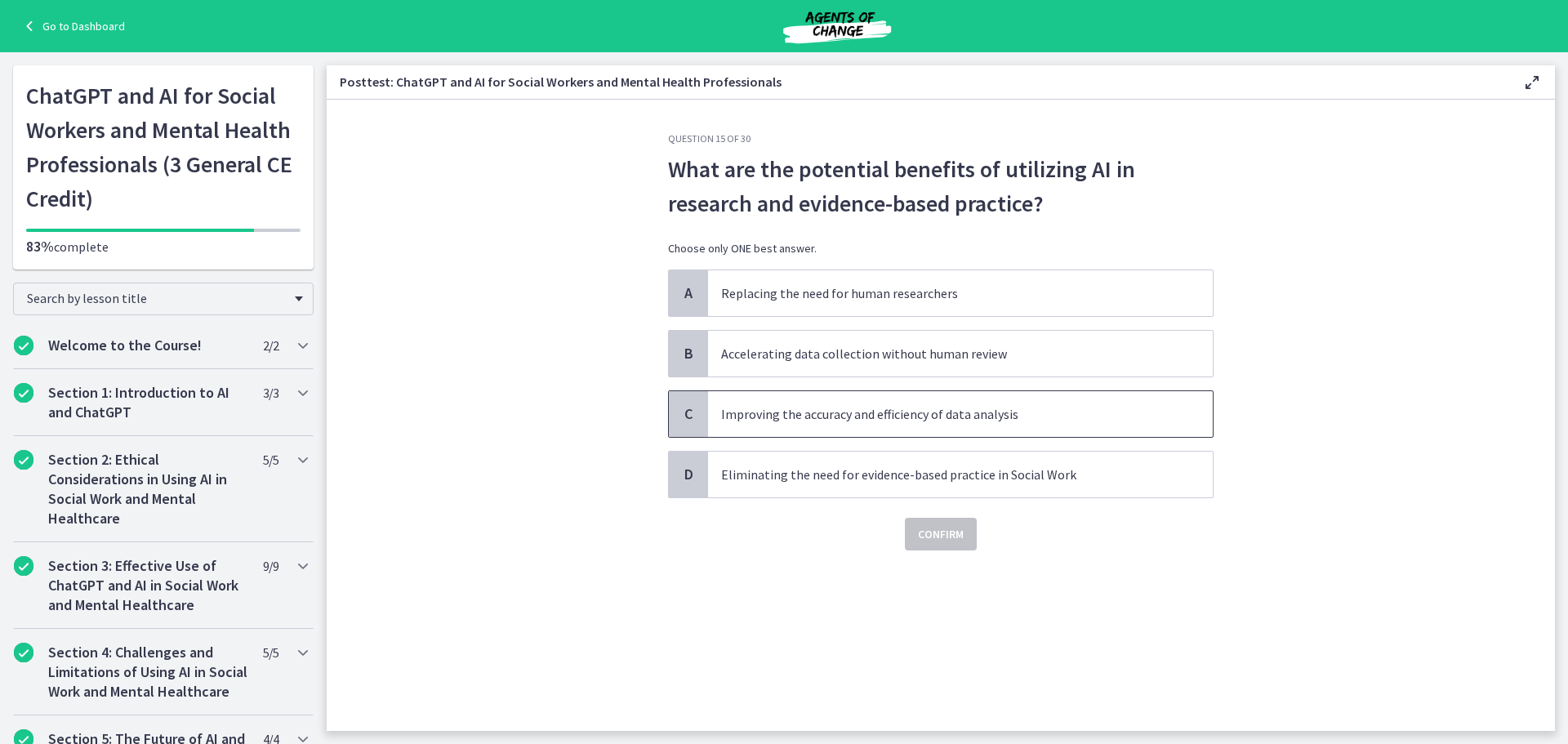
click at [916, 424] on span "Improving the accuracy and efficiency of data analysis" at bounding box center [960, 414] width 504 height 46
click at [938, 528] on span "Confirm" at bounding box center [940, 534] width 46 height 20
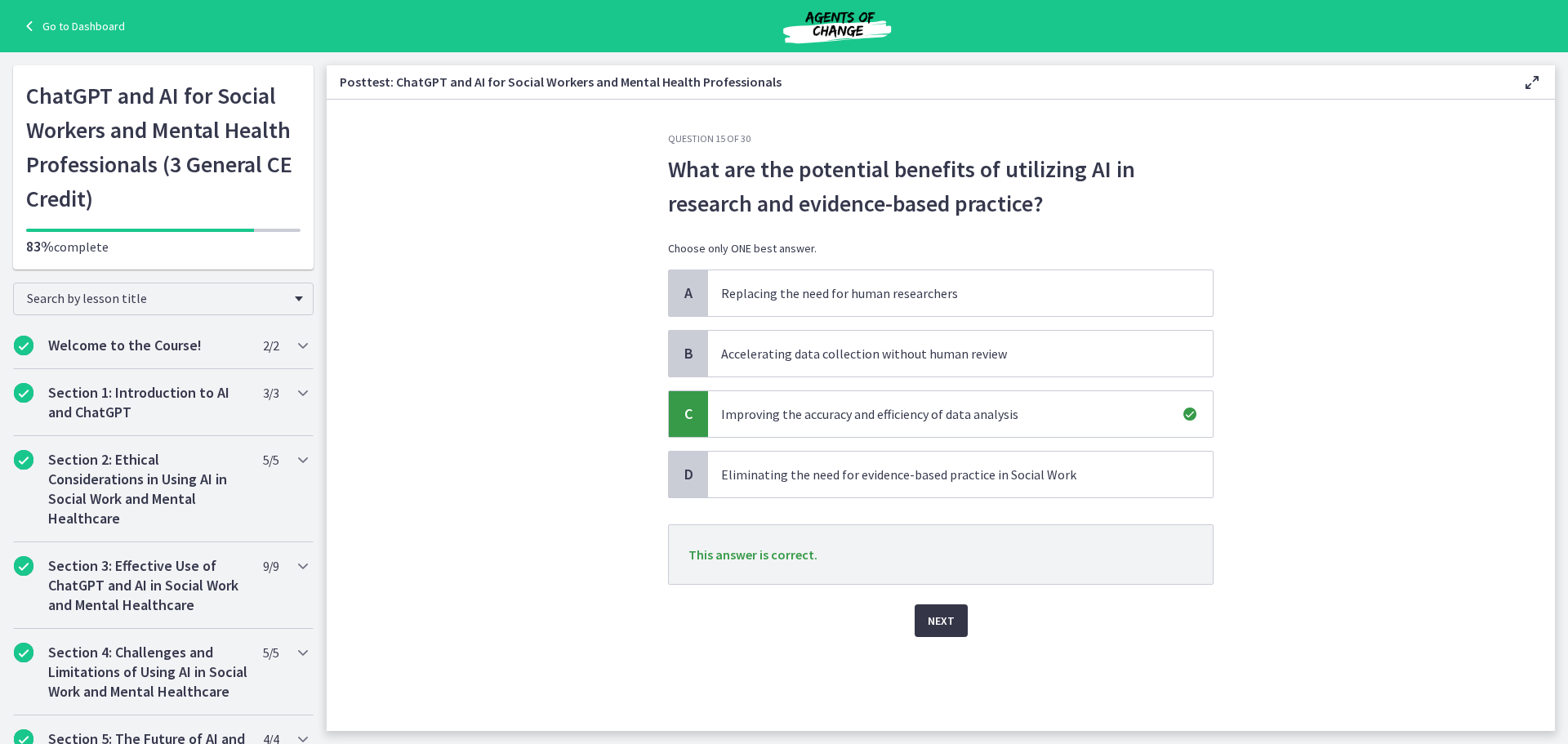
click at [940, 615] on span "Next" at bounding box center [941, 621] width 27 height 20
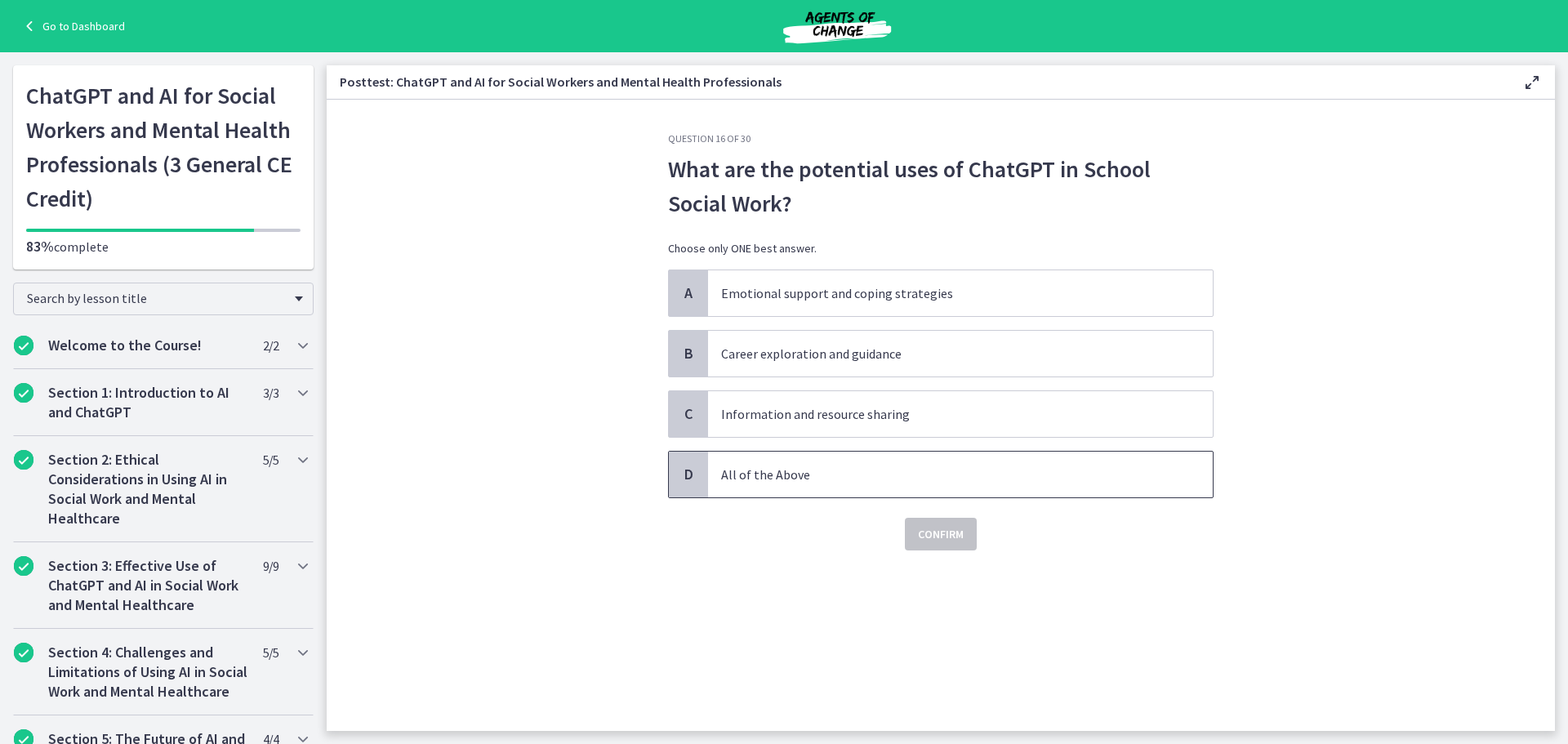
click at [873, 471] on p "All of the Above" at bounding box center [944, 475] width 446 height 20
click at [948, 534] on span "Confirm" at bounding box center [940, 534] width 46 height 20
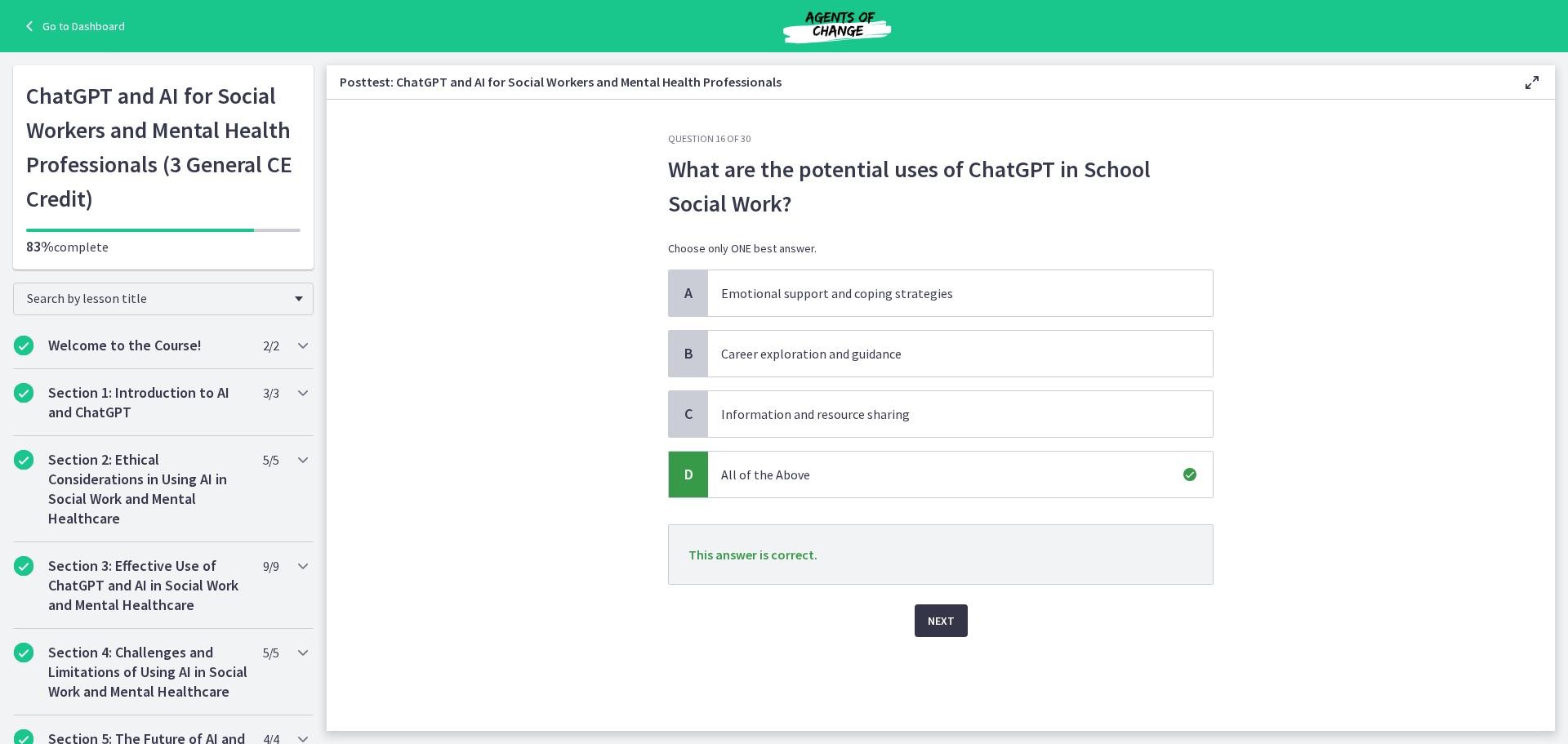
click at [940, 610] on button "Next" at bounding box center [941, 621] width 53 height 33
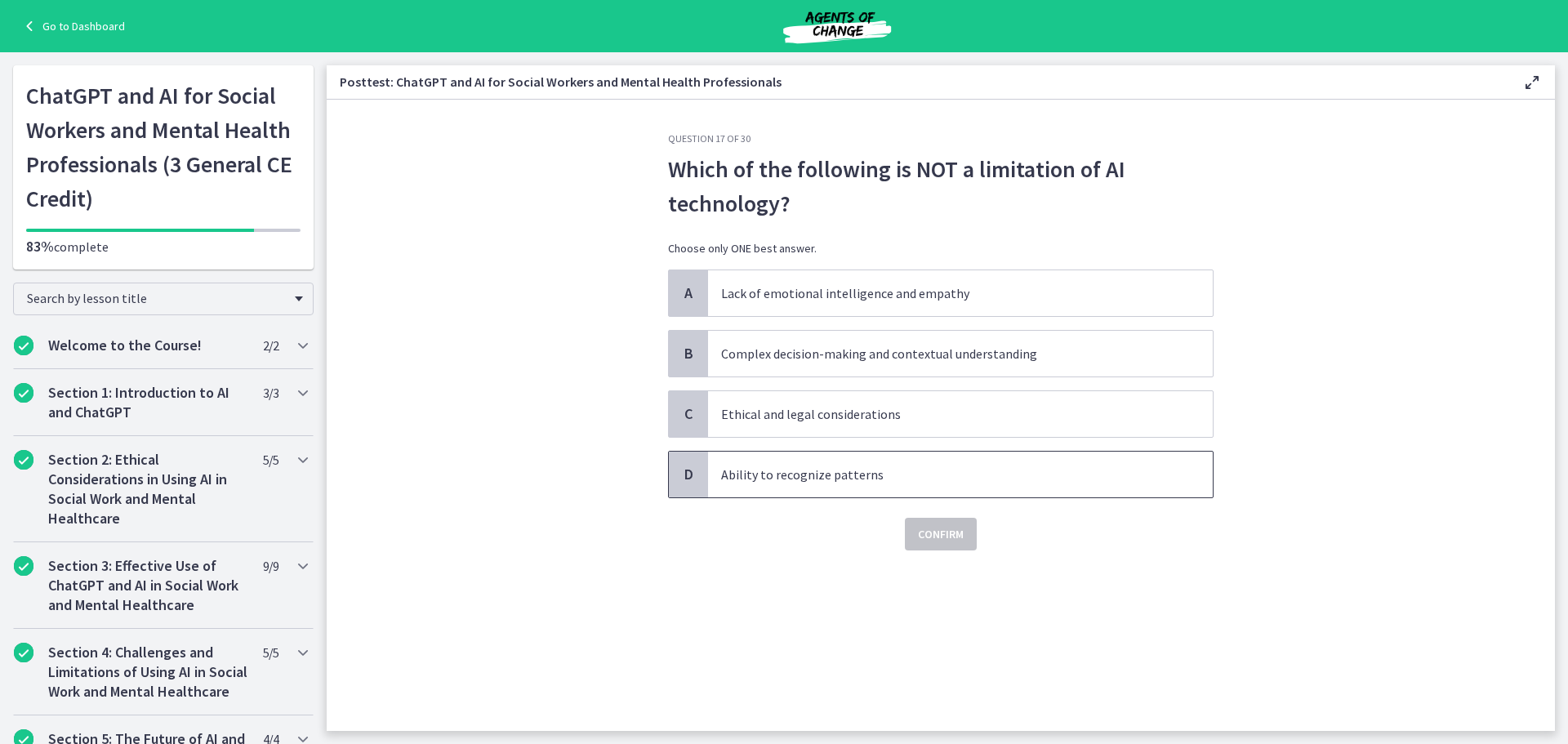
click at [876, 475] on p "Ability to recognize patterns" at bounding box center [944, 475] width 446 height 20
click at [926, 527] on span "Confirm" at bounding box center [940, 534] width 46 height 20
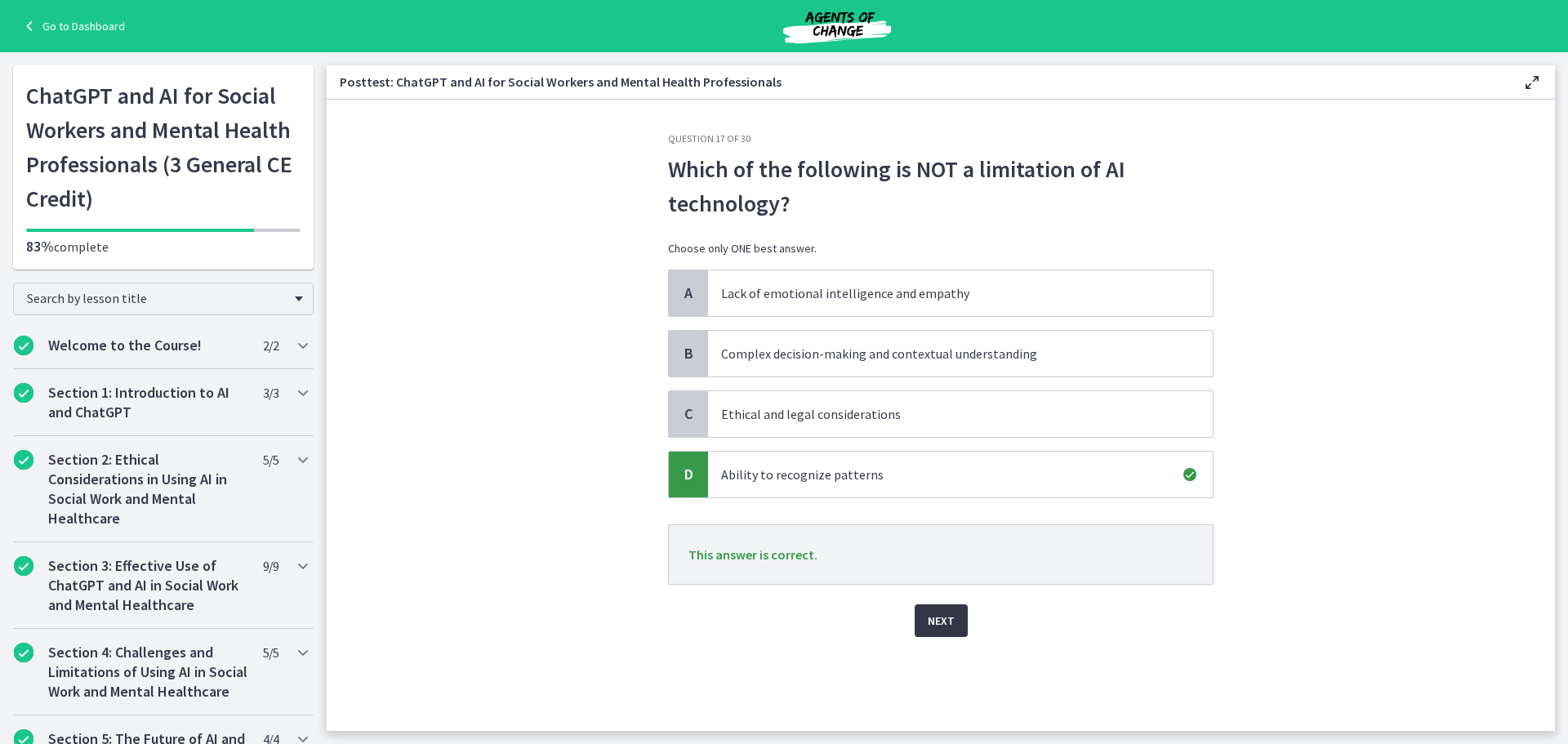
click at [952, 605] on button "Next" at bounding box center [941, 621] width 53 height 33
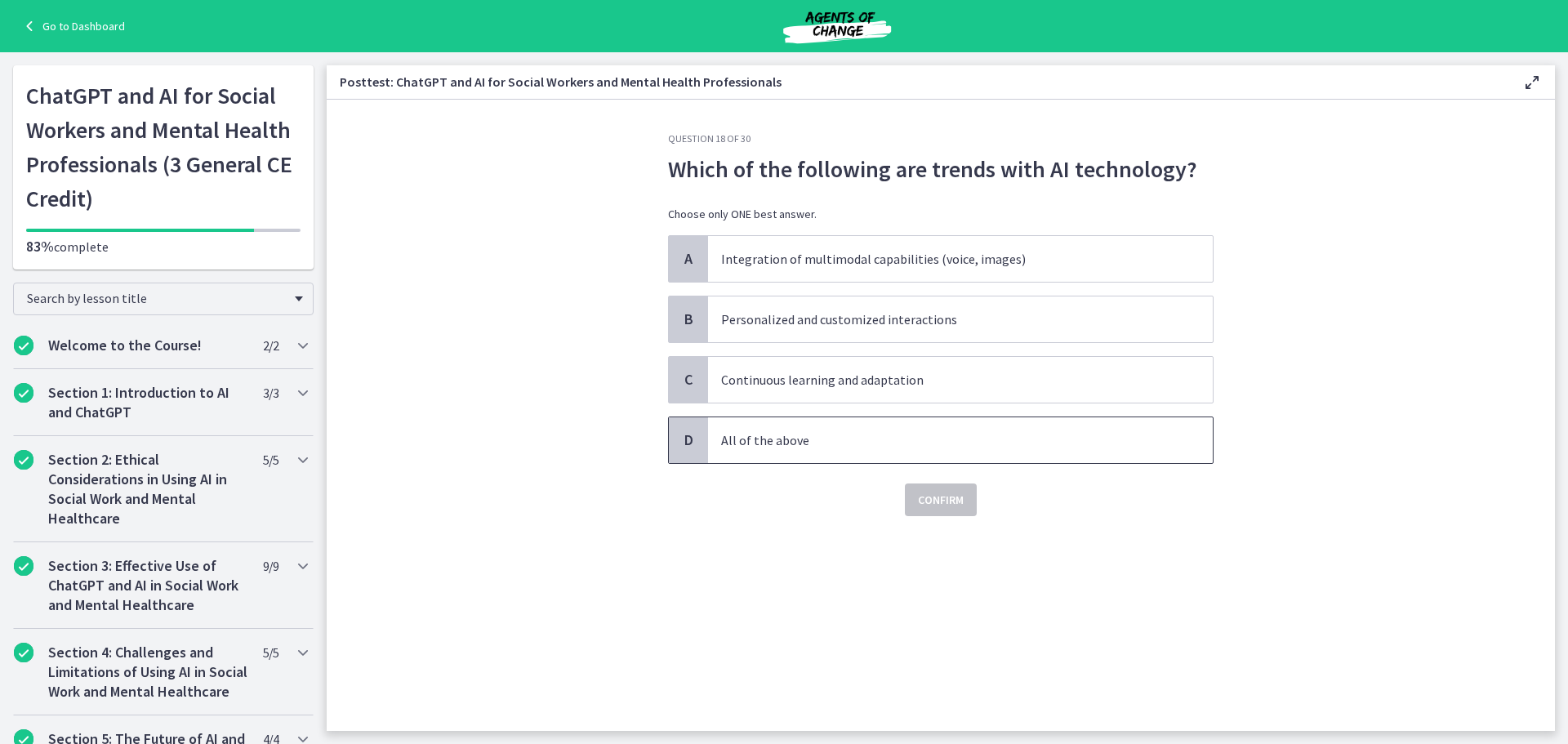
click at [829, 454] on span "All of the above" at bounding box center [960, 440] width 504 height 46
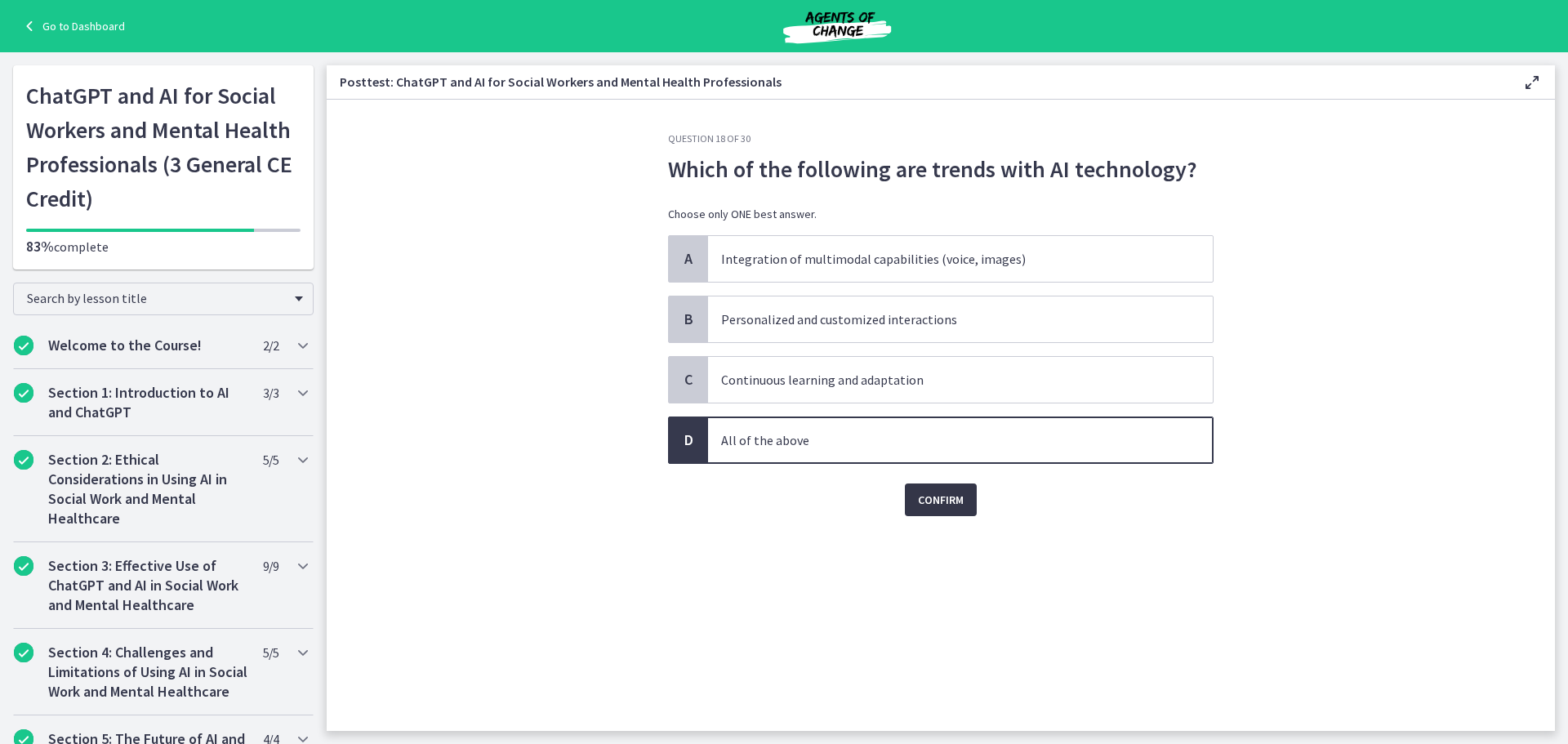
click at [962, 491] on button "Confirm" at bounding box center [940, 500] width 72 height 33
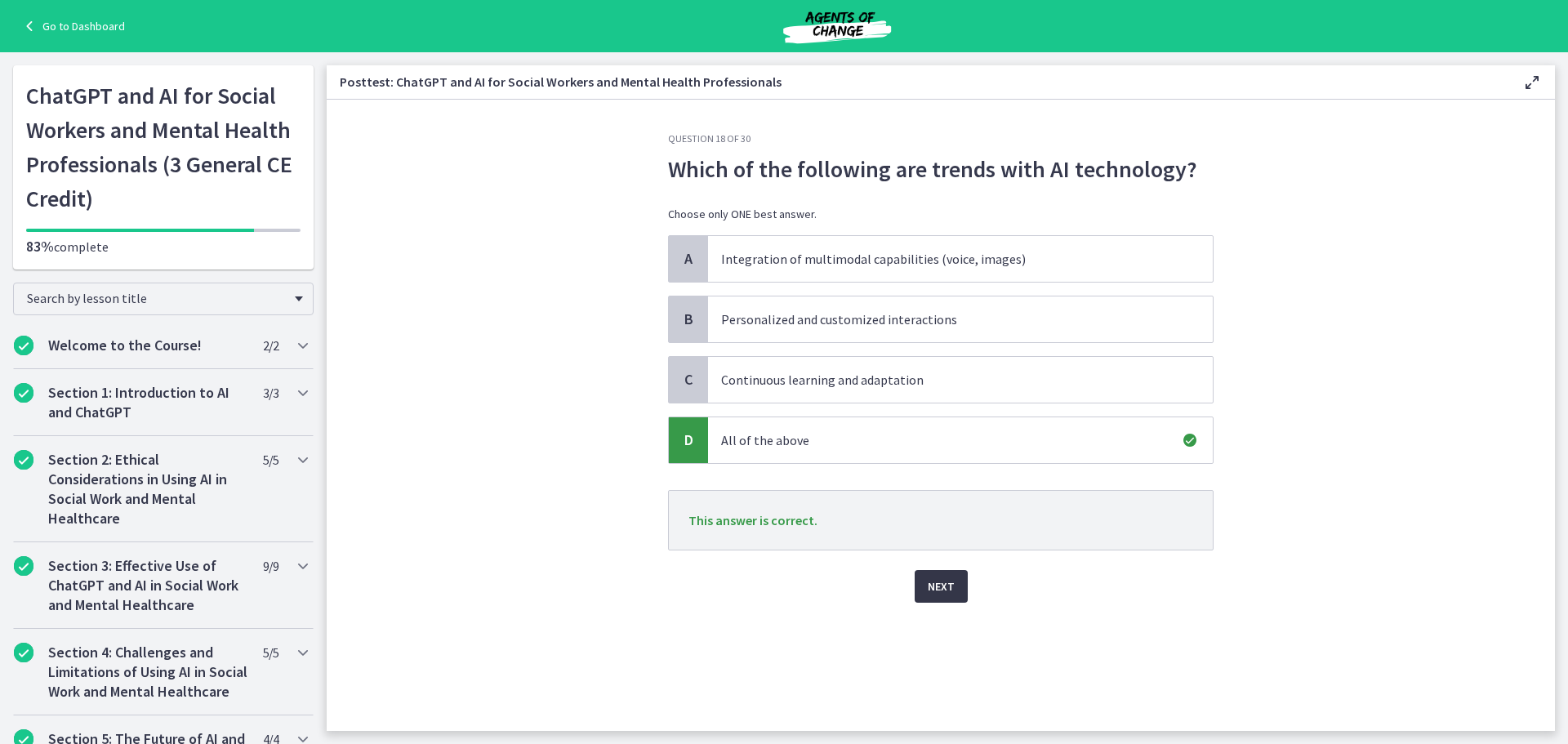
click at [945, 582] on span "Next" at bounding box center [941, 587] width 27 height 20
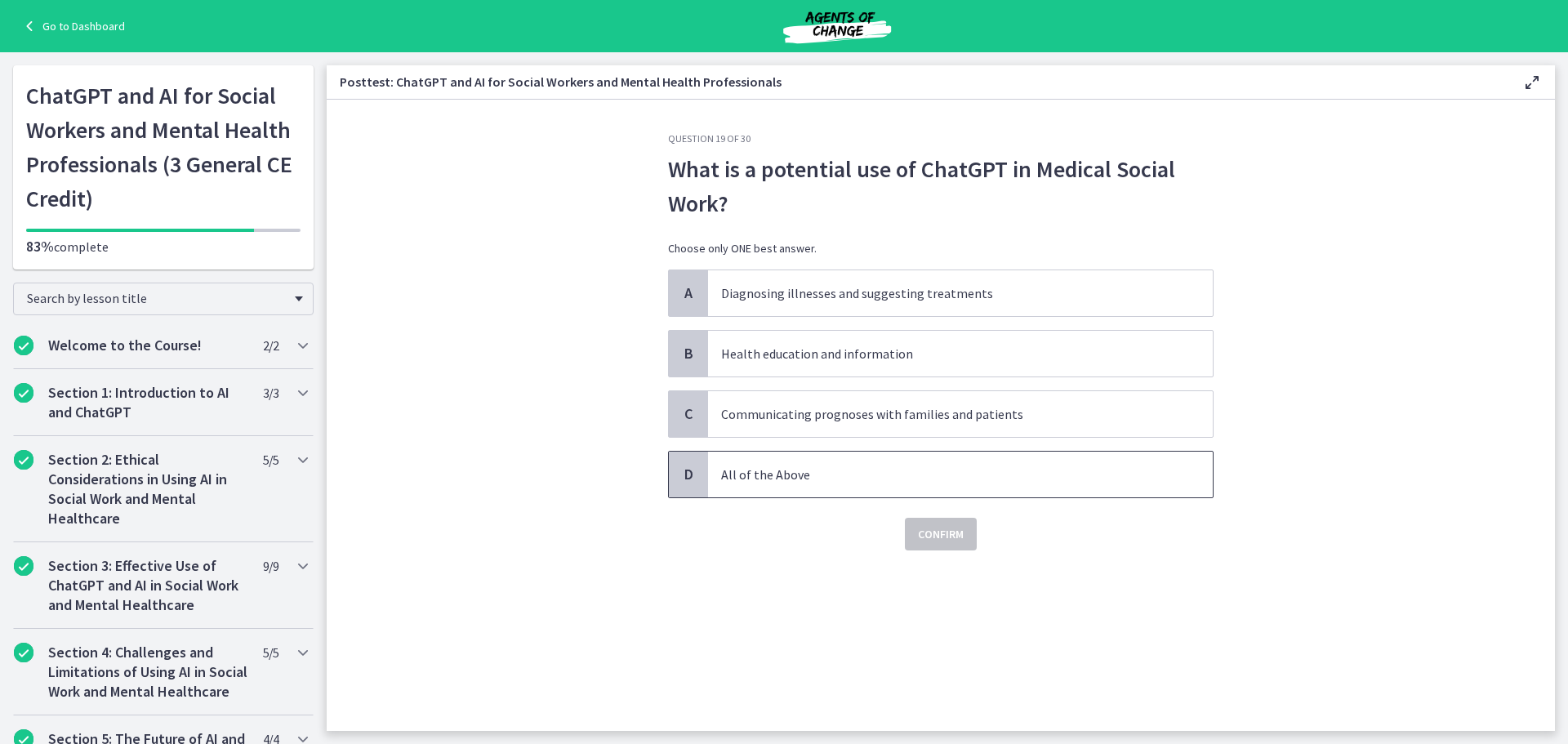
click at [892, 486] on span "All of the Above" at bounding box center [960, 475] width 504 height 46
click at [958, 562] on div "Question 19 of 30 What is a potential use of ChatGPT in Medical Social Work? Ch…" at bounding box center [940, 432] width 571 height 599
click at [946, 539] on span "Confirm" at bounding box center [940, 534] width 46 height 20
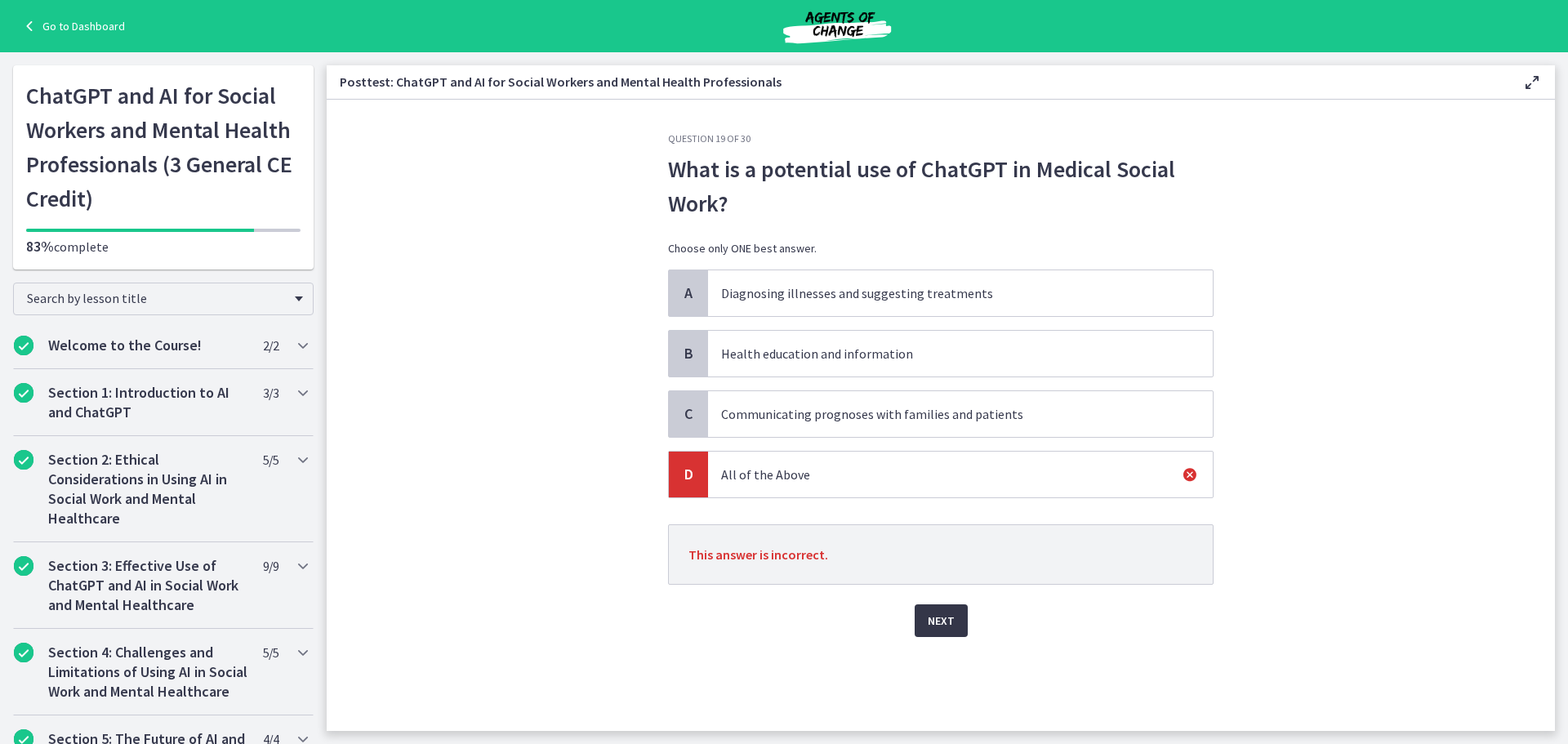
click at [941, 615] on span "Next" at bounding box center [941, 621] width 27 height 20
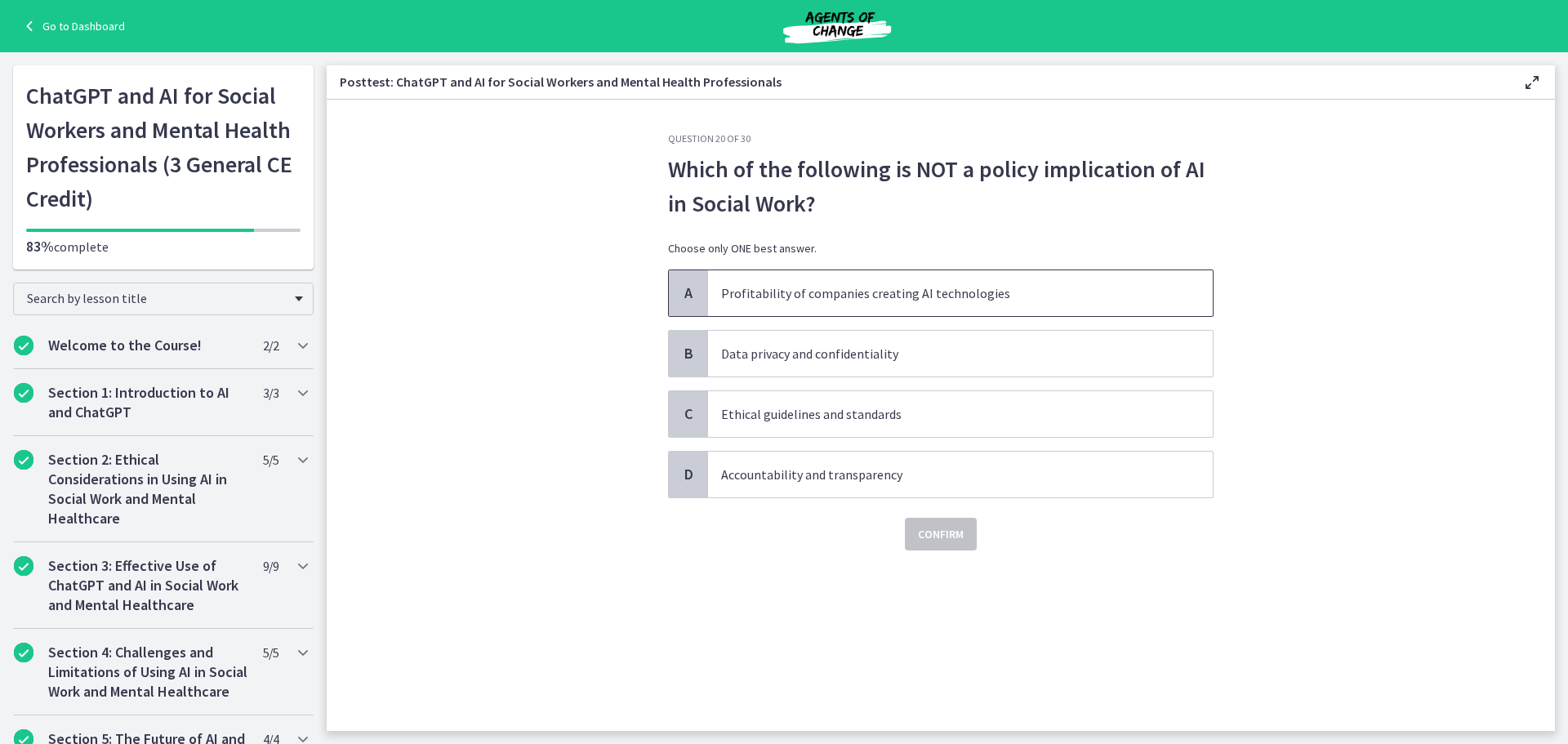
click at [904, 306] on span "Profitability of companies creating AI technologies" at bounding box center [960, 293] width 504 height 46
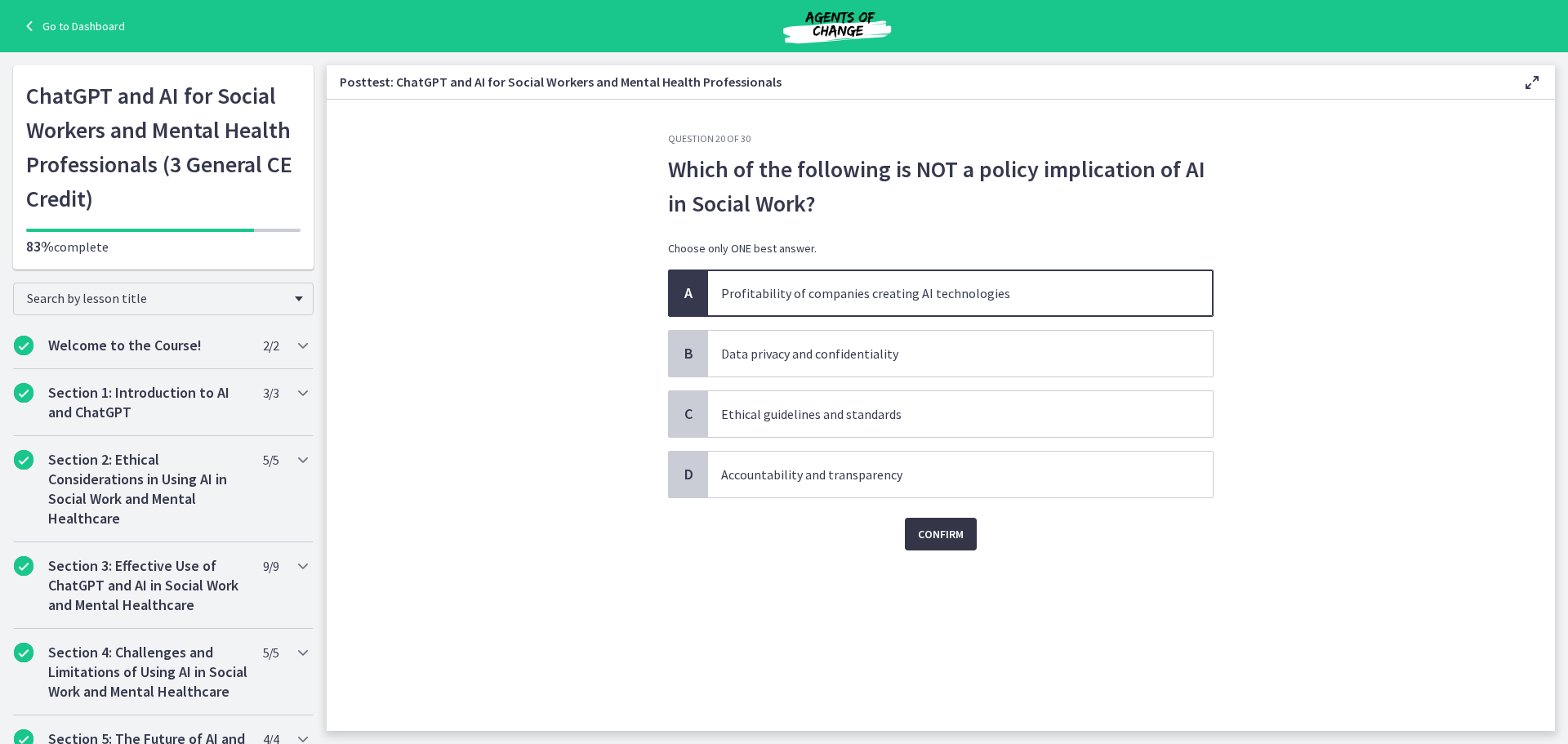
click at [940, 532] on span "Confirm" at bounding box center [940, 534] width 46 height 20
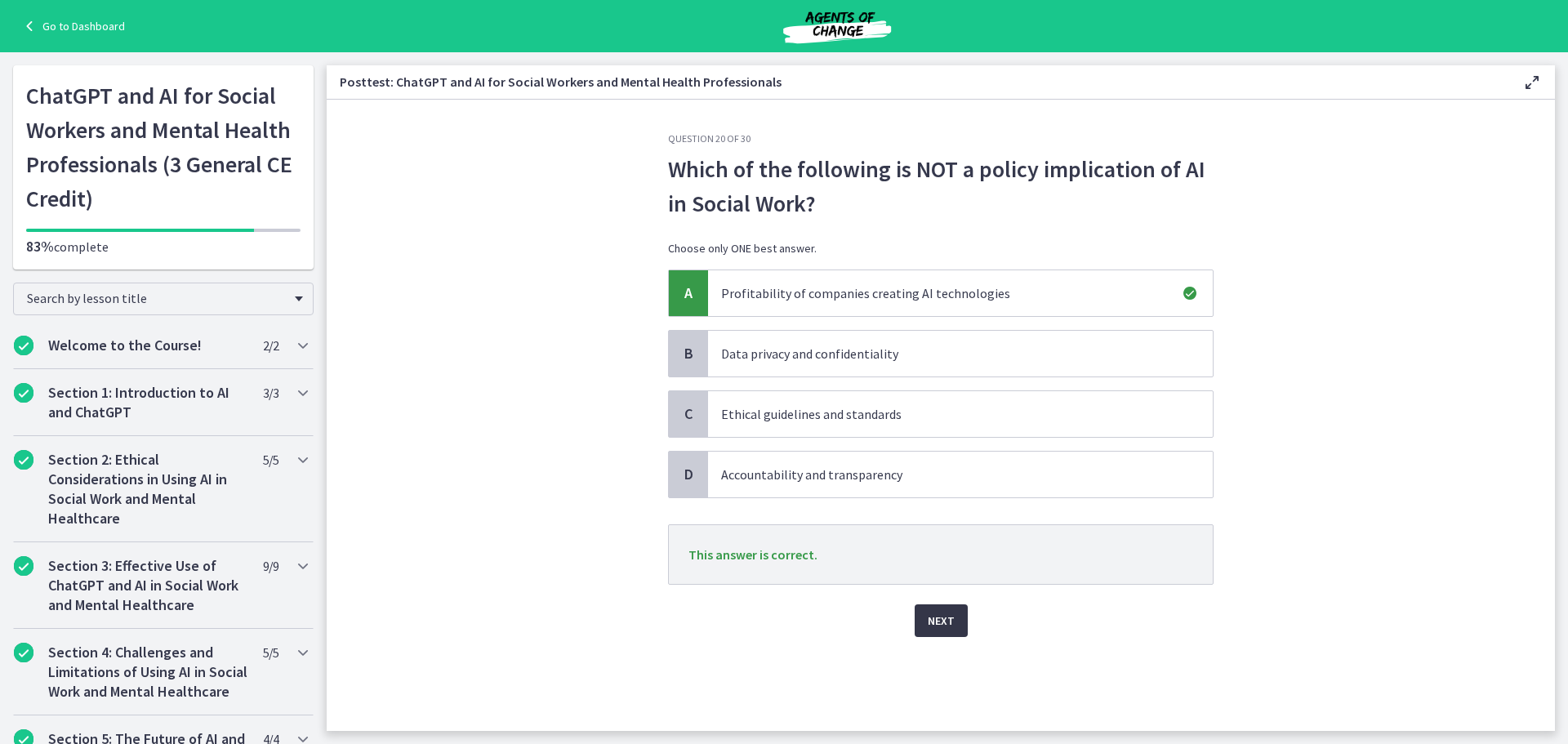
click at [957, 611] on button "Next" at bounding box center [941, 621] width 53 height 33
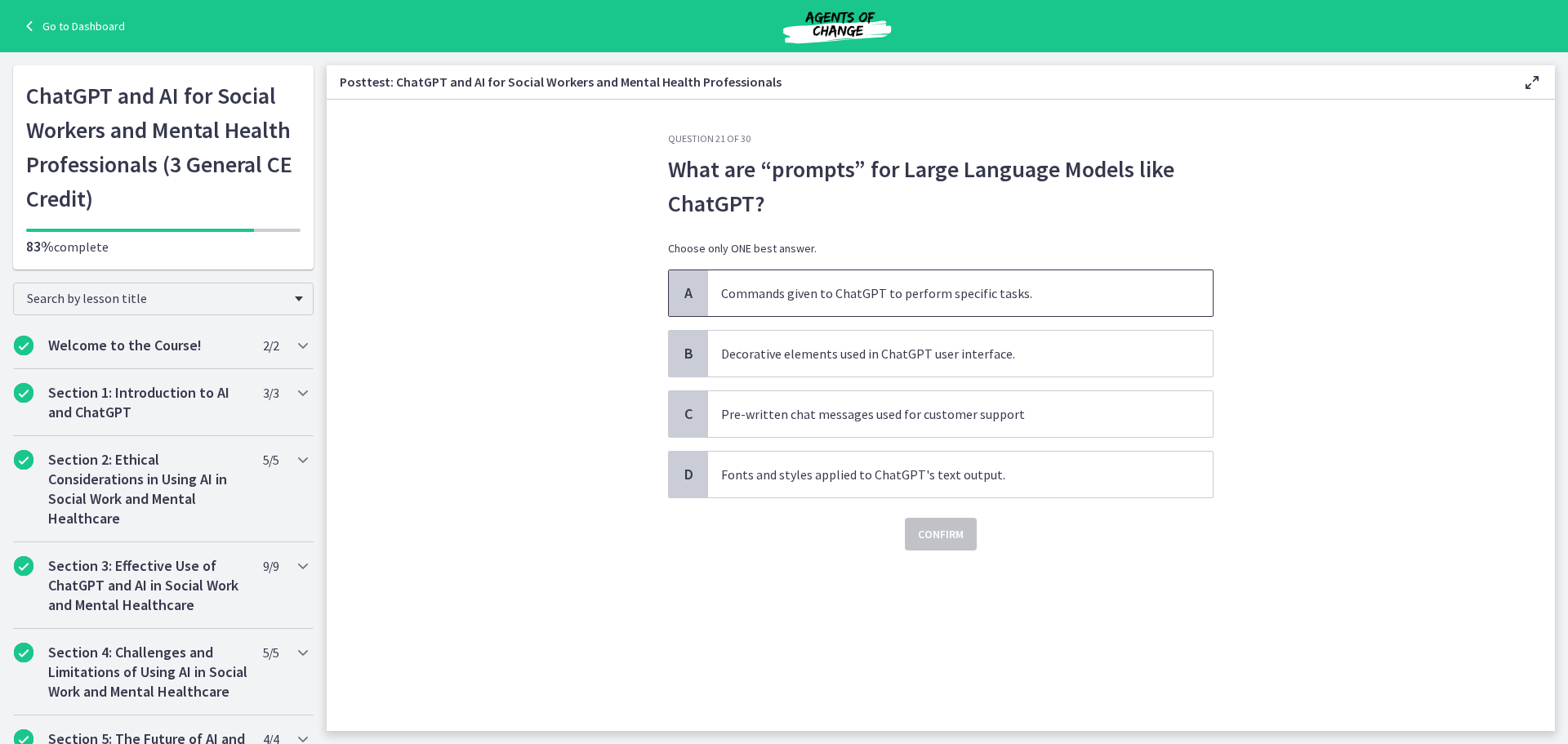
drag, startPoint x: 946, startPoint y: 292, endPoint x: 951, endPoint y: 300, distance: 9.4
click at [946, 293] on p "Commands given to ChatGPT to perform specific tasks." at bounding box center [944, 293] width 446 height 20
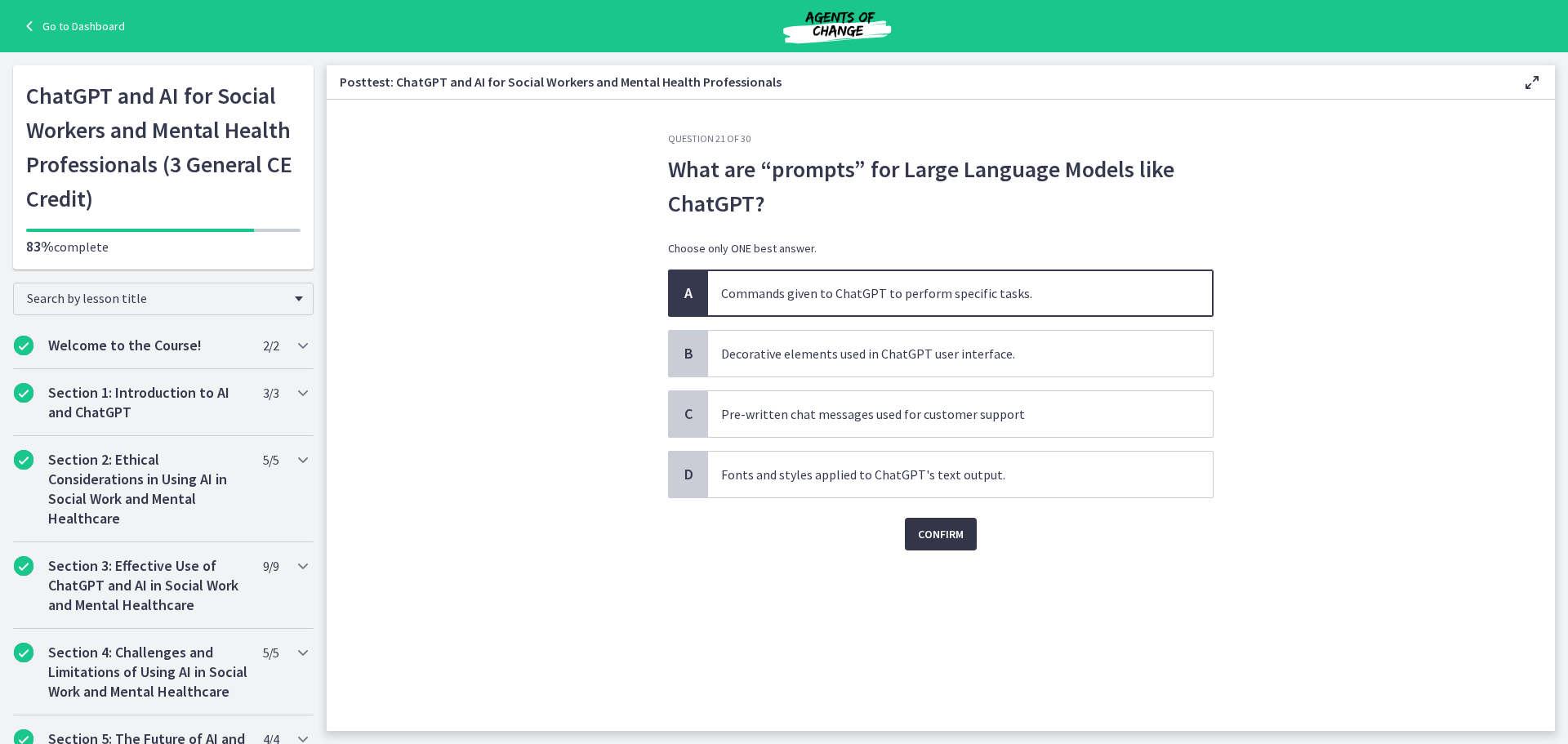
click at [941, 533] on span "Confirm" at bounding box center [940, 534] width 46 height 20
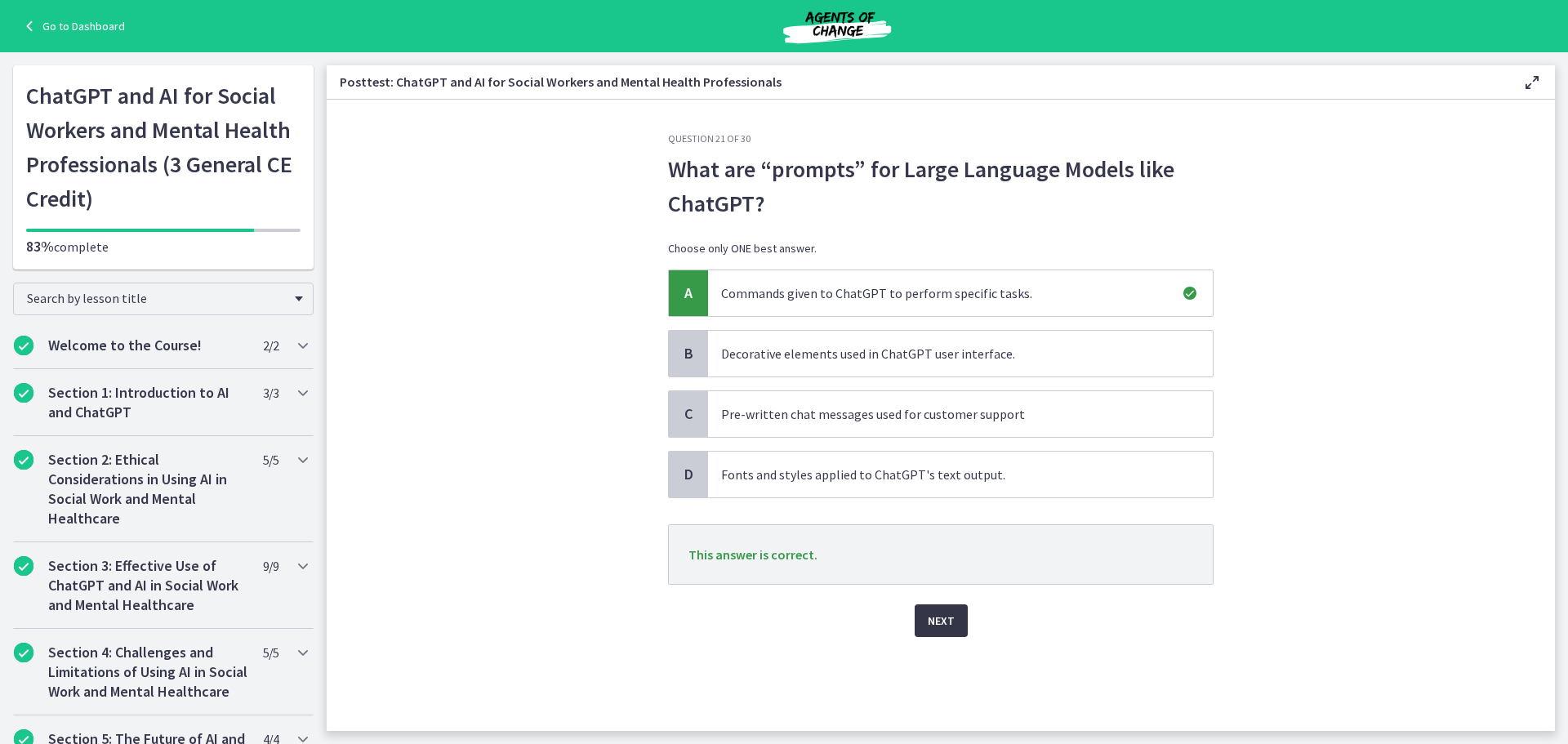
click at [954, 621] on button "Next" at bounding box center [941, 621] width 53 height 33
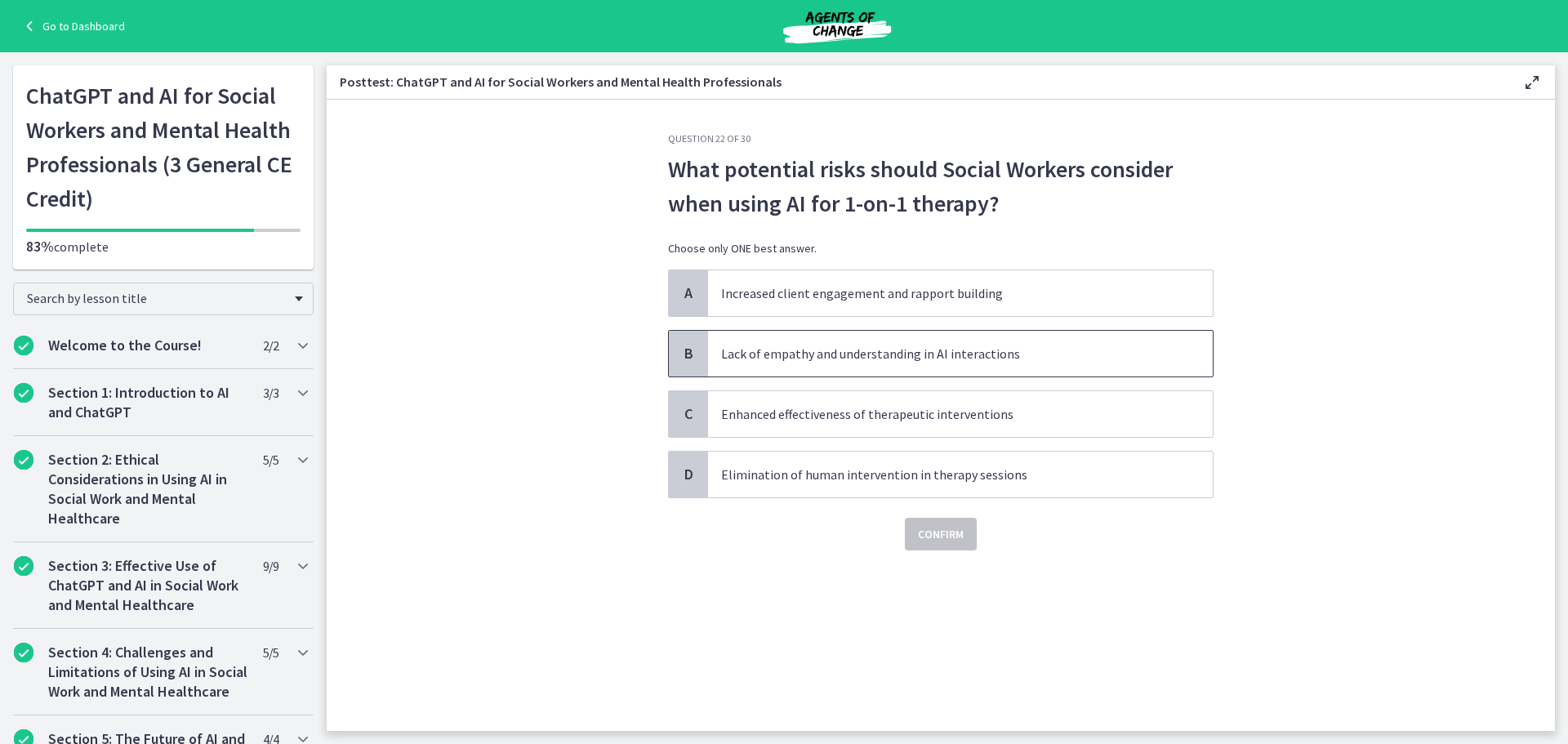
click at [877, 347] on p "Lack of empathy and understanding in AI interactions" at bounding box center [944, 353] width 446 height 20
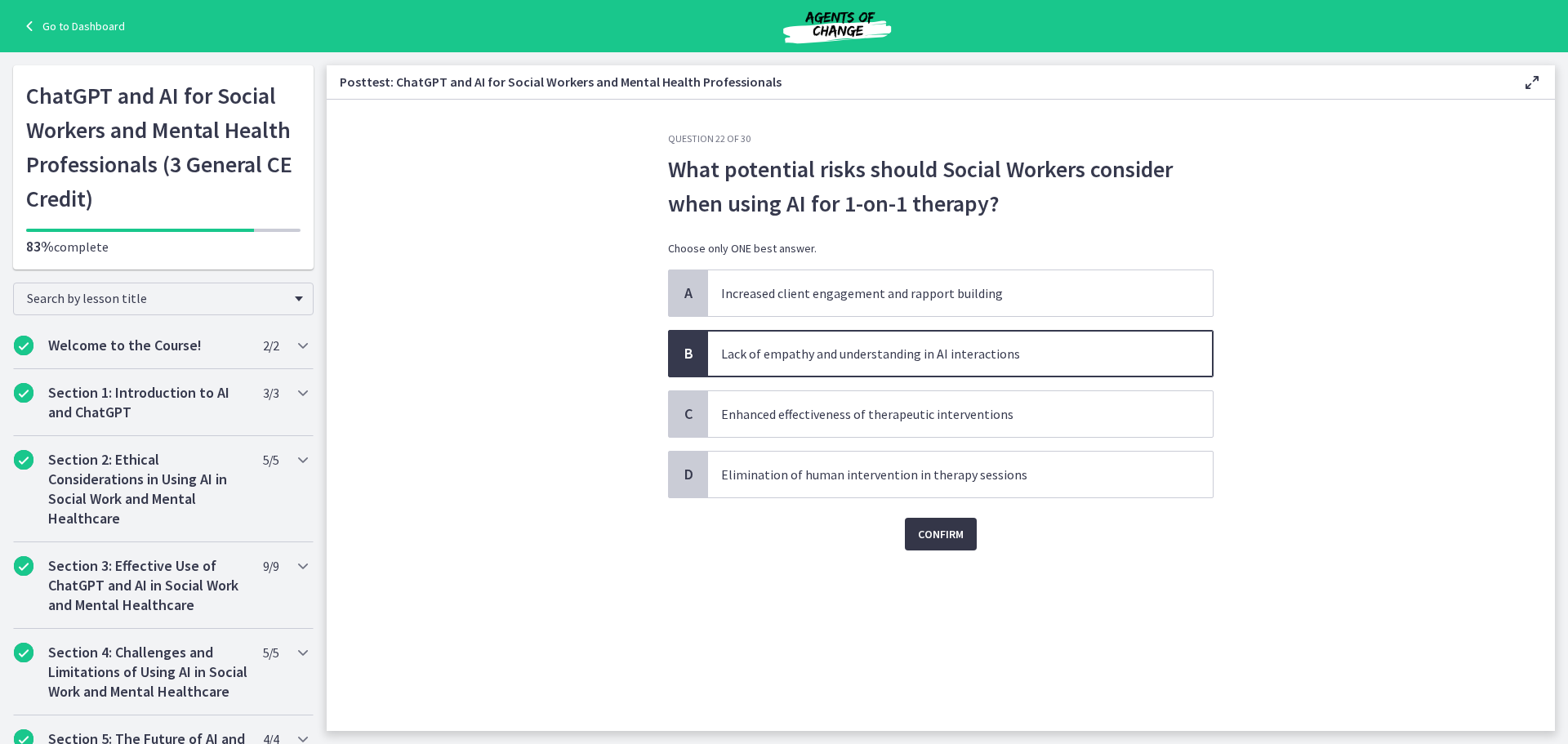
click at [939, 535] on span "Confirm" at bounding box center [940, 534] width 46 height 20
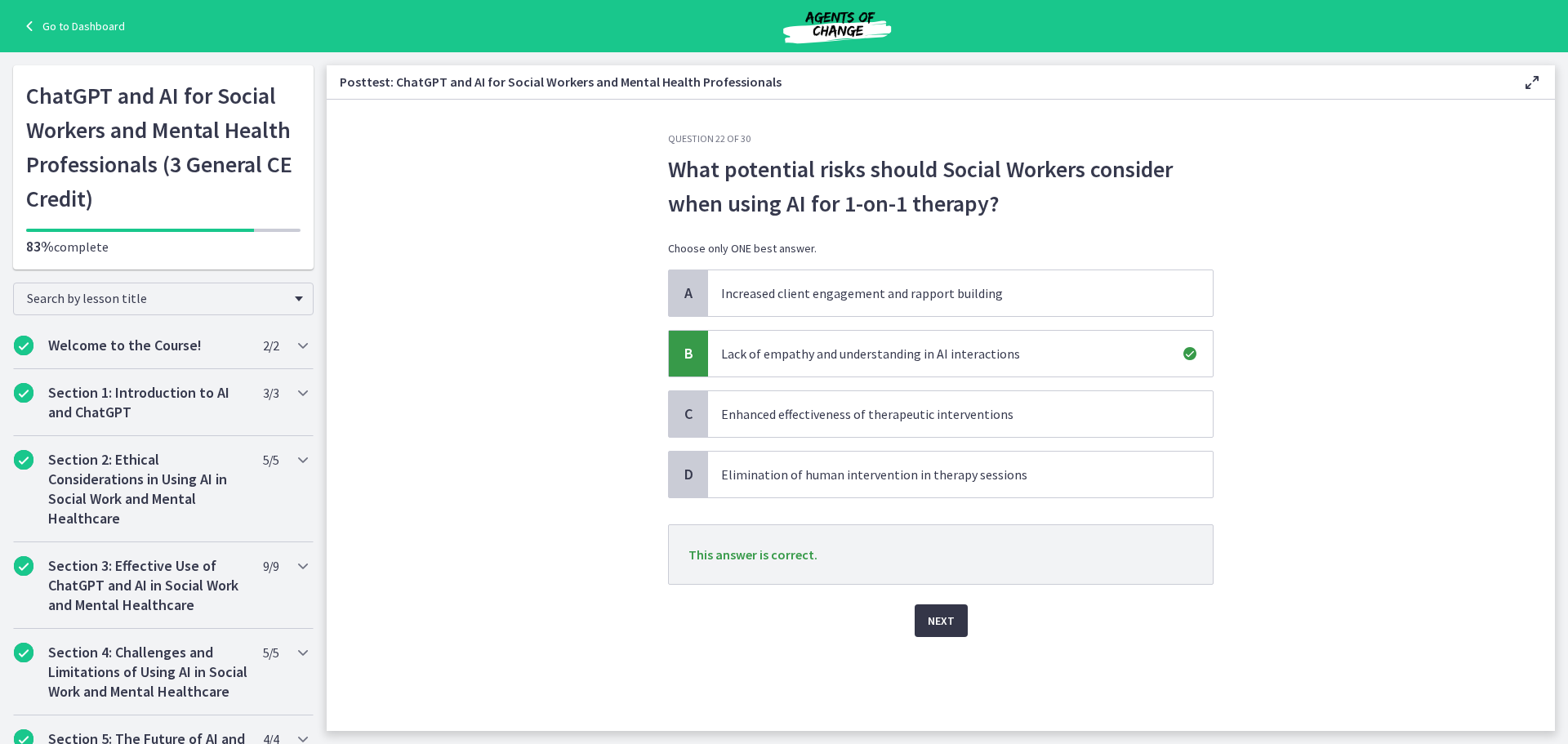
click at [934, 622] on span "Next" at bounding box center [941, 621] width 27 height 20
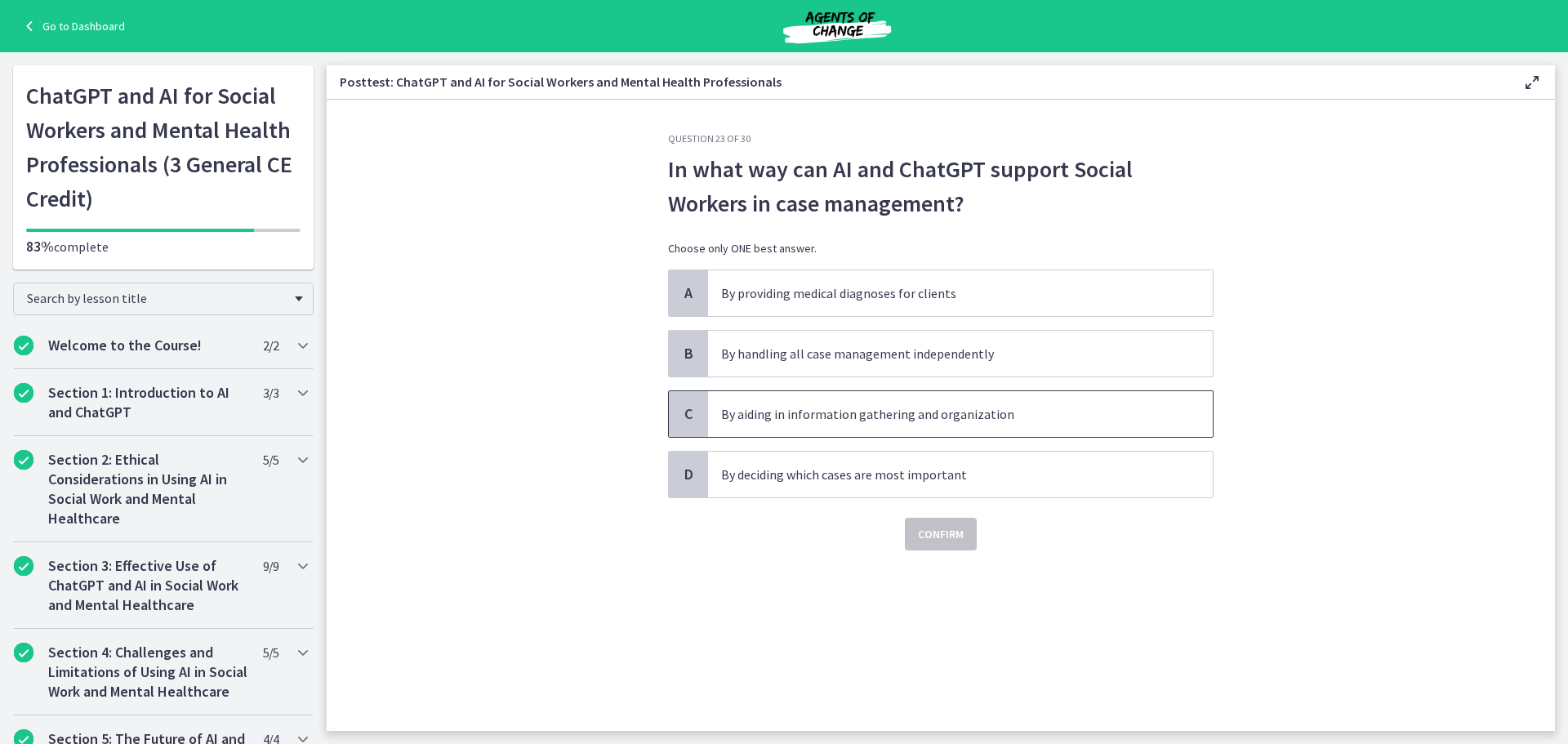
click at [799, 419] on p "By aiding in information gathering and organization" at bounding box center [944, 414] width 446 height 20
click at [946, 531] on span "Confirm" at bounding box center [940, 534] width 46 height 20
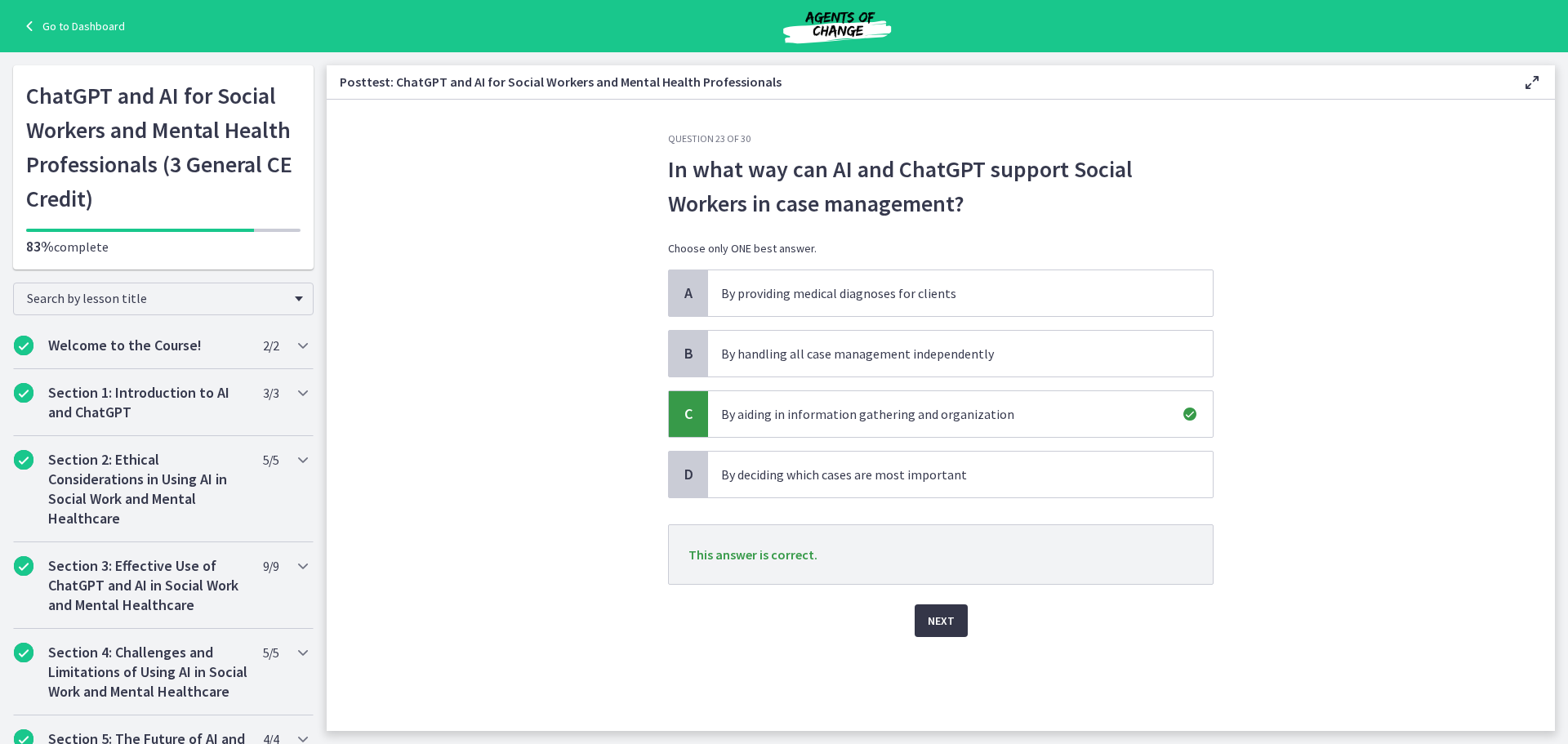
click at [936, 627] on span "Next" at bounding box center [941, 621] width 27 height 20
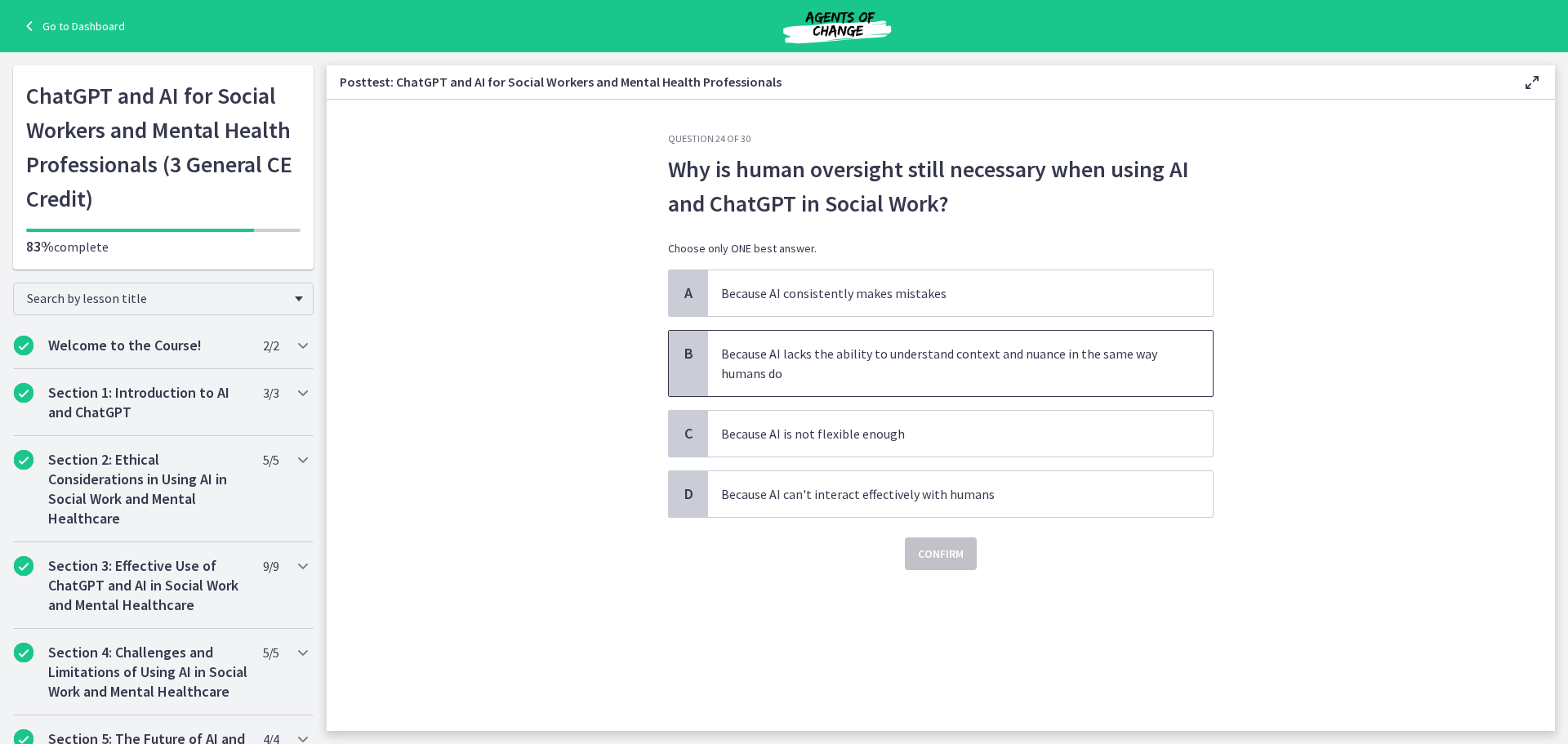
click at [855, 354] on p "Because AI lacks the ability to understand context and nuance in the same way h…" at bounding box center [944, 364] width 446 height 40
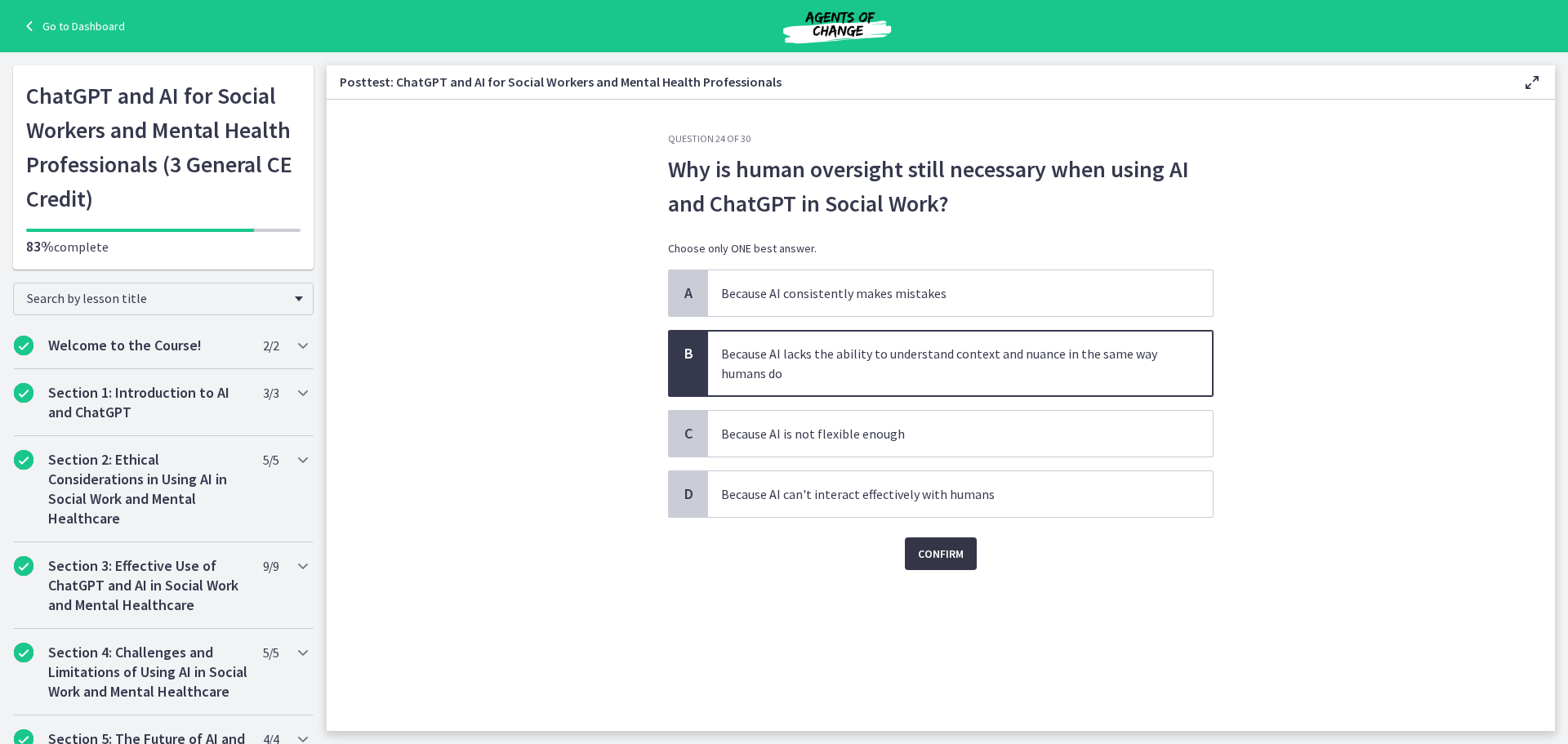
click at [936, 546] on span "Confirm" at bounding box center [940, 554] width 46 height 20
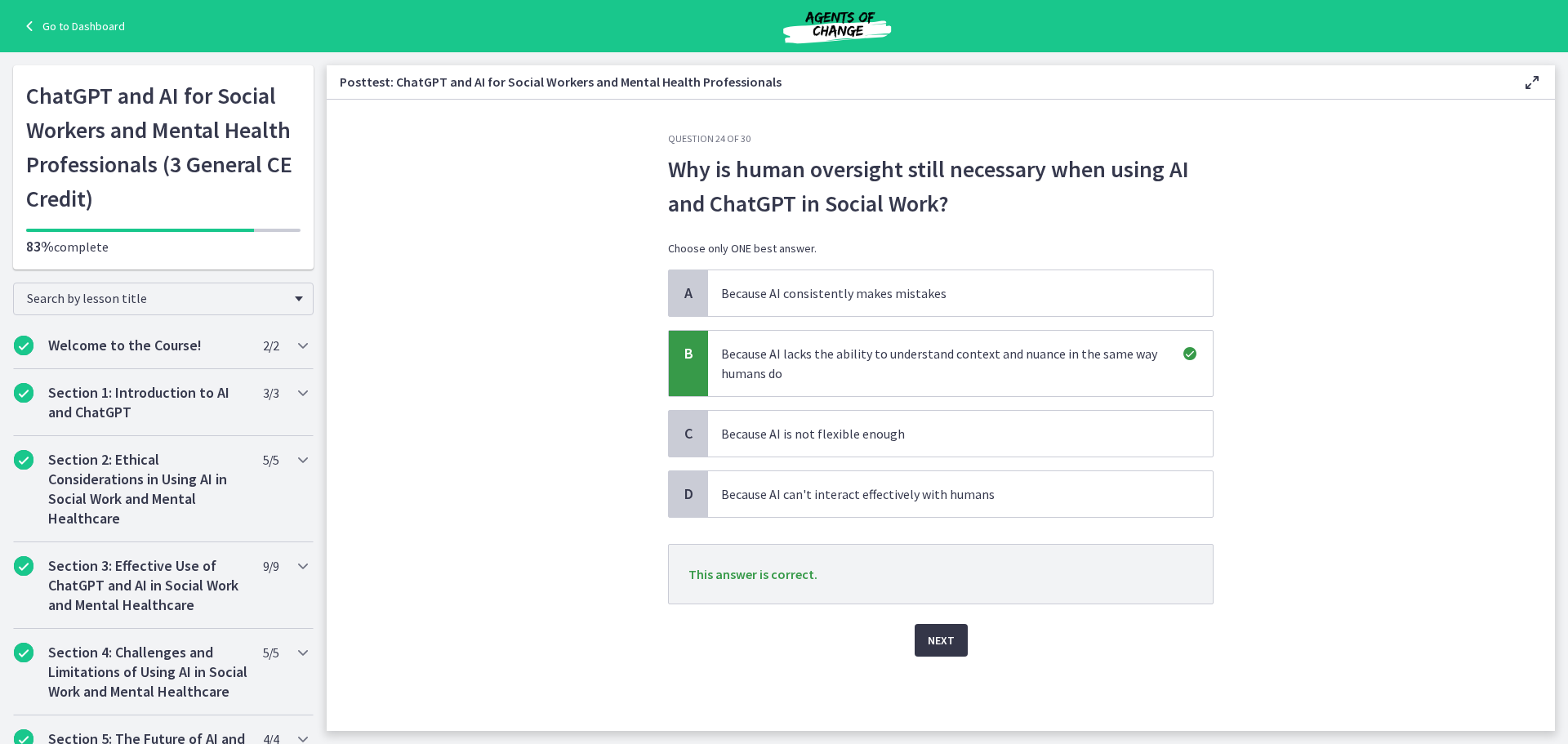
click at [939, 627] on button "Next" at bounding box center [941, 640] width 53 height 33
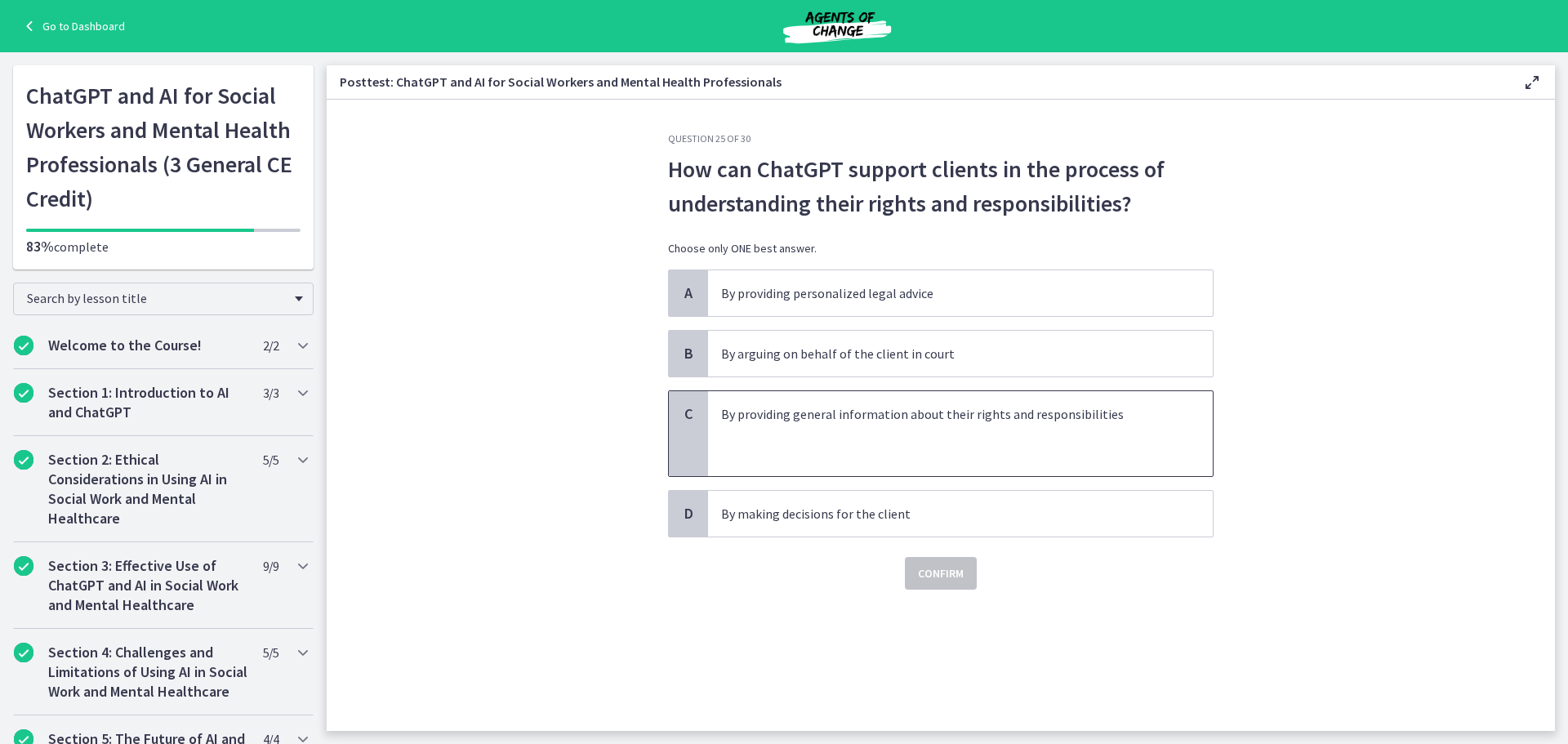
click at [699, 412] on div "C" at bounding box center [689, 434] width 40 height 85
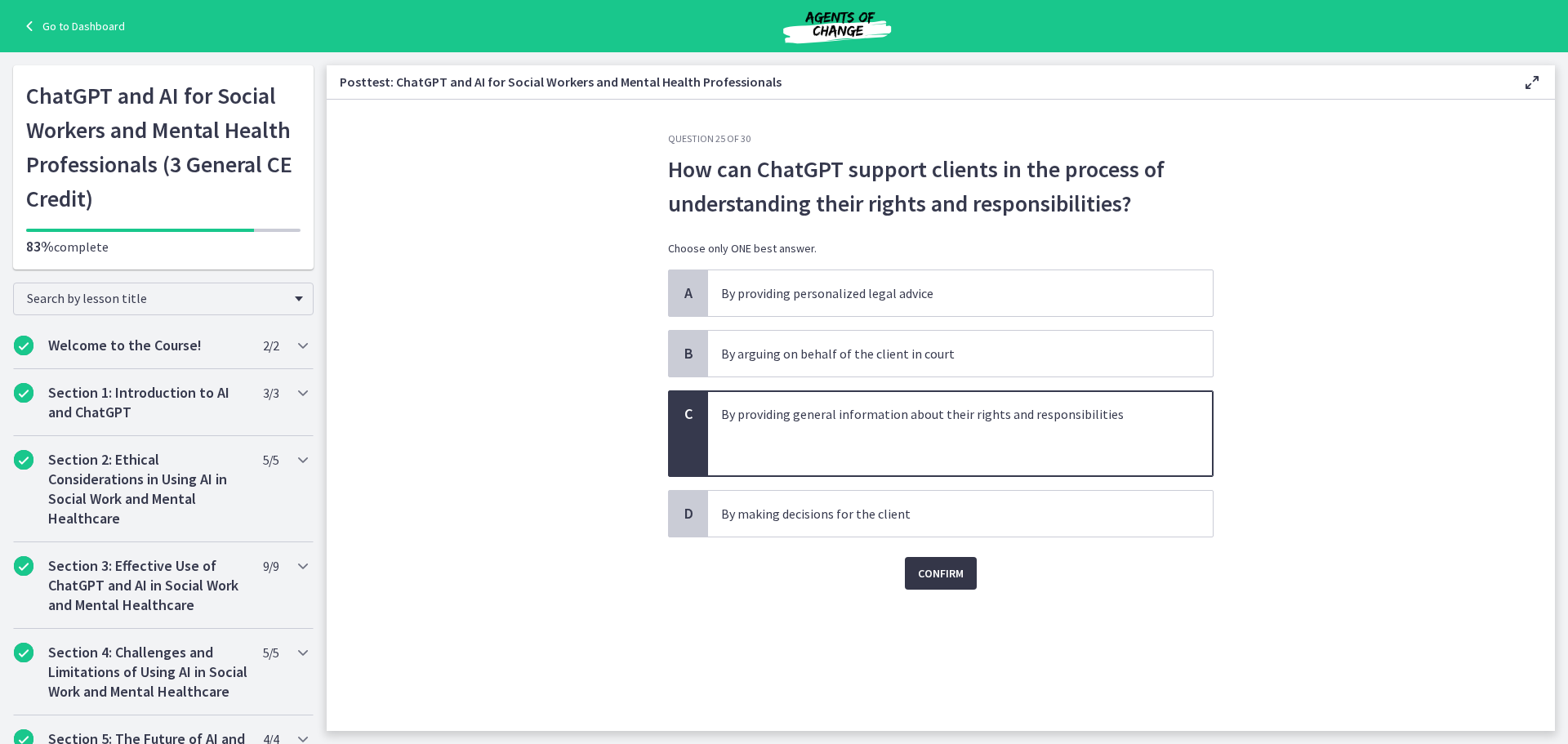
click at [942, 574] on span "Confirm" at bounding box center [940, 574] width 46 height 20
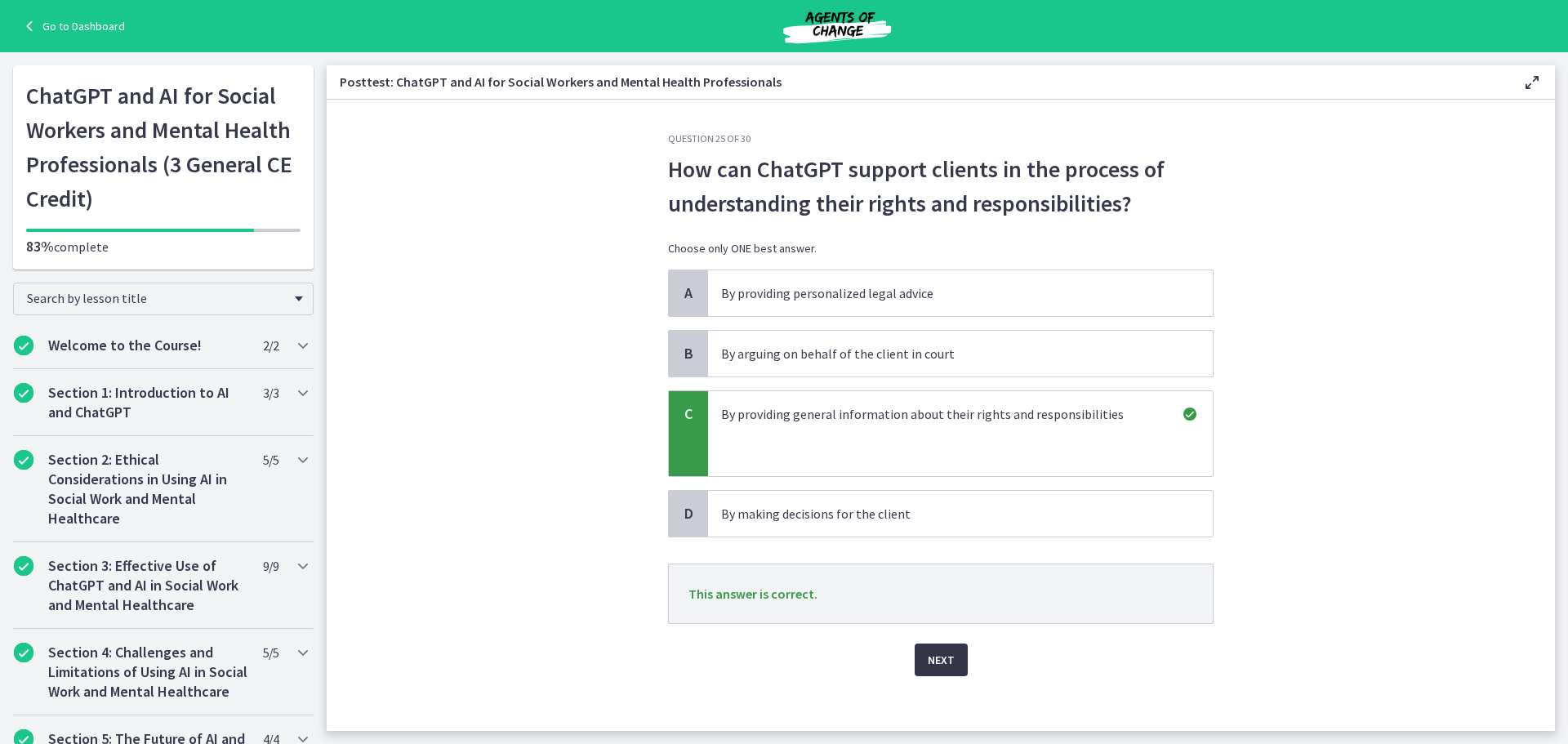
click at [937, 660] on span "Next" at bounding box center [941, 660] width 27 height 20
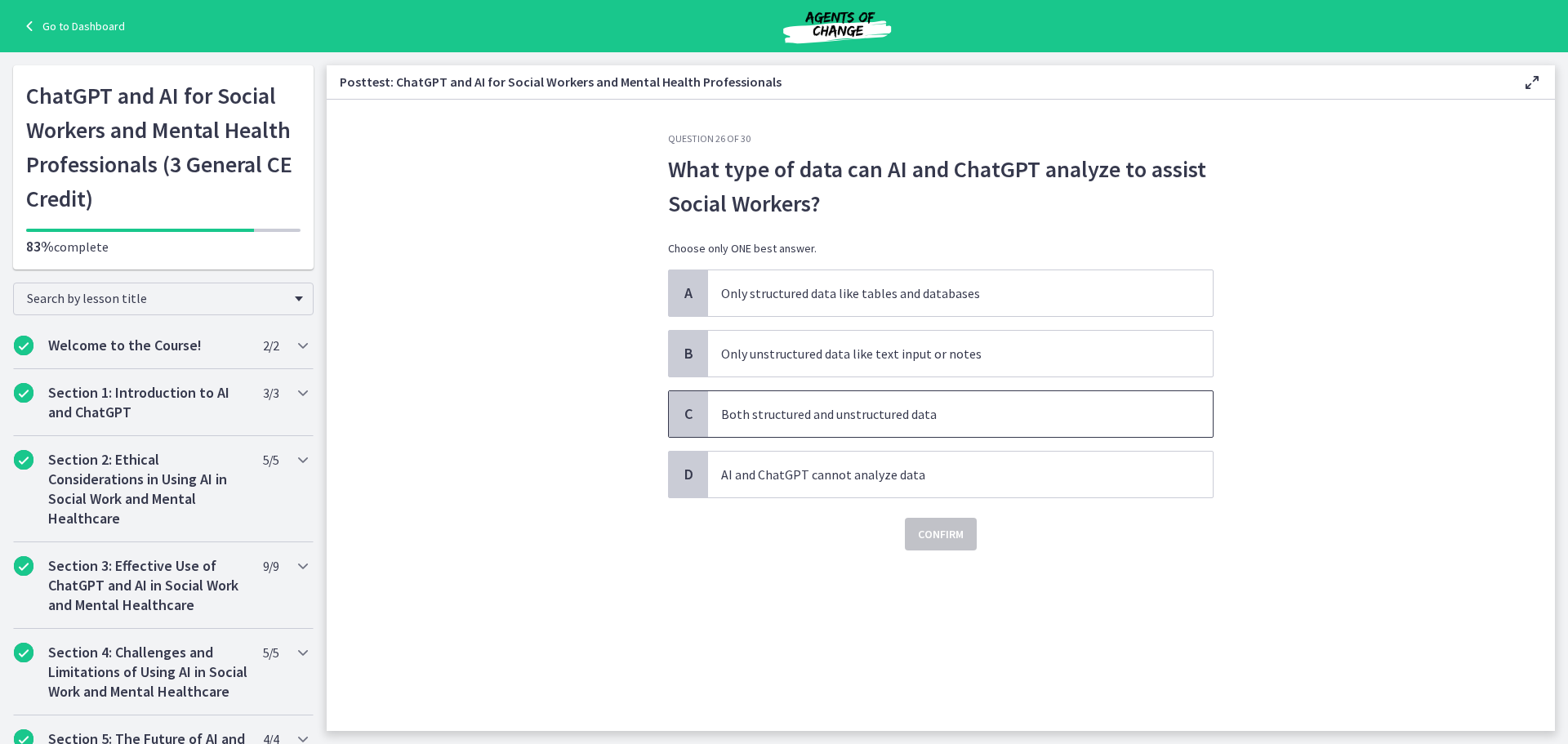
click at [764, 417] on p "Both structured and unstructured data" at bounding box center [944, 414] width 446 height 20
click at [943, 526] on span "Confirm" at bounding box center [940, 534] width 46 height 20
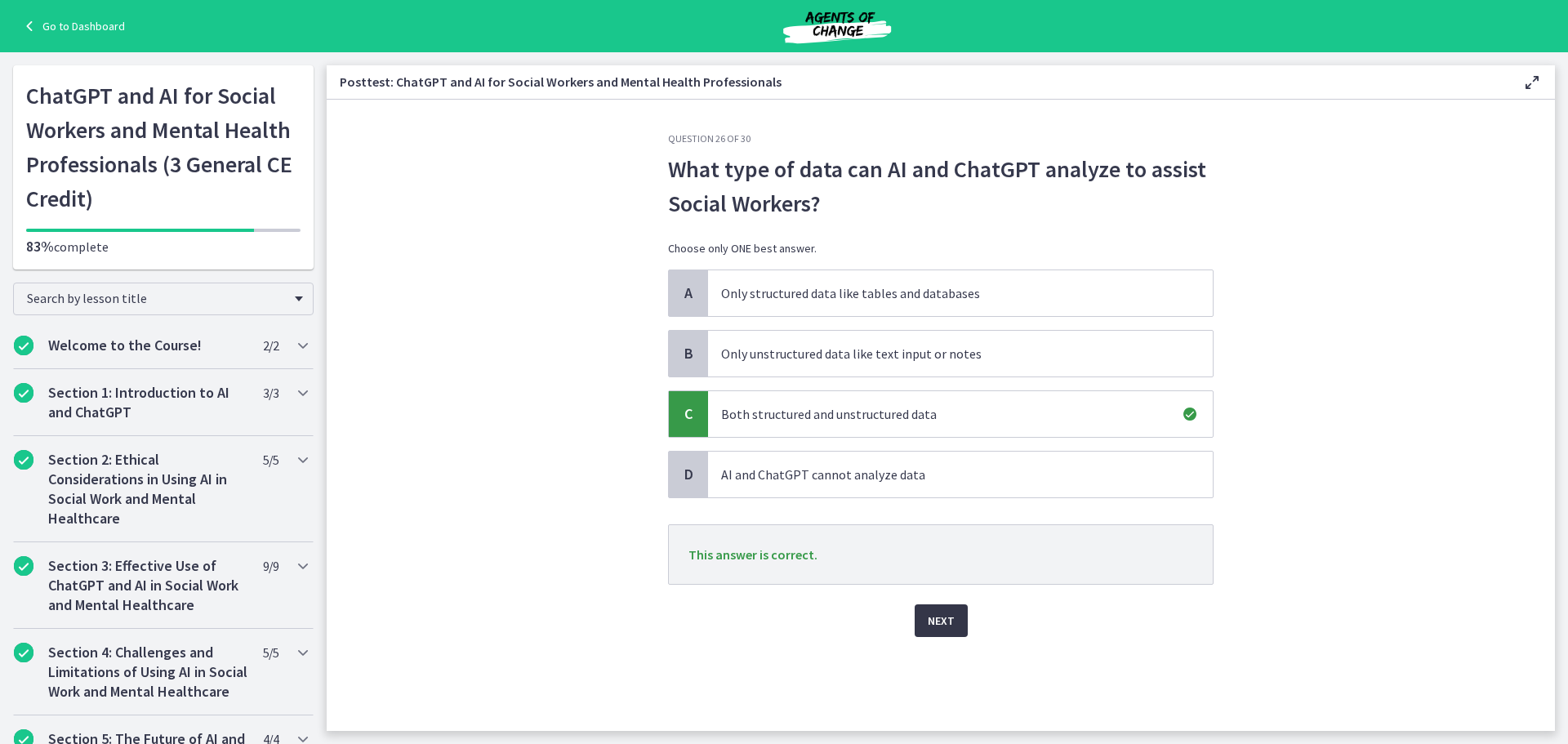
click at [956, 614] on button "Next" at bounding box center [941, 621] width 53 height 33
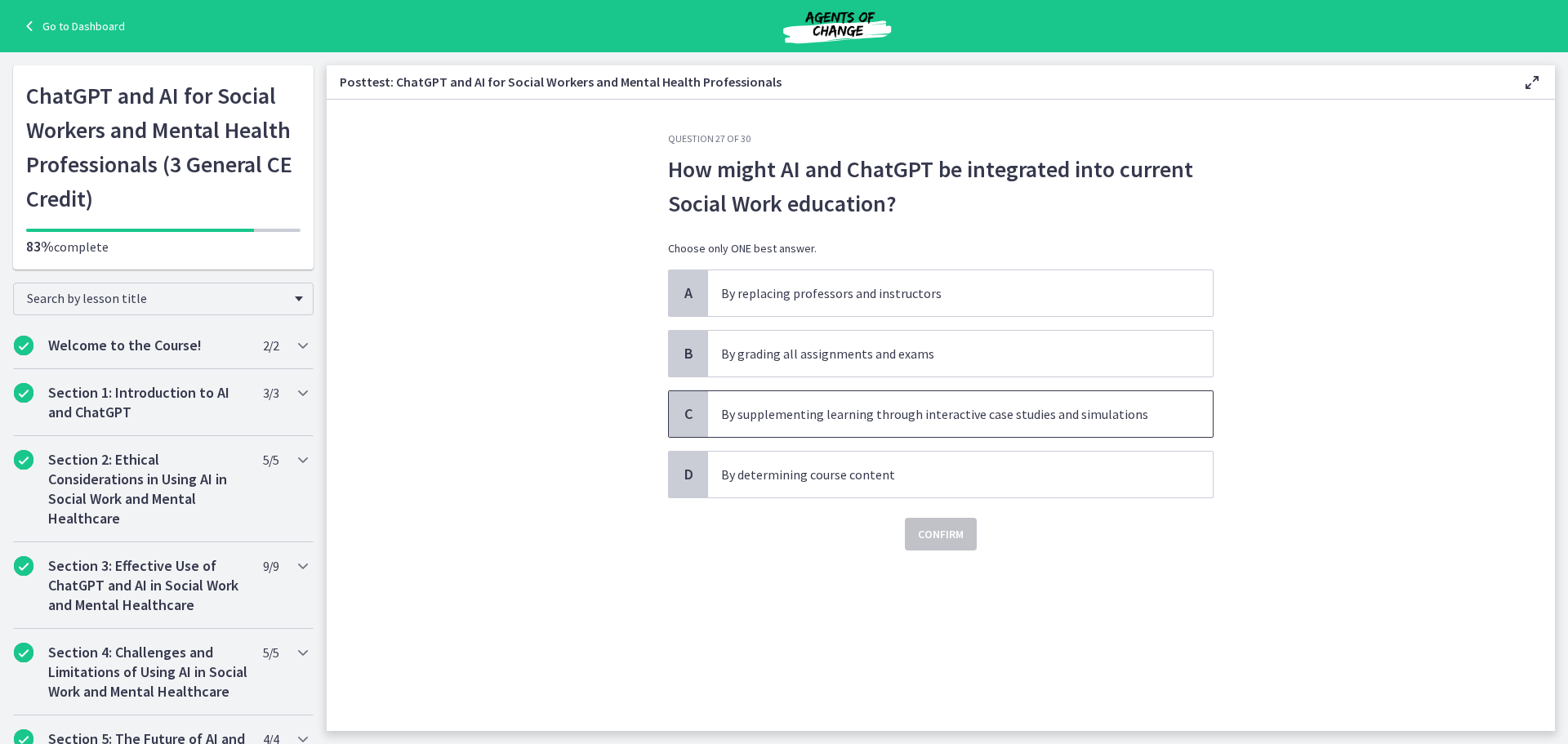
click at [687, 413] on span "C" at bounding box center [688, 414] width 20 height 20
click at [941, 523] on button "Confirm" at bounding box center [940, 534] width 72 height 33
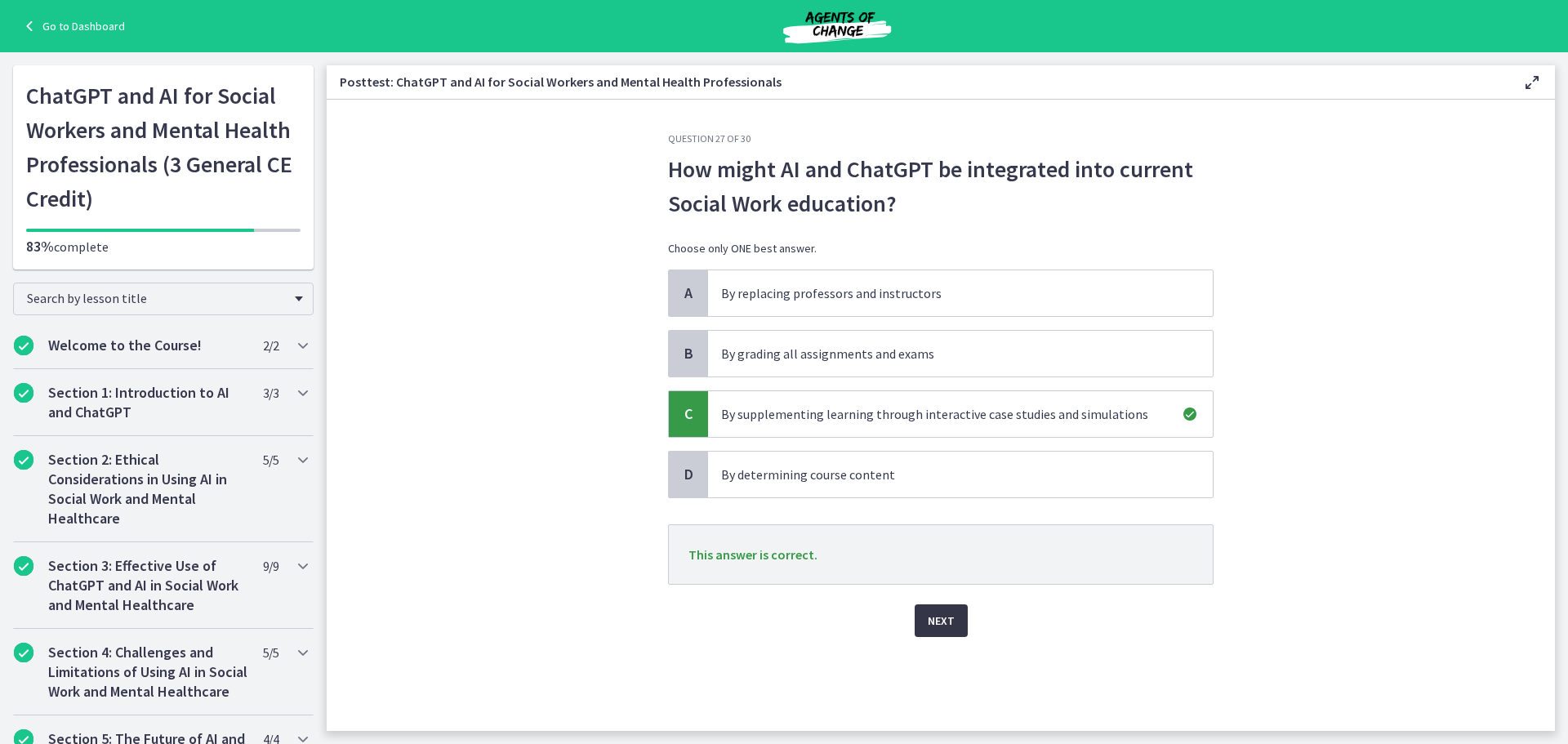
click at [950, 615] on span "Next" at bounding box center [941, 621] width 27 height 20
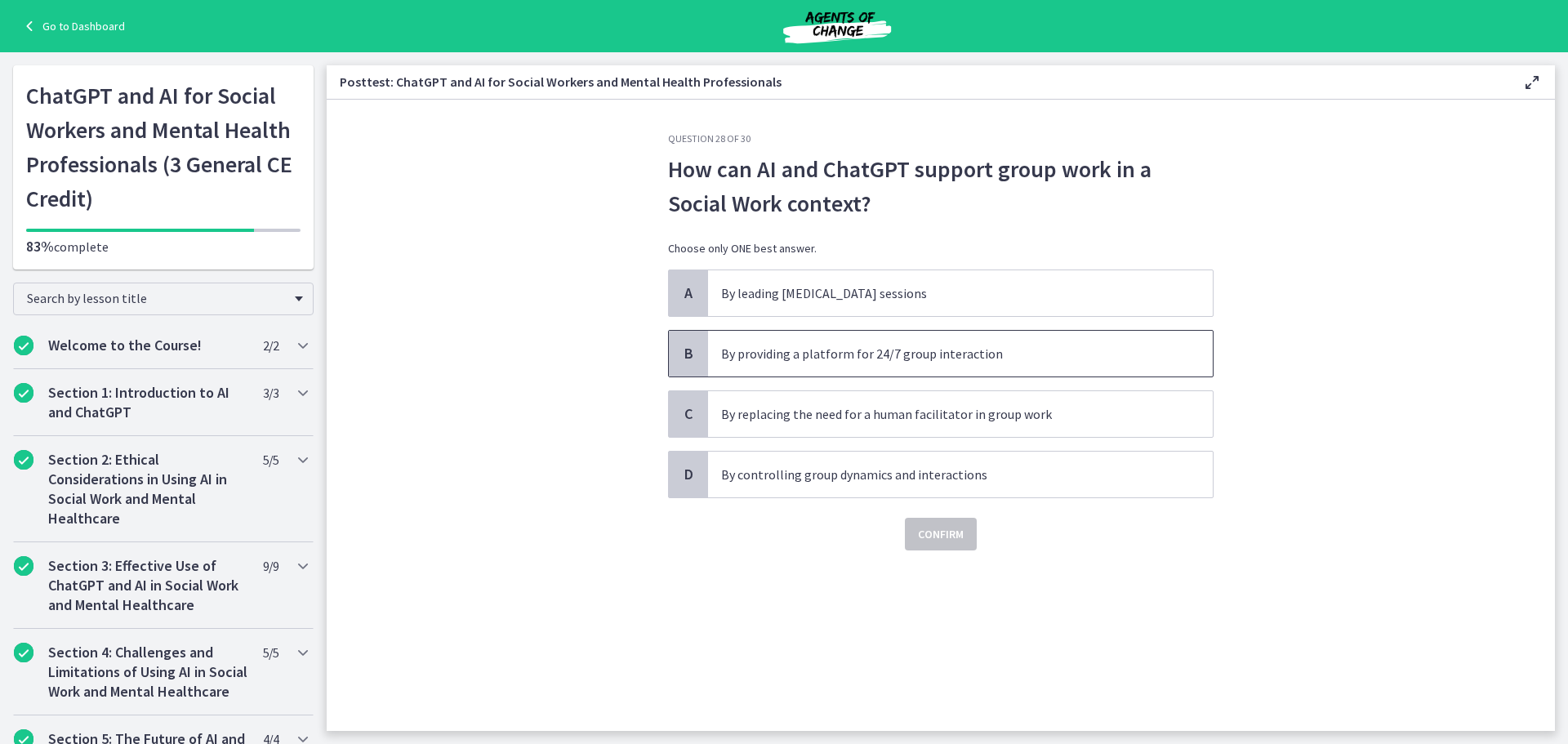
click at [691, 349] on span "B" at bounding box center [688, 353] width 20 height 20
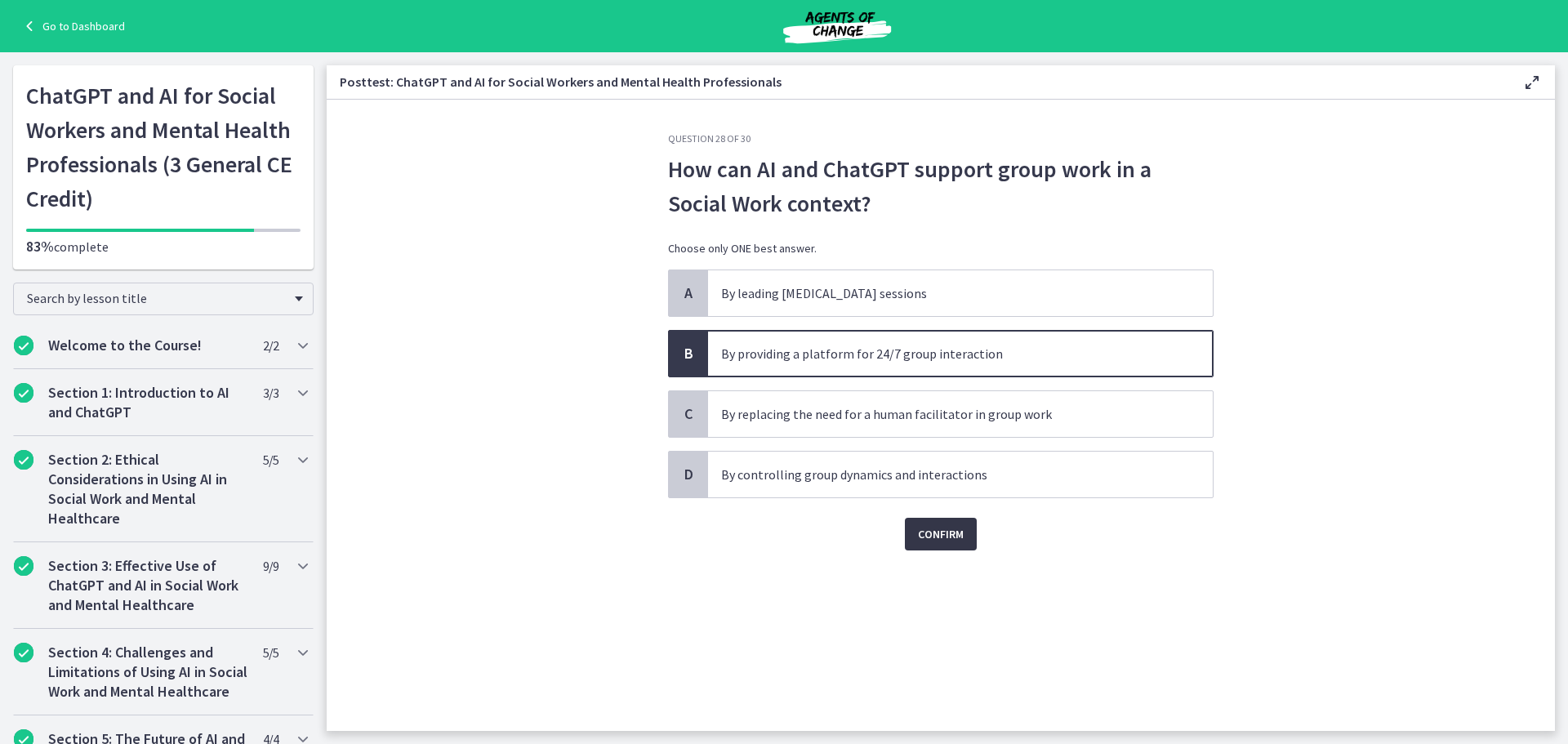
click at [943, 536] on span "Confirm" at bounding box center [940, 534] width 46 height 20
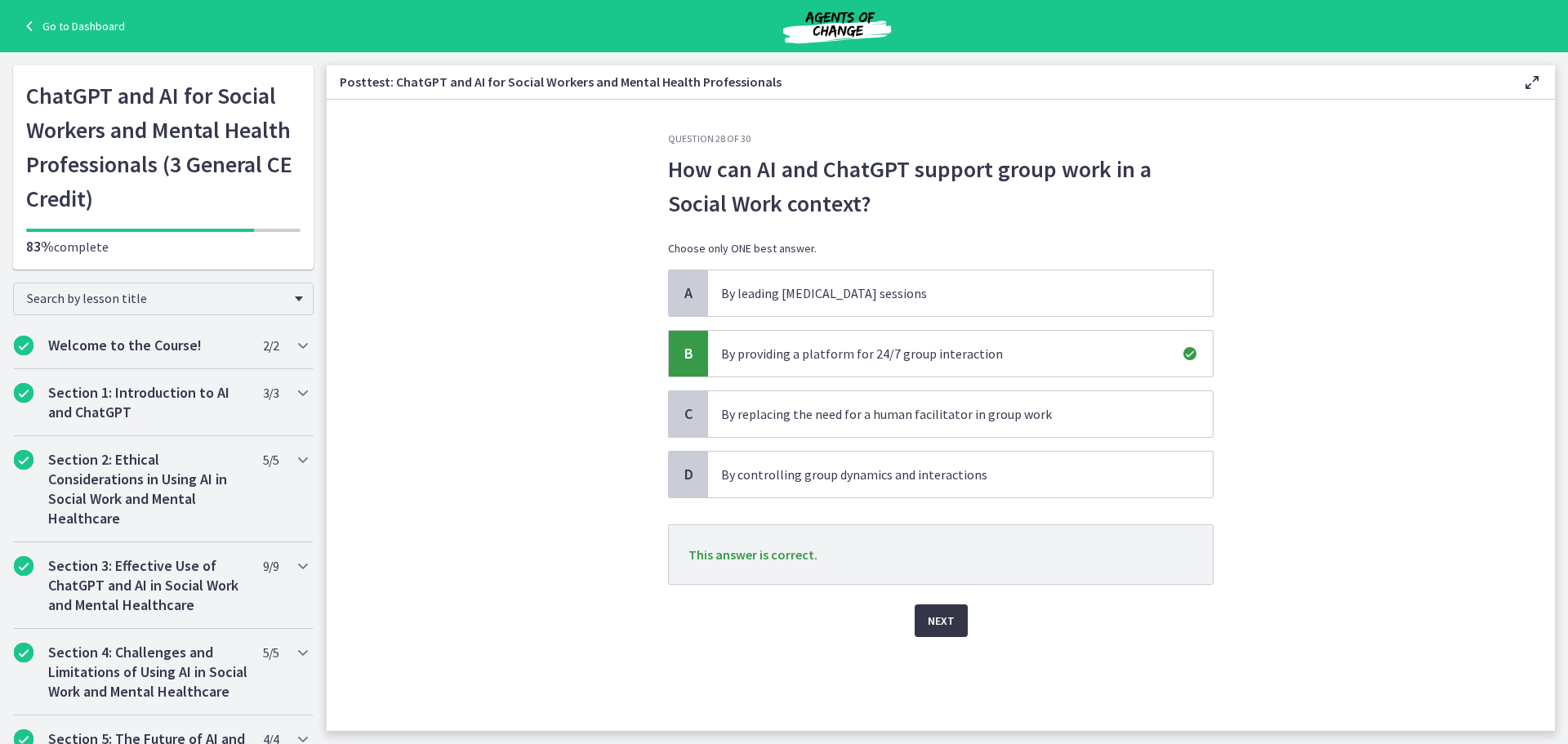
click at [940, 611] on button "Next" at bounding box center [941, 621] width 53 height 33
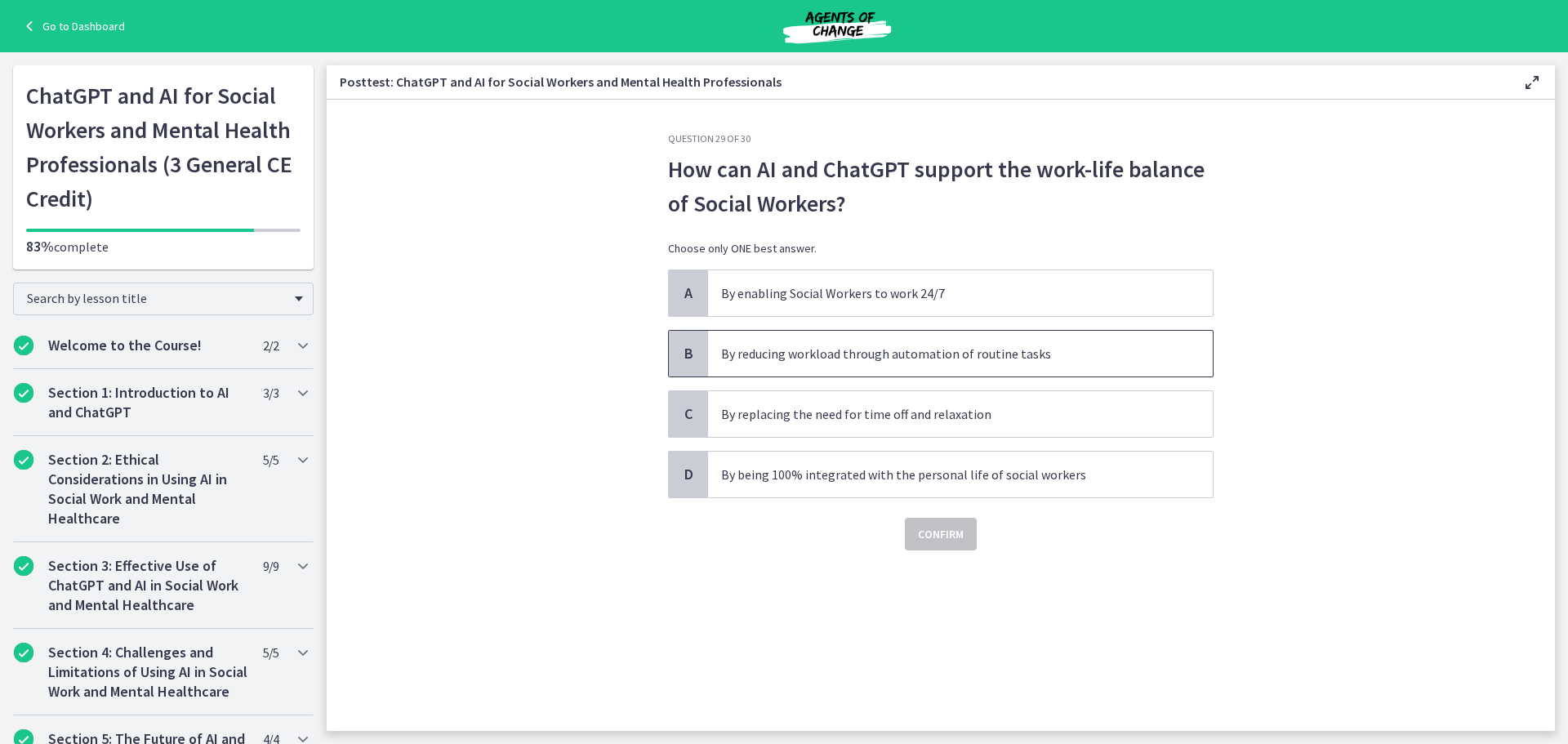
click at [694, 350] on span "B" at bounding box center [688, 353] width 20 height 20
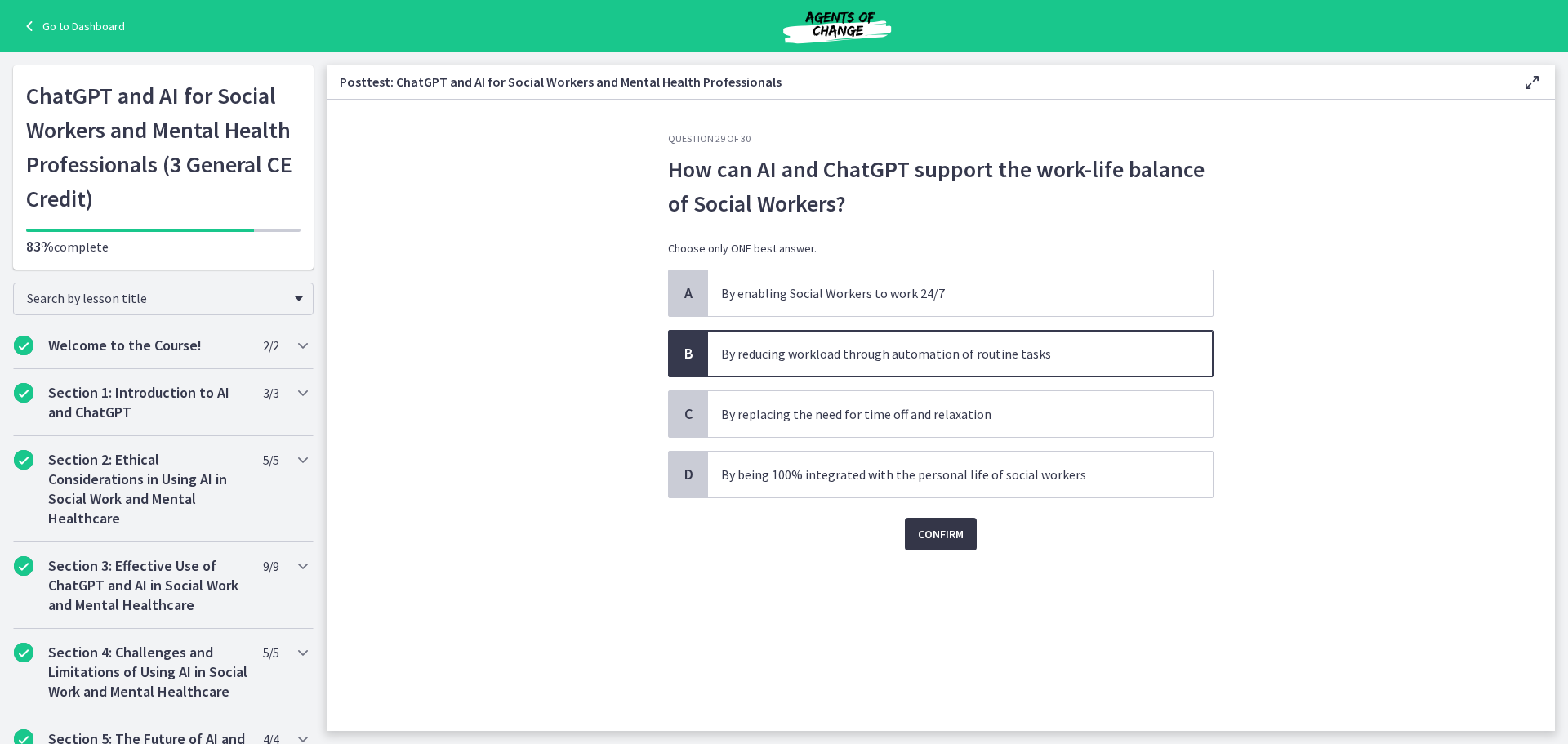
click at [934, 528] on span "Confirm" at bounding box center [940, 534] width 46 height 20
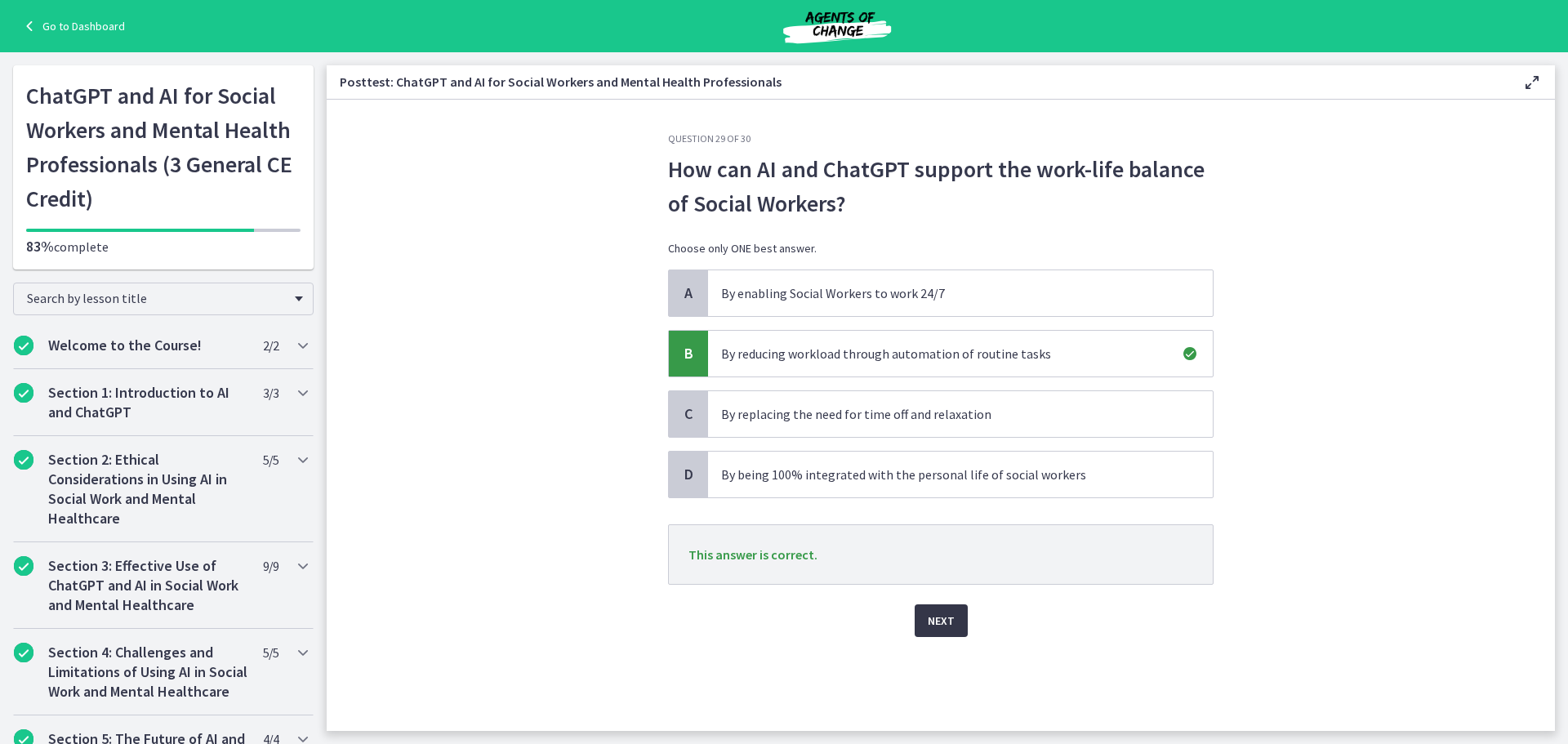
click at [944, 610] on button "Next" at bounding box center [941, 621] width 53 height 33
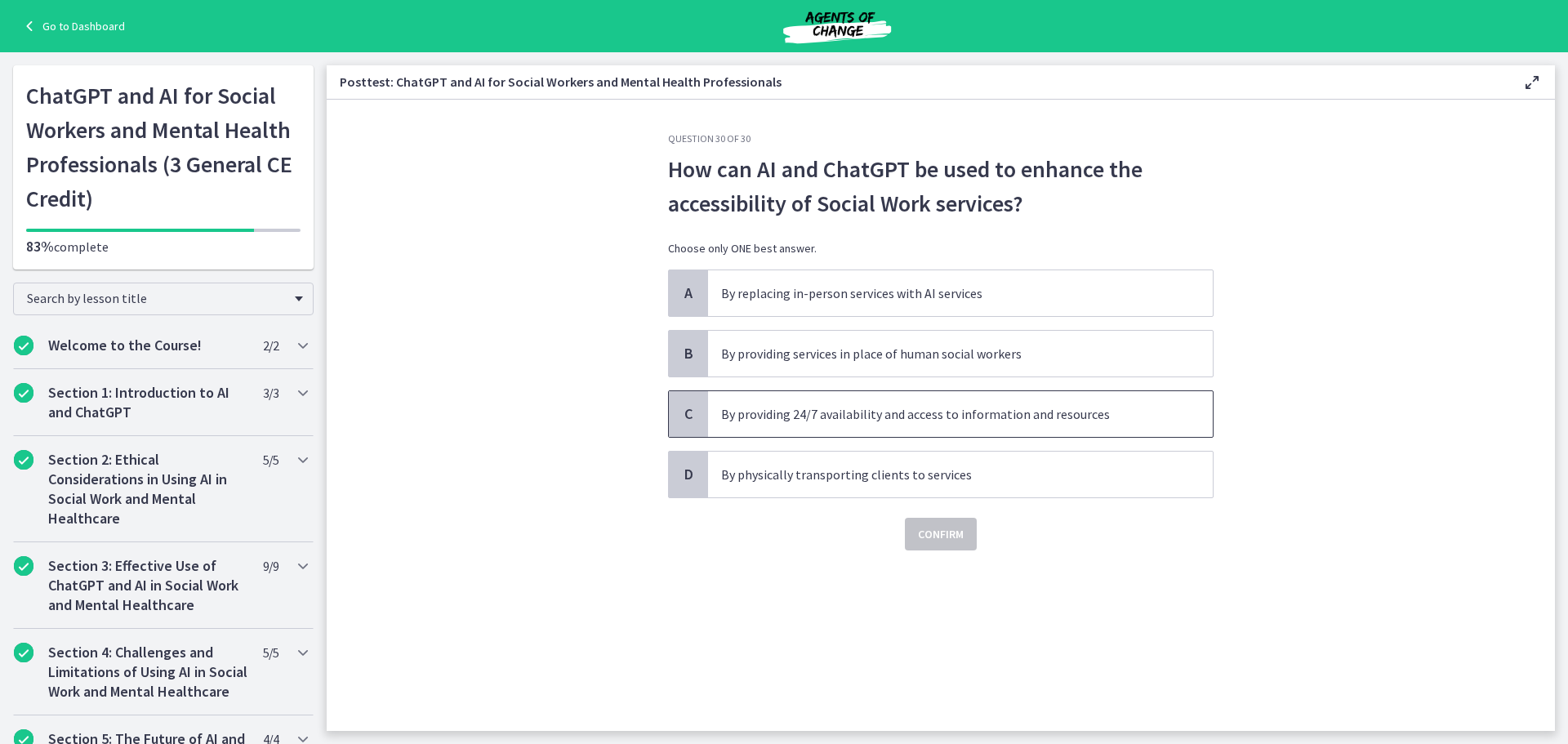
click at [820, 410] on p "By providing 24/7 availability and access to information and resources" at bounding box center [944, 414] width 446 height 20
click at [949, 531] on span "Confirm" at bounding box center [940, 534] width 46 height 20
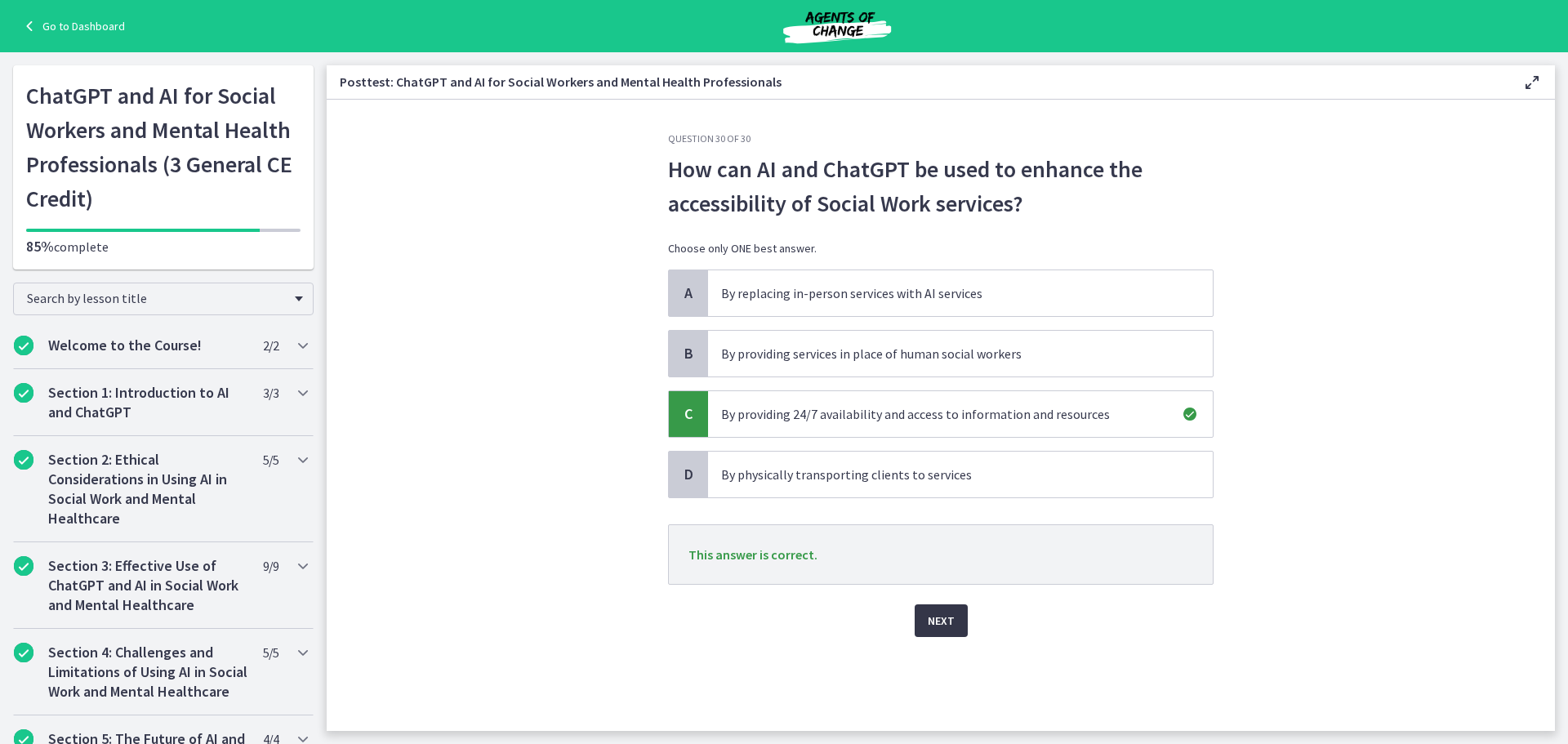
click at [941, 615] on span "Next" at bounding box center [941, 621] width 27 height 20
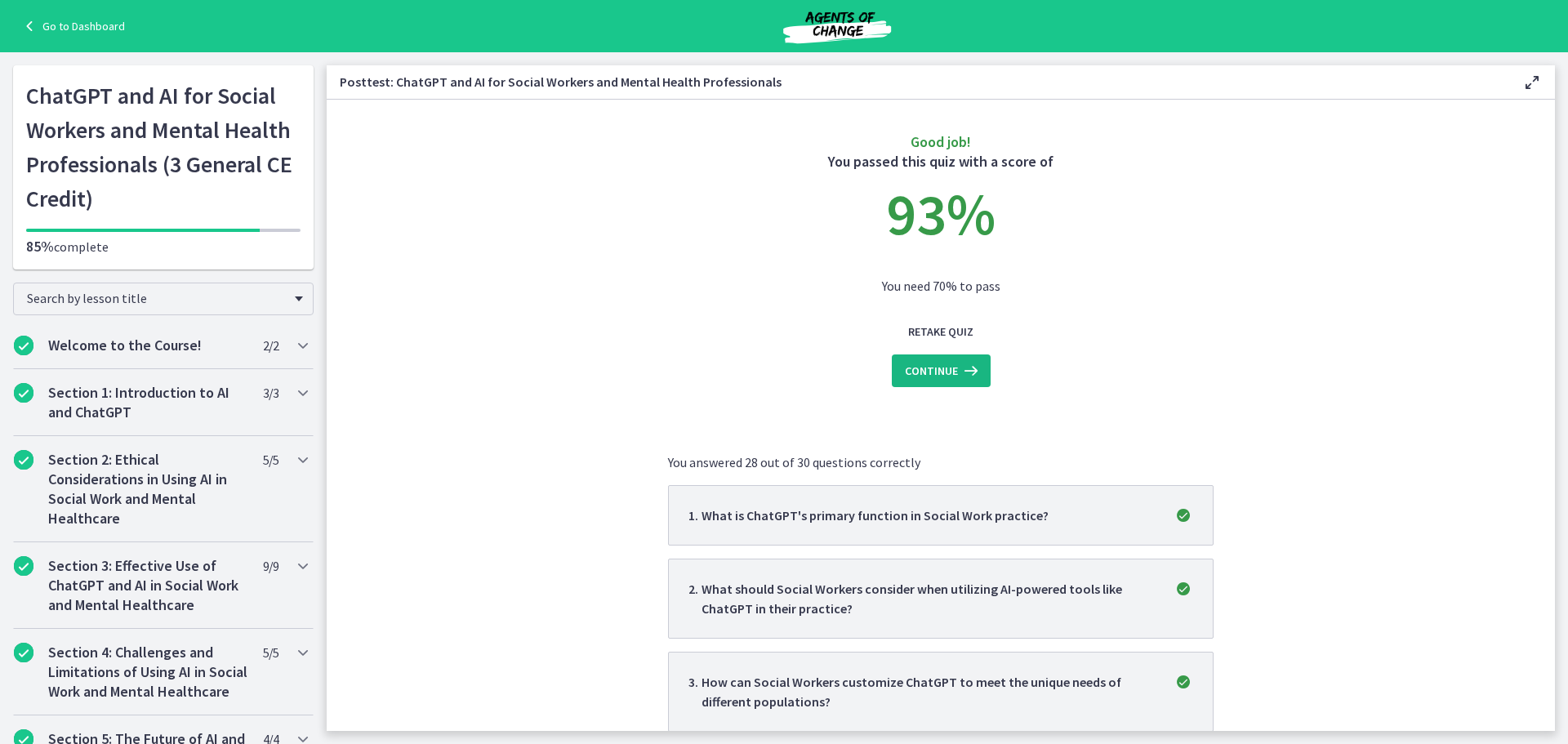
click at [958, 373] on icon at bounding box center [969, 371] width 23 height 20
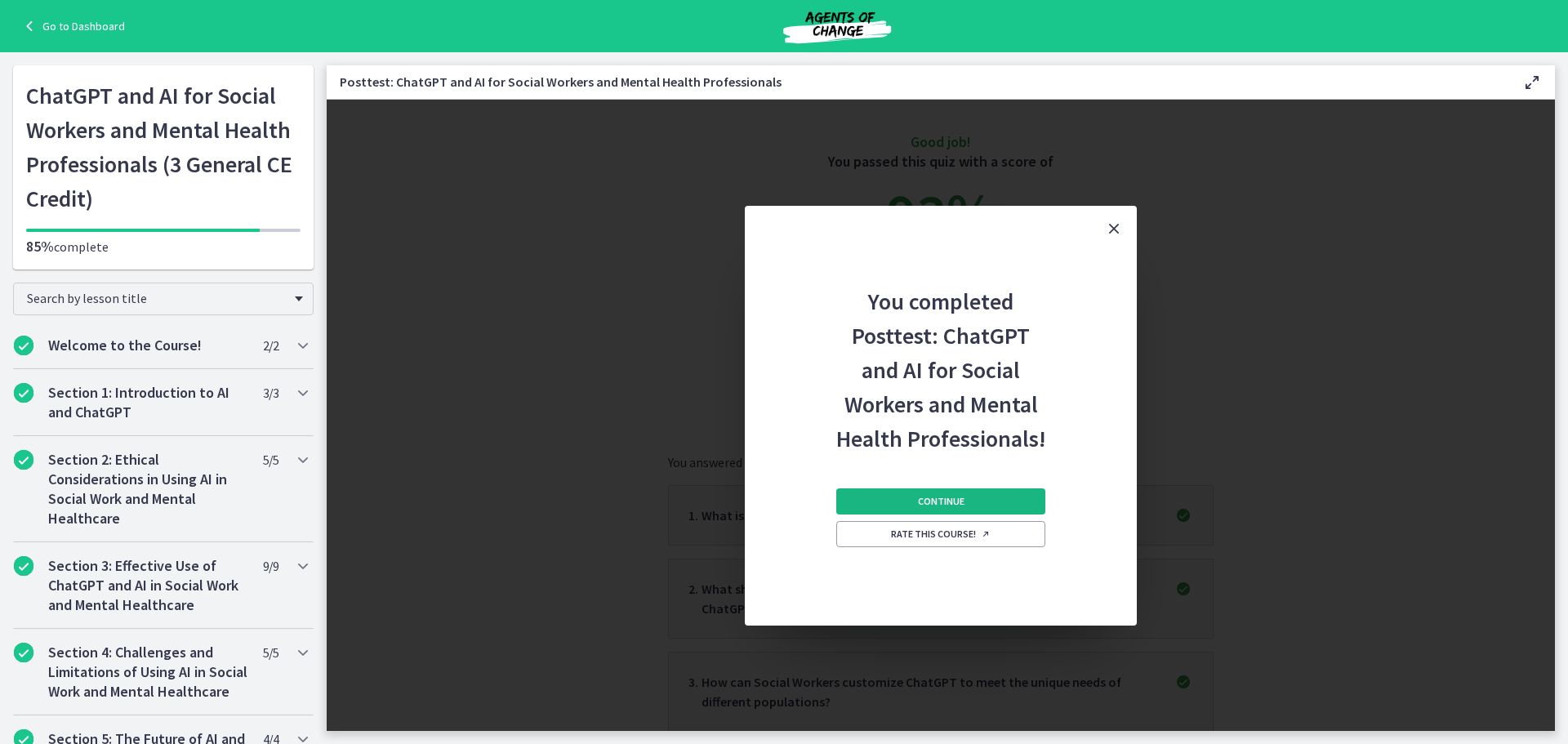
click at [966, 499] on button "Continue" at bounding box center [941, 502] width 209 height 26
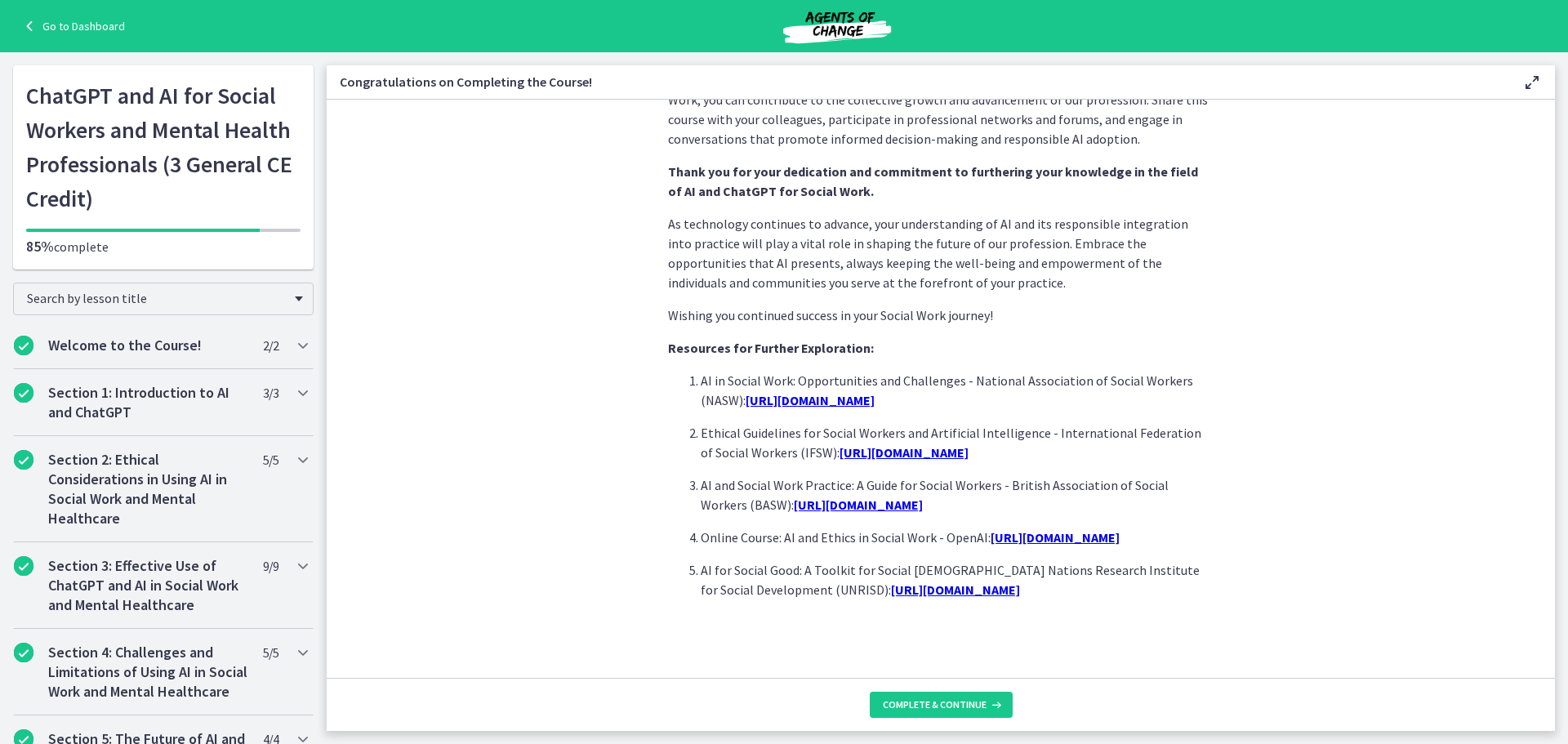
scroll to position [1327, 0]
click at [975, 699] on span "Complete & continue" at bounding box center [935, 705] width 104 height 13
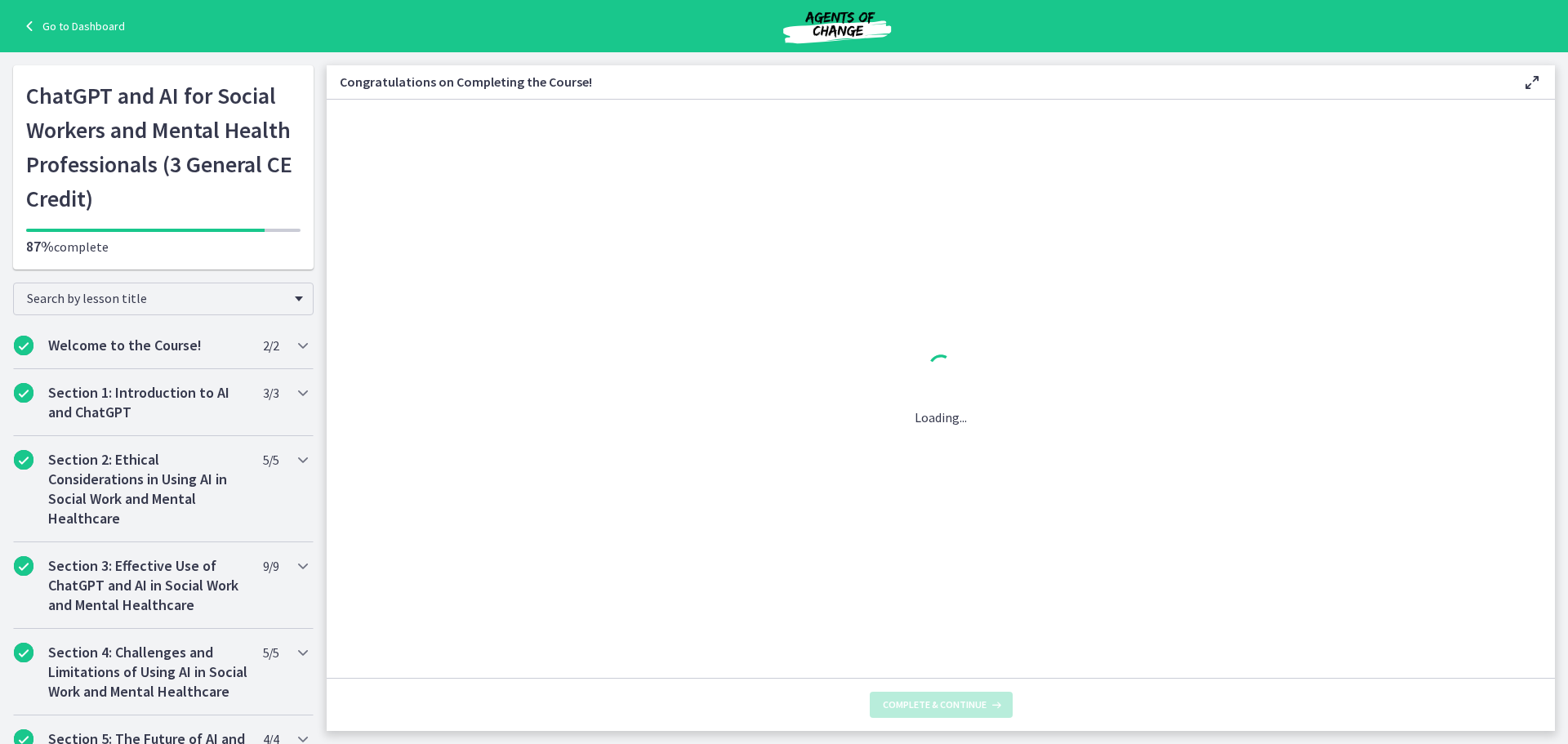
scroll to position [0, 0]
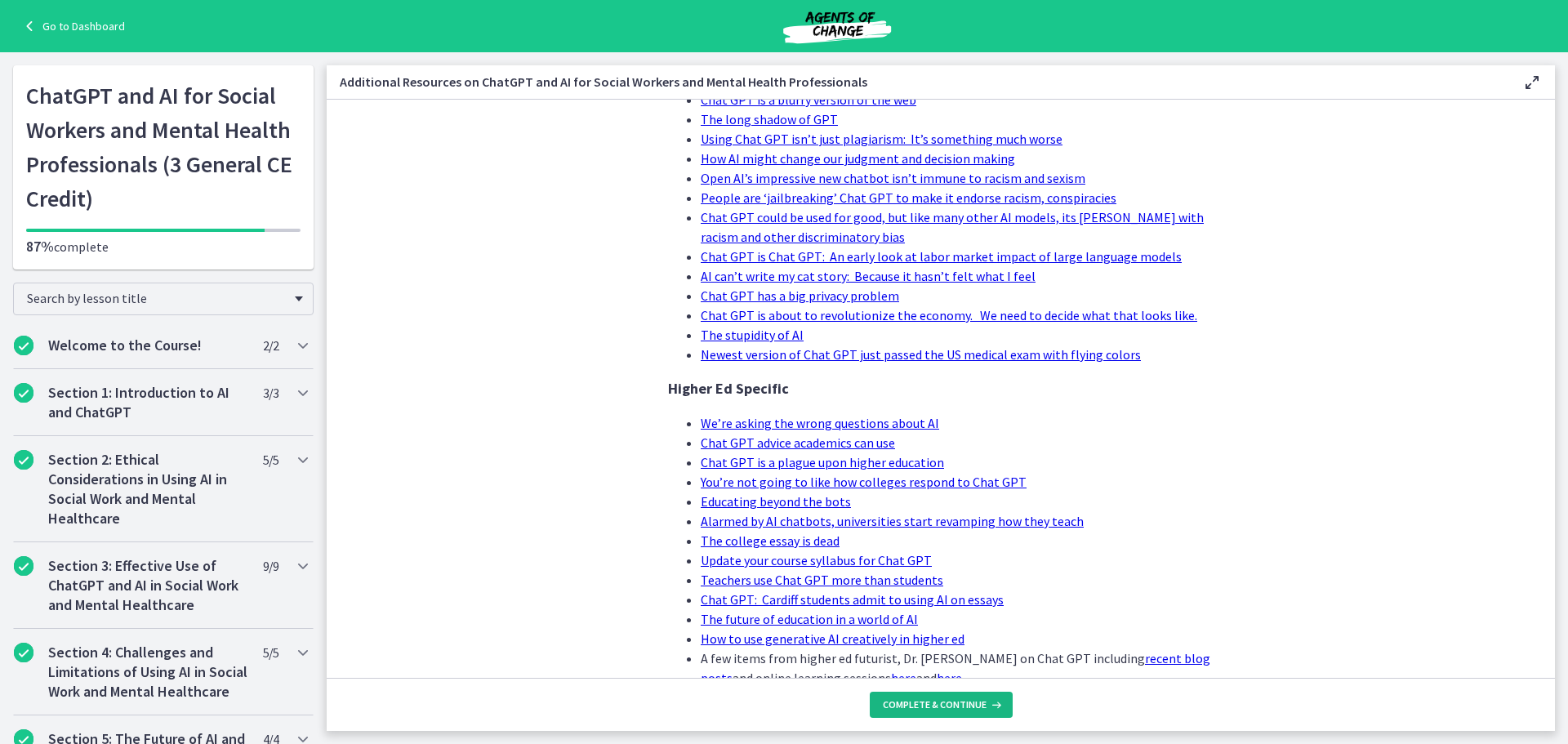
scroll to position [736, 0]
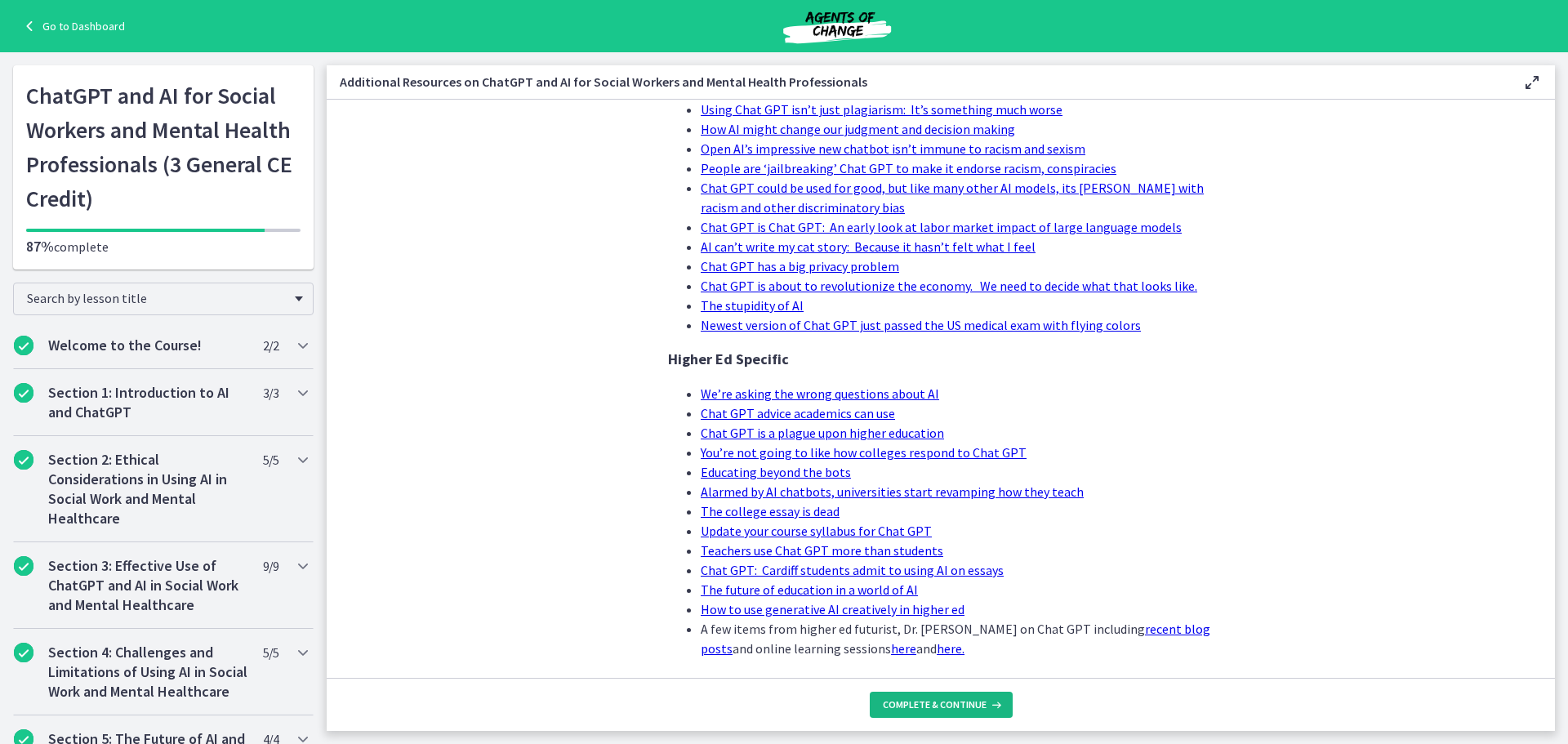
click at [948, 701] on span "Complete & continue" at bounding box center [935, 705] width 104 height 13
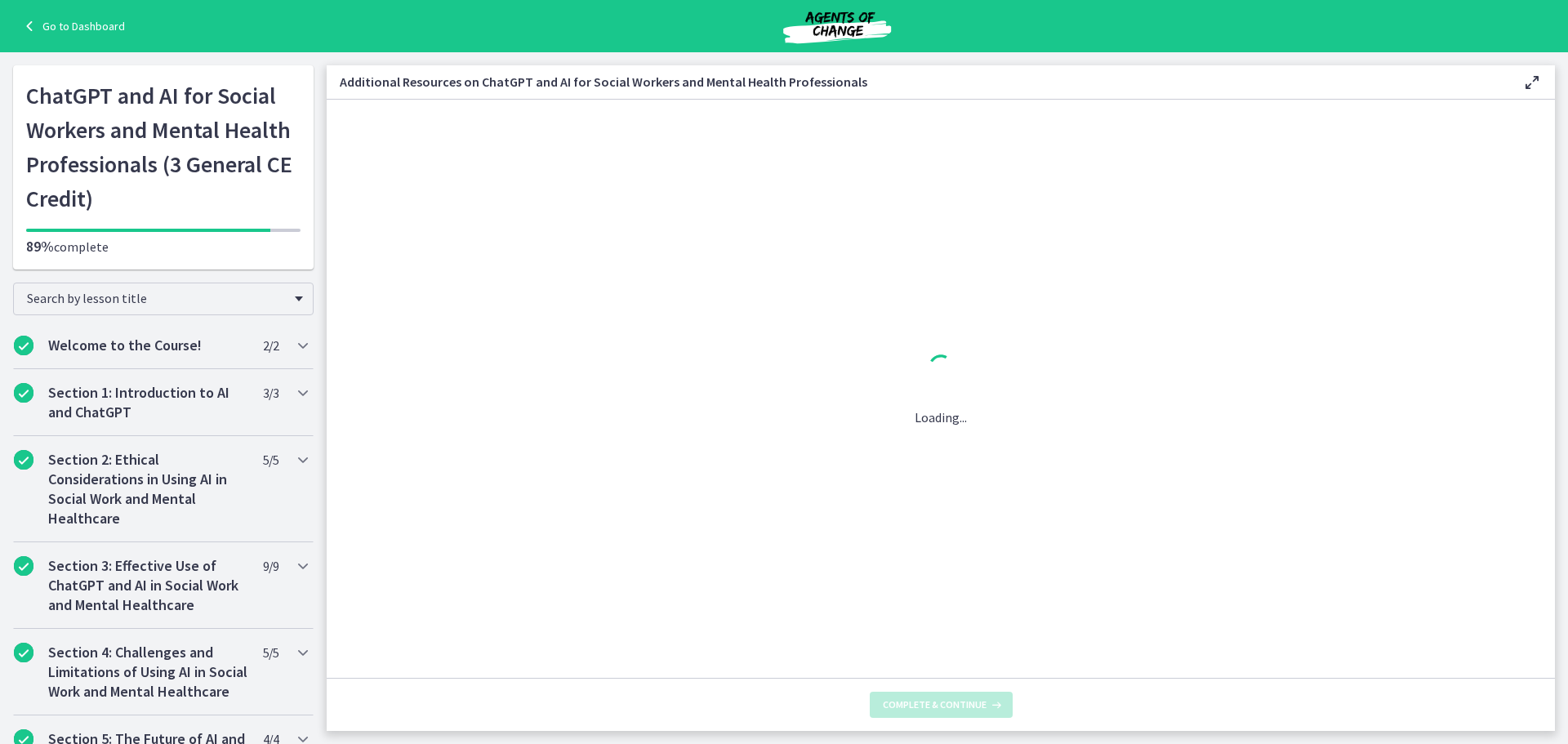
scroll to position [0, 0]
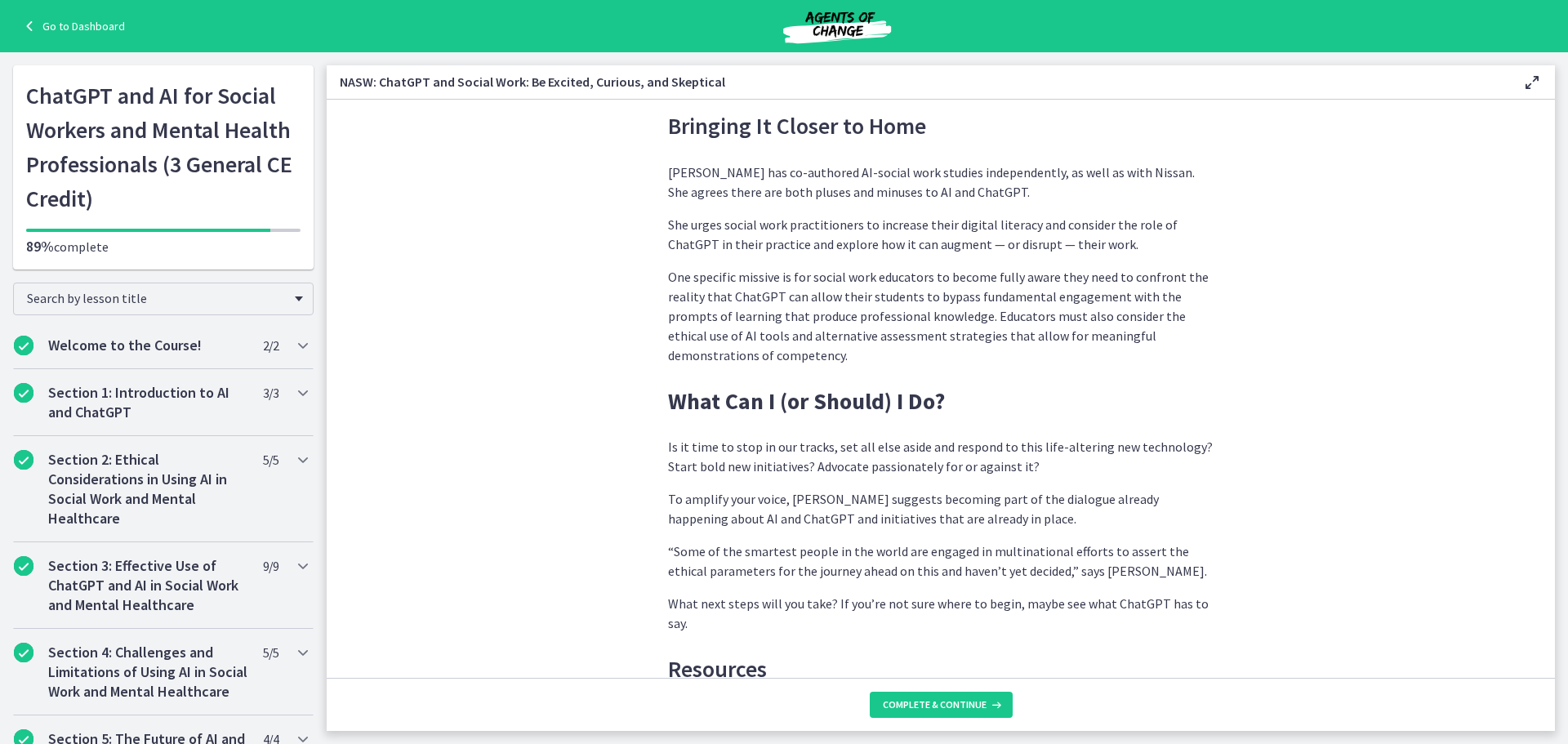
scroll to position [4849, 0]
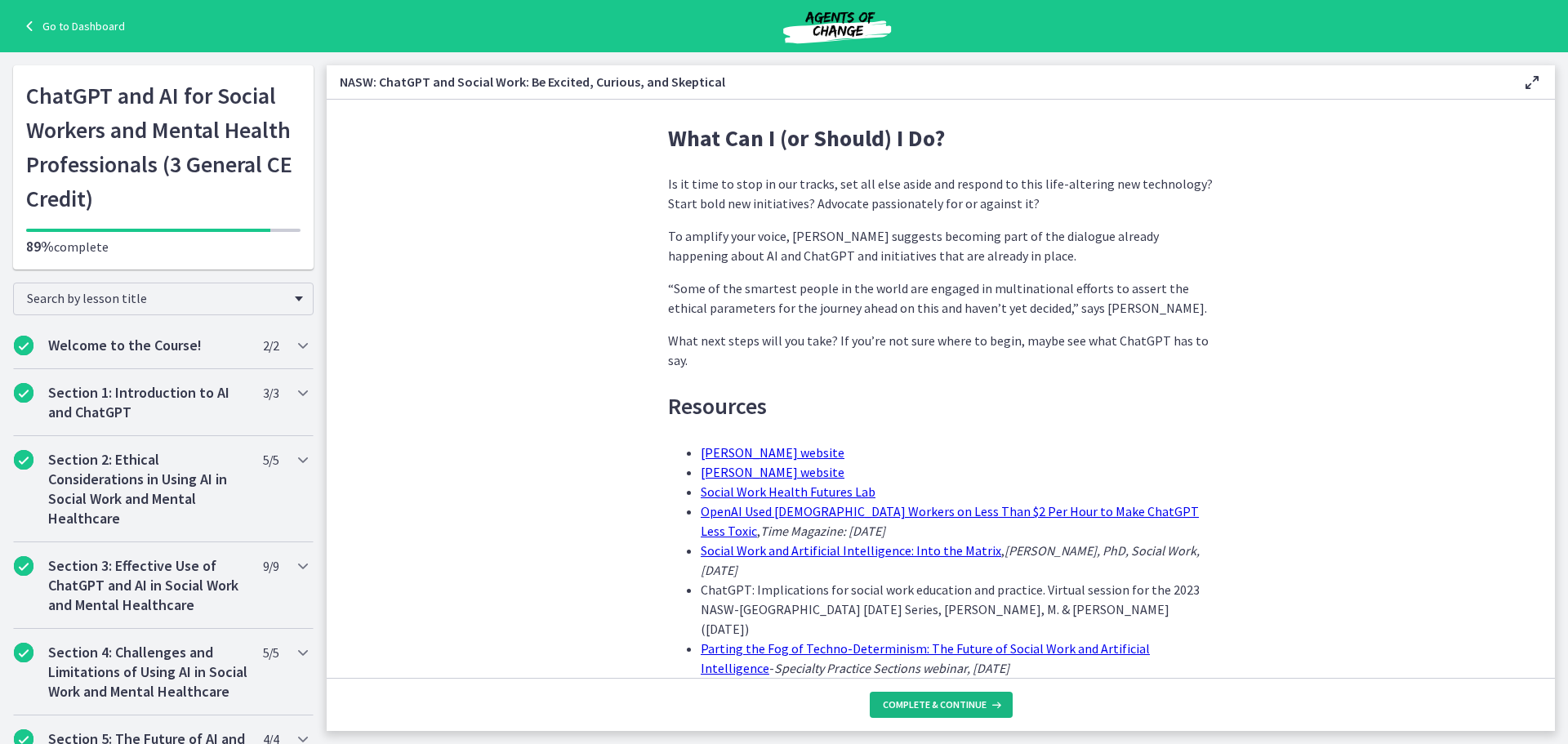
click at [944, 713] on button "Complete & continue" at bounding box center [941, 705] width 143 height 26
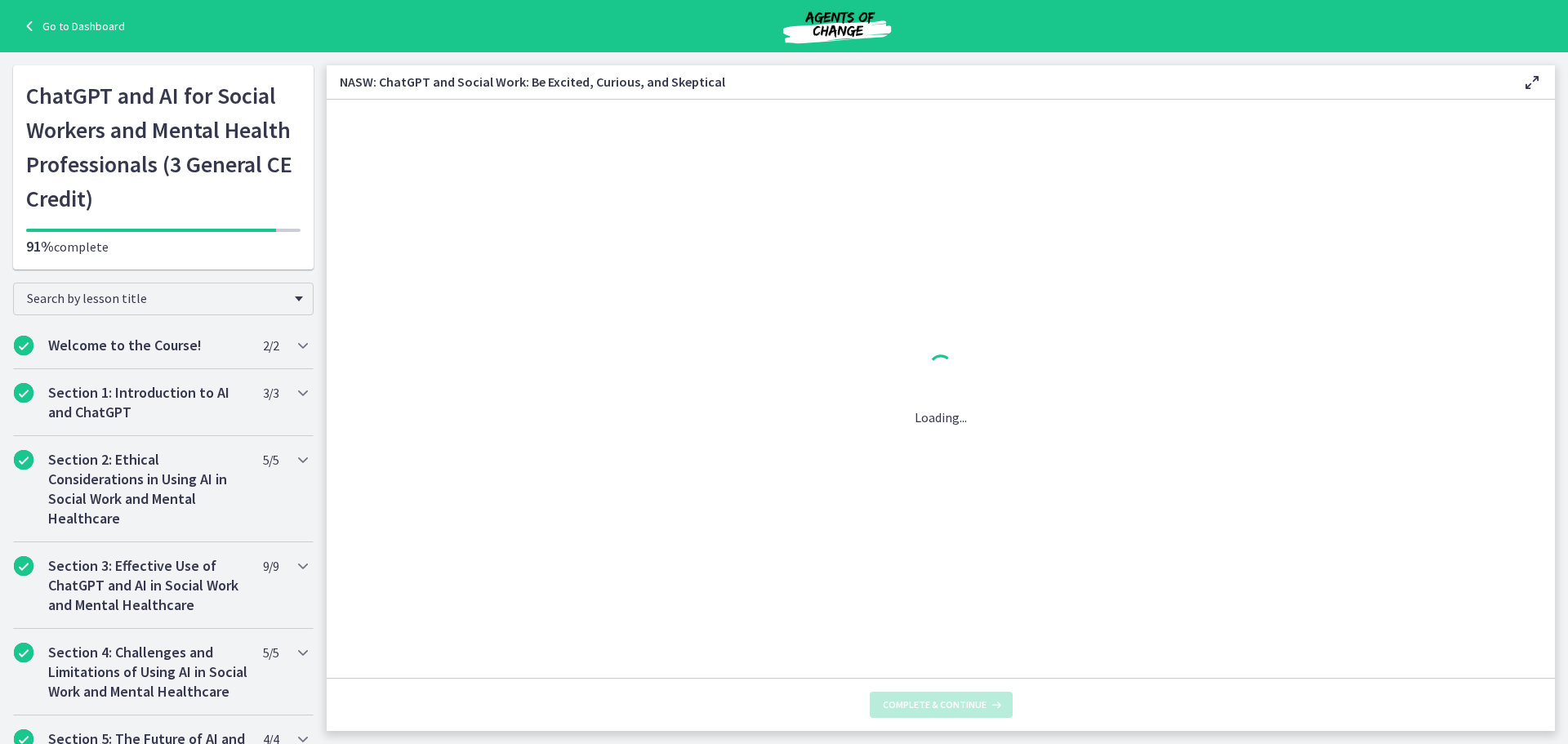
scroll to position [0, 0]
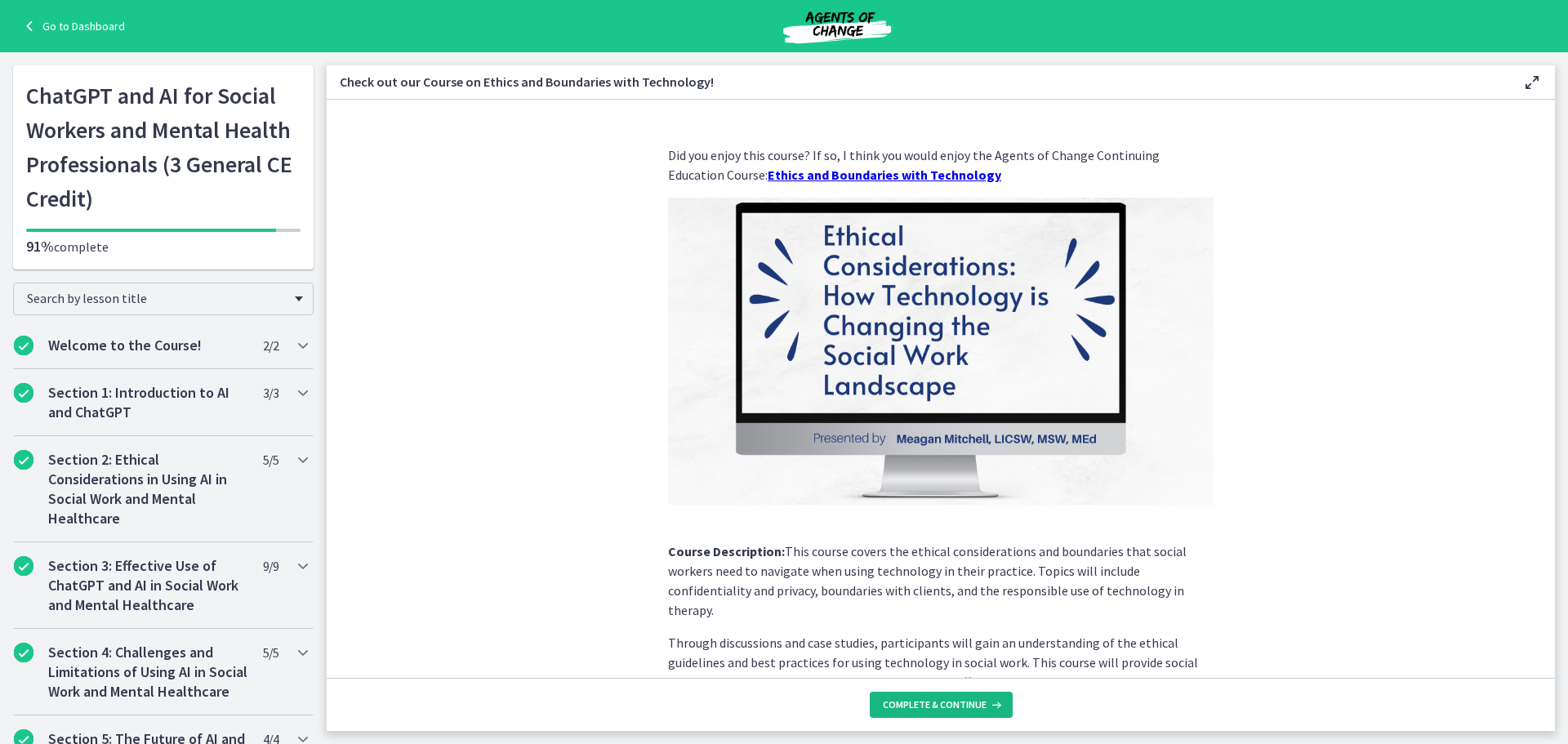
click at [958, 712] on button "Complete & continue" at bounding box center [941, 705] width 143 height 26
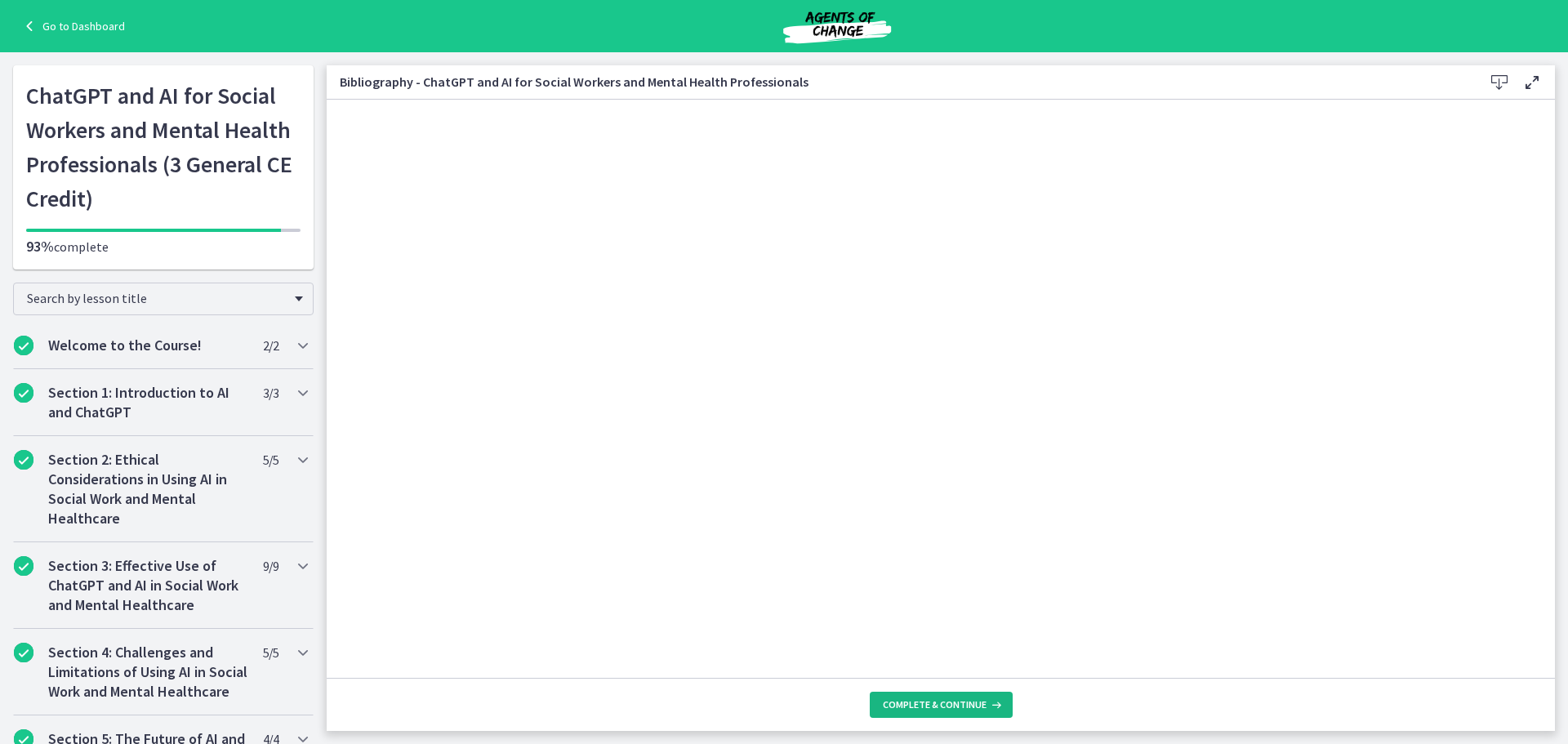
click at [945, 695] on button "Complete & continue" at bounding box center [941, 705] width 143 height 26
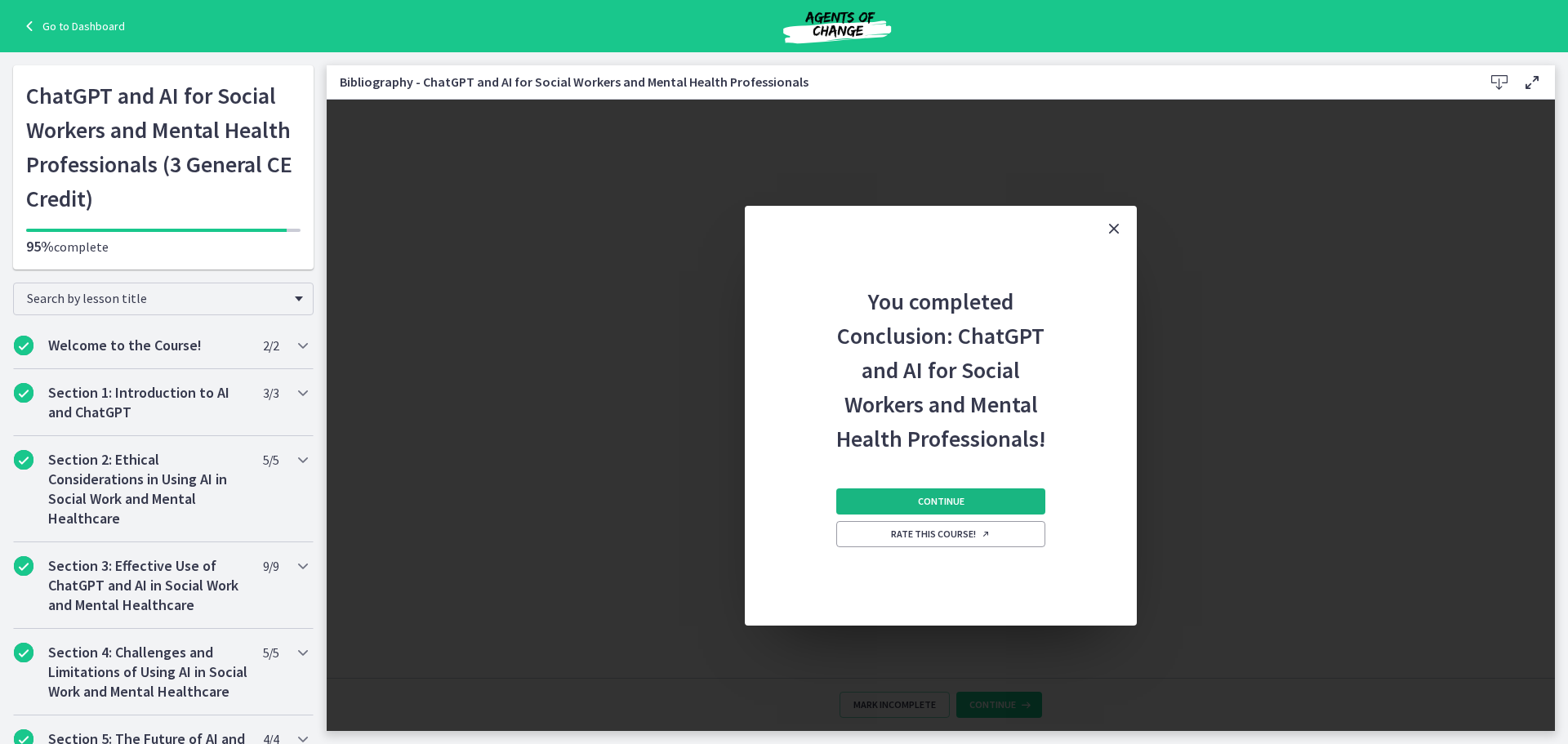
click at [954, 498] on span "Continue" at bounding box center [940, 502] width 46 height 13
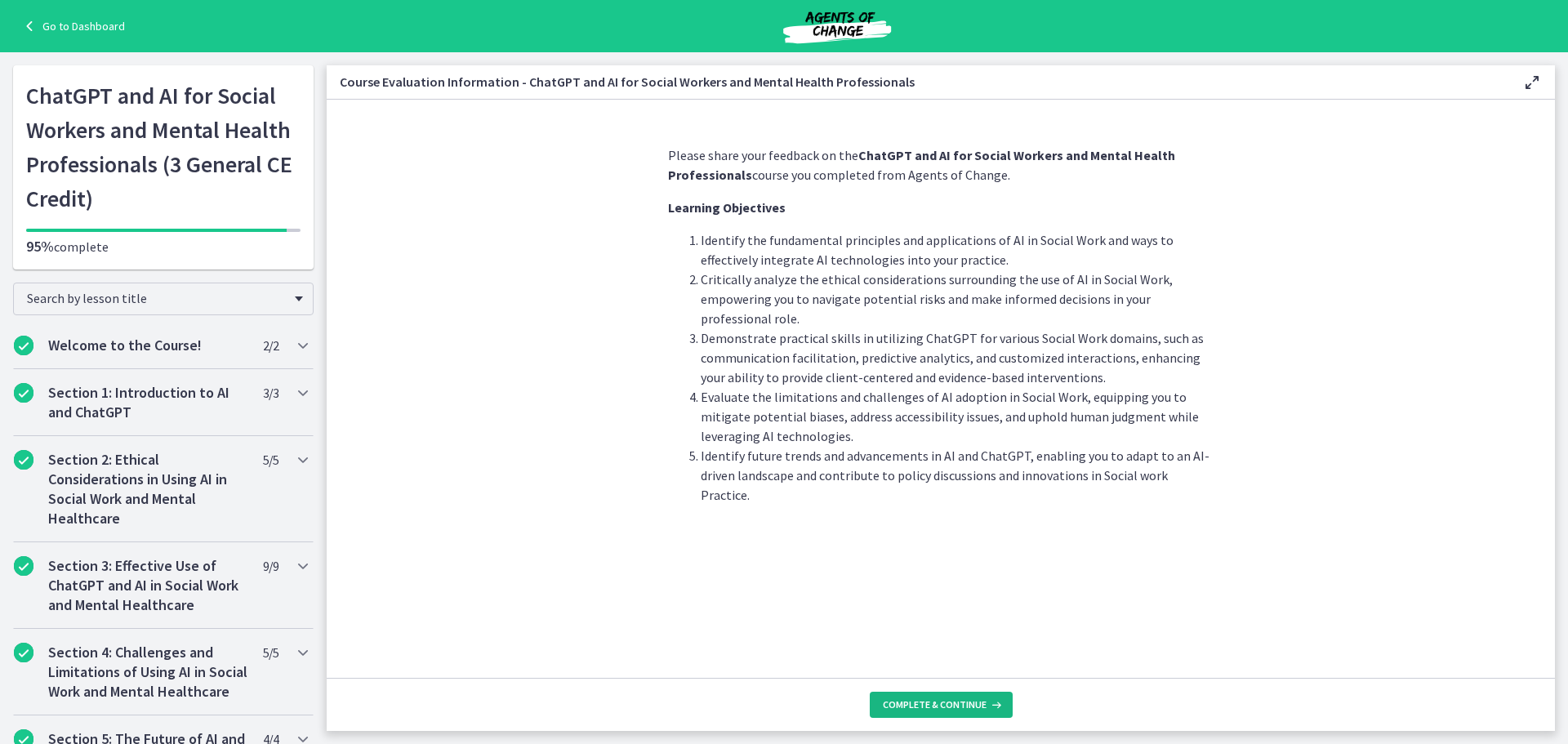
click at [941, 702] on span "Complete & continue" at bounding box center [935, 705] width 104 height 13
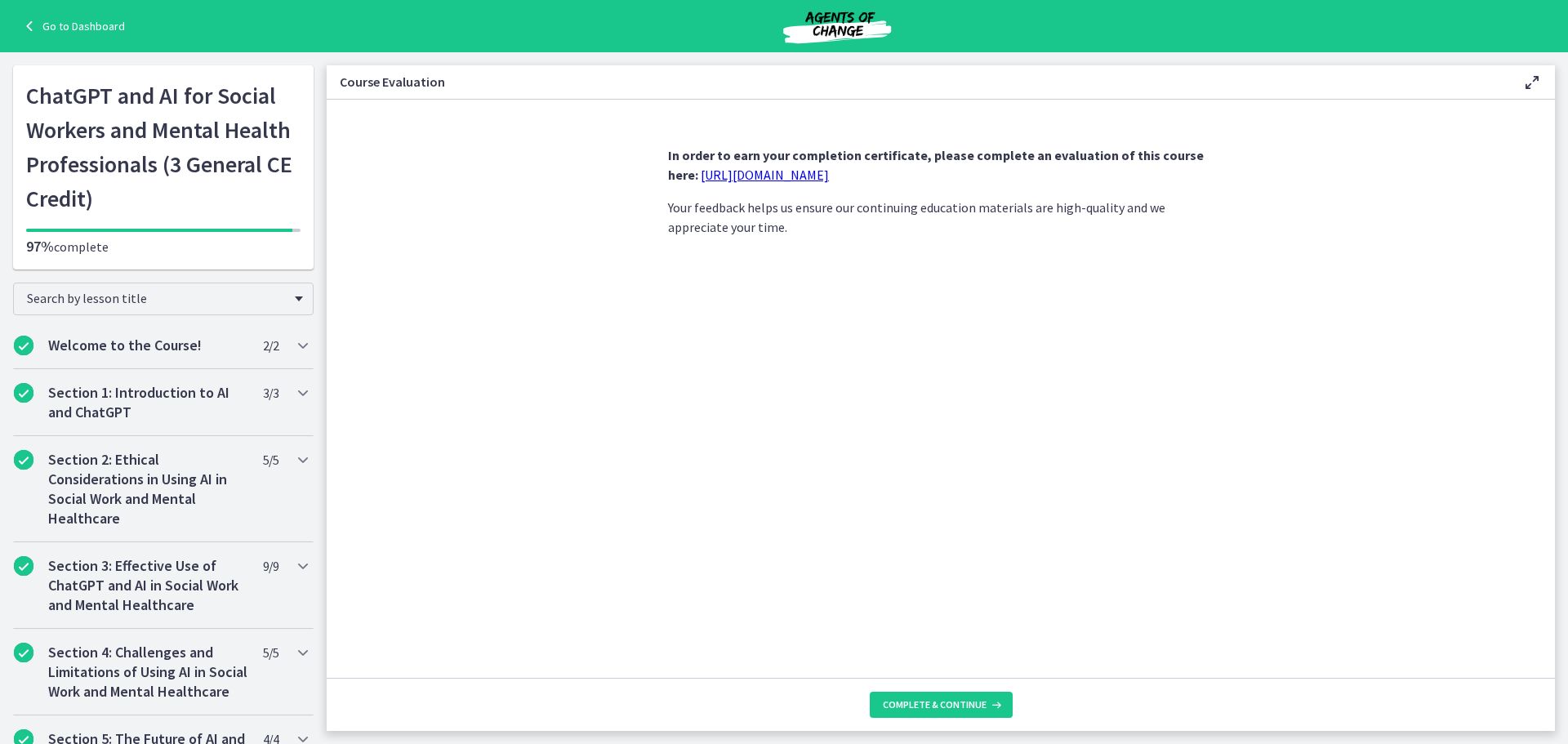
click at [799, 179] on link "[URL][DOMAIN_NAME]" at bounding box center [764, 174] width 128 height 16
